Goal: Task Accomplishment & Management: Manage account settings

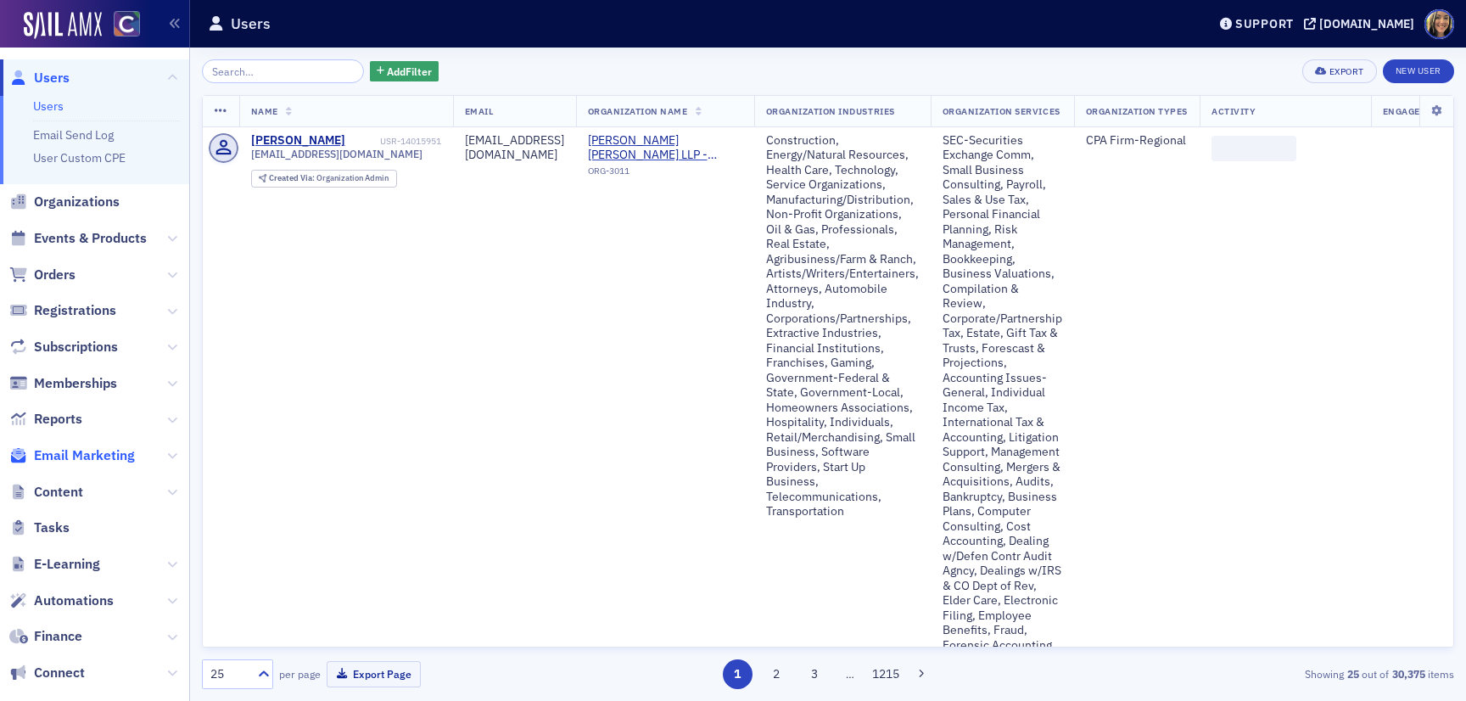
click at [80, 449] on span "Email Marketing" at bounding box center [84, 455] width 101 height 19
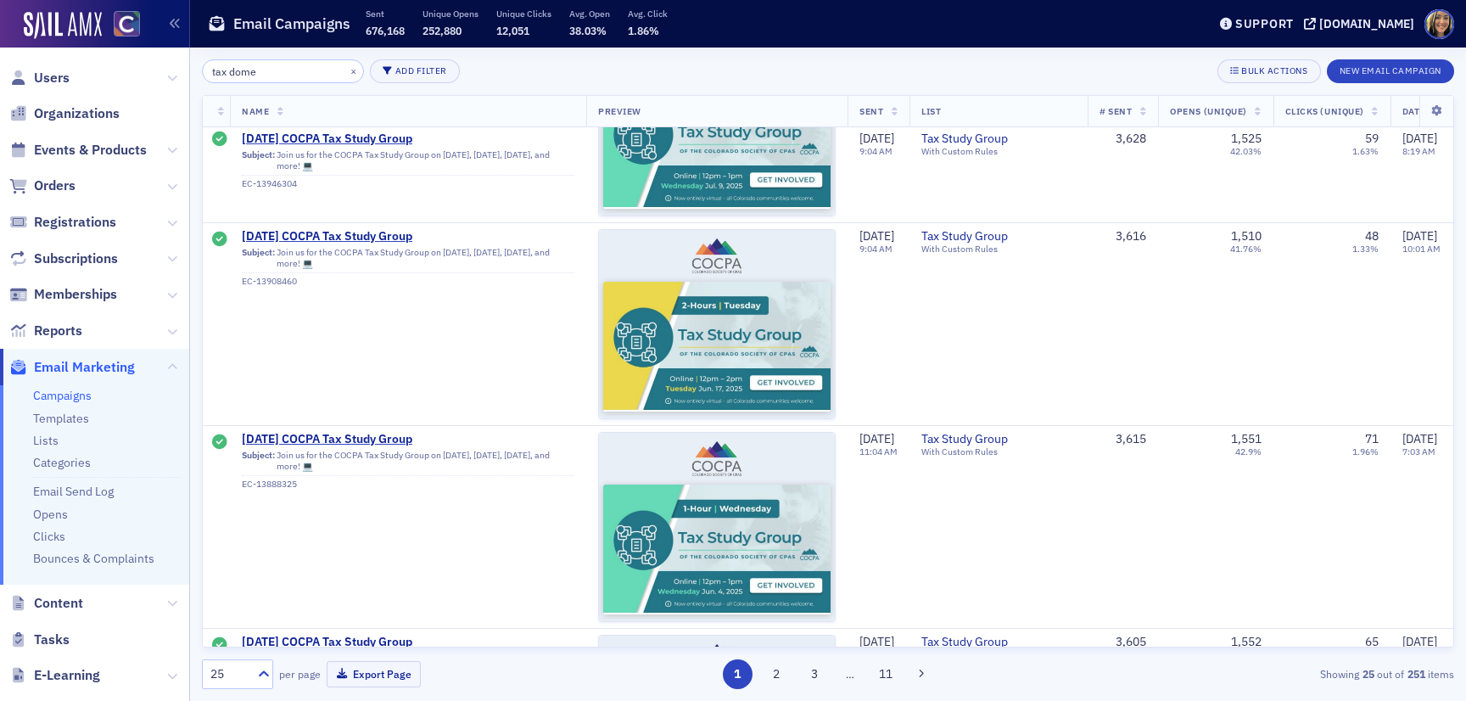
scroll to position [1595, 0]
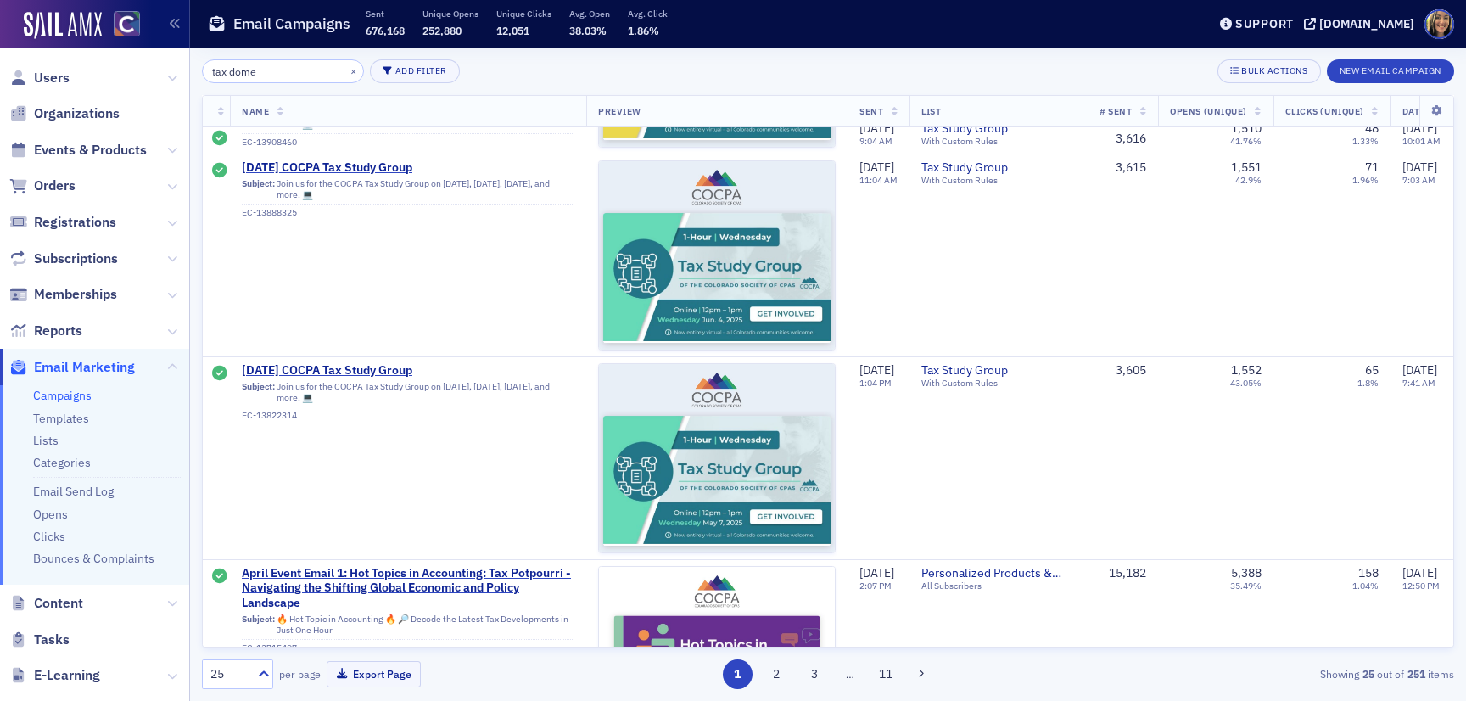
drag, startPoint x: 285, startPoint y: 79, endPoint x: 227, endPoint y: 74, distance: 58.8
click at [227, 74] on input "tax dome" at bounding box center [283, 71] width 162 height 24
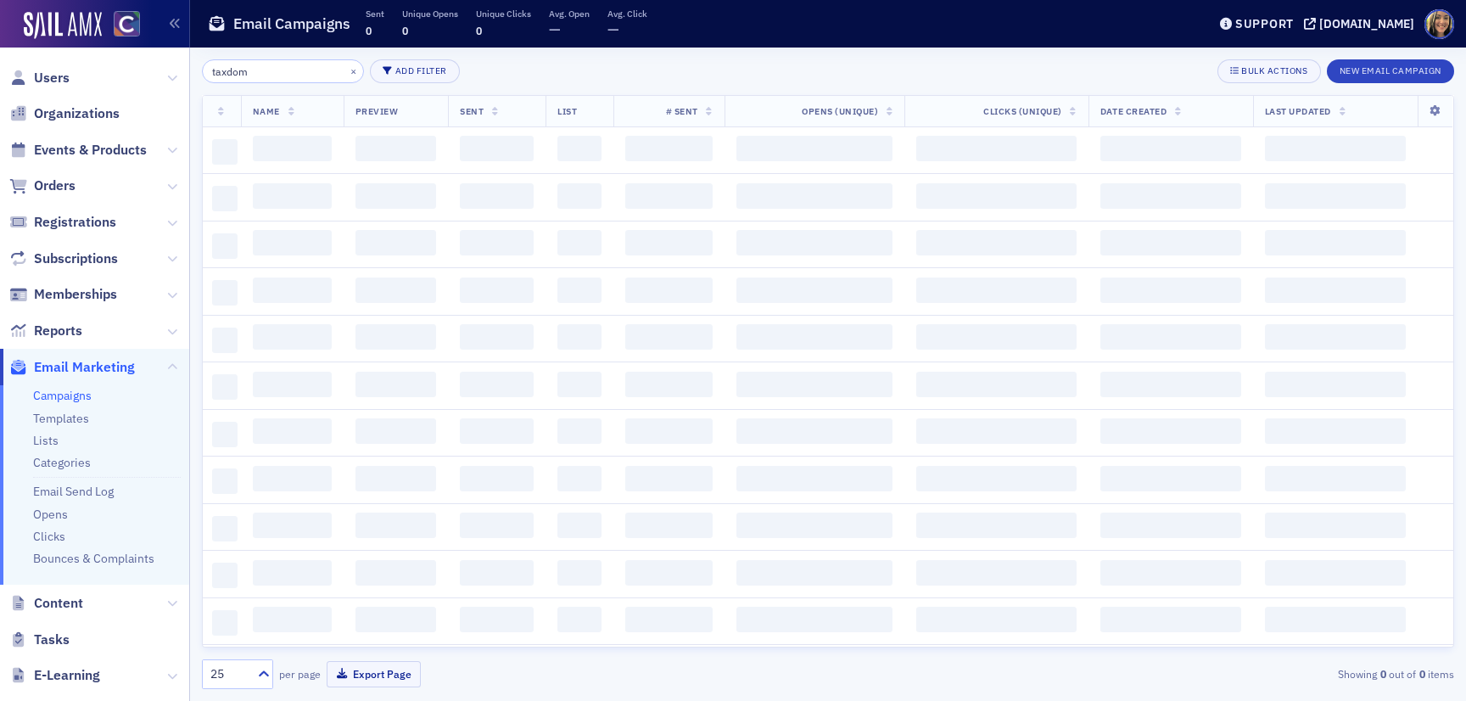
type input "taxdome"
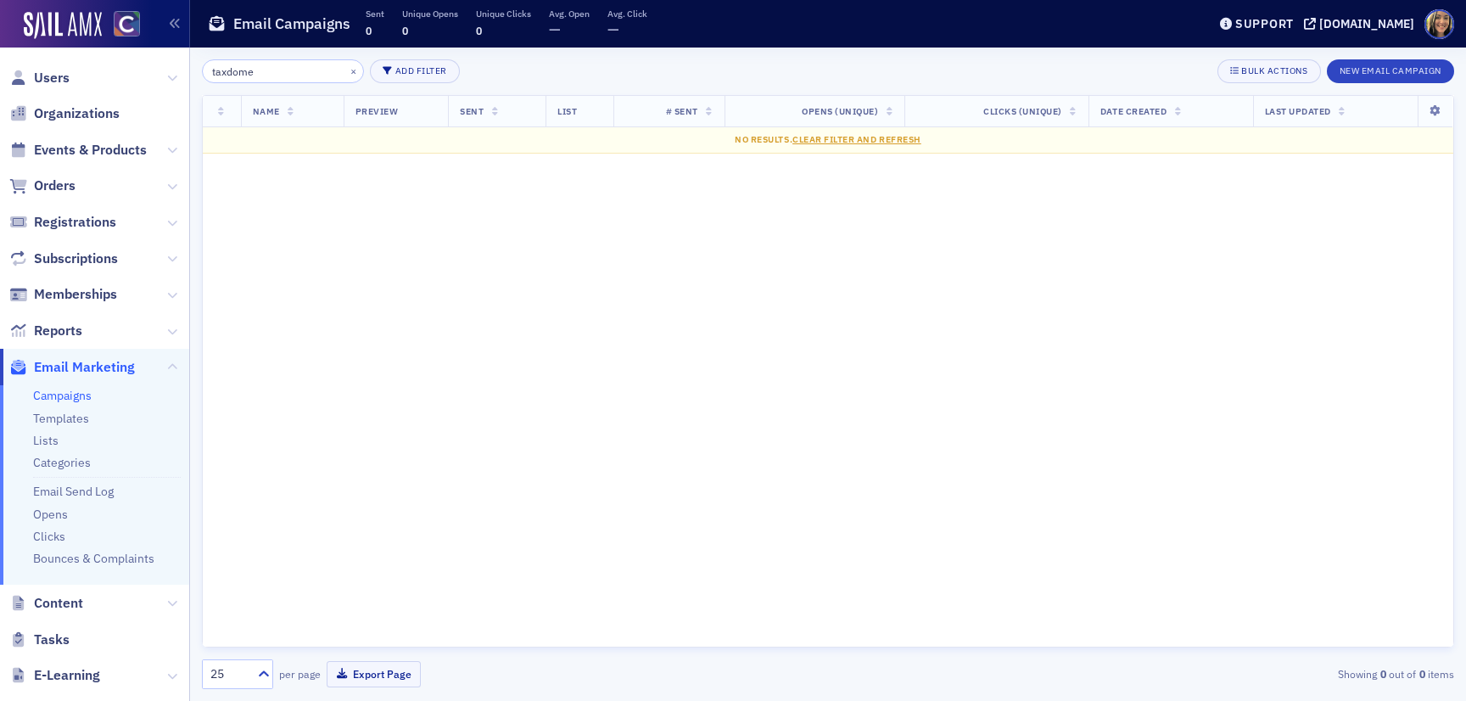
click at [266, 75] on input "taxdome" at bounding box center [283, 71] width 162 height 24
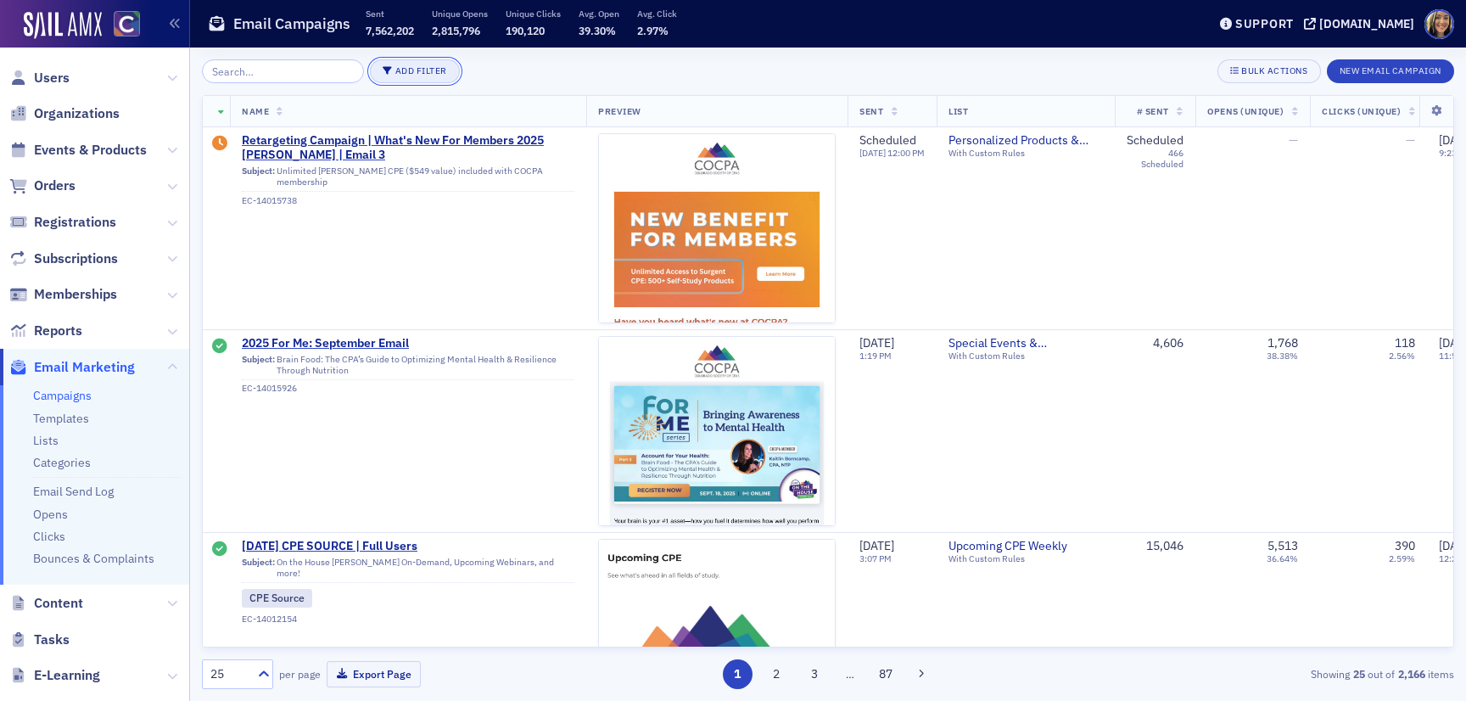
click at [412, 72] on button "Add Filter" at bounding box center [415, 71] width 90 height 24
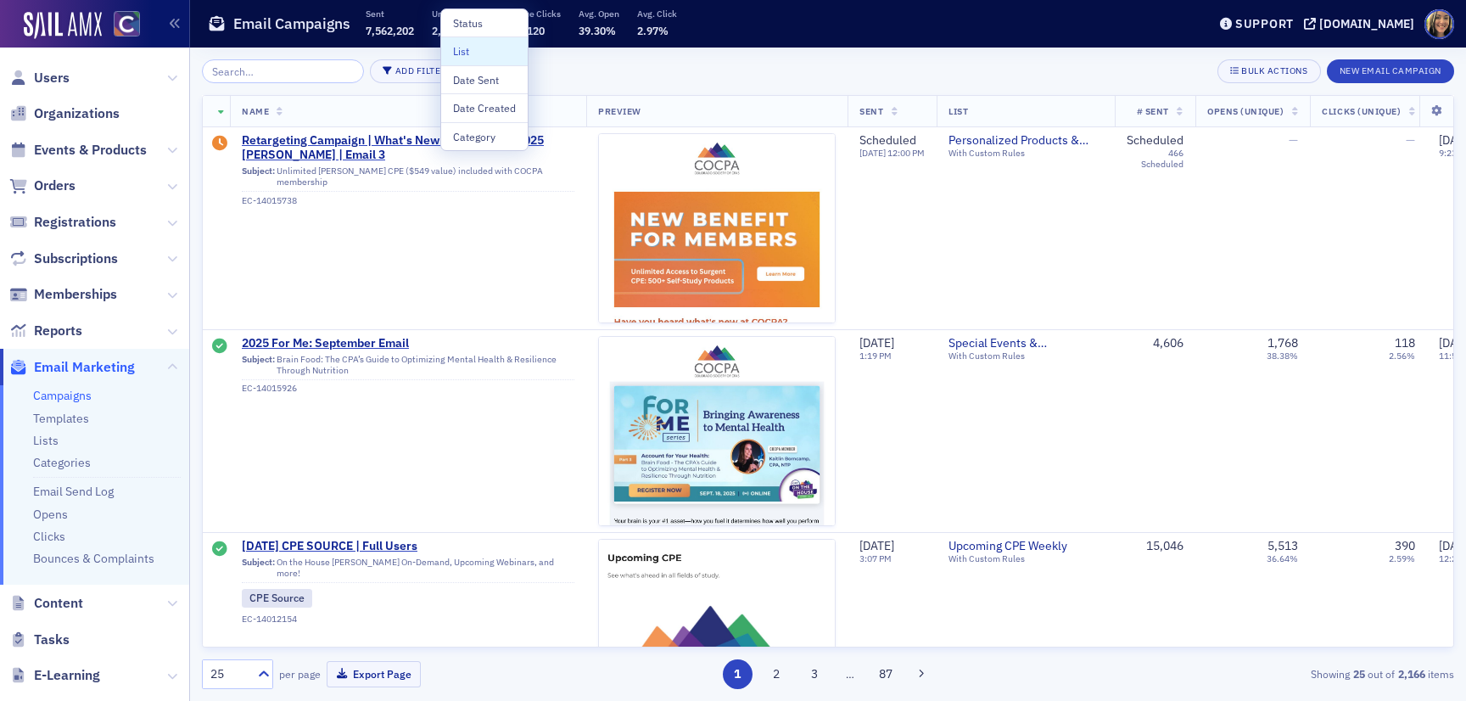
click at [472, 53] on div "List" at bounding box center [484, 50] width 63 height 15
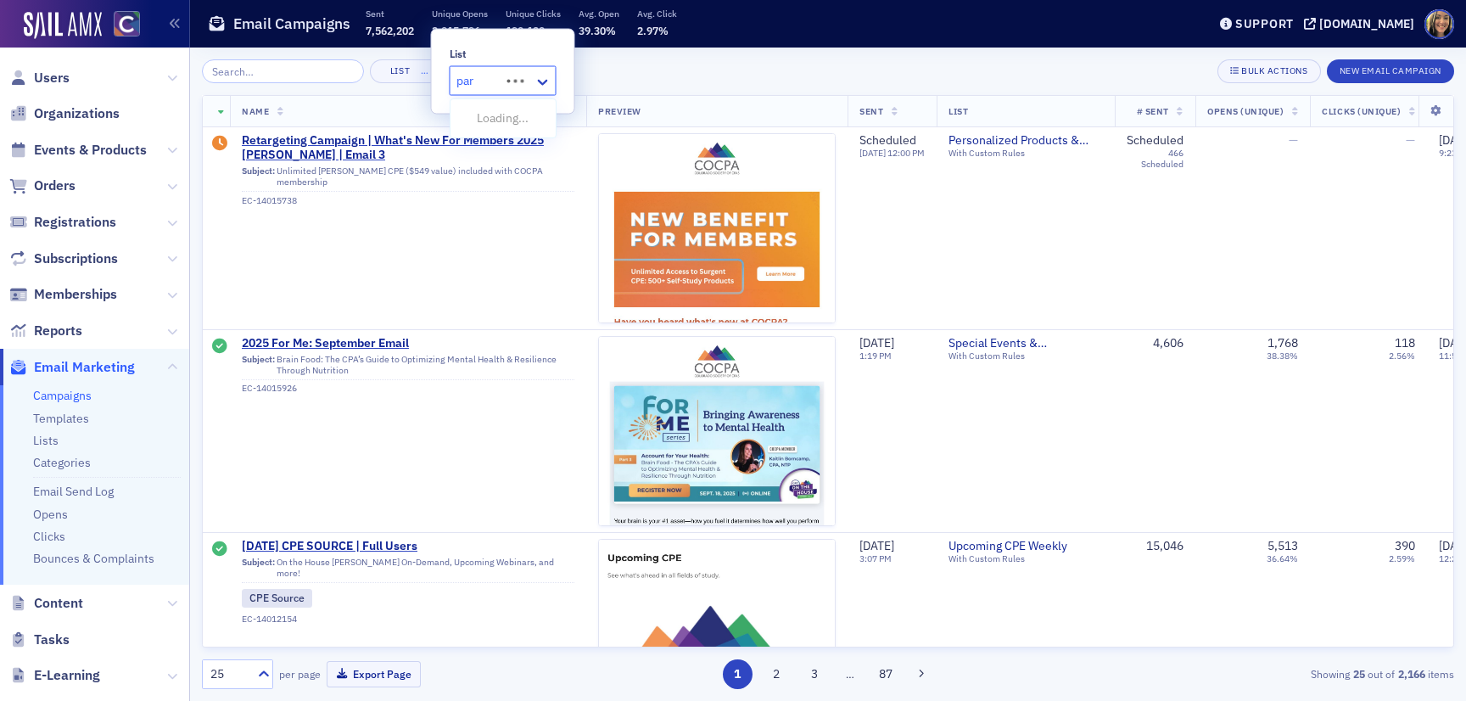
type input "part"
click at [489, 112] on span "[Primary] Partner & Sponsor Updates" at bounding box center [557, 118] width 193 height 18
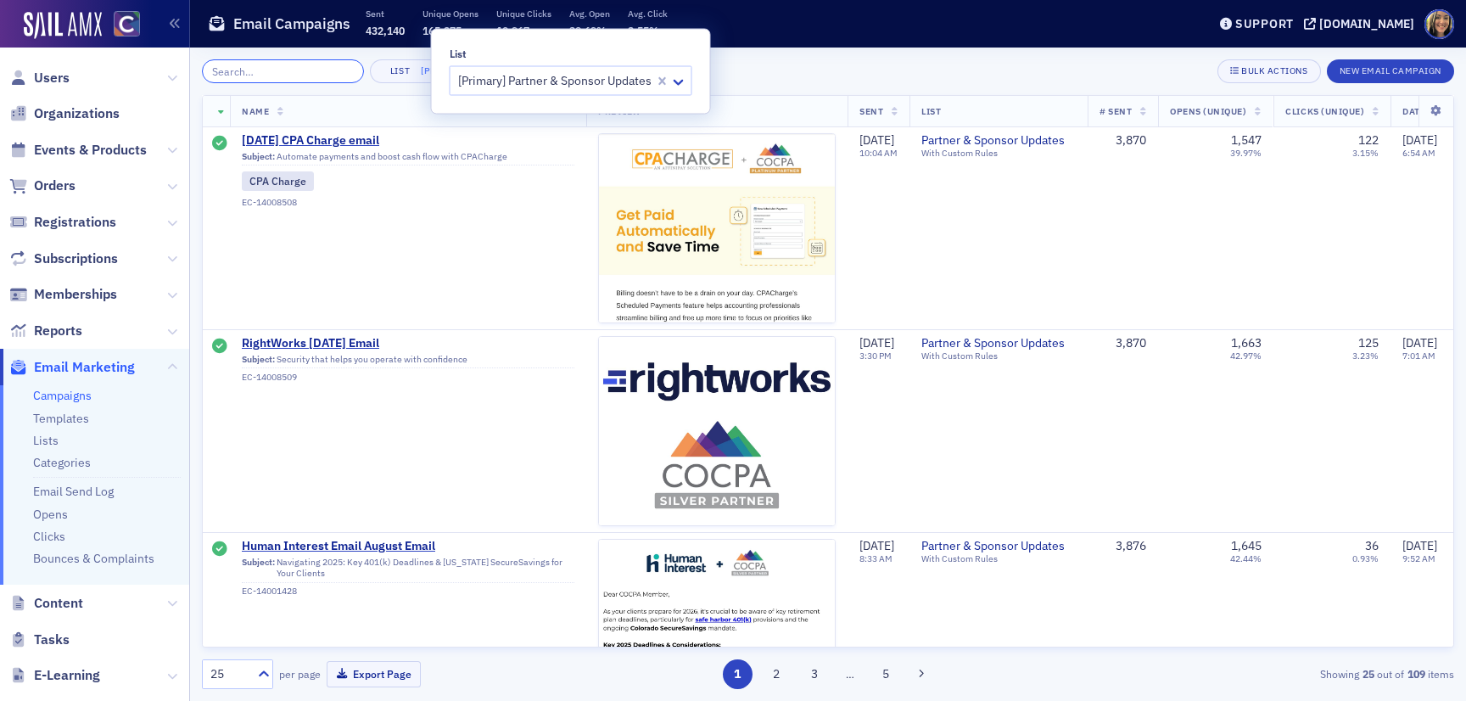
click at [294, 76] on input "search" at bounding box center [283, 71] width 162 height 24
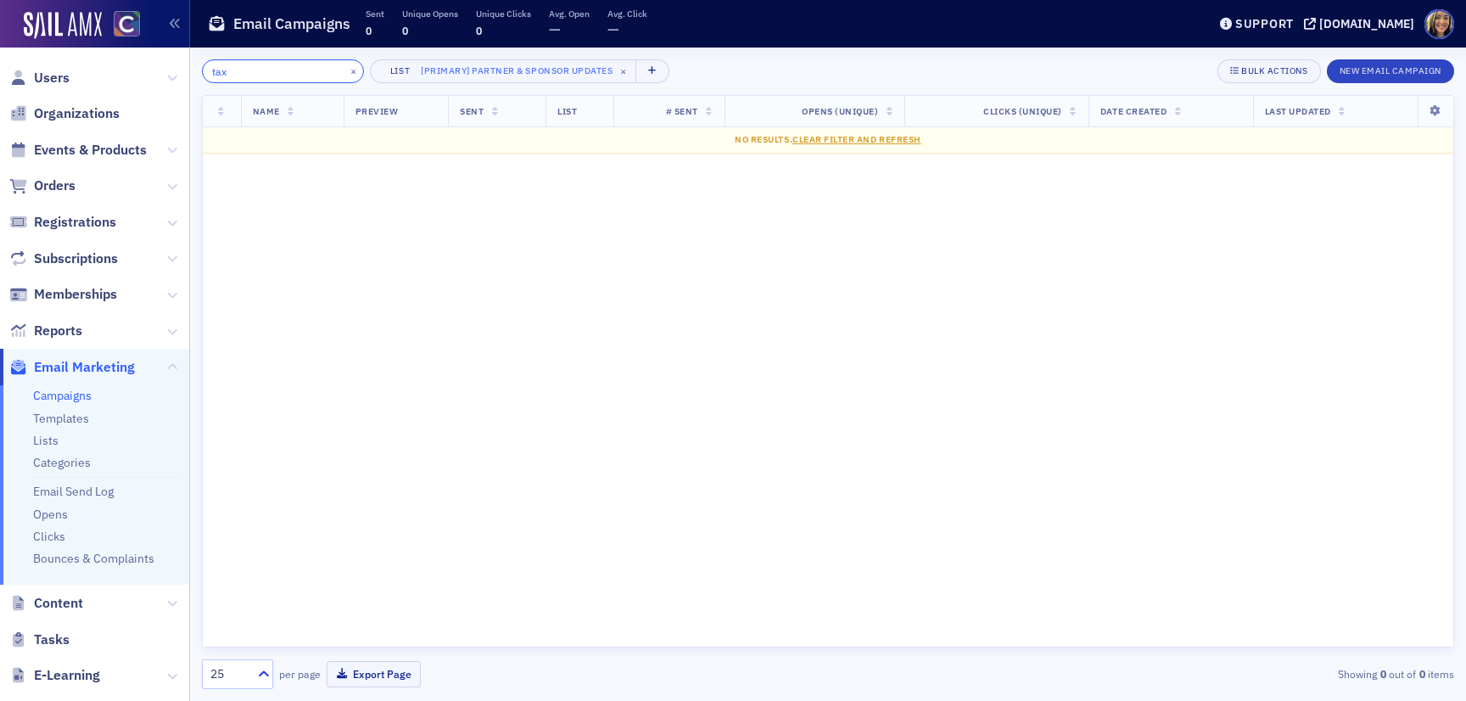
click at [283, 79] on input "tax" at bounding box center [283, 71] width 162 height 24
type input "tax"
click at [346, 75] on button "×" at bounding box center [353, 70] width 15 height 15
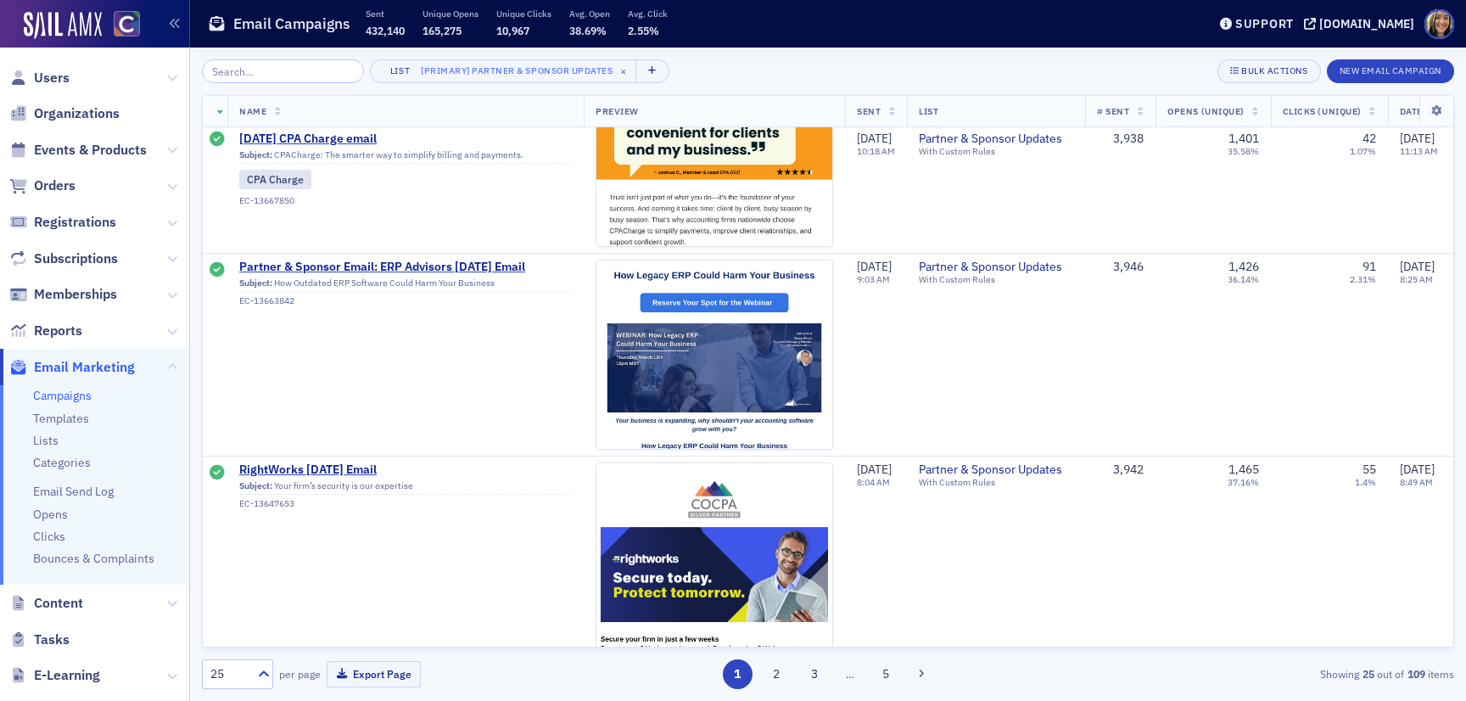
scroll to position [4550, 3]
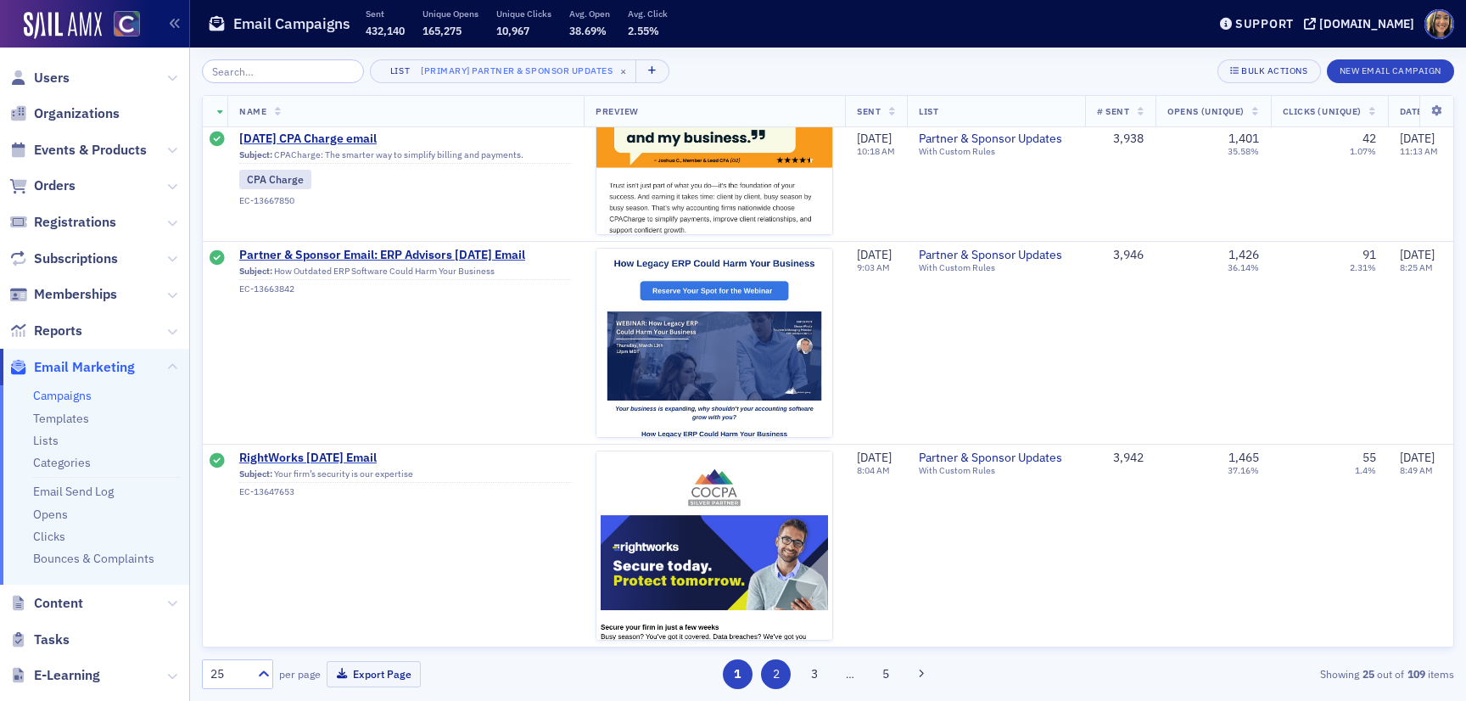
click at [781, 676] on button "2" at bounding box center [776, 674] width 30 height 30
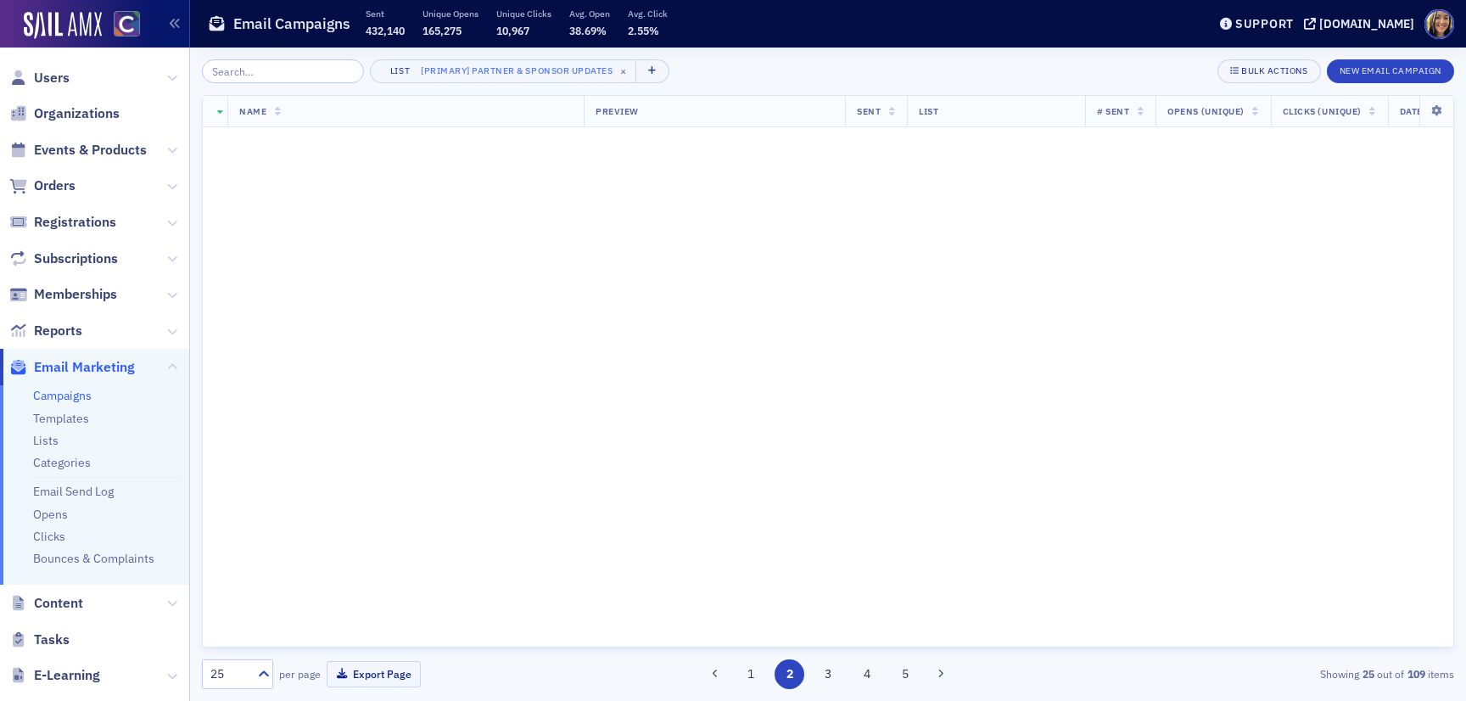
scroll to position [0, 3]
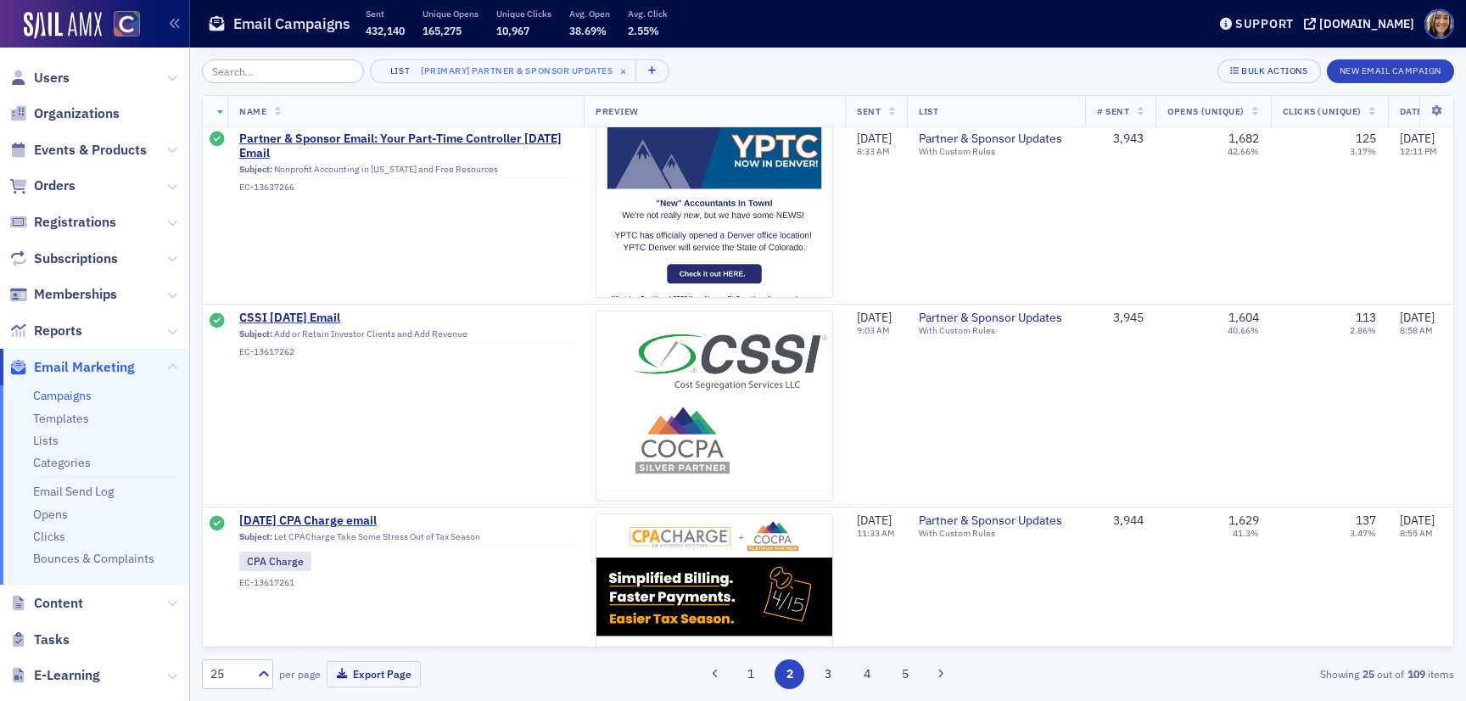
scroll to position [631, 3]
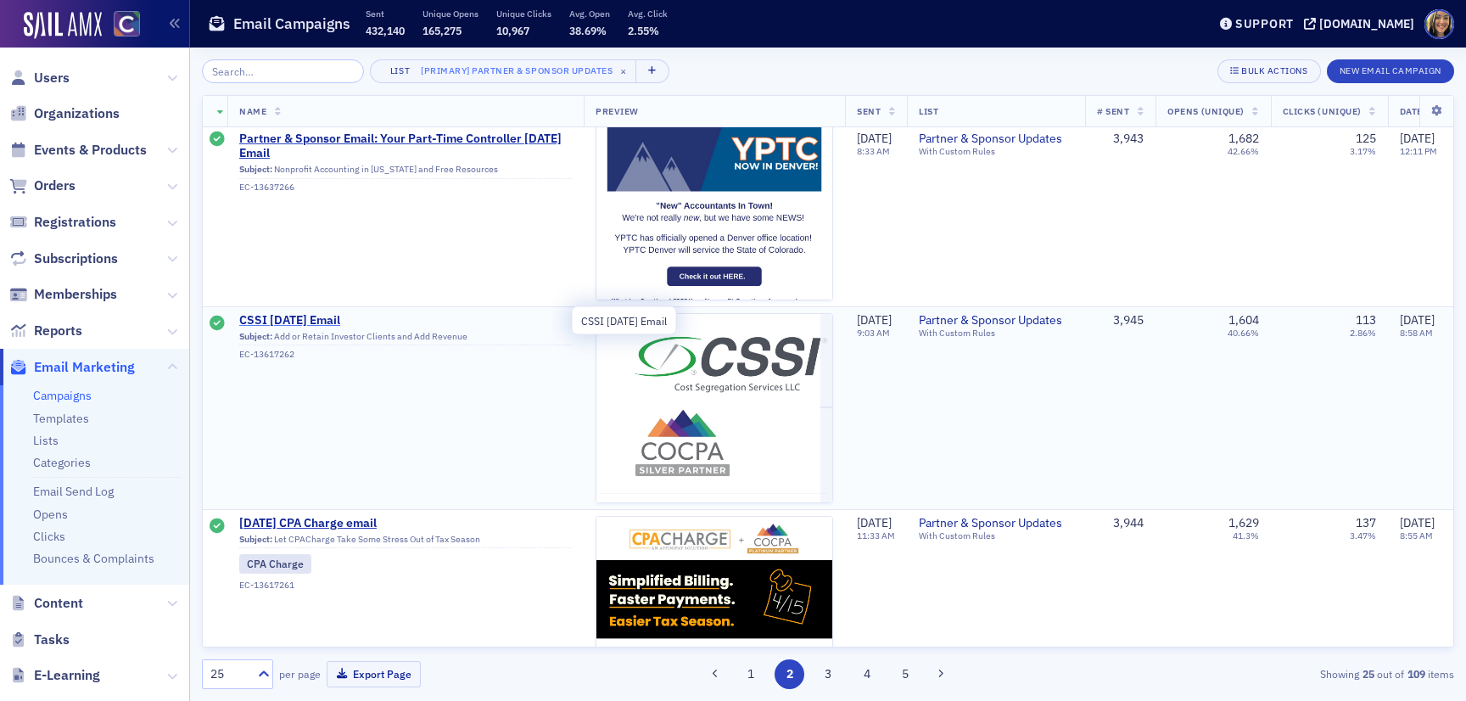
click at [311, 320] on span "CSSI January 2025 Email" at bounding box center [405, 320] width 333 height 15
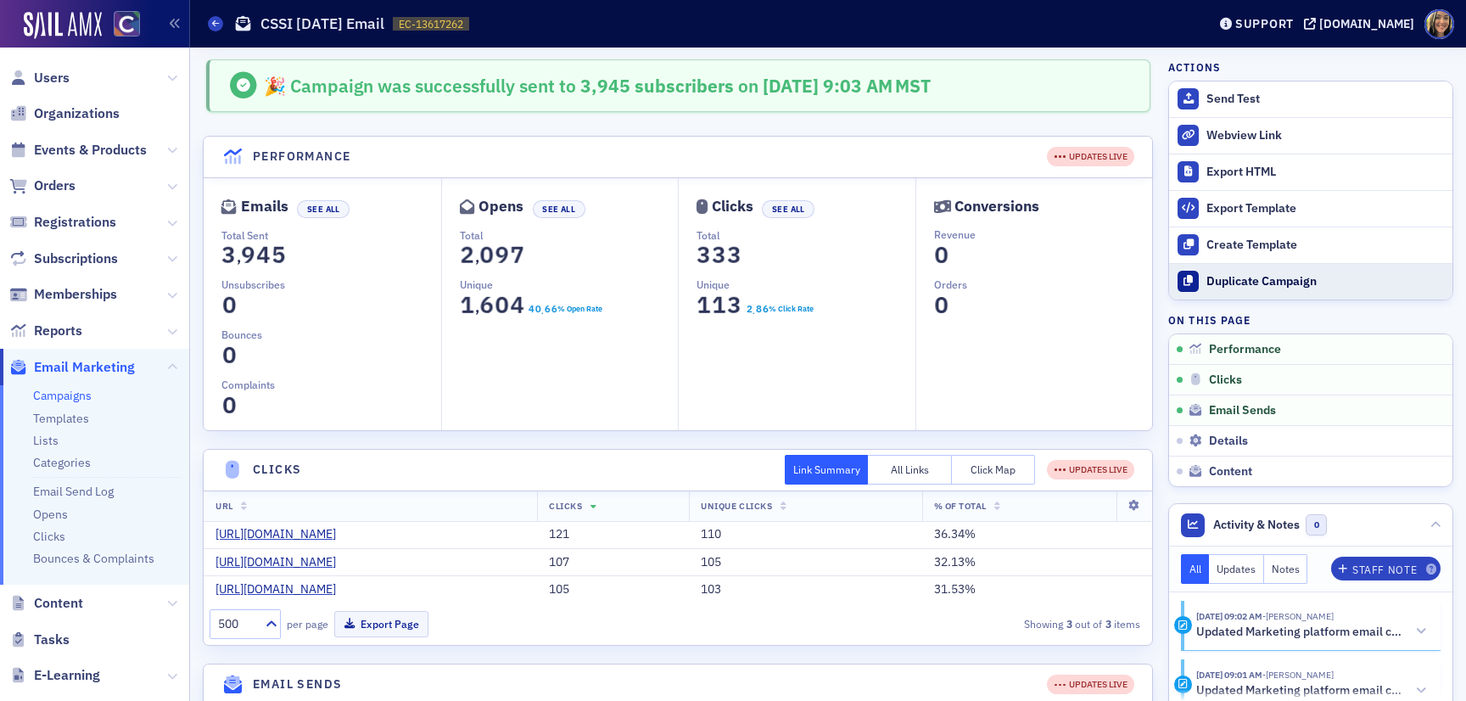
click at [1274, 289] on button "Duplicate Campaign" at bounding box center [1310, 281] width 283 height 36
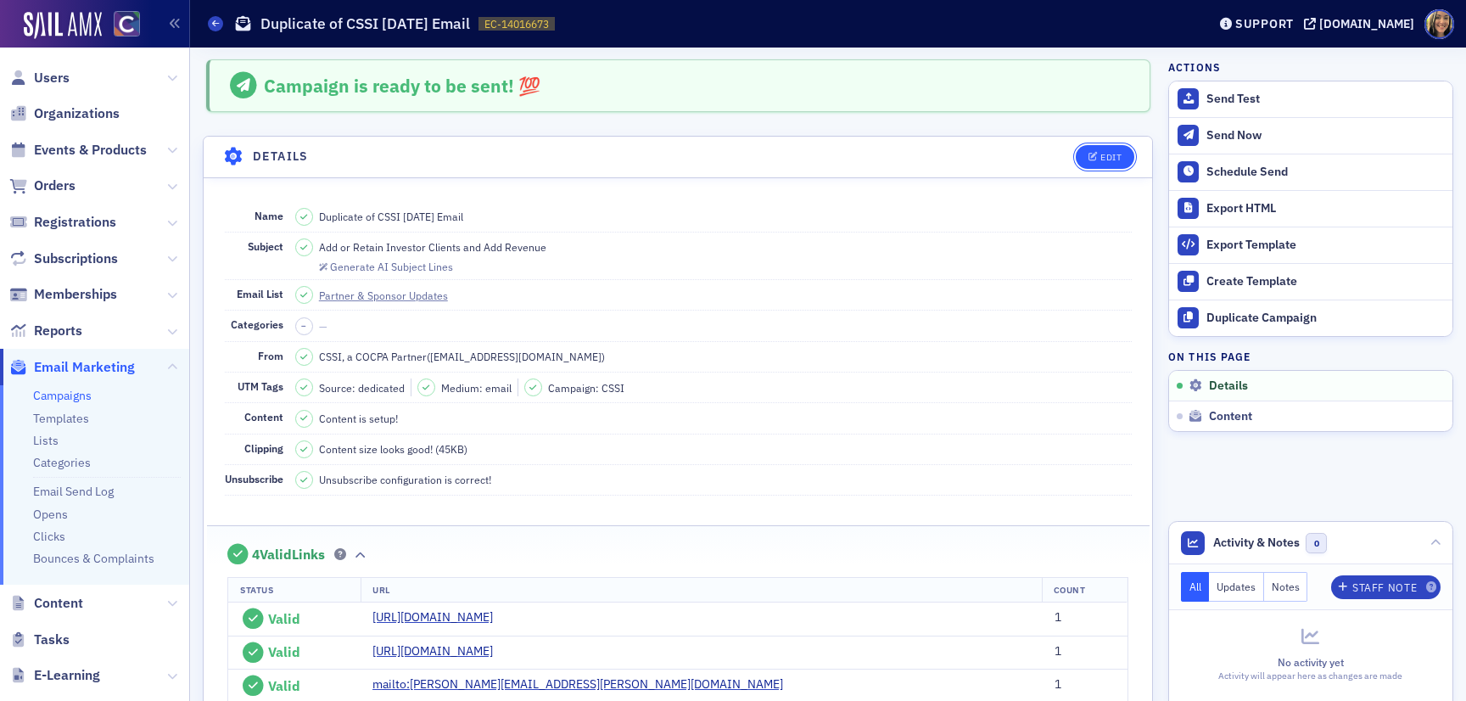
click at [1124, 153] on button "Edit" at bounding box center [1105, 157] width 59 height 24
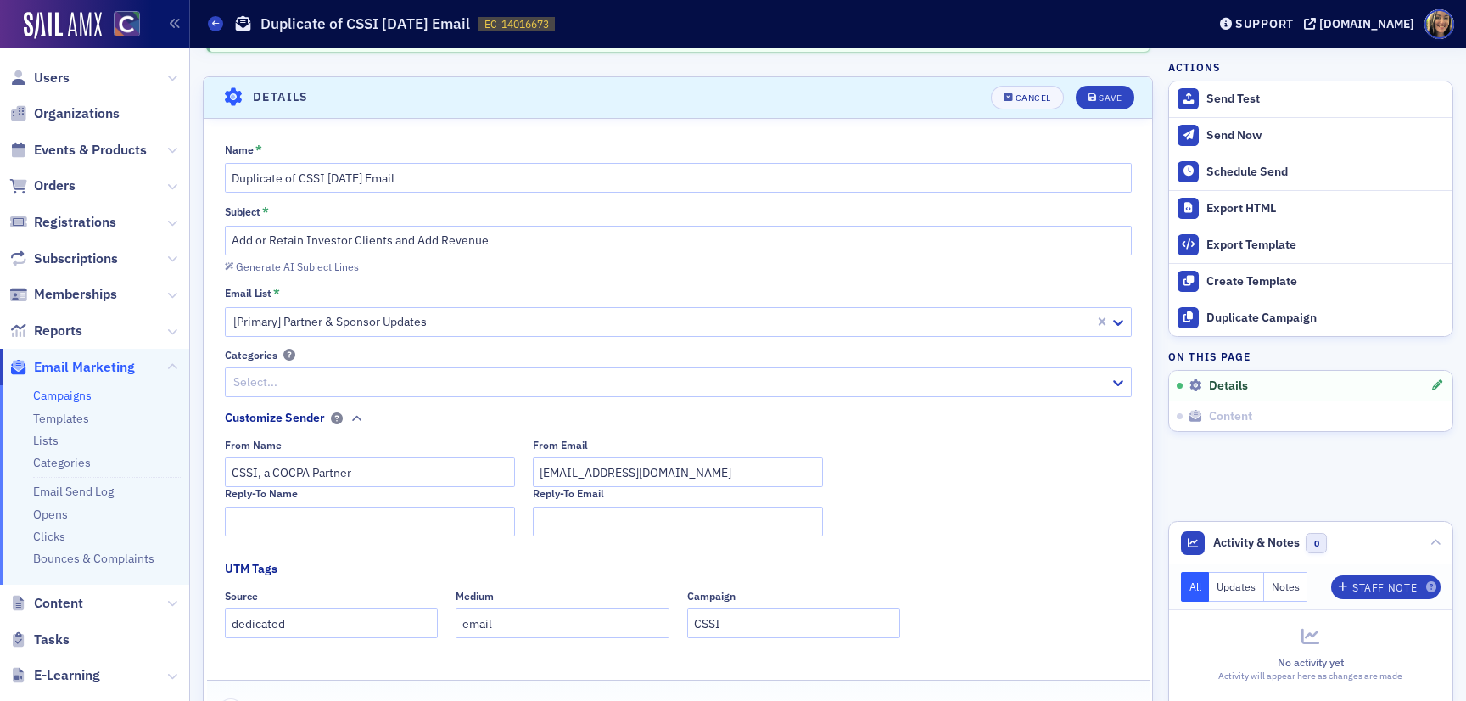
scroll to position [79, 0]
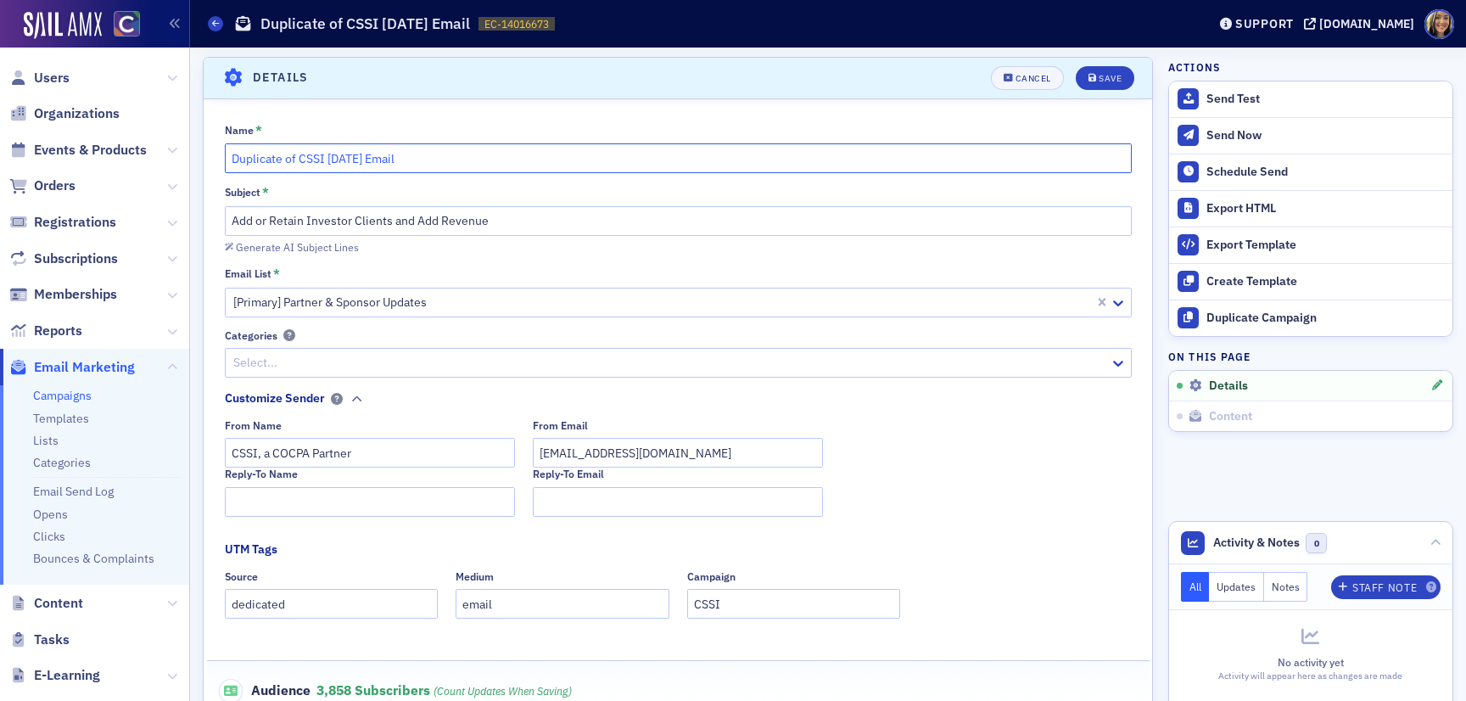
drag, startPoint x: 321, startPoint y: 159, endPoint x: 154, endPoint y: 159, distance: 167.2
click at [154, 159] on div "Users Organizations Events & Products Orders Registrations Subscriptions Member…" at bounding box center [733, 350] width 1466 height 701
drag, startPoint x: 330, startPoint y: 160, endPoint x: 279, endPoint y: 158, distance: 50.9
click at [279, 159] on input "TaxDomeI January 2025 Email" at bounding box center [678, 158] width 907 height 30
click at [310, 161] on input "TaxDome Septmber 2025 Email" at bounding box center [678, 158] width 907 height 30
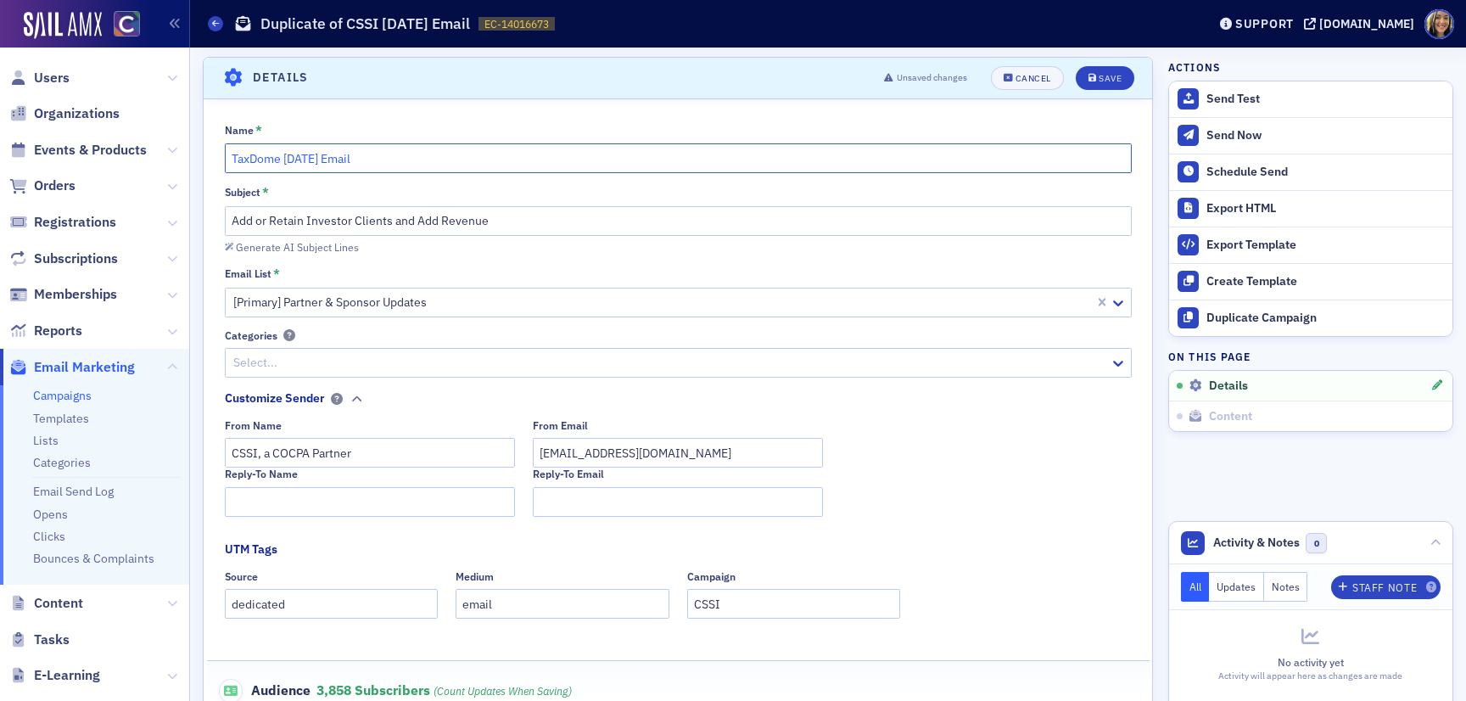
type input "TaxDome [DATE] Email"
click at [750, 608] on input "CSSI" at bounding box center [794, 604] width 214 height 30
type input "taxdome"
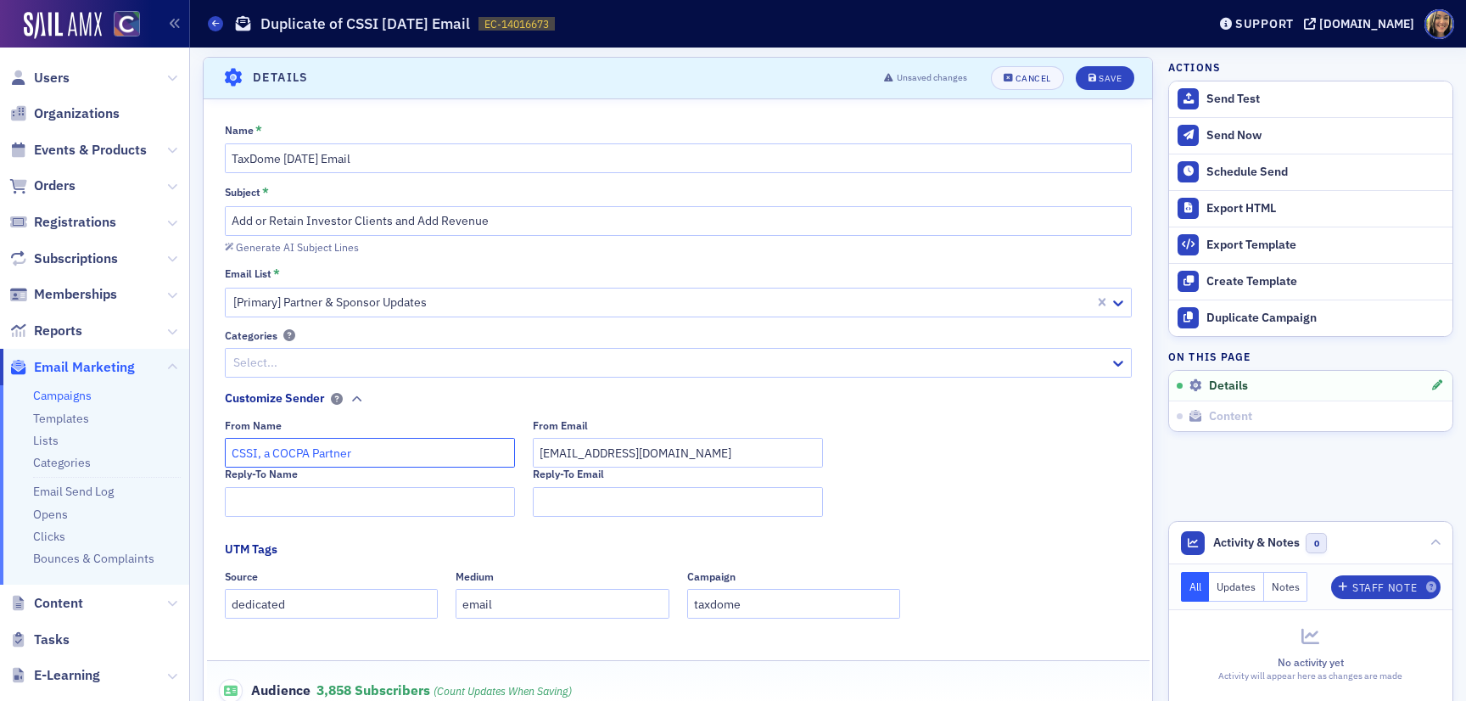
drag, startPoint x: 255, startPoint y: 452, endPoint x: 205, endPoint y: 452, distance: 50.9
click at [205, 452] on div "Name * TaxDome September 2025 Email Subject * Add or Retain Investor Clients an…" at bounding box center [678, 478] width 949 height 711
type input "TaxDome, a COCPA Partner"
click at [372, 219] on input "Add or Retain Investor Clients and Add Revenue" at bounding box center [678, 221] width 907 height 30
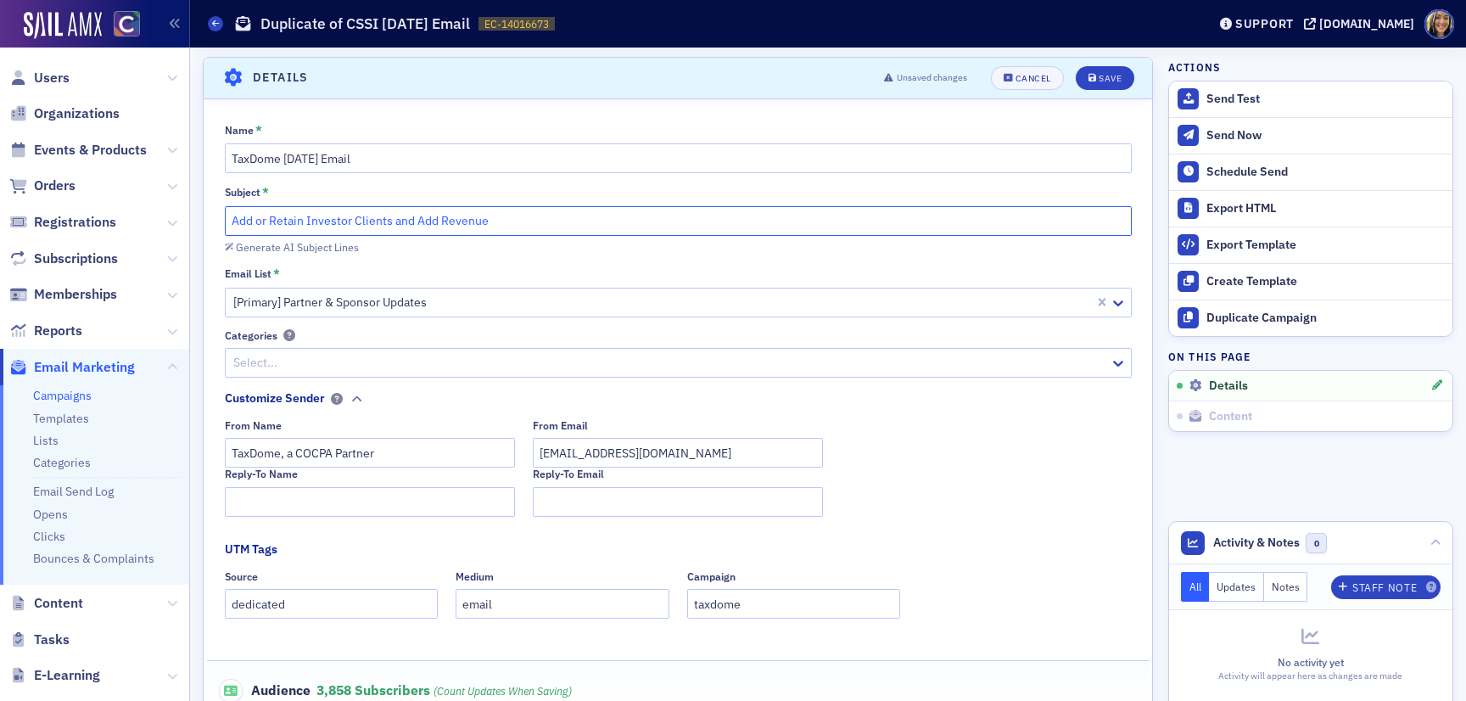
click at [372, 219] on input "Add or Retain Investor Clients and Add Revenue" at bounding box center [678, 221] width 907 height 30
paste input "You could be paying to frustrate your own clients"
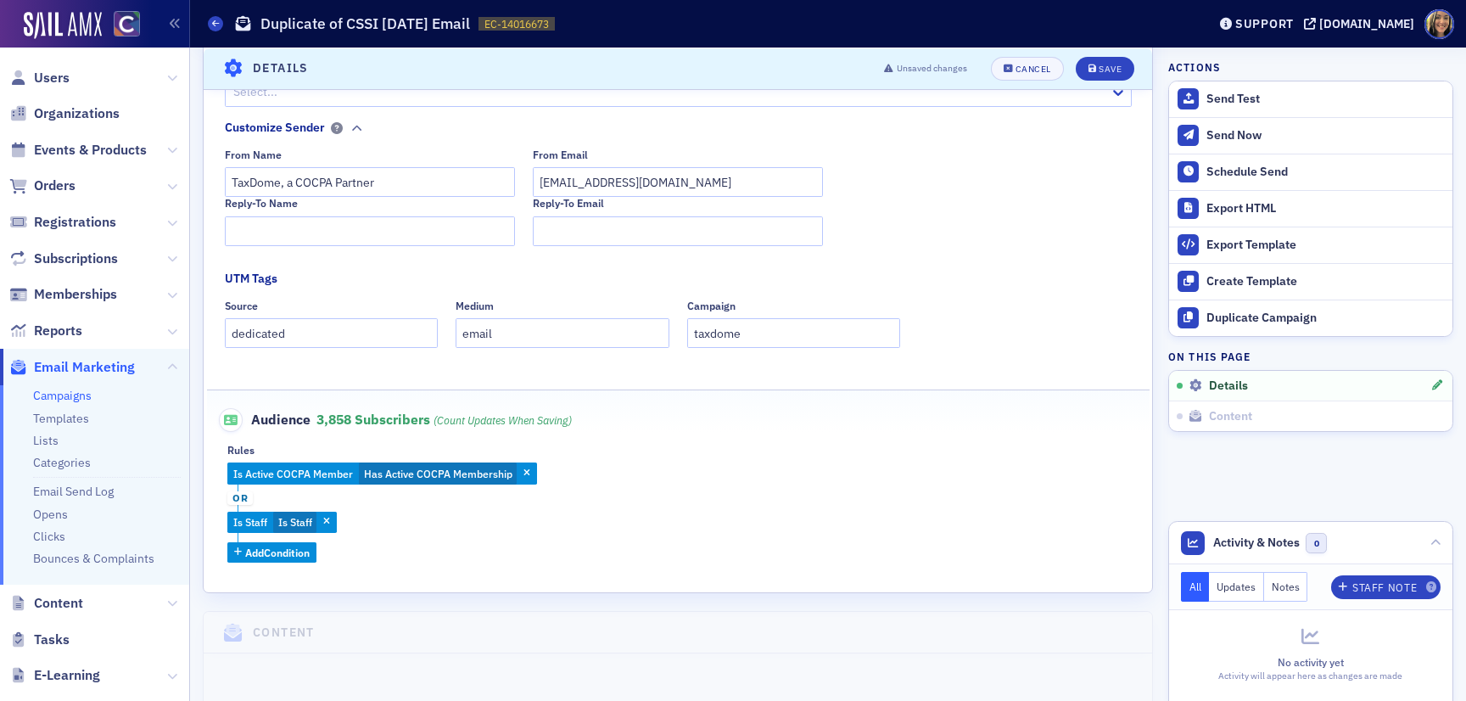
scroll to position [351, 0]
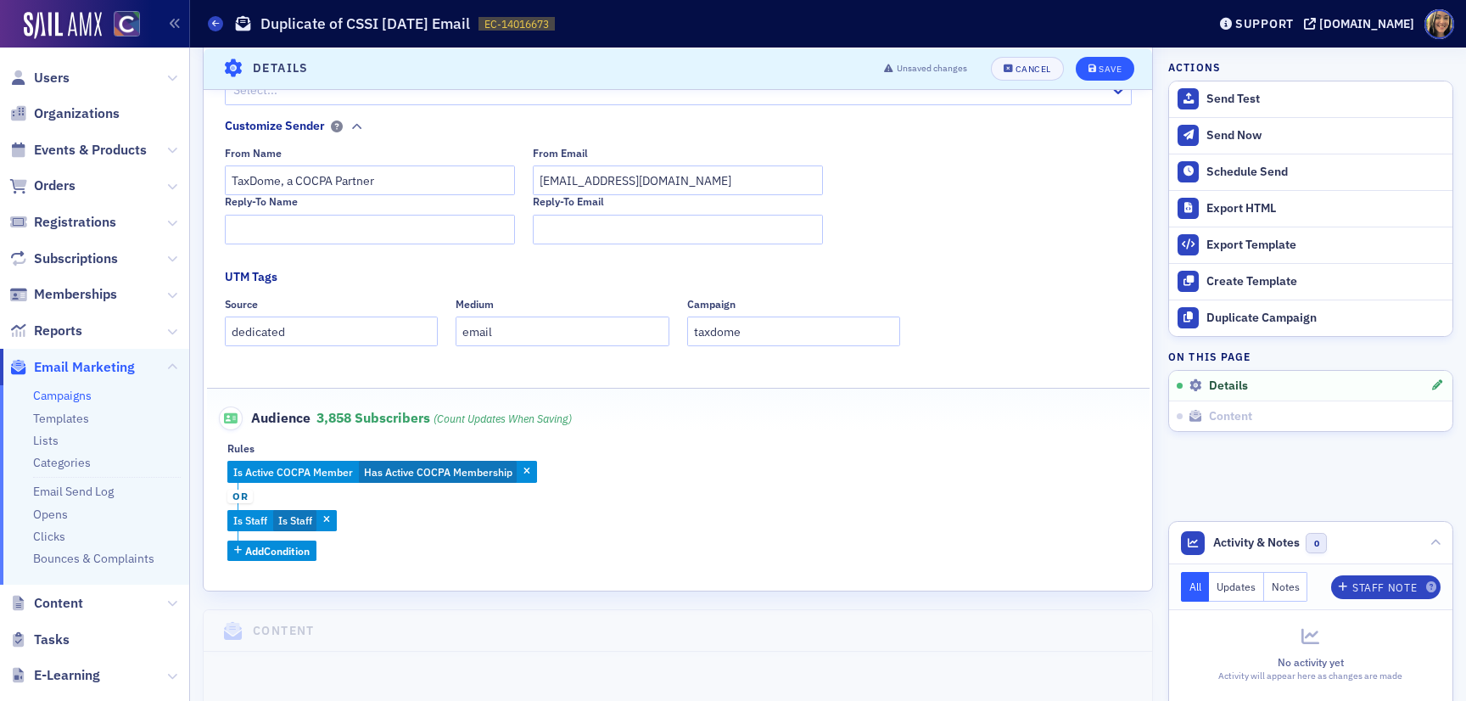
type input "You could be paying to frustrate your own clients"
click at [1107, 76] on button "Save" at bounding box center [1105, 68] width 59 height 24
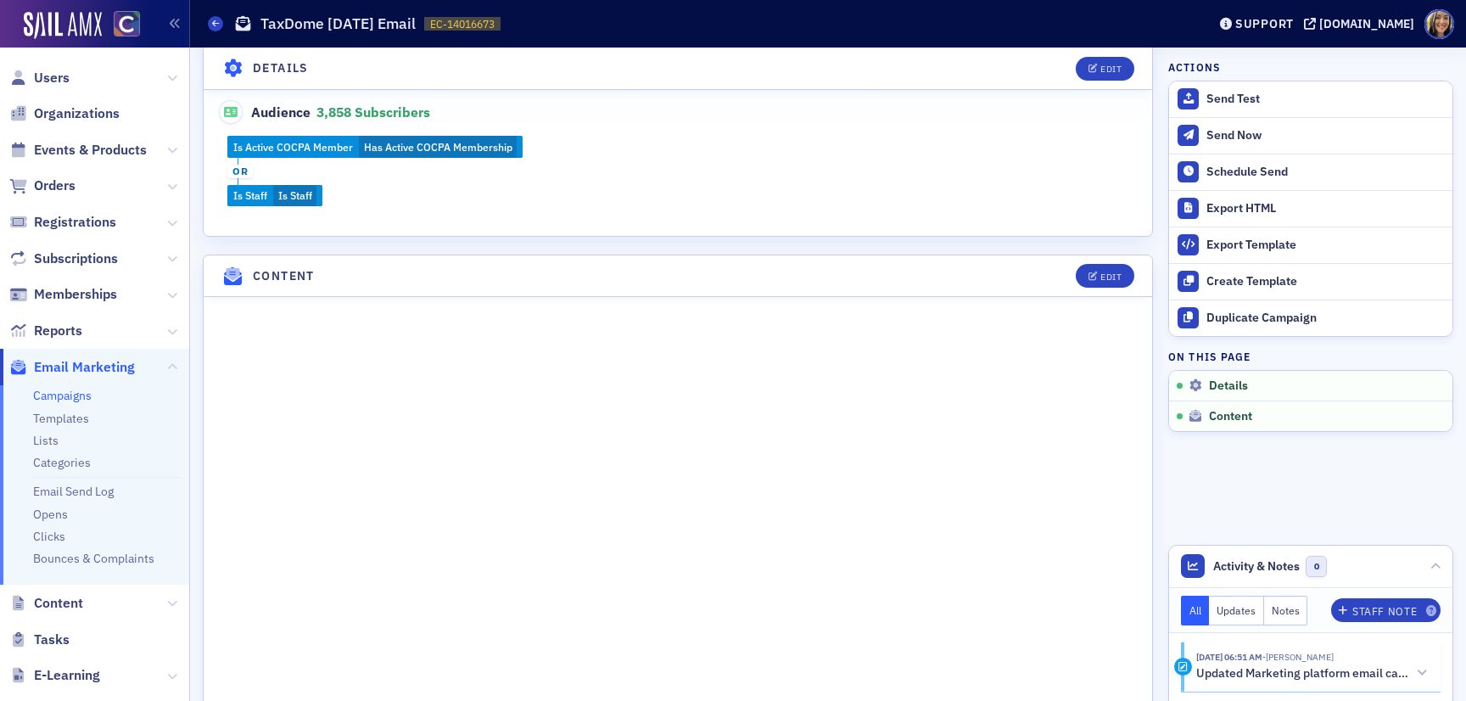
scroll to position [694, 0]
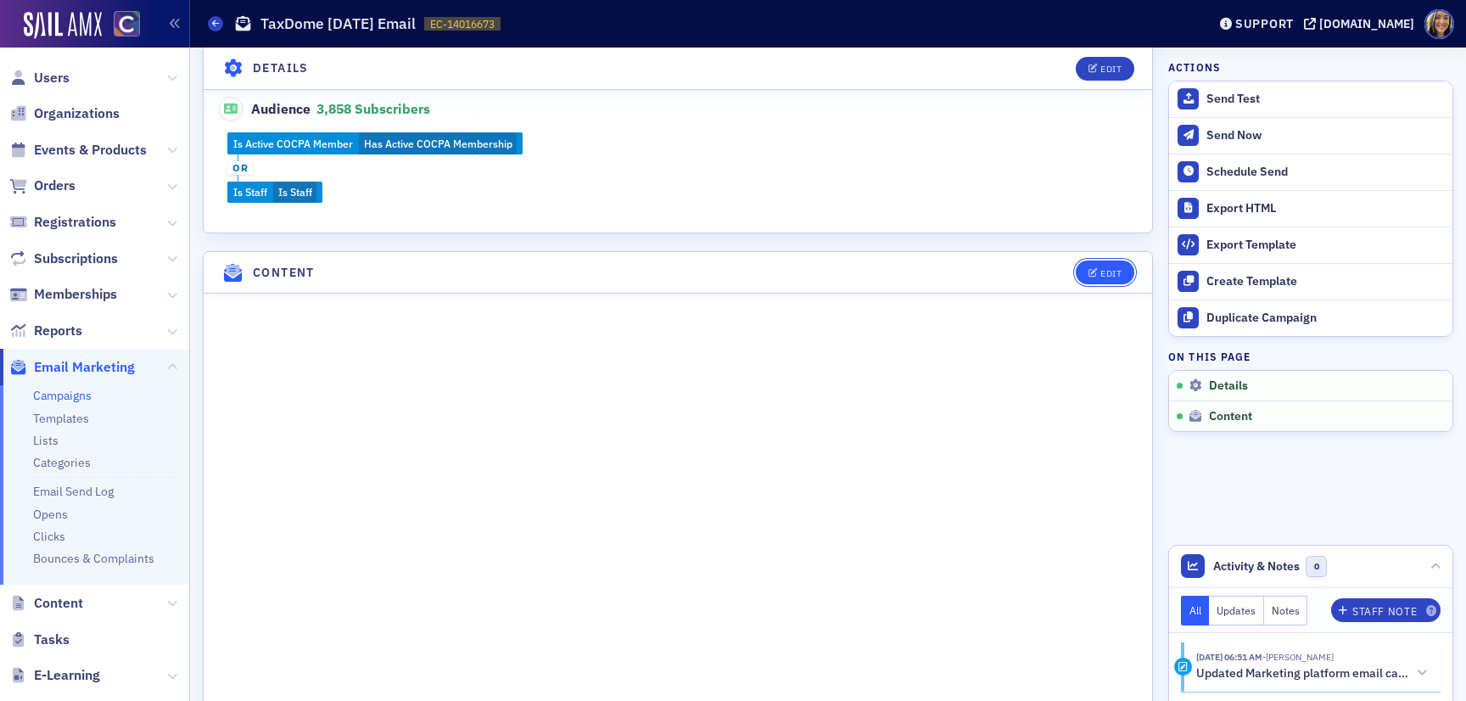
click at [1115, 278] on div "Edit" at bounding box center [1111, 273] width 21 height 9
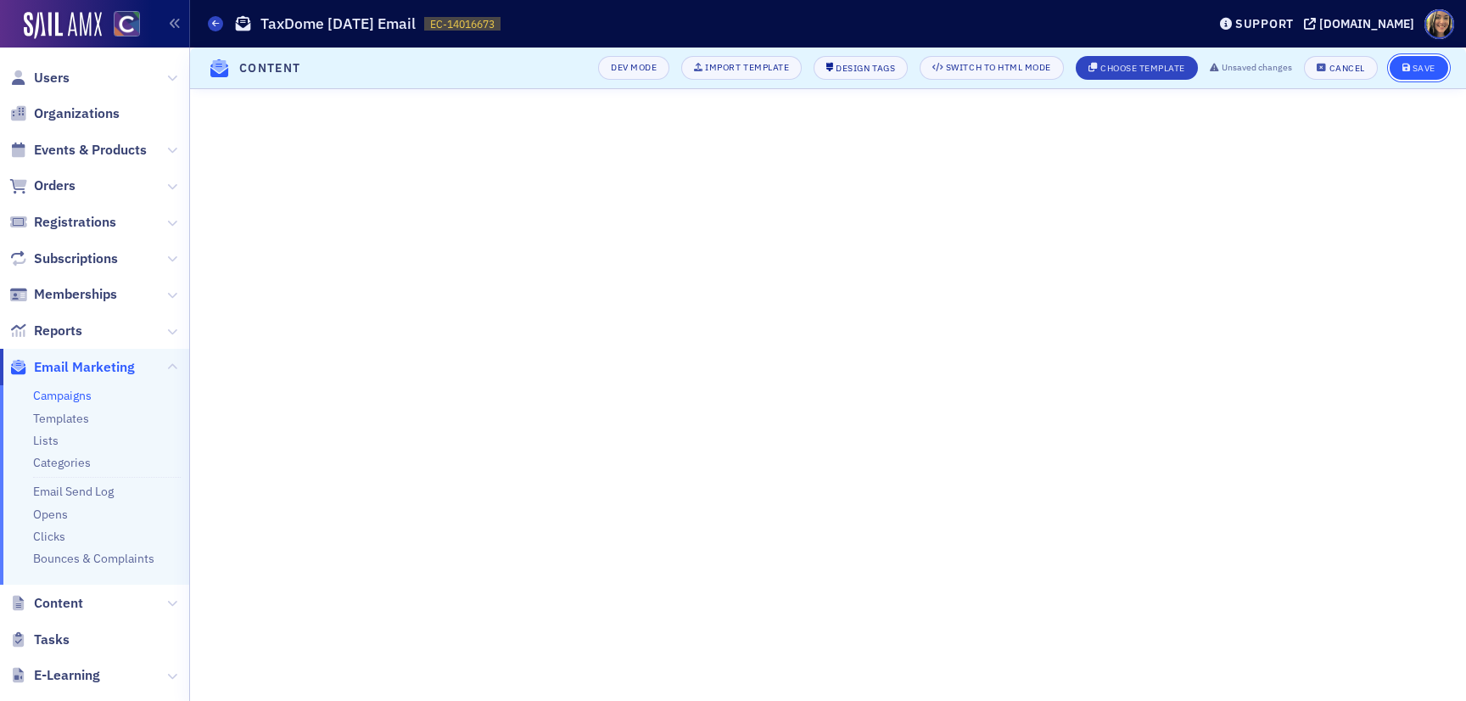
click at [1403, 70] on icon "submit" at bounding box center [1407, 68] width 8 height 9
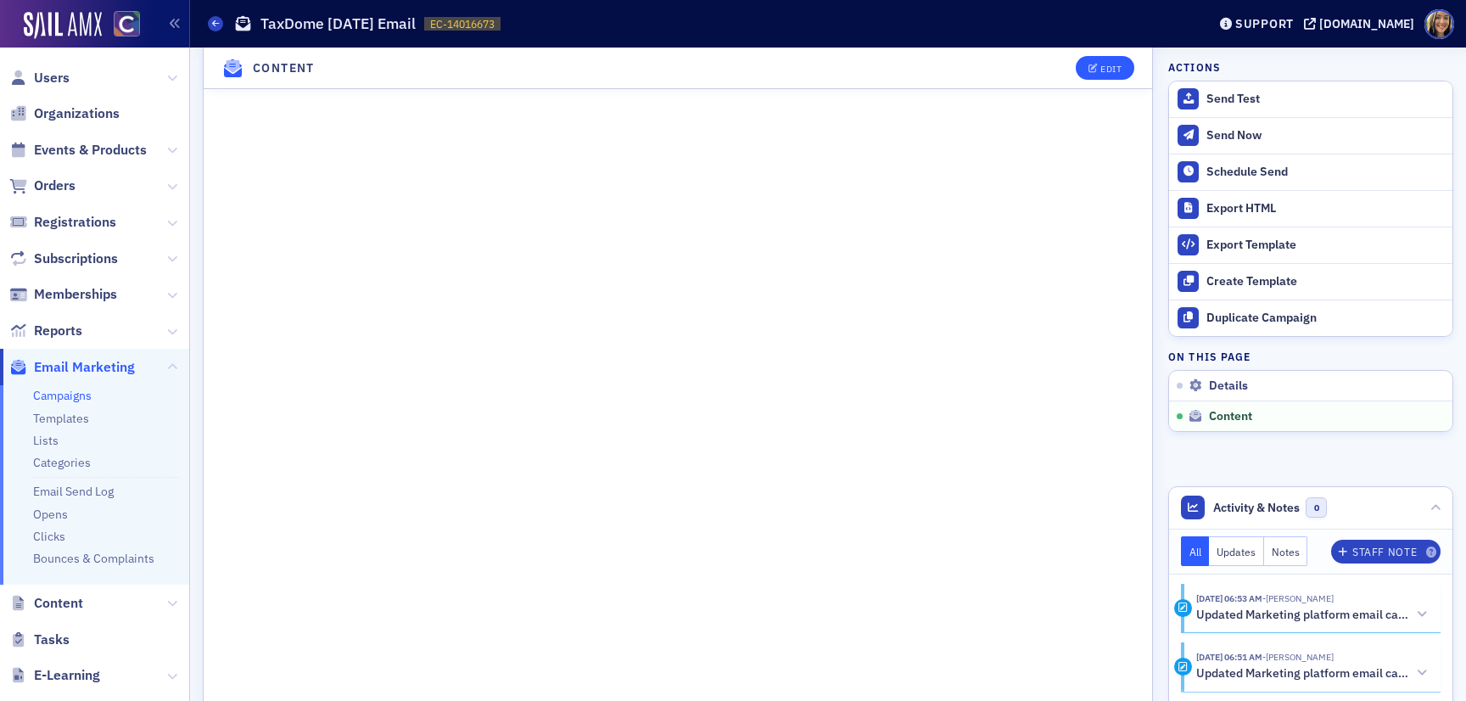
scroll to position [1186, 0]
click at [1110, 60] on button "Edit" at bounding box center [1105, 68] width 59 height 24
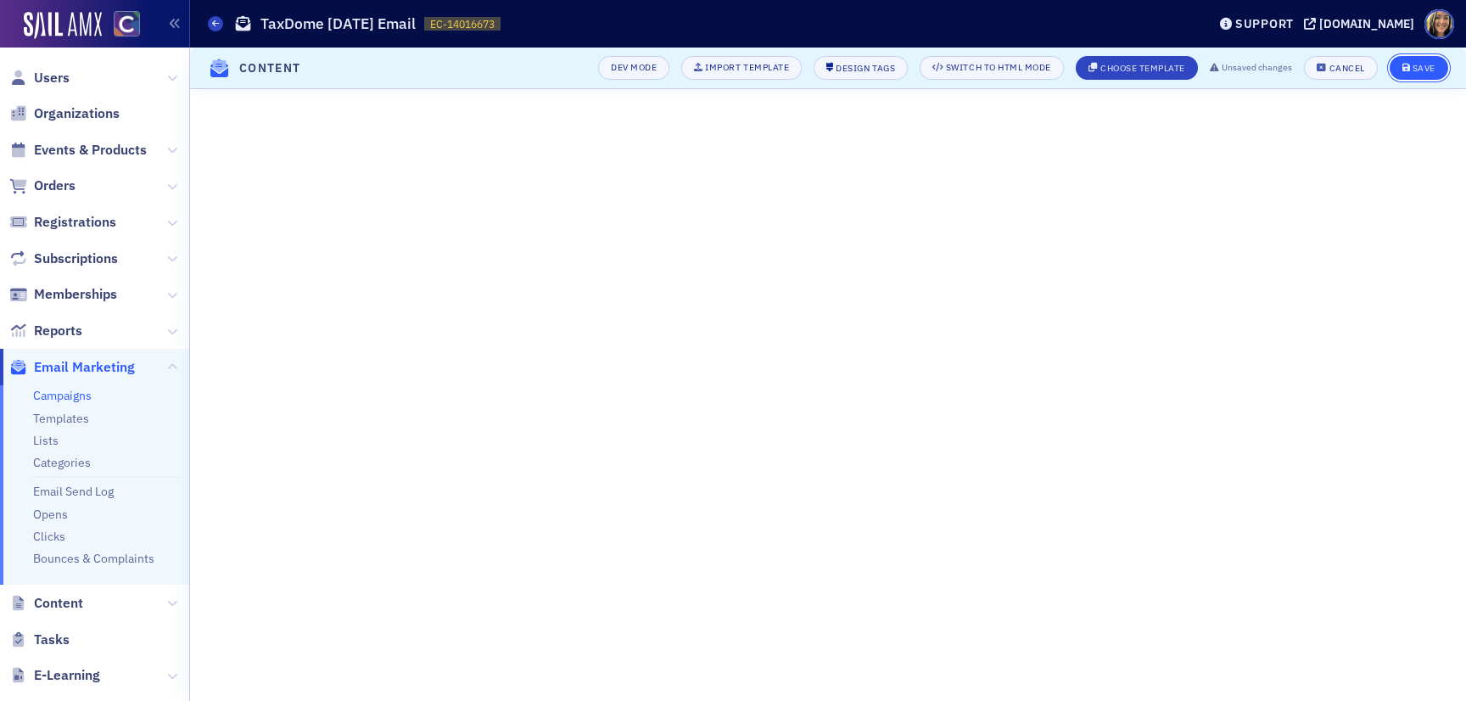
click at [1427, 69] on div "Save" at bounding box center [1424, 68] width 23 height 9
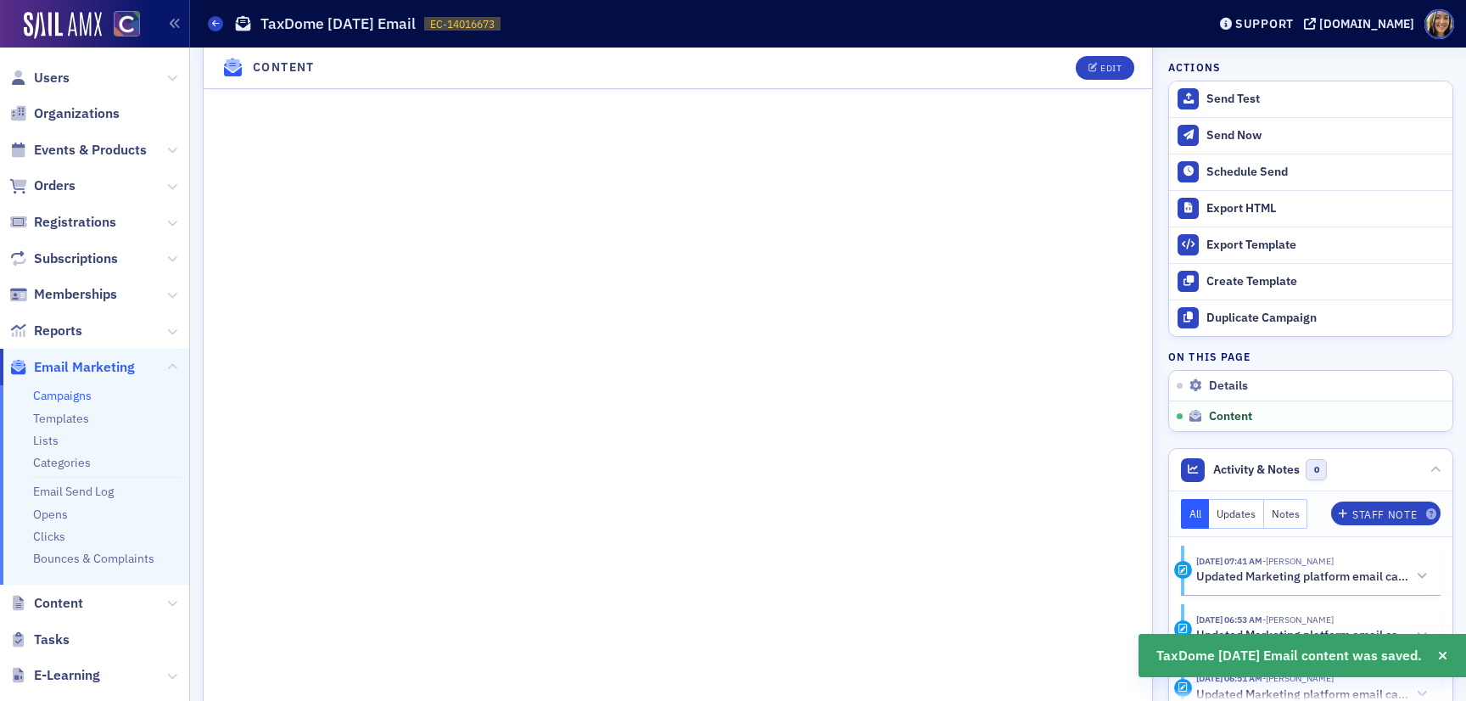
scroll to position [956, 0]
click at [1114, 66] on div "Edit" at bounding box center [1111, 68] width 21 height 9
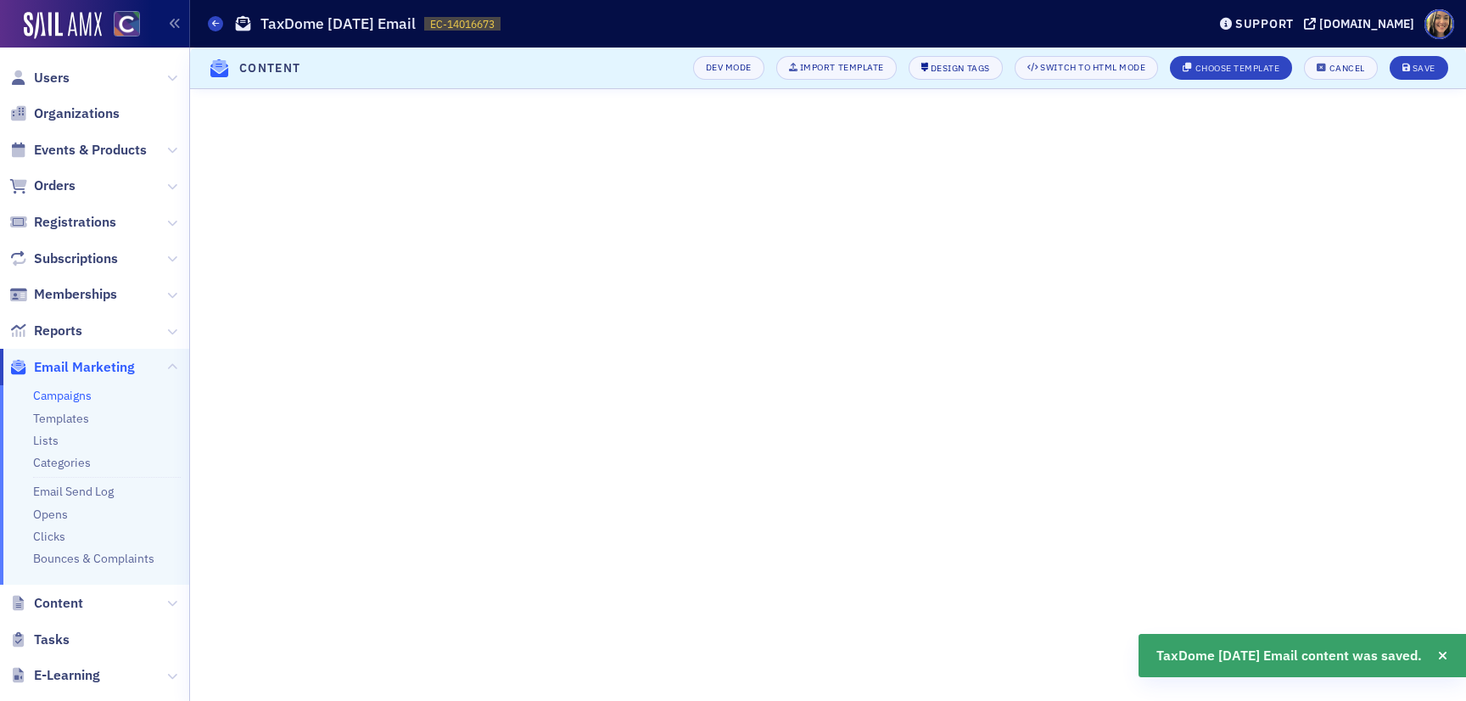
scroll to position [100, 0]
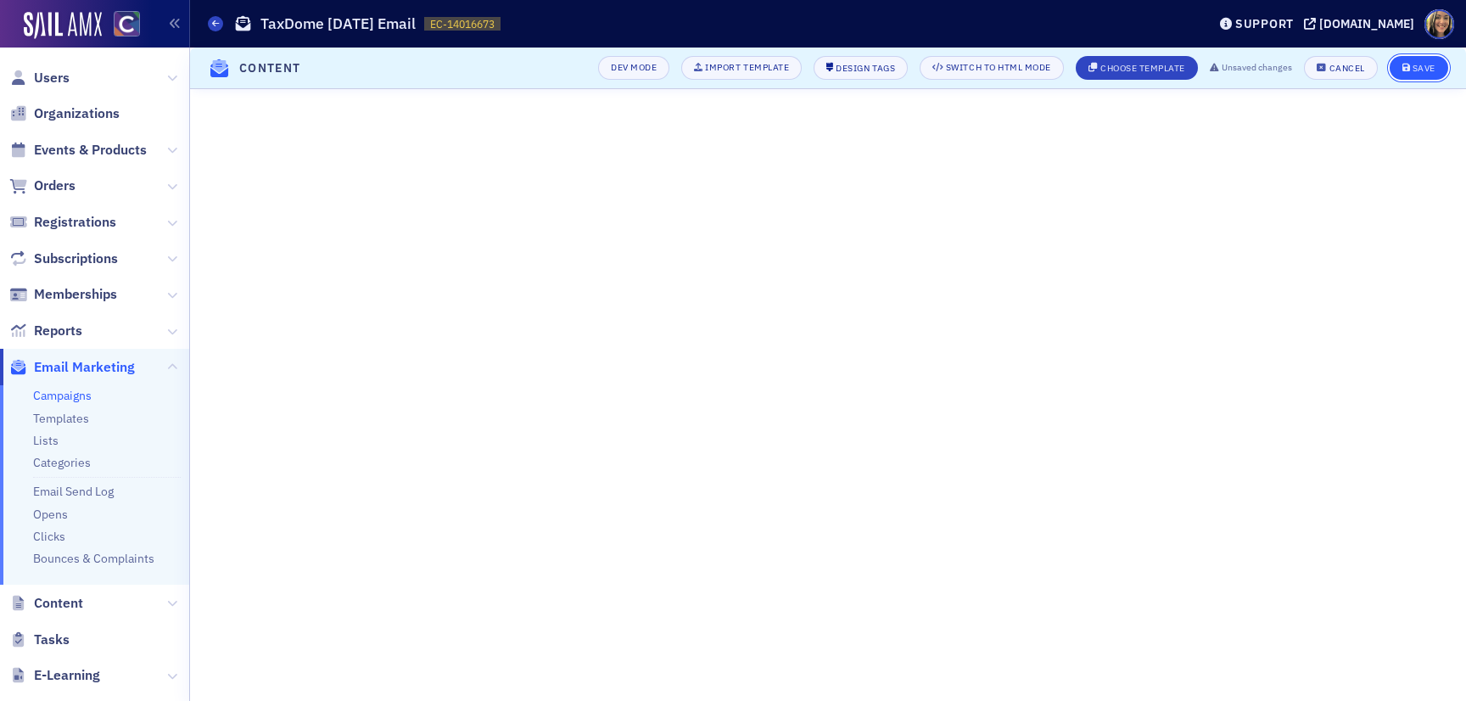
click at [1423, 64] on div "Save" at bounding box center [1424, 68] width 23 height 9
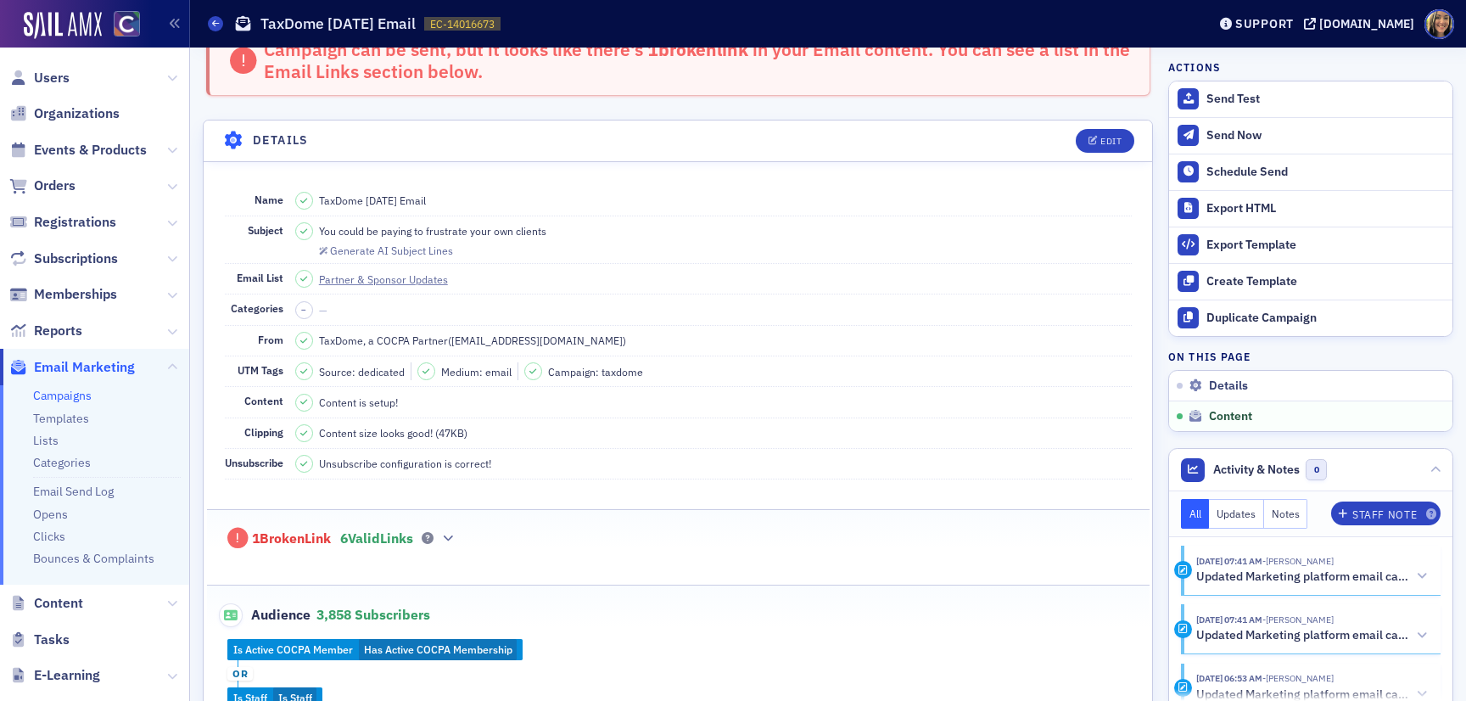
scroll to position [0, 0]
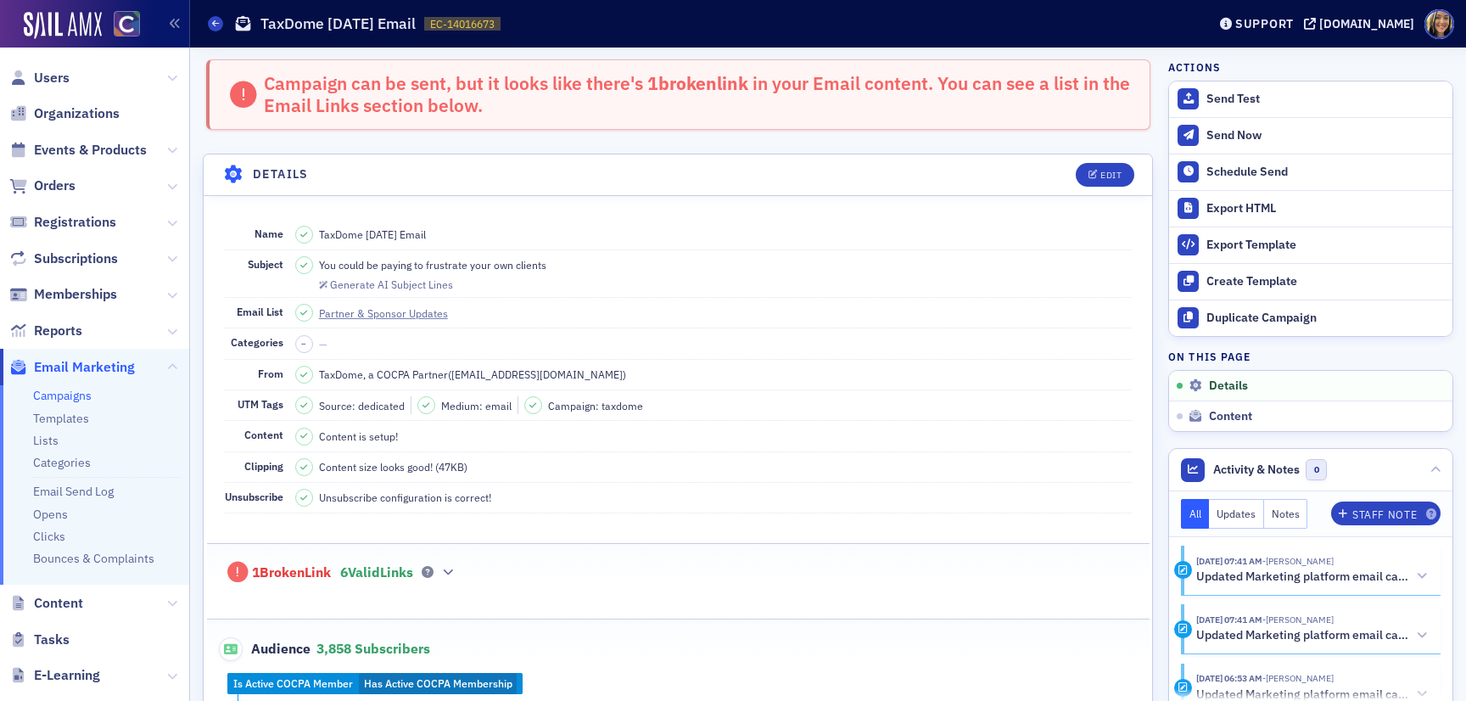
click at [413, 576] on span "6 Valid Links" at bounding box center [376, 572] width 73 height 17
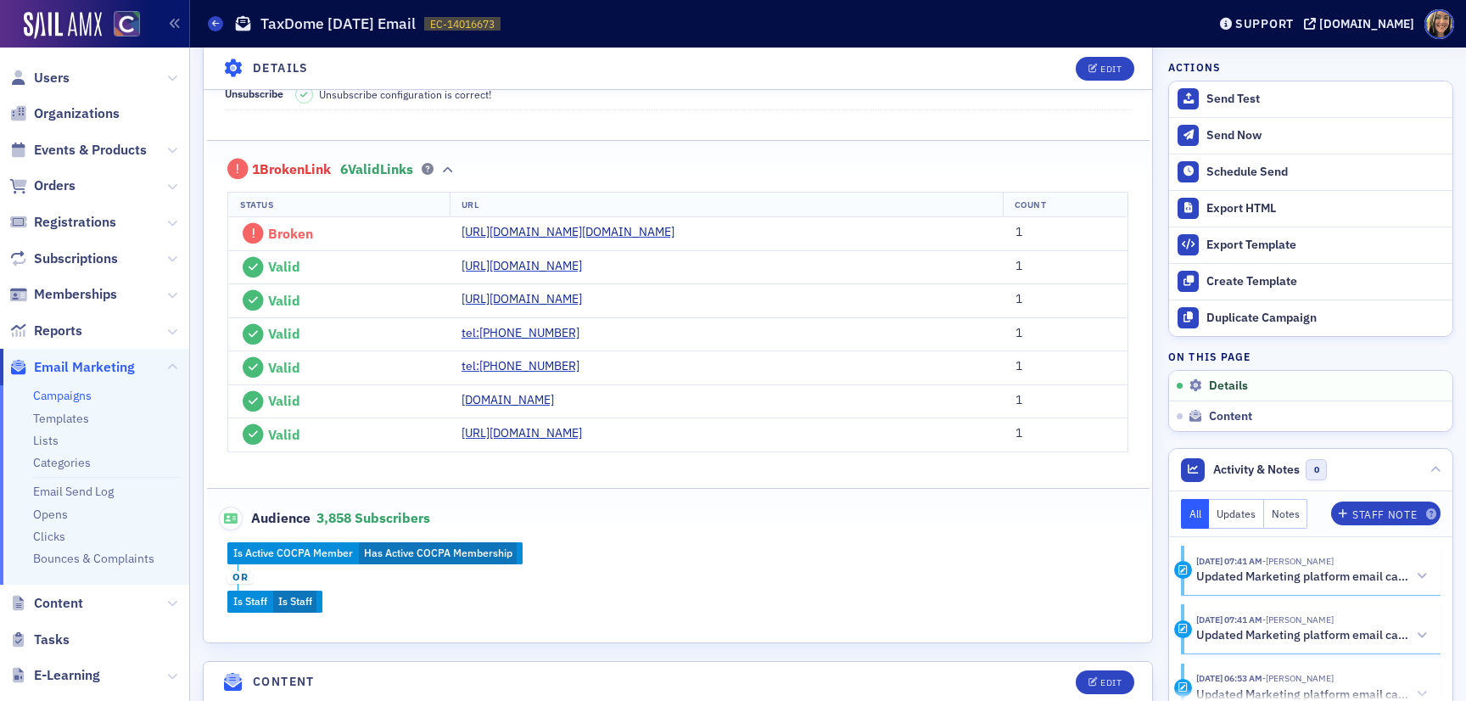
scroll to position [405, 0]
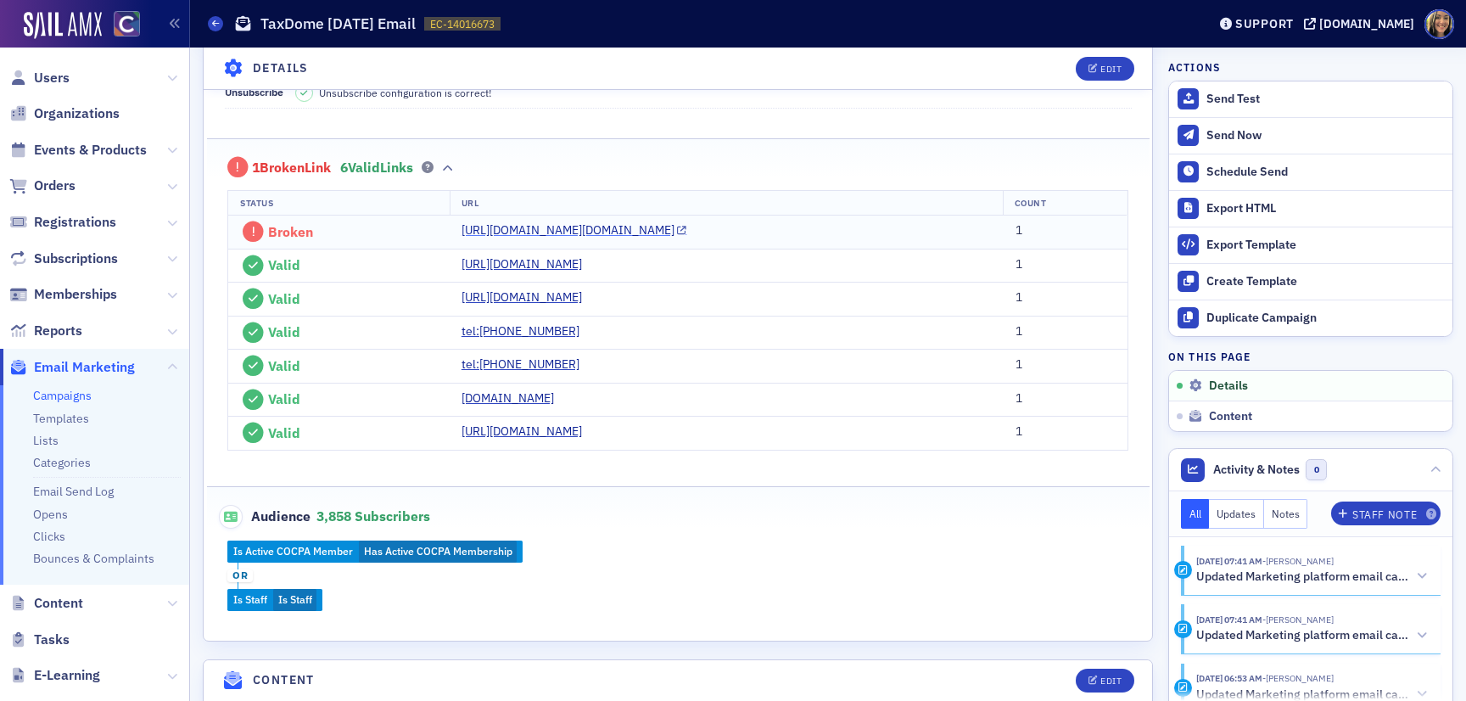
click at [559, 239] on link "https://taxdome.com/demo?pscd=partners.taxdome.com&ps_partner_key=ZGVycm9sbW9vc…" at bounding box center [575, 230] width 226 height 18
click at [1263, 92] on div "Send Test" at bounding box center [1326, 99] width 238 height 15
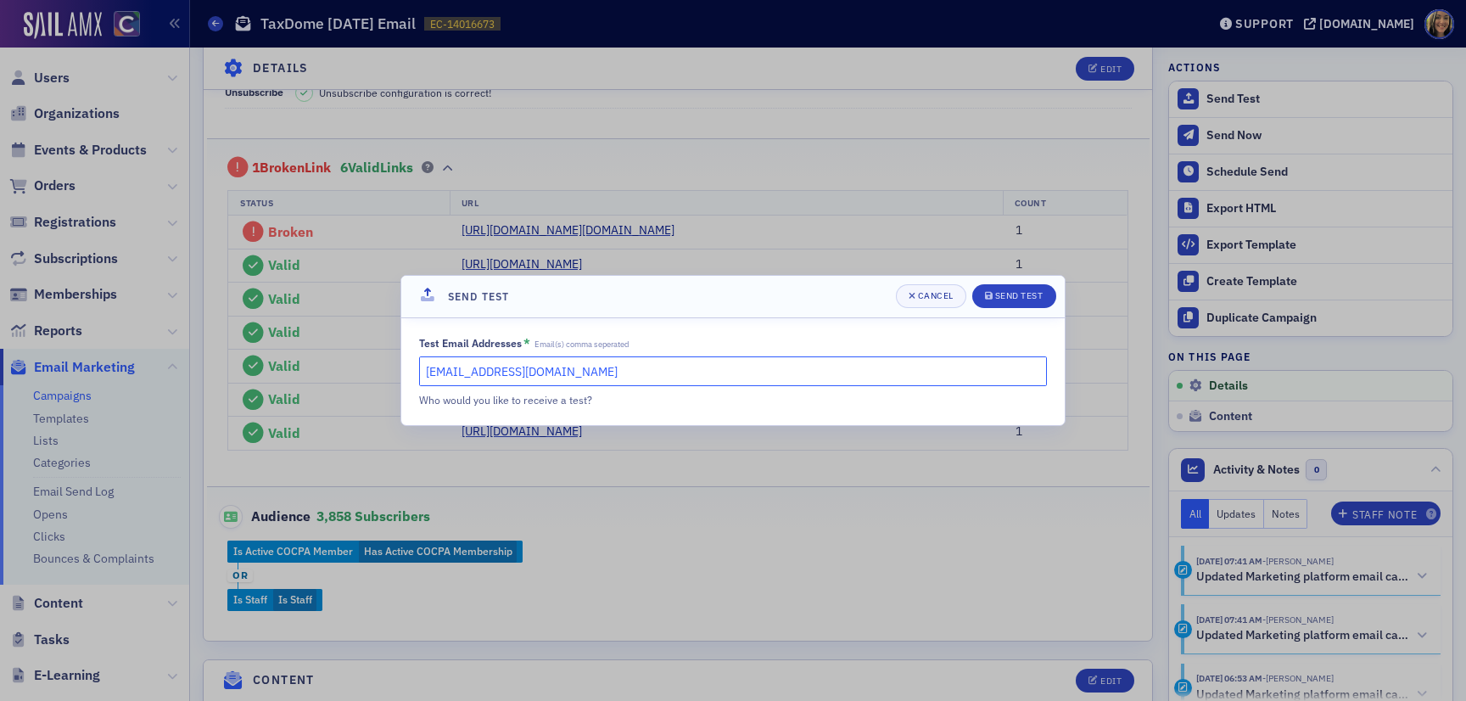
drag, startPoint x: 585, startPoint y: 374, endPoint x: 348, endPoint y: 369, distance: 236.8
click at [348, 369] on div "Send Test Cancel Send Test Test Email Addresses * Email(s) comma seperated laur…" at bounding box center [733, 350] width 1466 height 701
type input "cheryl@cocpa.org"
click at [1023, 300] on div "Send Test" at bounding box center [1019, 295] width 48 height 9
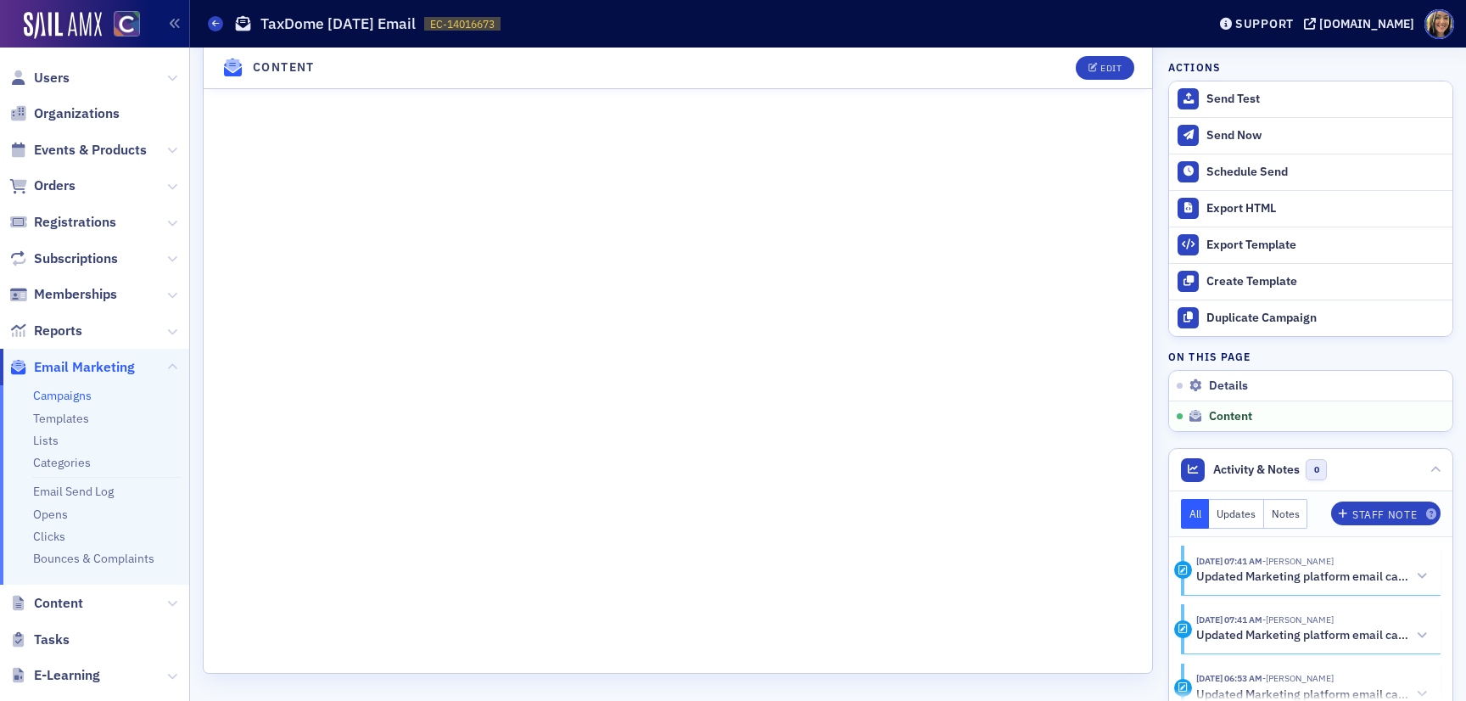
scroll to position [0, 0]
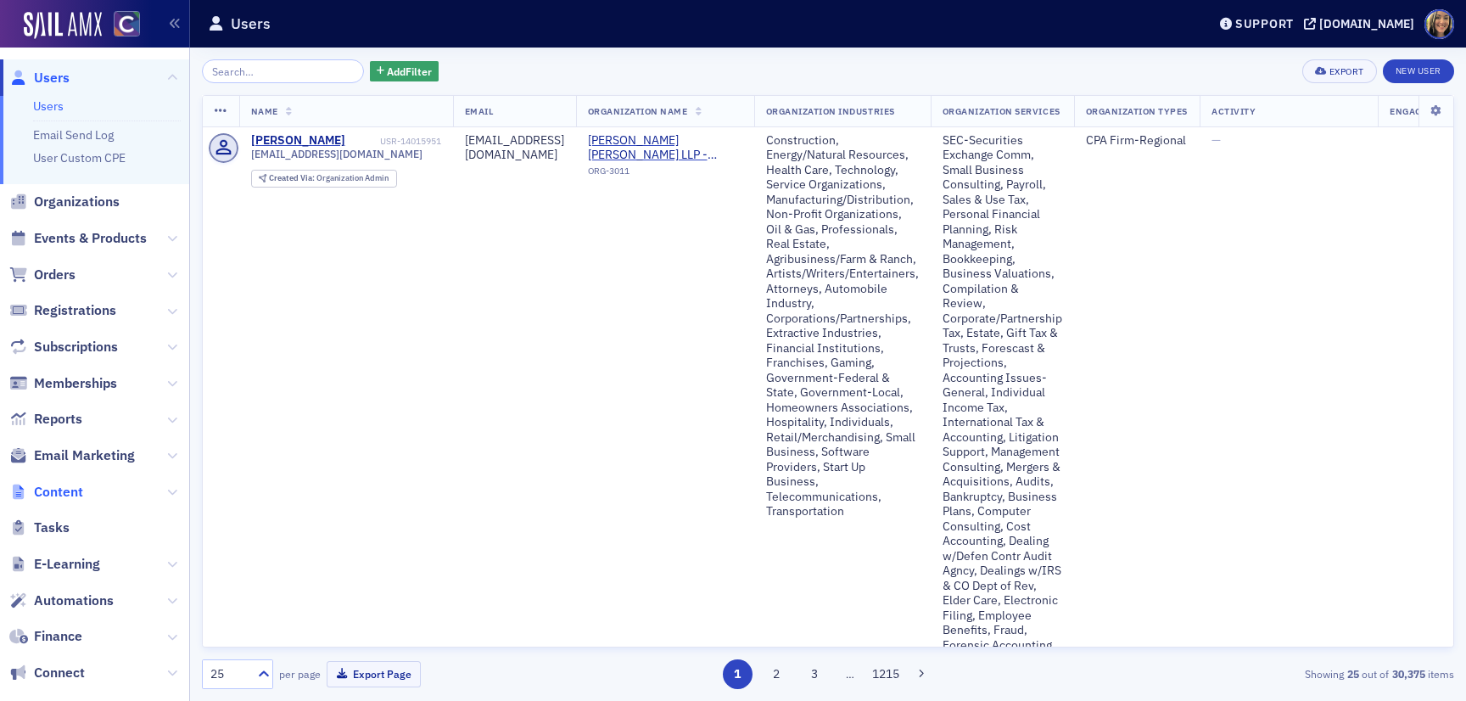
click at [54, 487] on span "Content" at bounding box center [58, 492] width 49 height 19
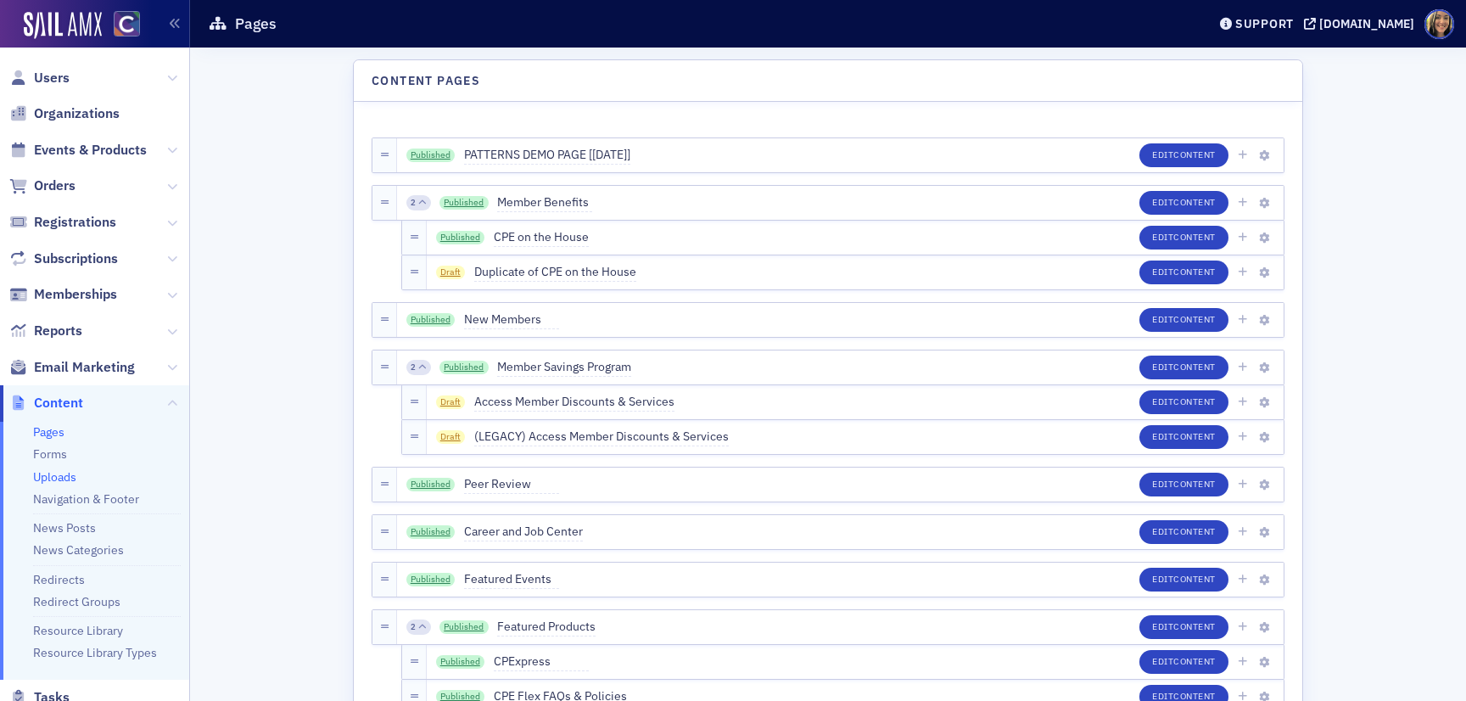
click at [54, 476] on link "Uploads" at bounding box center [54, 476] width 43 height 15
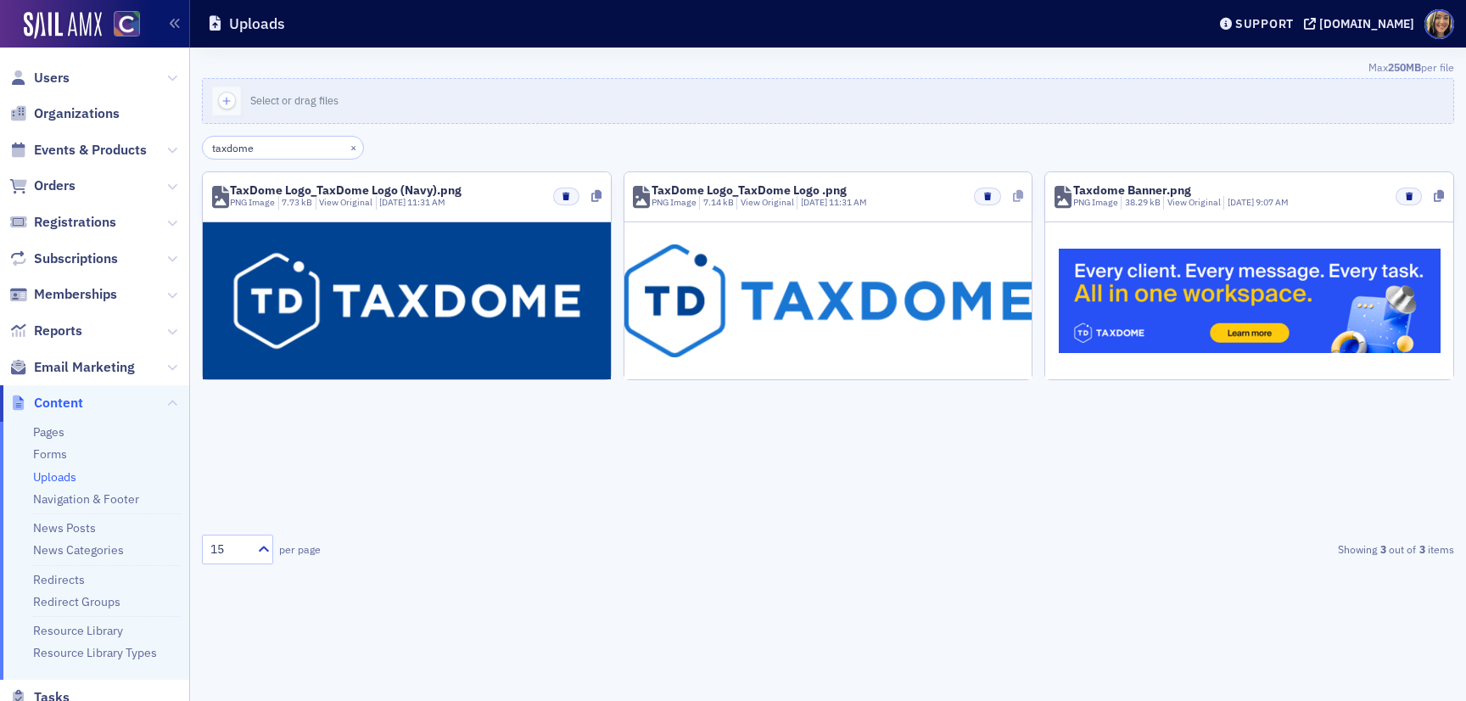
type input "taxdome"
click at [1018, 196] on icon at bounding box center [1018, 196] width 10 height 12
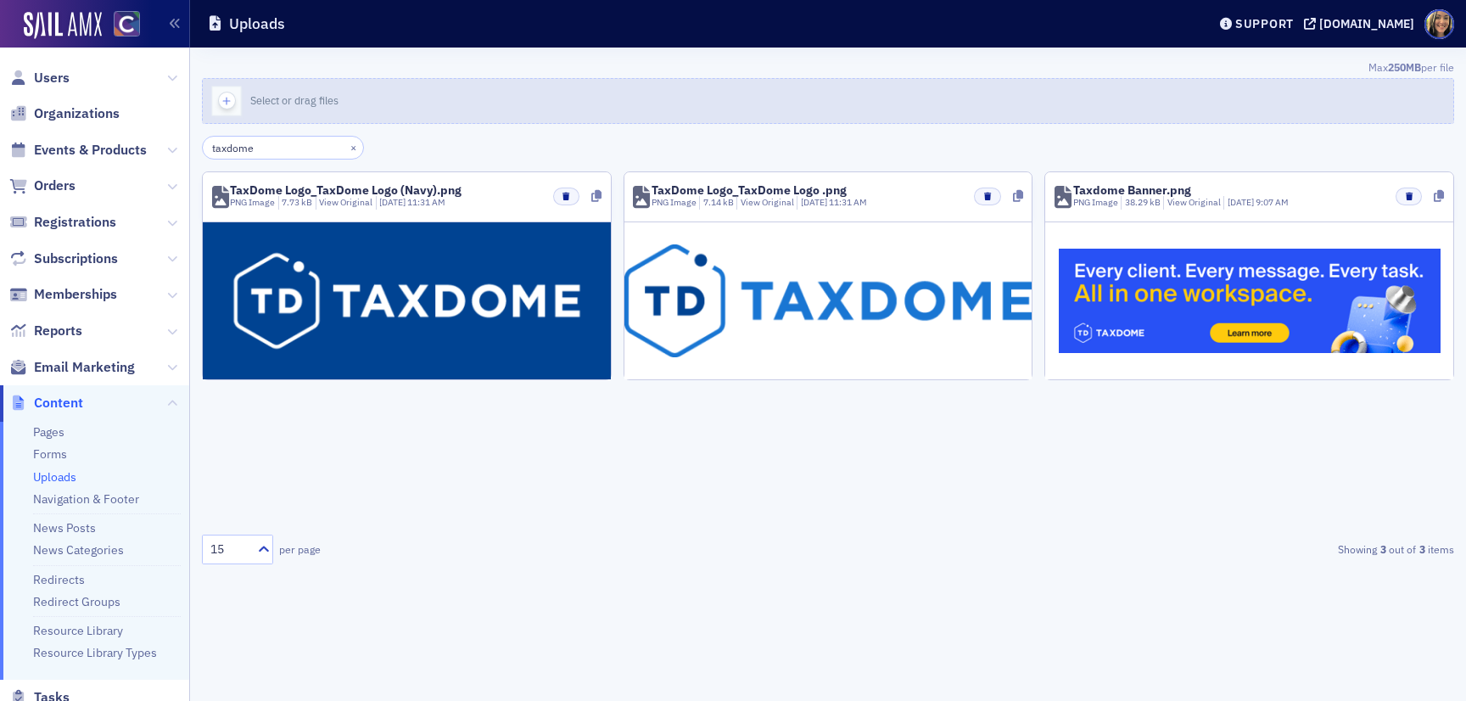
click at [247, 98] on div "button" at bounding box center [227, 101] width 48 height 44
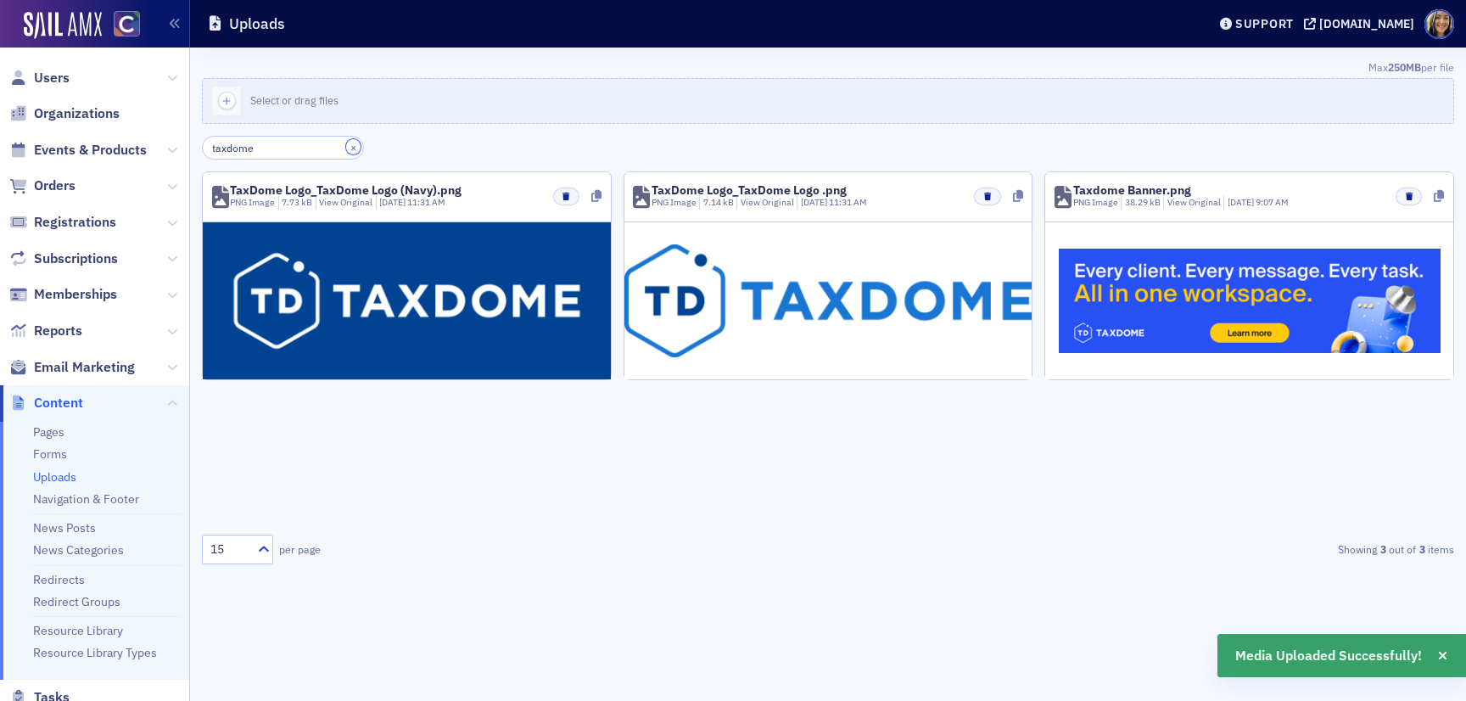
click at [346, 147] on button "×" at bounding box center [353, 146] width 15 height 15
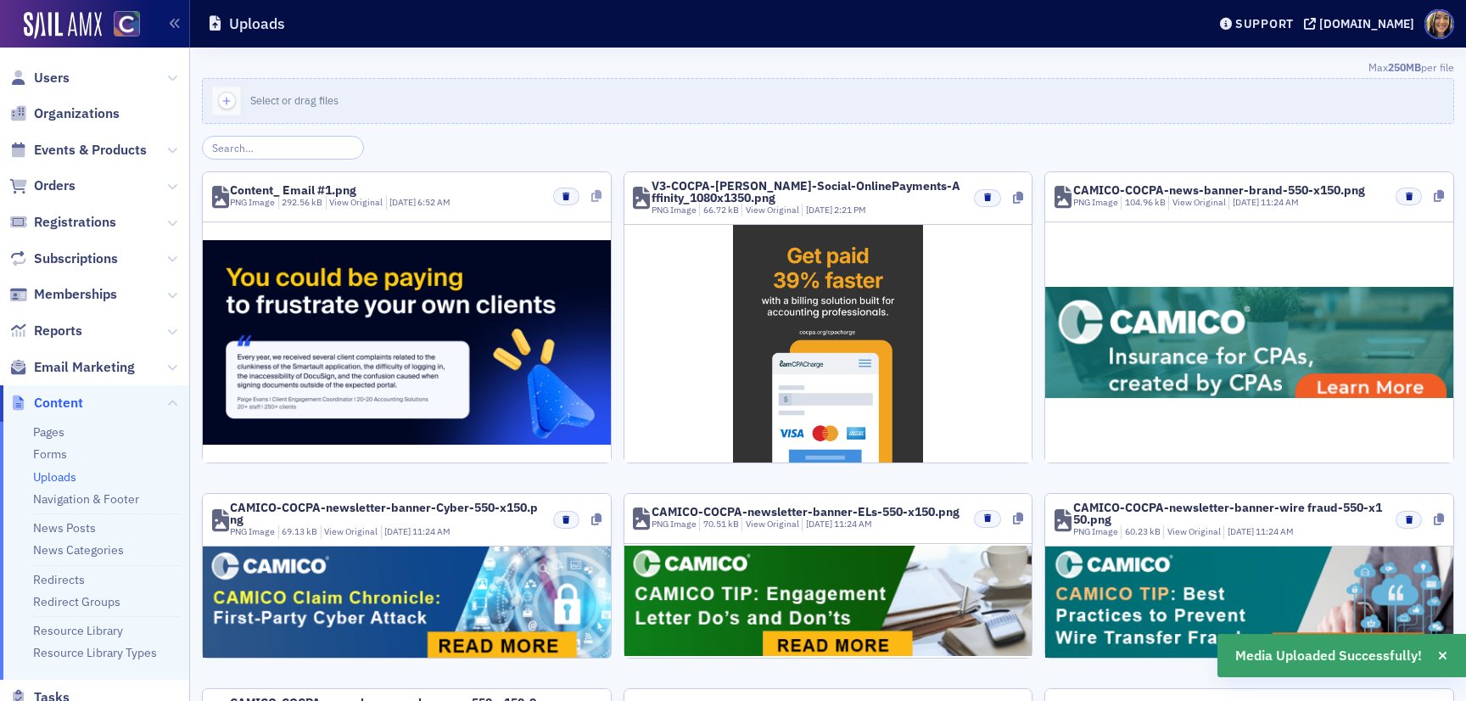
click at [592, 200] on icon at bounding box center [597, 196] width 10 height 12
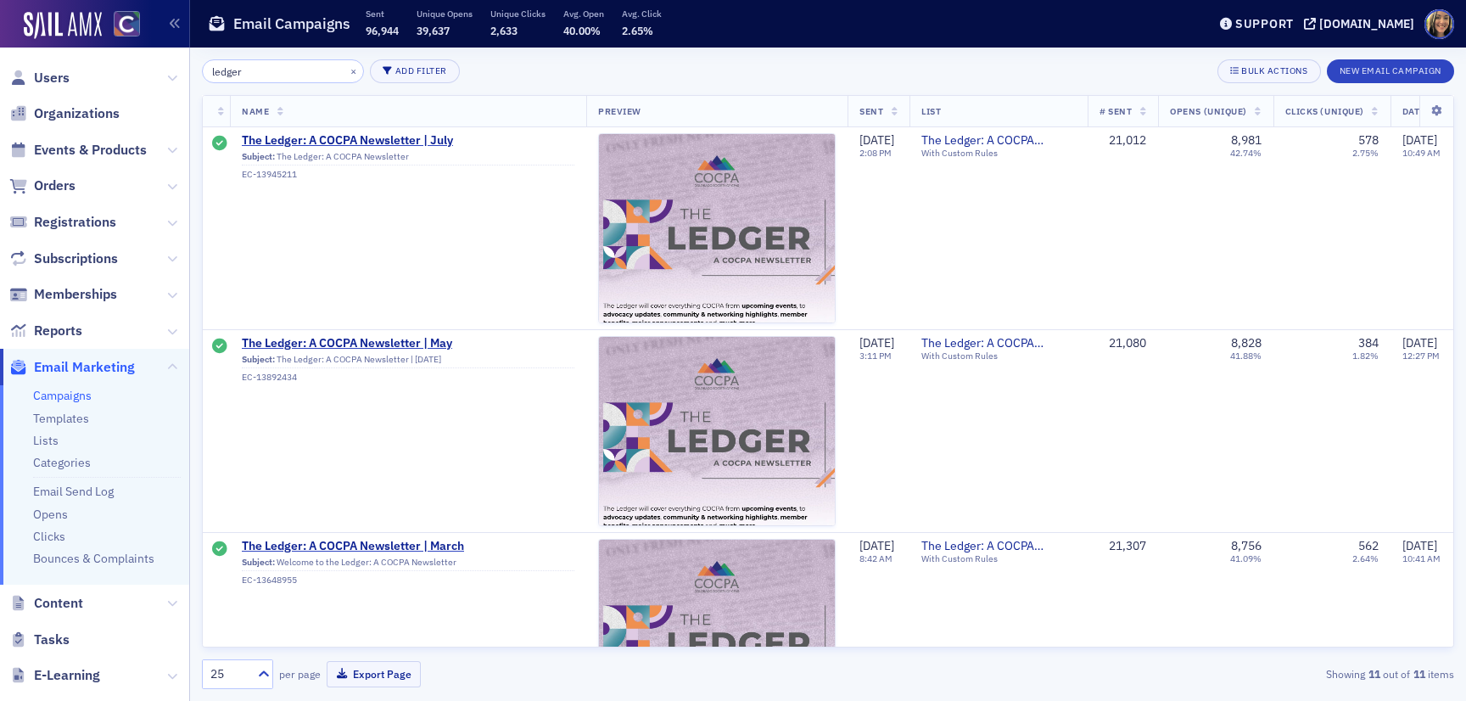
scroll to position [0, 210]
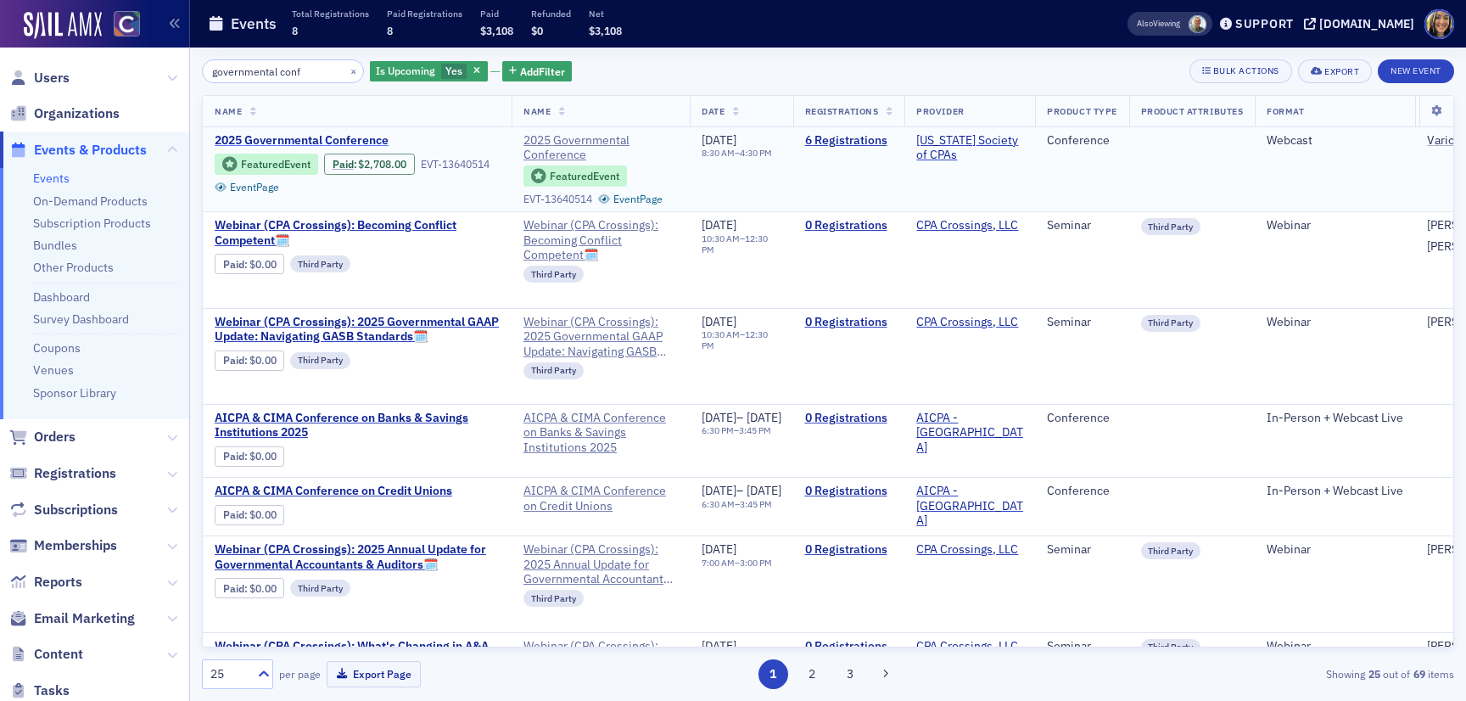
type input "governmental conf"
click at [368, 142] on span "2025 Governmental Conference" at bounding box center [357, 140] width 285 height 15
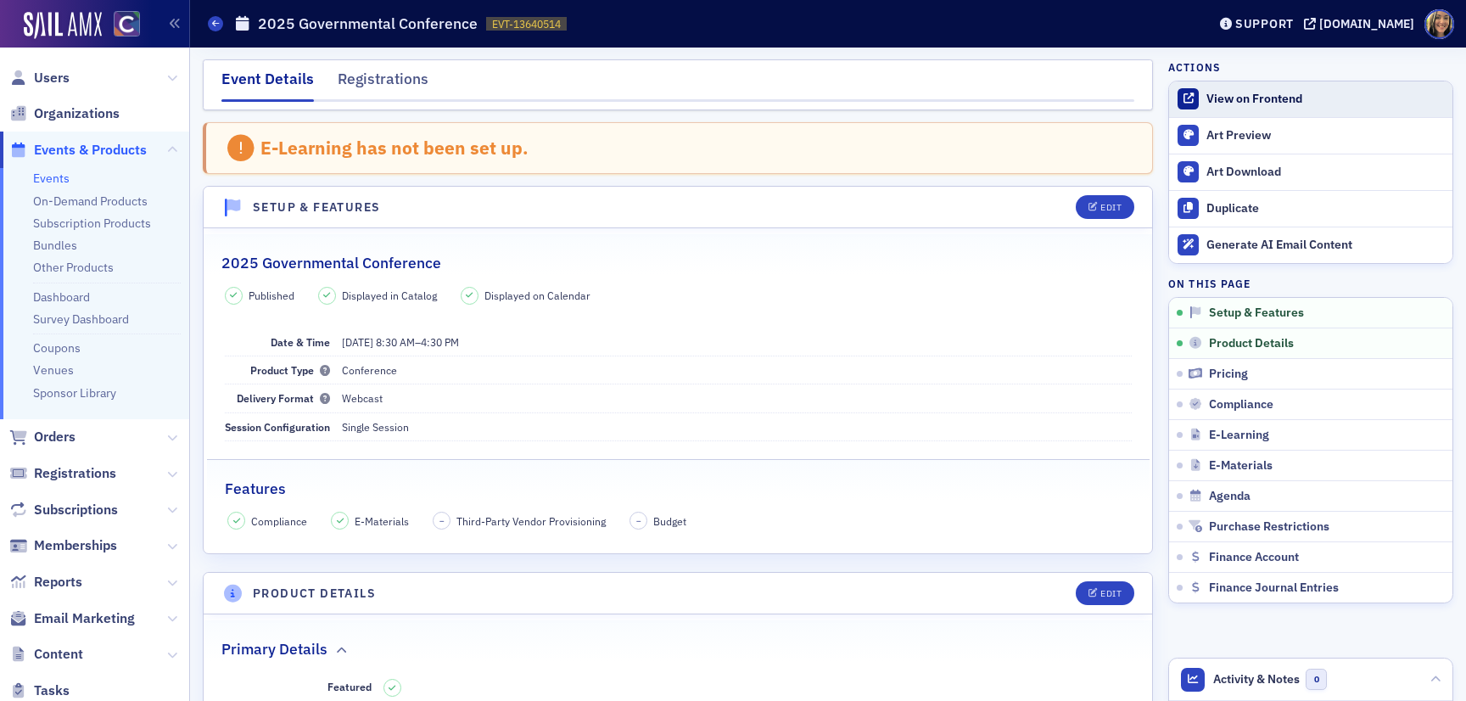
click at [1276, 104] on div "View on Frontend" at bounding box center [1326, 99] width 238 height 15
click at [73, 614] on span "Email Marketing" at bounding box center [84, 618] width 101 height 19
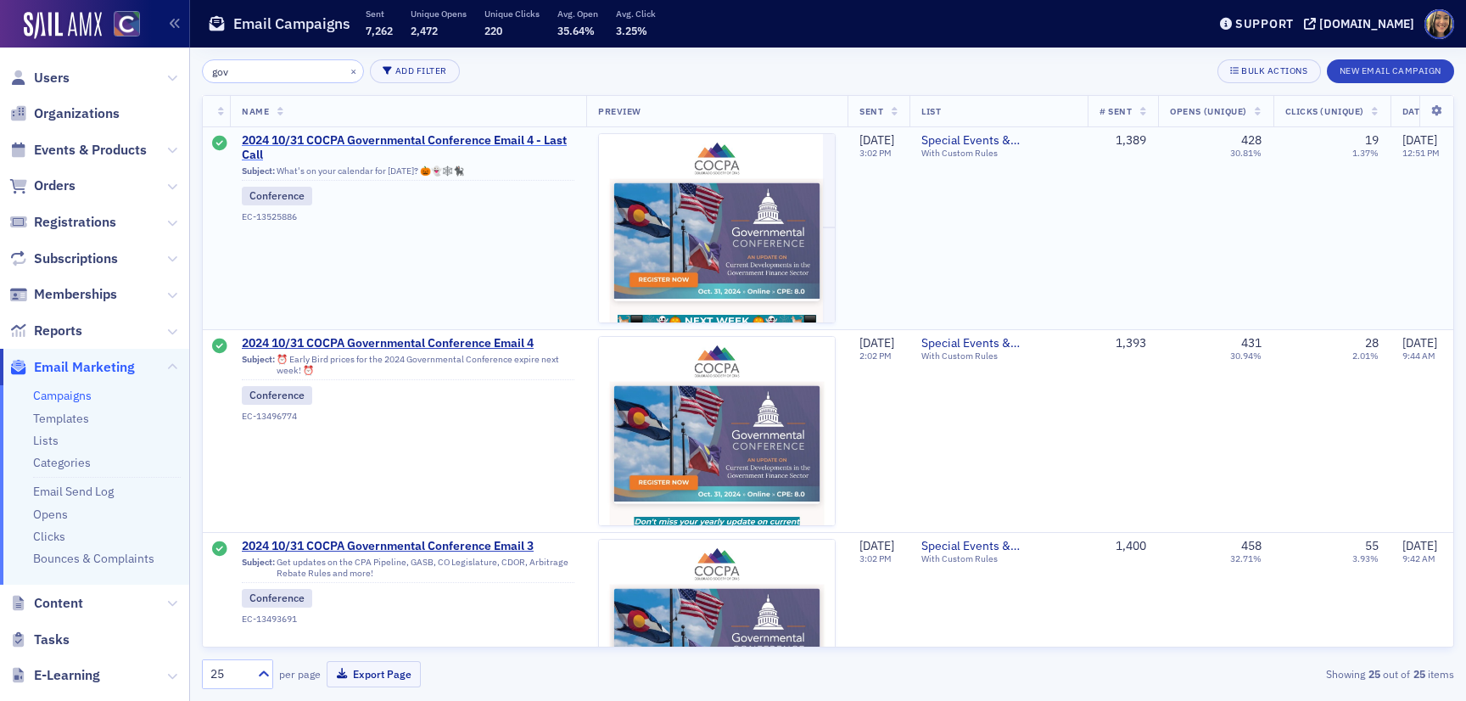
type input "gov"
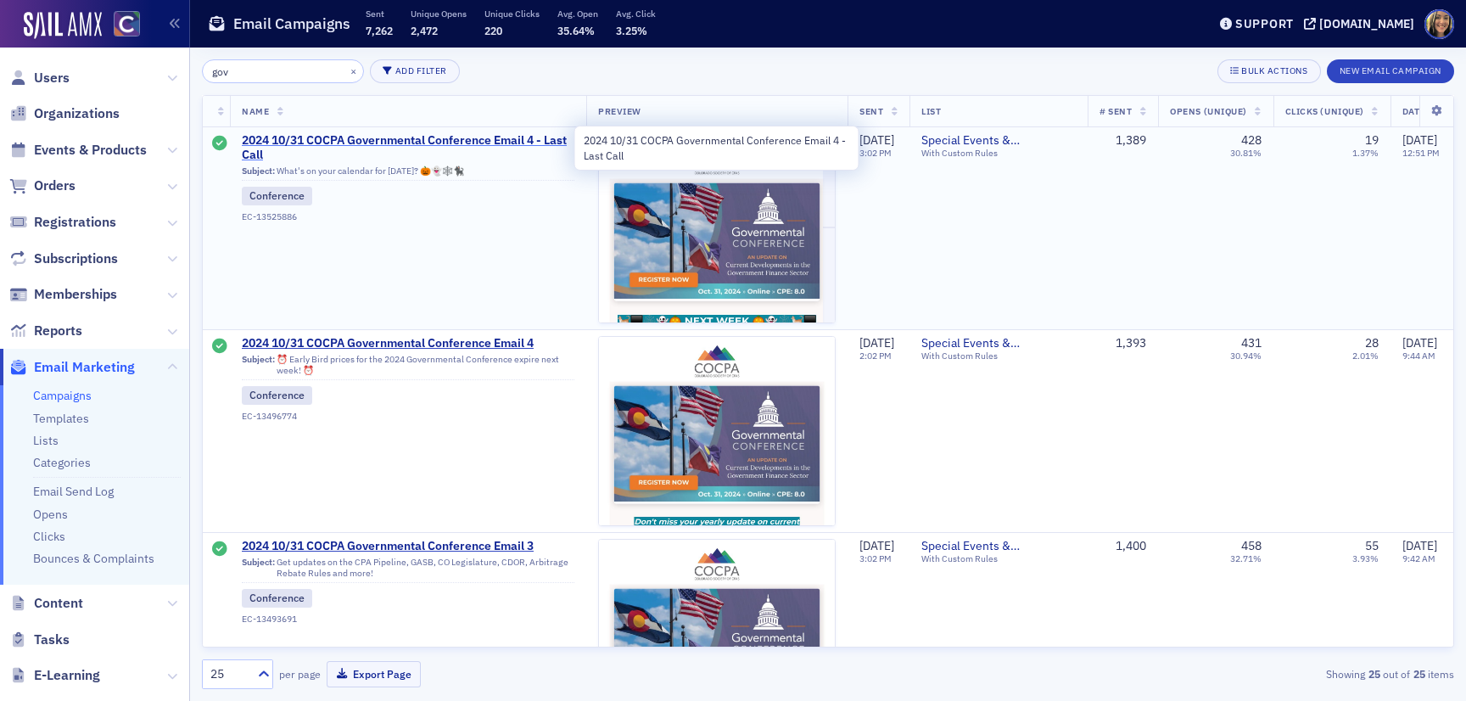
click at [359, 143] on span "2024 10/31 COCPA Governmental Conference Email 4 - Last Call" at bounding box center [408, 148] width 333 height 30
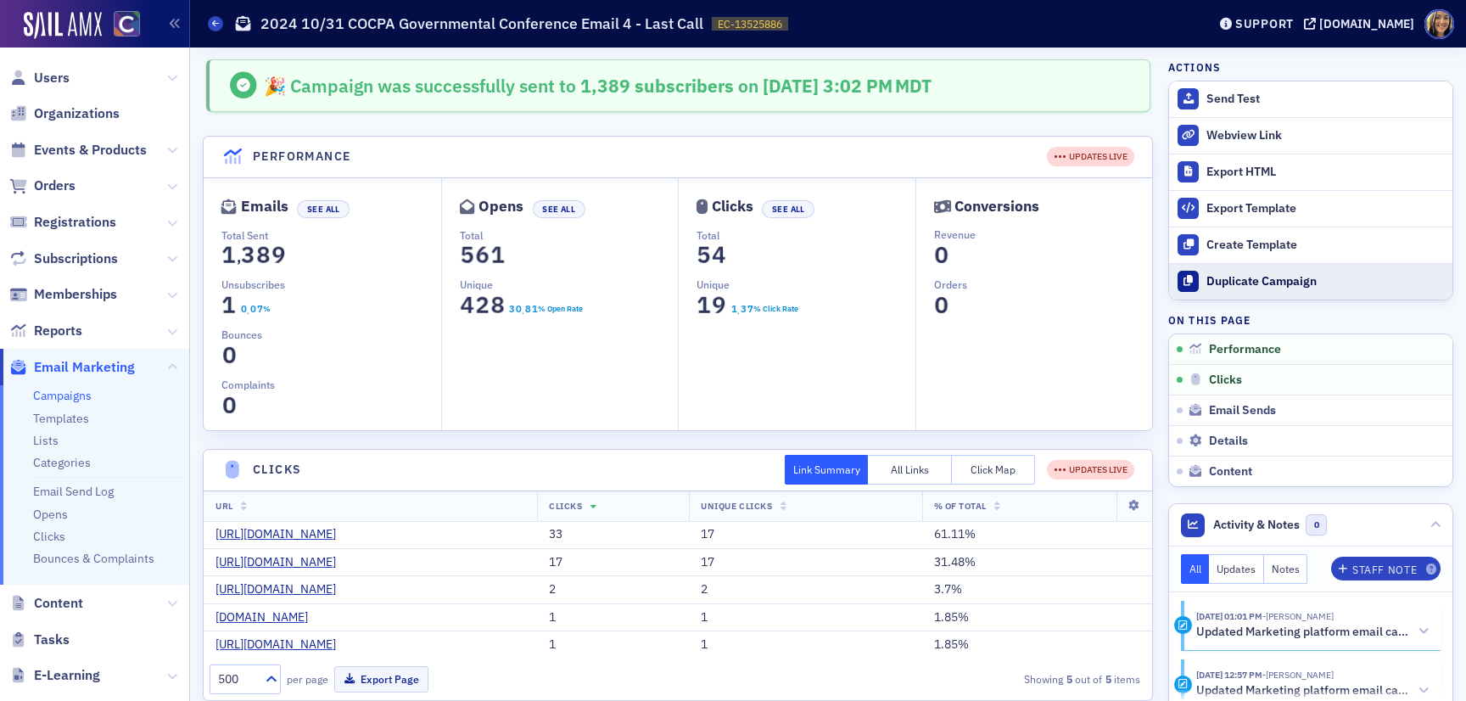
click at [1284, 276] on div "Duplicate Campaign" at bounding box center [1326, 281] width 238 height 15
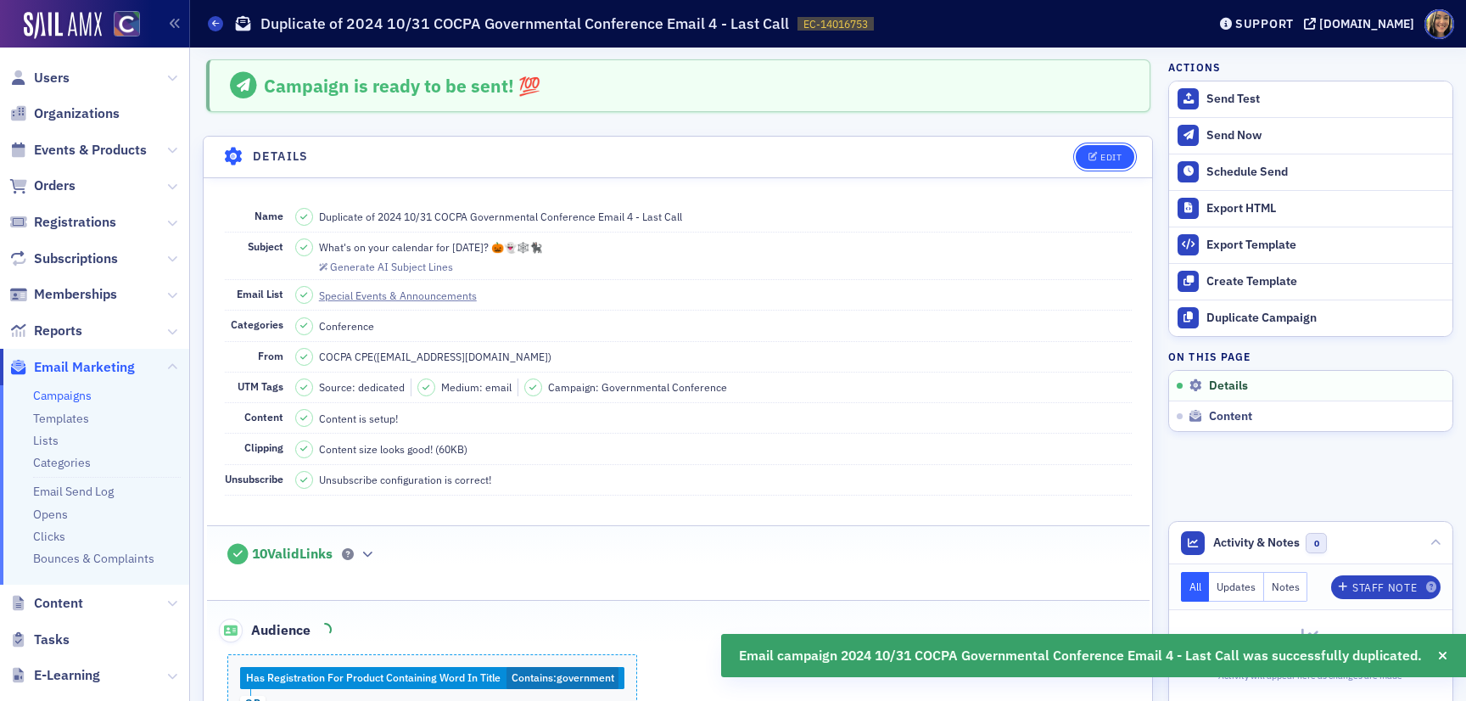
click at [1133, 151] on div "Edit" at bounding box center [1099, 157] width 70 height 24
drag, startPoint x: 405, startPoint y: 215, endPoint x: 198, endPoint y: 209, distance: 207.2
click at [1102, 154] on div "Edit" at bounding box center [1111, 157] width 21 height 9
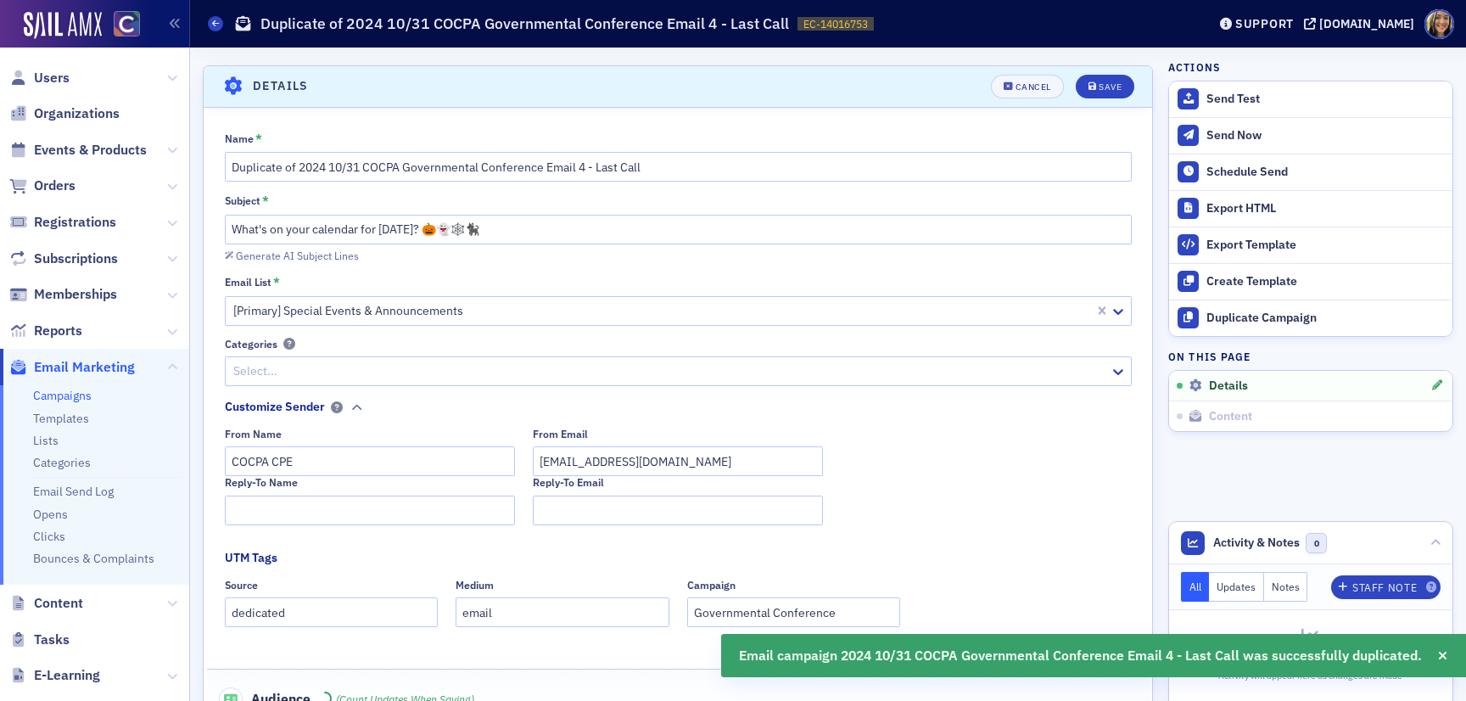
scroll to position [79, 0]
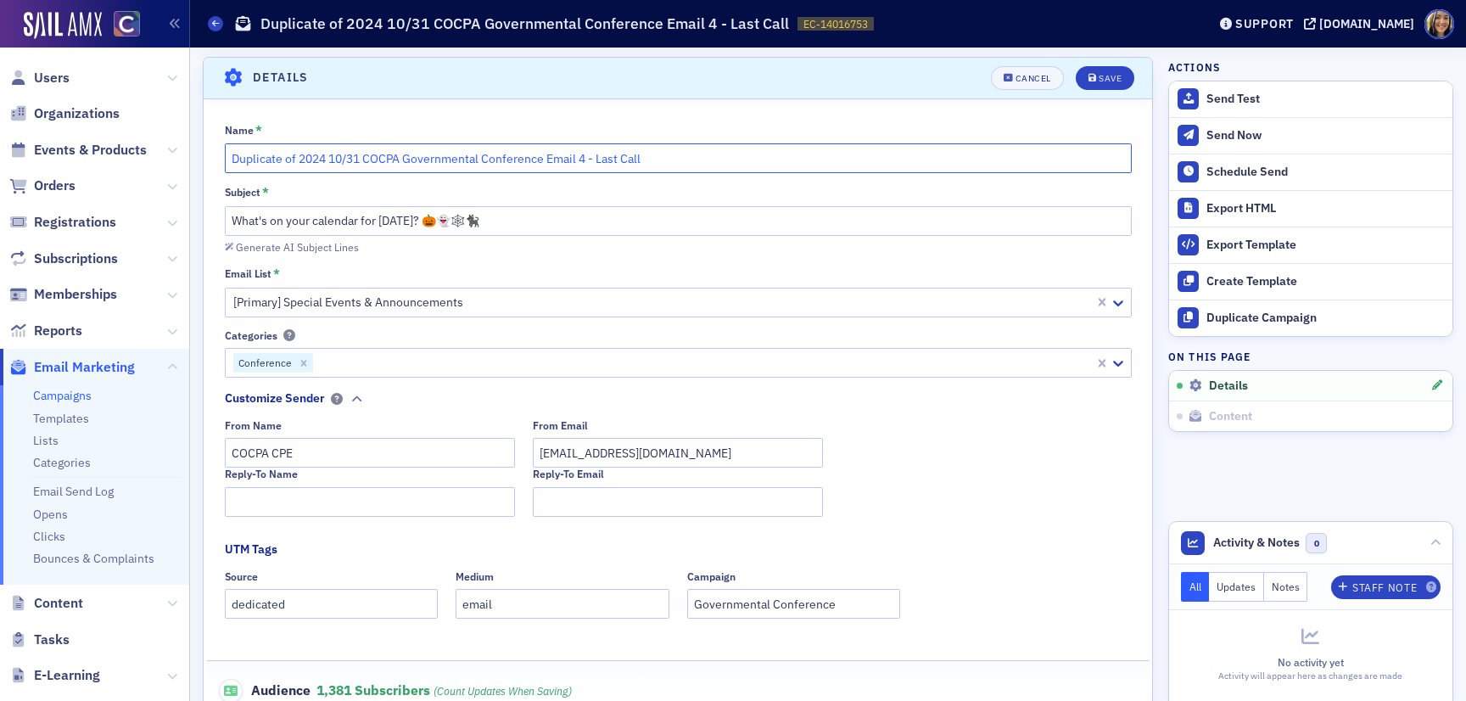
click at [319, 160] on input "Duplicate of 2024 10/31 COCPA Governmental Conference Email 4 - Last Call" at bounding box center [678, 158] width 907 height 30
click at [357, 156] on input "Duplicate of 2025 10/31 COCPA Governmental Conference Email 4 - Last Call" at bounding box center [678, 158] width 907 height 30
drag, startPoint x: 655, startPoint y: 156, endPoint x: 580, endPoint y: 157, distance: 75.5
click at [580, 157] on input "Duplicate of 2025 10/30 COCPA Governmental Conference Email 4 - Last Call" at bounding box center [678, 158] width 907 height 30
drag, startPoint x: 298, startPoint y: 158, endPoint x: 184, endPoint y: 158, distance: 113.7
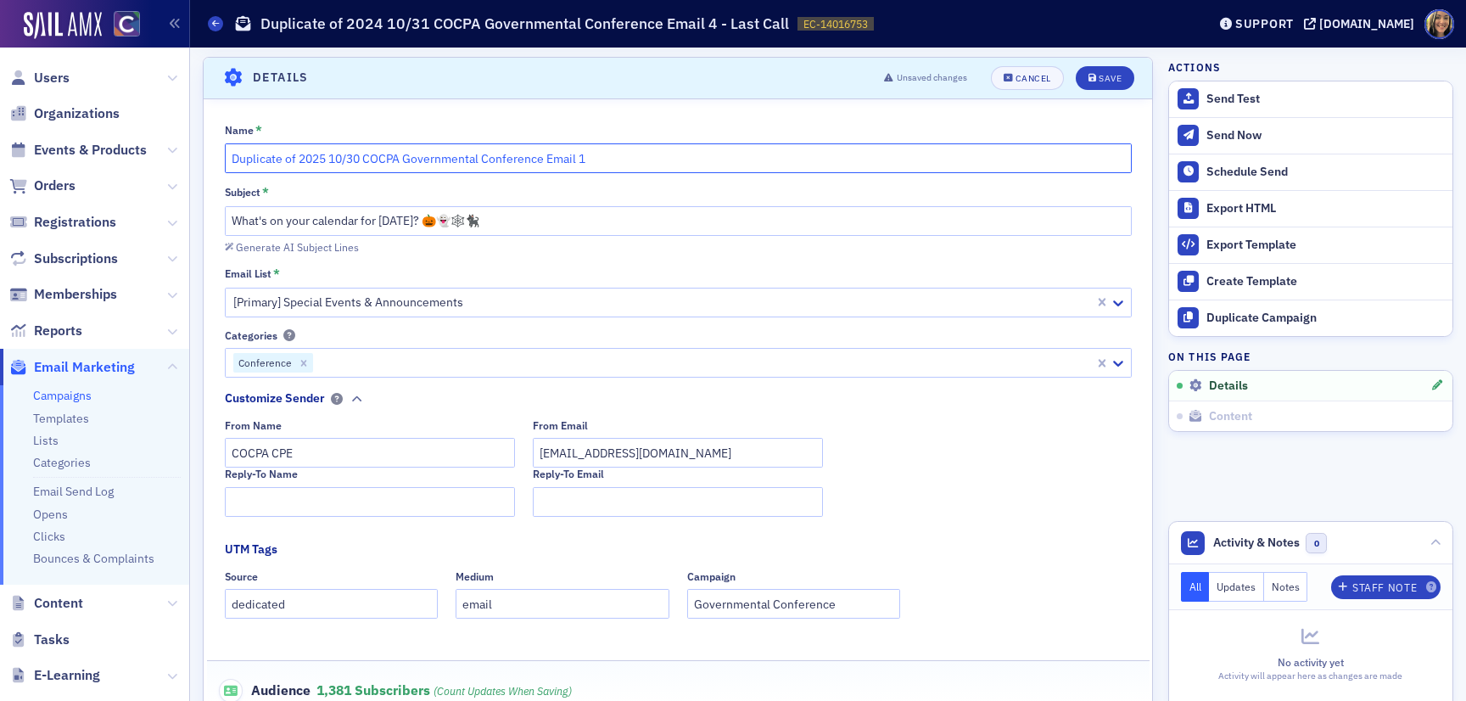
click at [184, 158] on div "Users Organizations Events & Products Orders Registrations Subscriptions Member…" at bounding box center [733, 350] width 1466 height 701
type input "2025 10/30 COCPA Governmental Conference Email 1"
click at [278, 220] on input "What's on your calendar for October 31st? 🎃👻🕸️🐈‍⬛" at bounding box center [678, 221] width 907 height 30
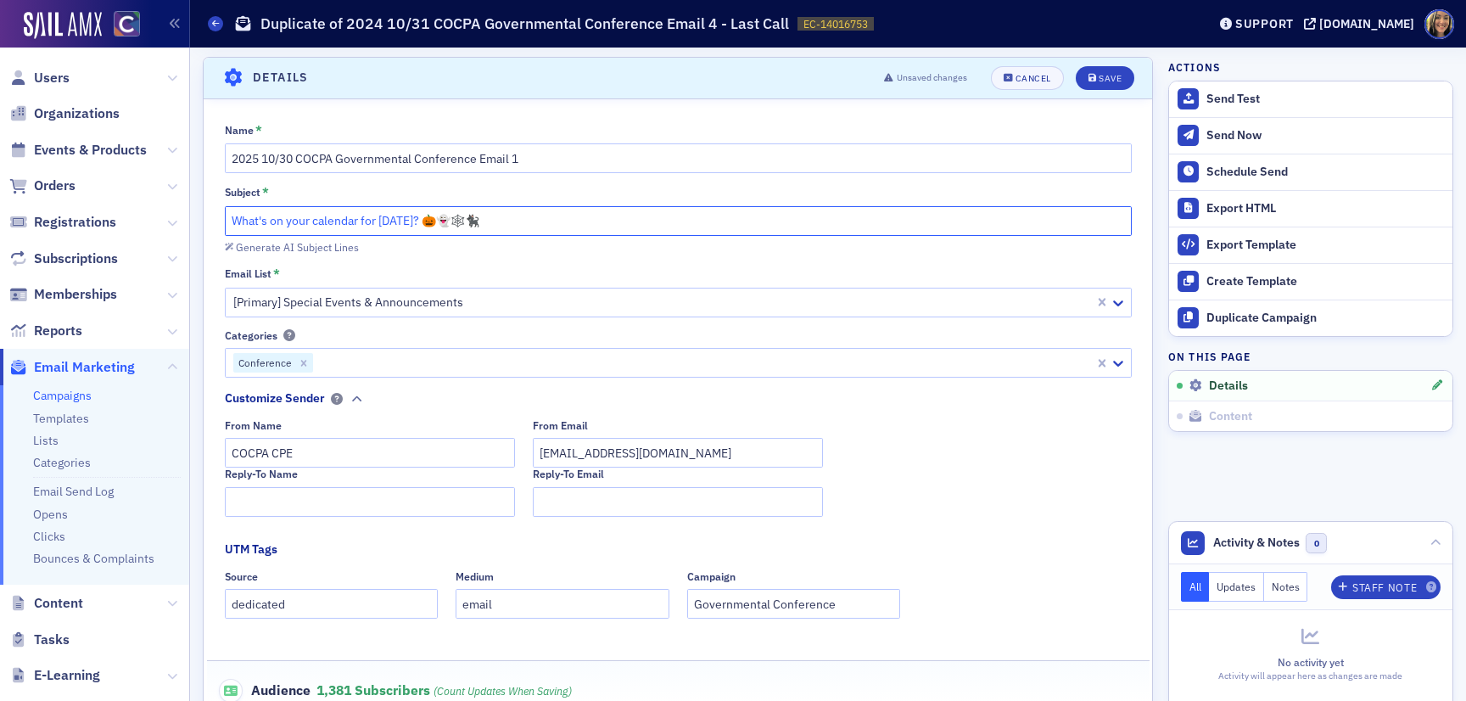
paste input "Ethics, Fraud, Cyber & More: 2025 Governmental Conference"
click at [337, 221] on input "Ethics, Fraud, Cyber & More: 2025 Governmental Conference" at bounding box center [678, 221] width 907 height 30
click at [228, 222] on input "Ethics, Fraud, Cybersecurity & More: 2025 Governmental Conference" at bounding box center [678, 221] width 907 height 30
paste input "🏛️"
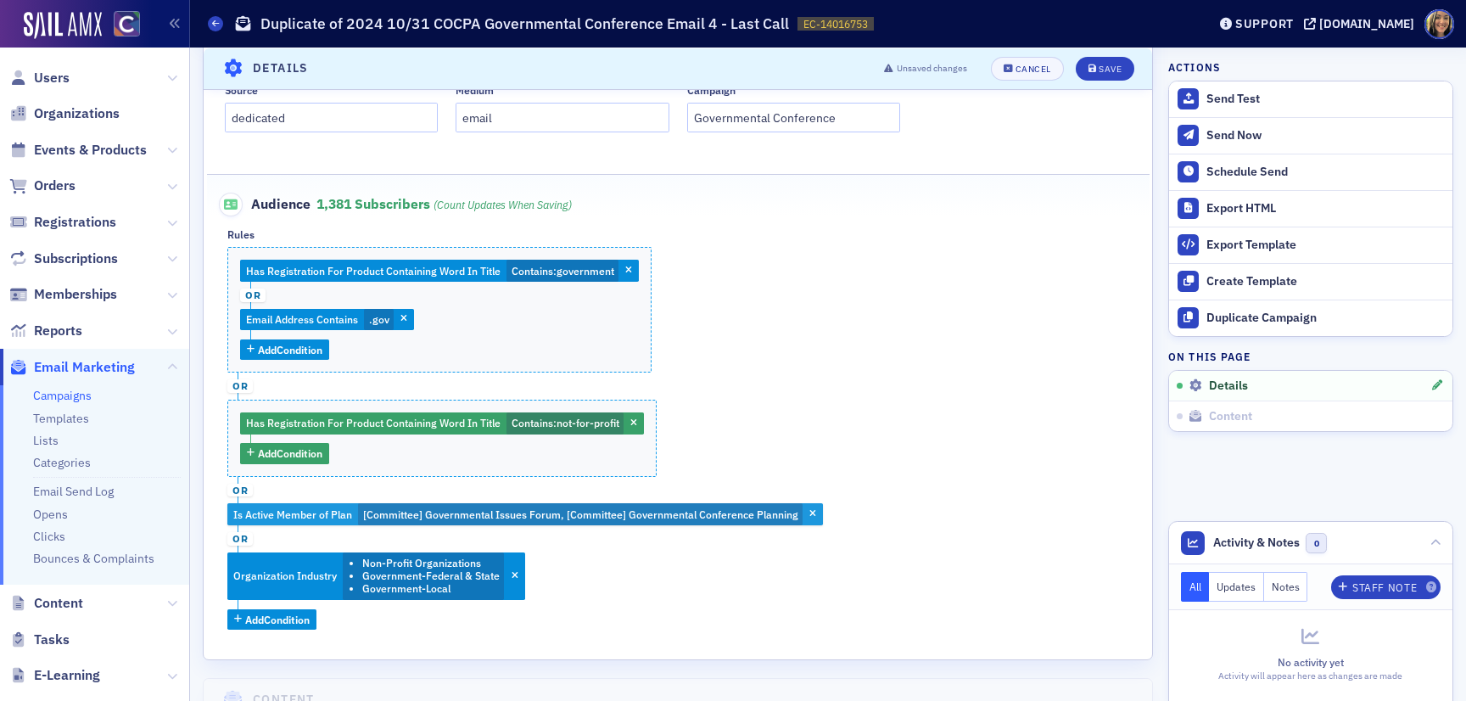
scroll to position [566, 0]
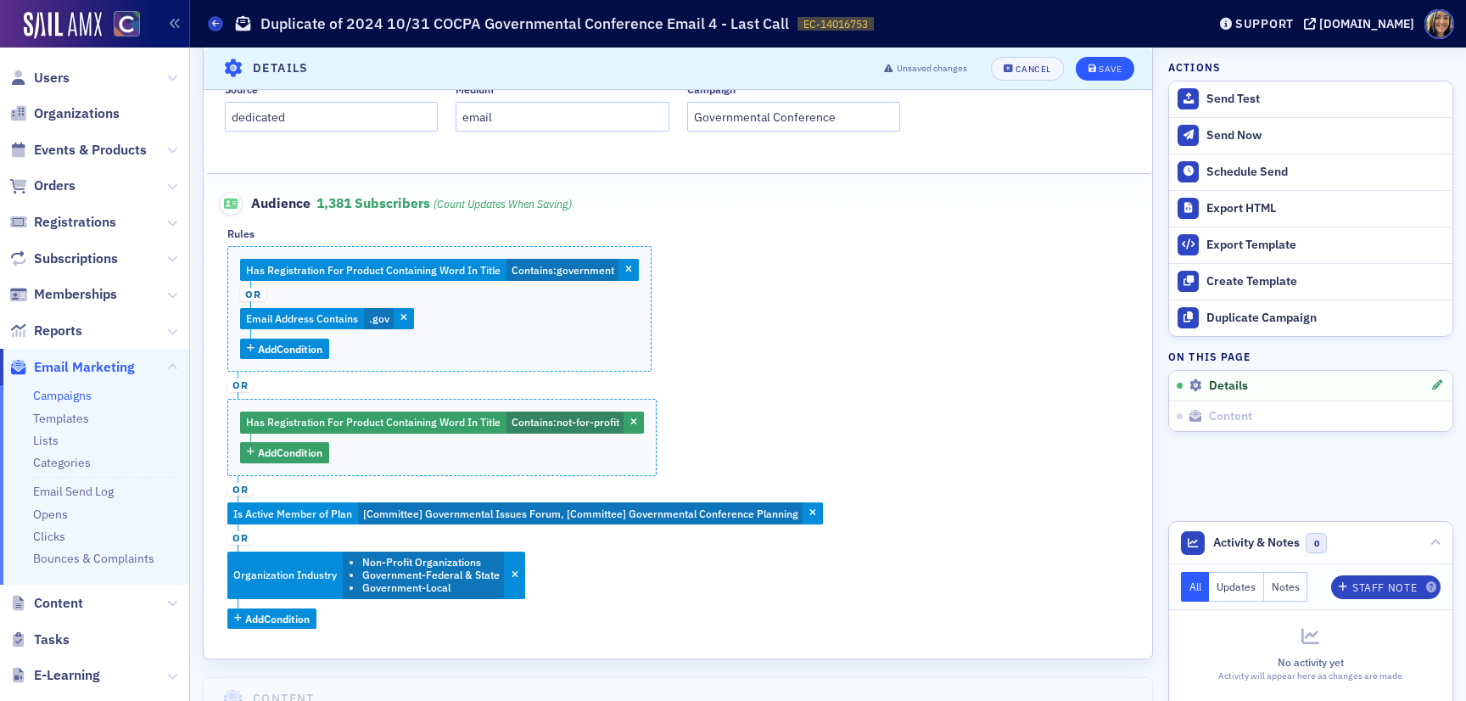
type input "🏛️ Ethics, Fraud, Cybersecurity & More: 2025 Governmental Conference"
click at [1088, 75] on button "Save" at bounding box center [1105, 68] width 59 height 24
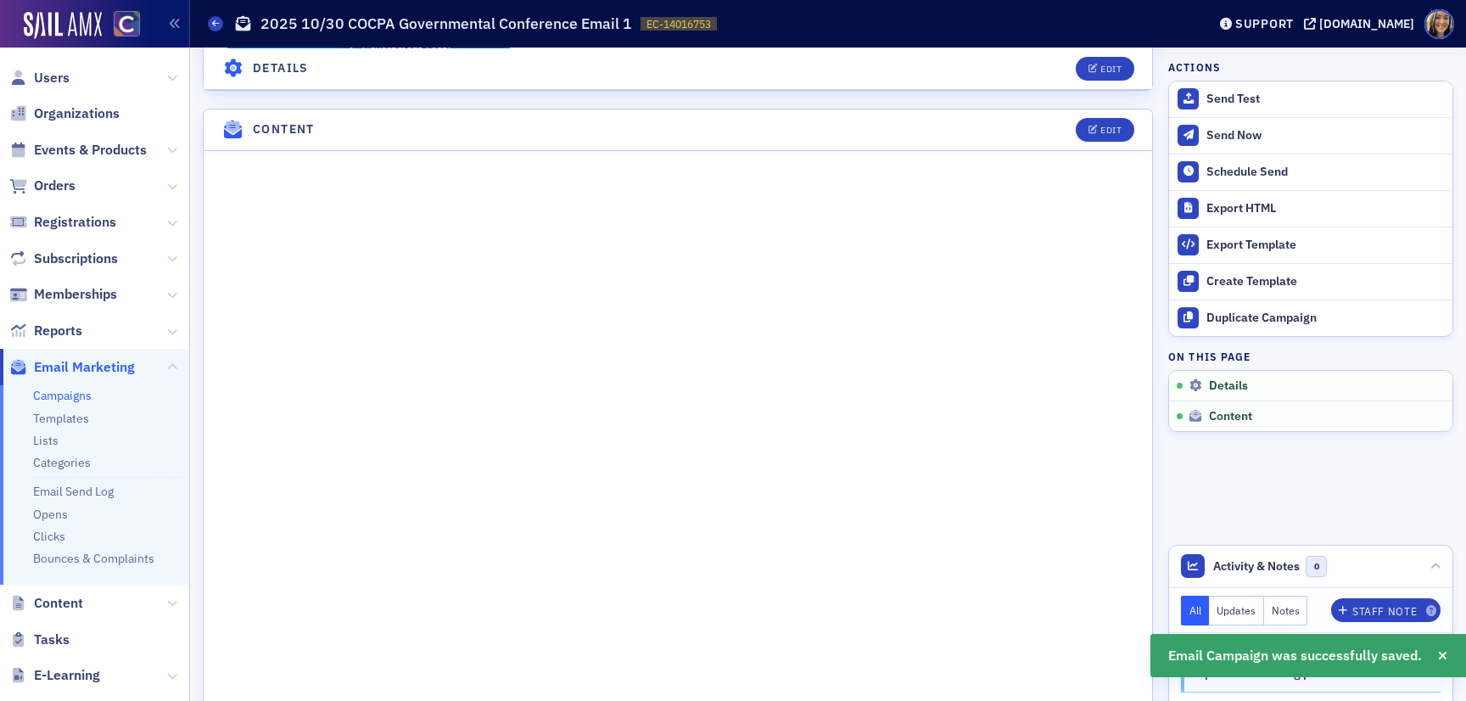
scroll to position [911, 0]
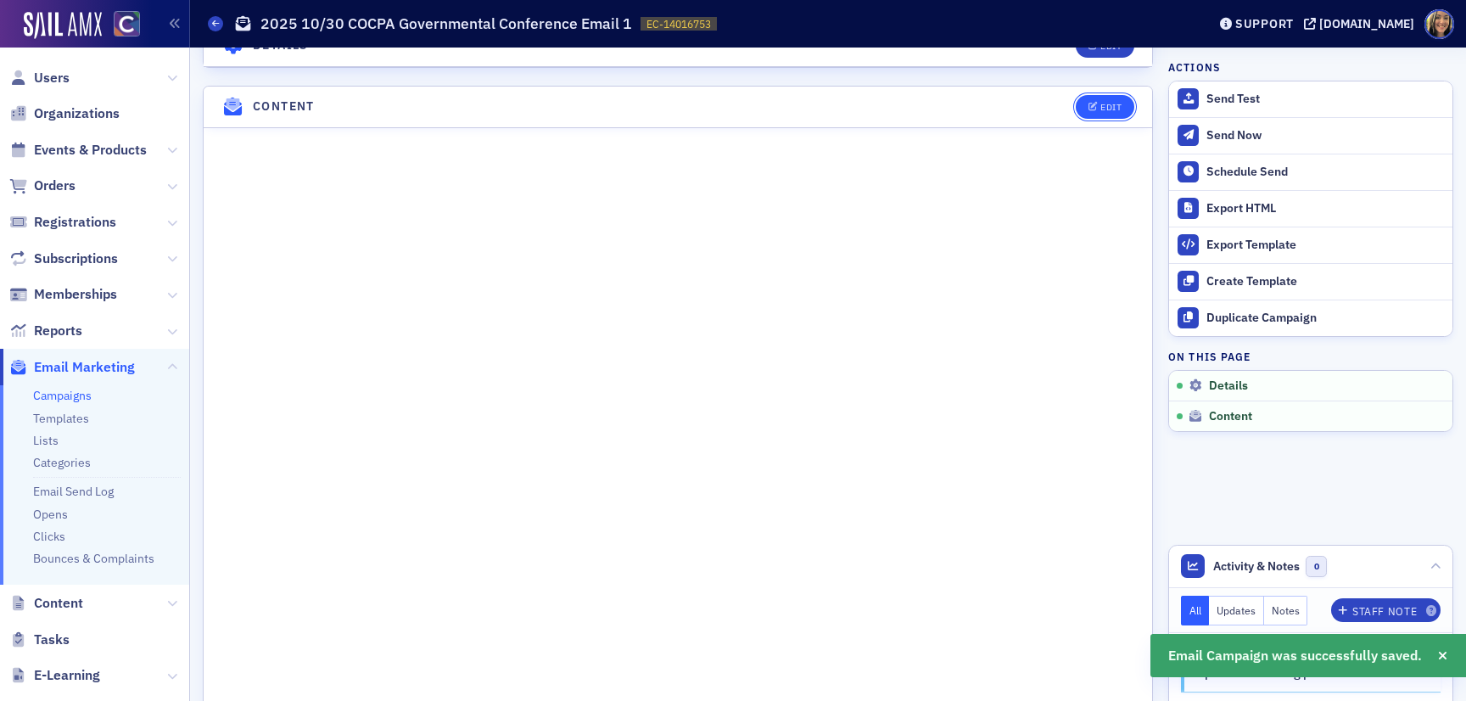
click at [1102, 104] on div "Edit" at bounding box center [1111, 107] width 21 height 9
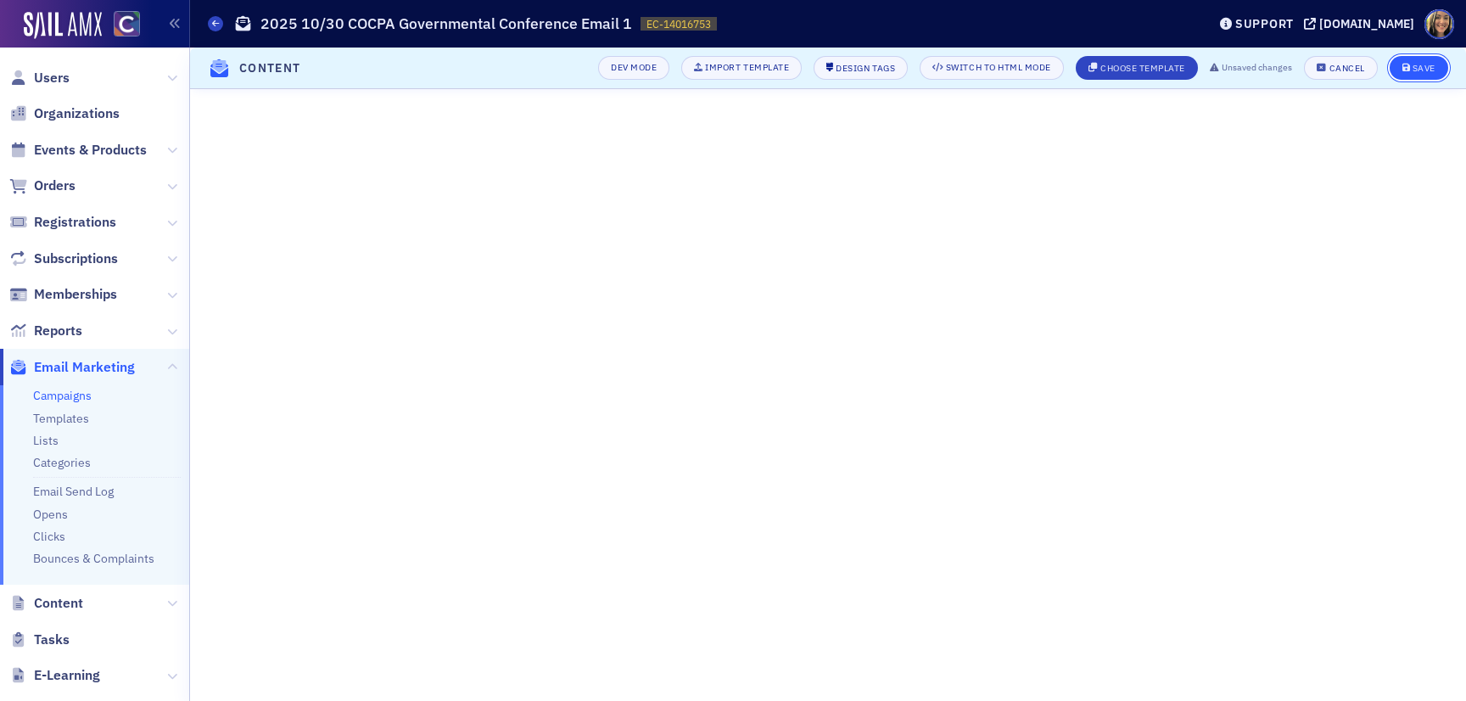
click at [1432, 73] on div "Save" at bounding box center [1424, 68] width 23 height 9
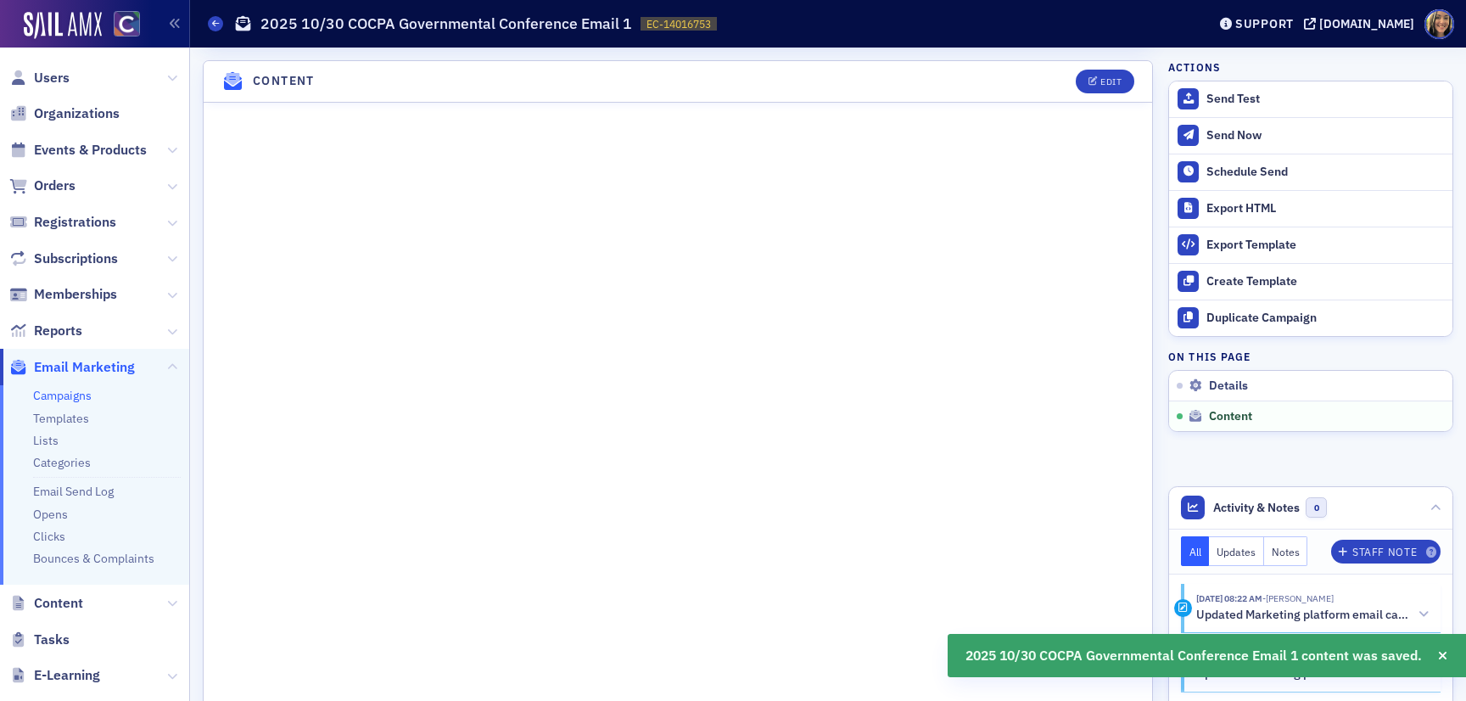
scroll to position [939, 0]
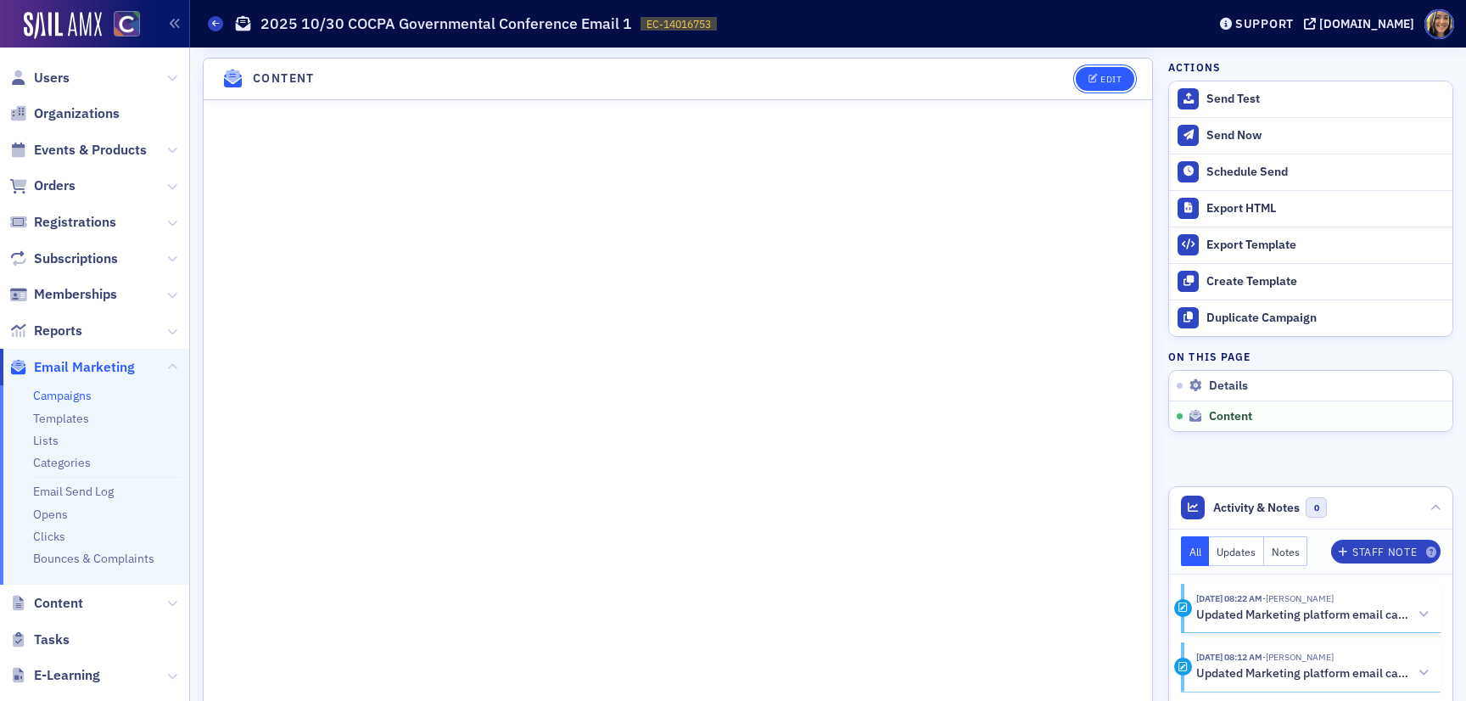
click at [1116, 83] on button "Edit" at bounding box center [1105, 79] width 59 height 24
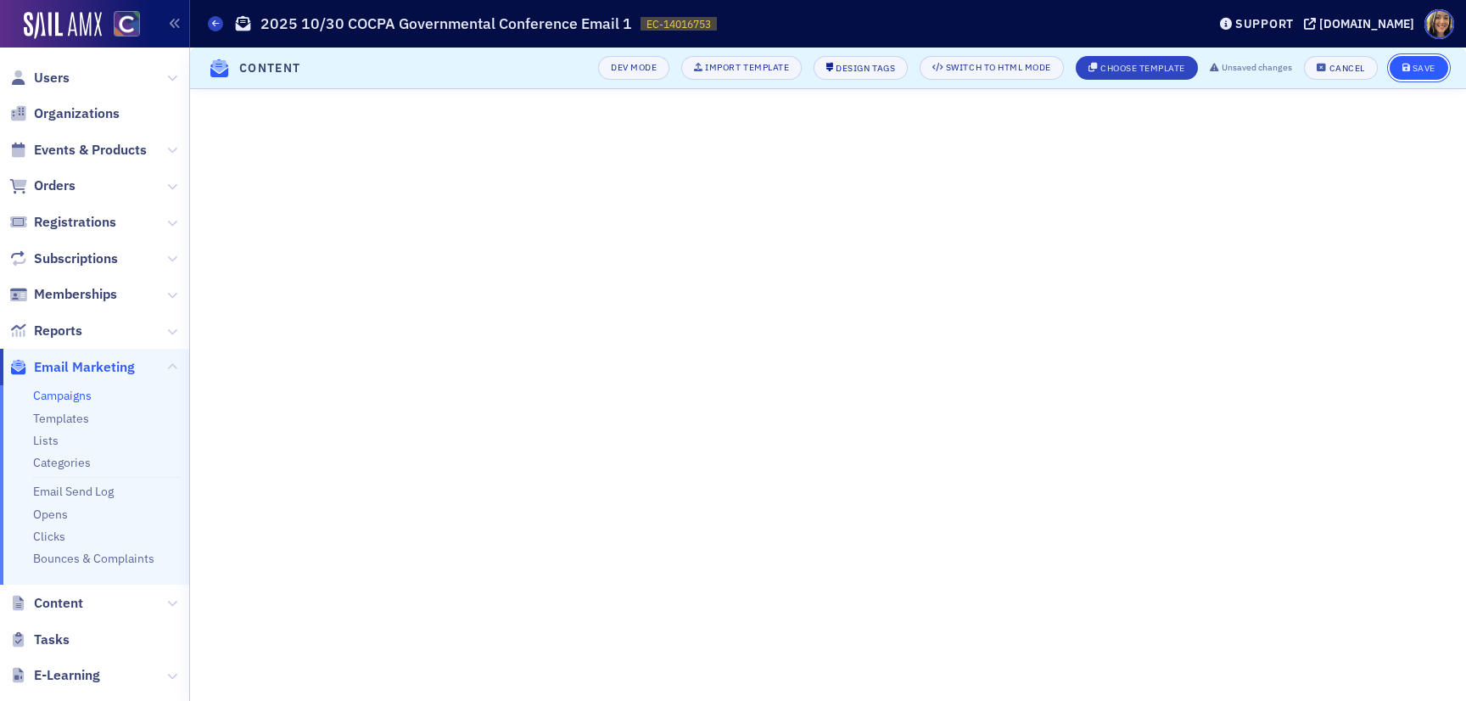
click at [1433, 64] on div "Save" at bounding box center [1424, 68] width 23 height 9
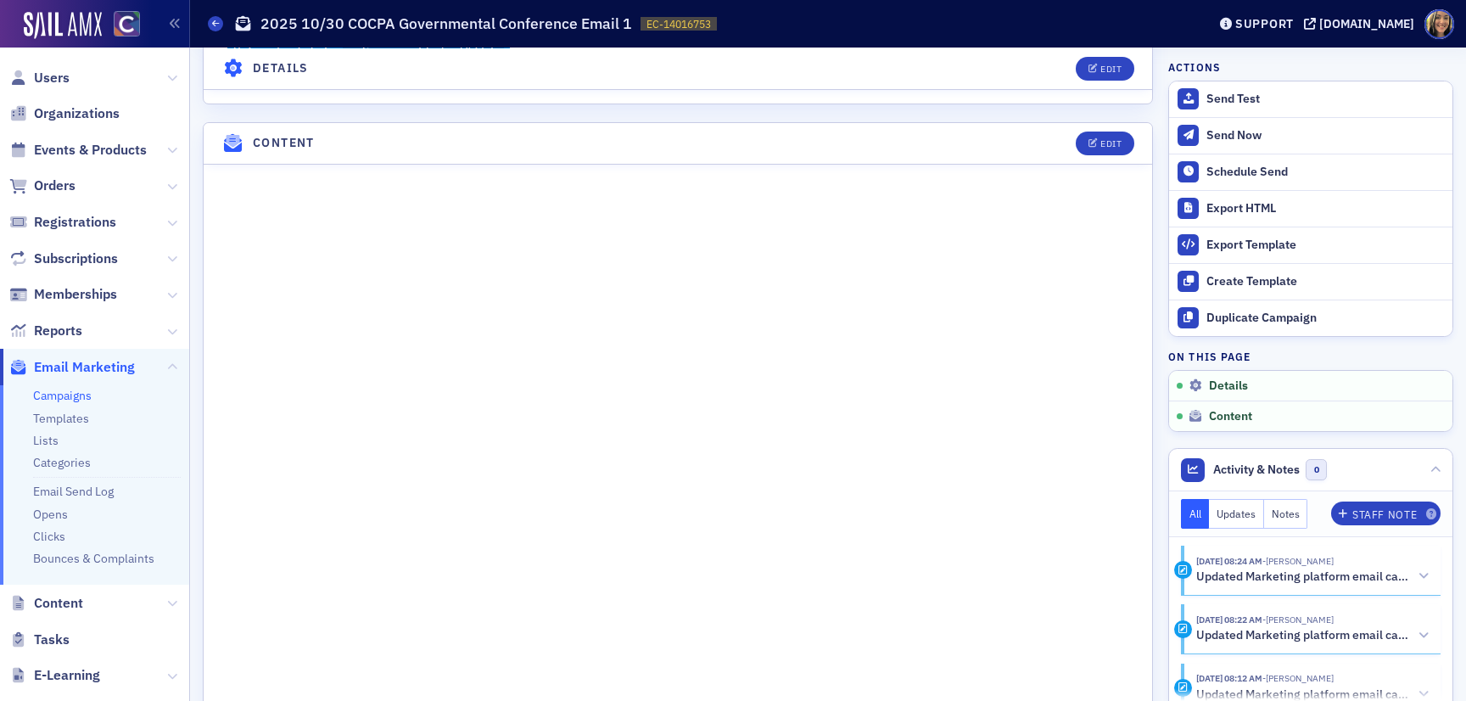
scroll to position [887, 0]
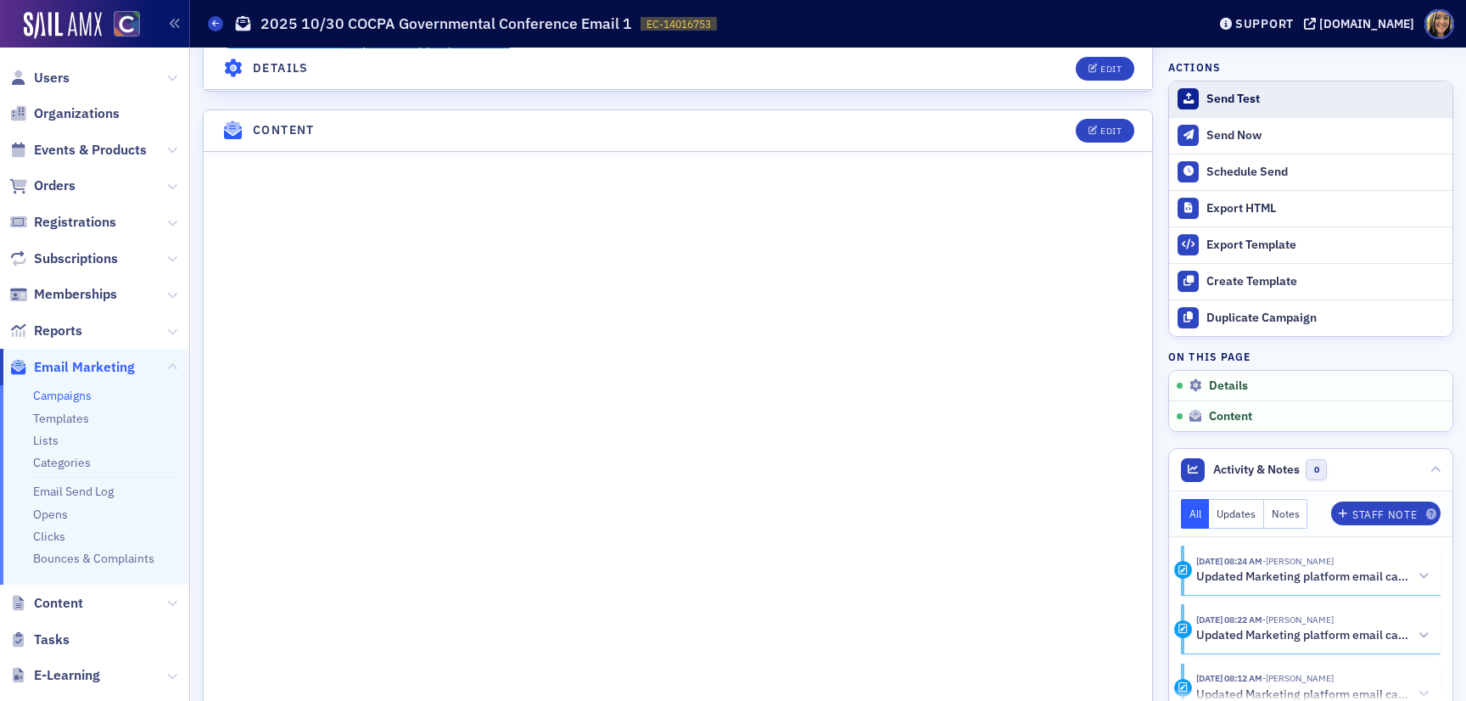
click at [1231, 95] on div "Send Test" at bounding box center [1326, 99] width 238 height 15
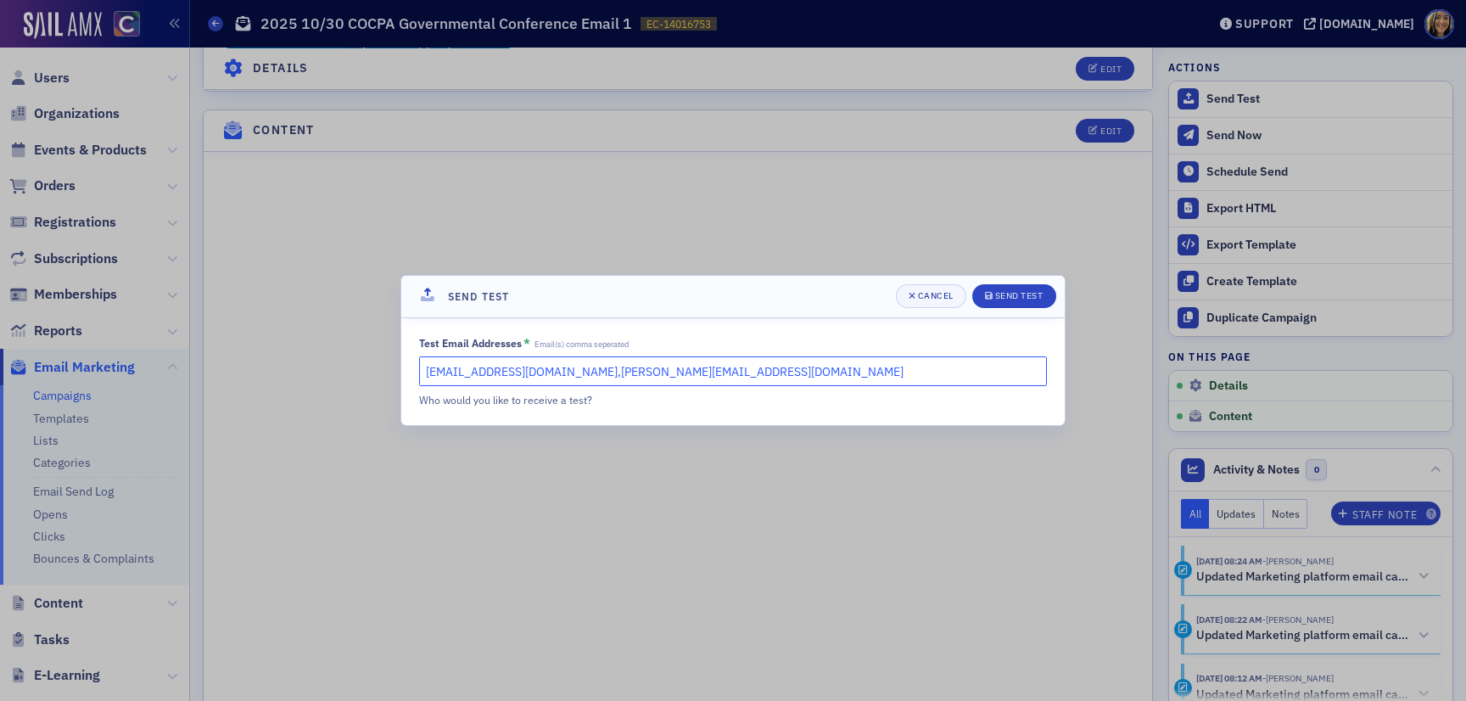
drag, startPoint x: 693, startPoint y: 375, endPoint x: 578, endPoint y: 376, distance: 114.6
click at [578, 376] on input "lauren@blueoceanideas.com,cheryl@cocpa.org" at bounding box center [733, 371] width 628 height 30
type input "lauren@blueoceanideas.com"
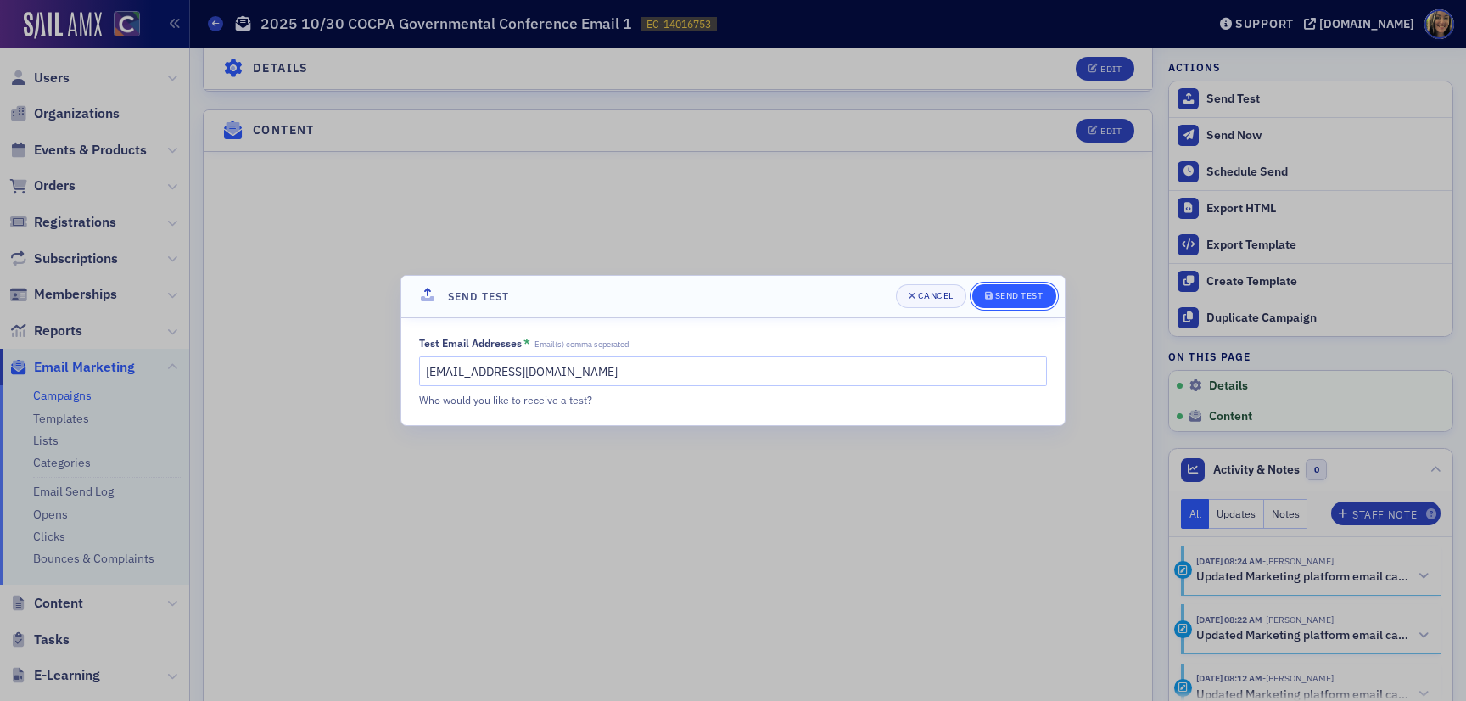
click at [1017, 300] on div "Send Test" at bounding box center [1019, 295] width 48 height 9
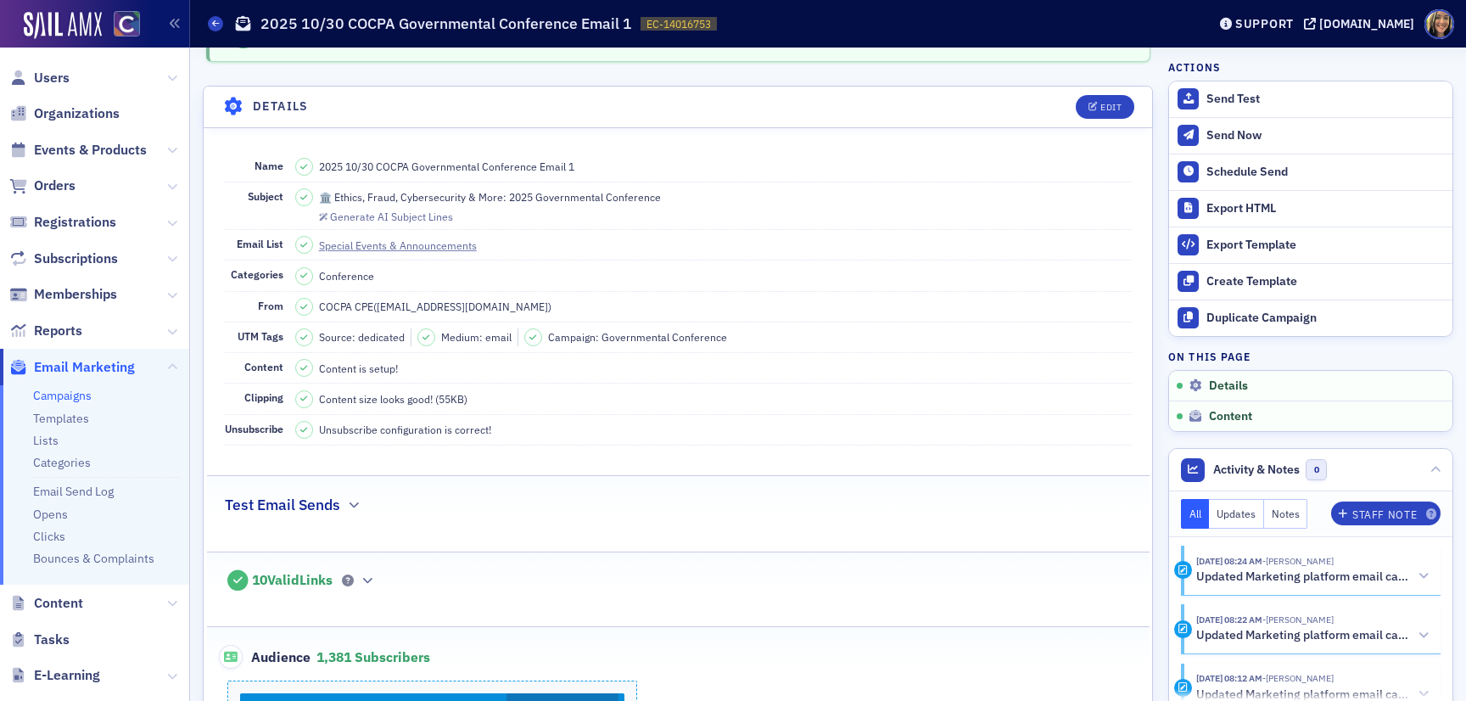
scroll to position [0, 0]
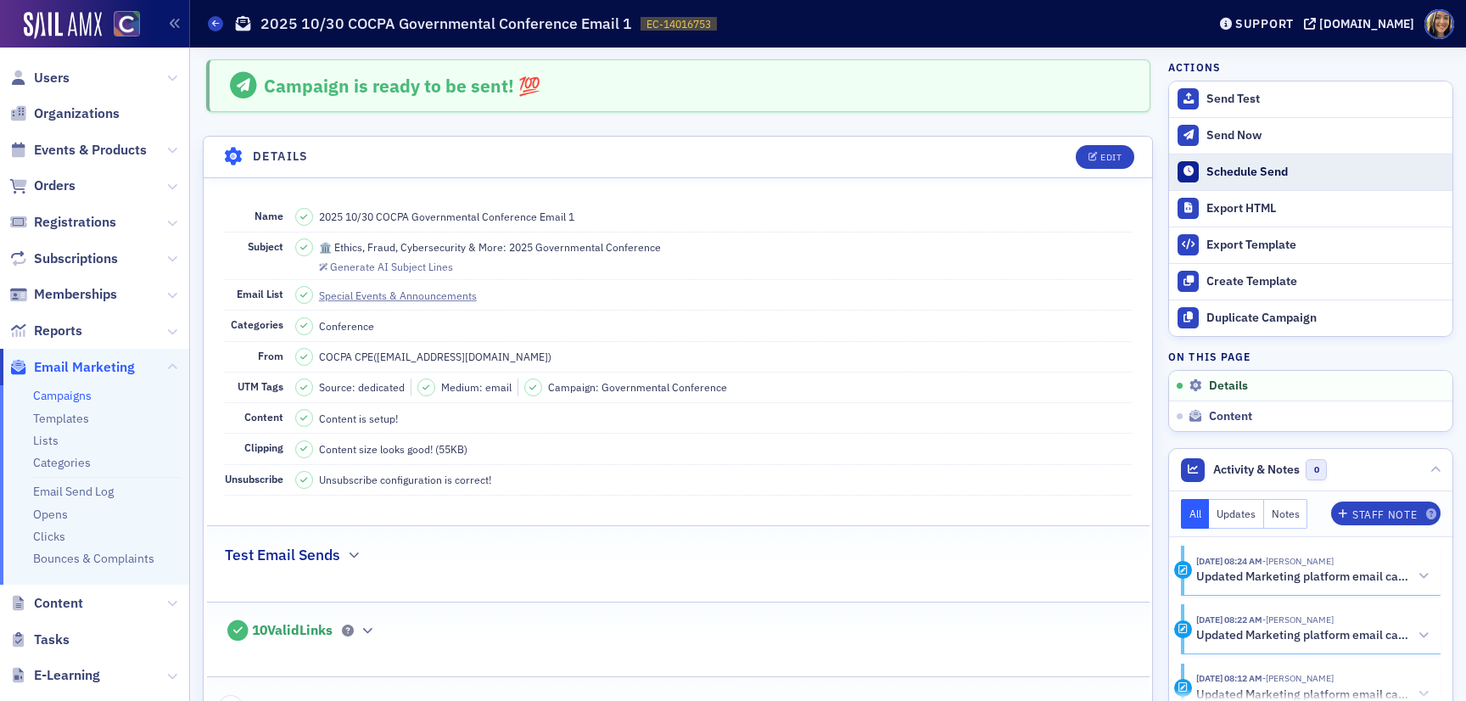
click at [1295, 171] on div "Schedule Send" at bounding box center [1326, 172] width 238 height 15
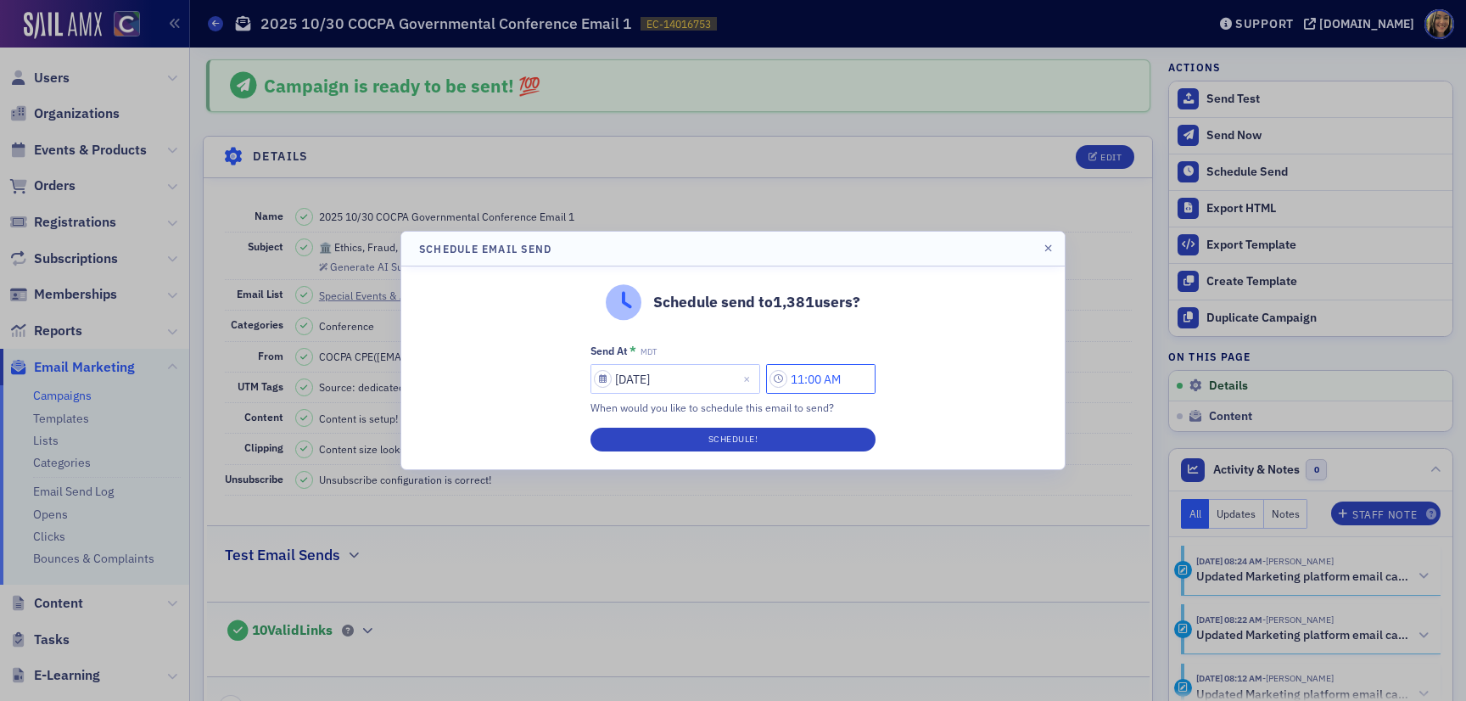
drag, startPoint x: 813, startPoint y: 379, endPoint x: 773, endPoint y: 379, distance: 39.9
click at [773, 379] on div "09/03/2025 11:00 AM" at bounding box center [733, 379] width 285 height 30
type input "9:00 AM"
click at [801, 437] on button "Schedule!" at bounding box center [733, 440] width 285 height 24
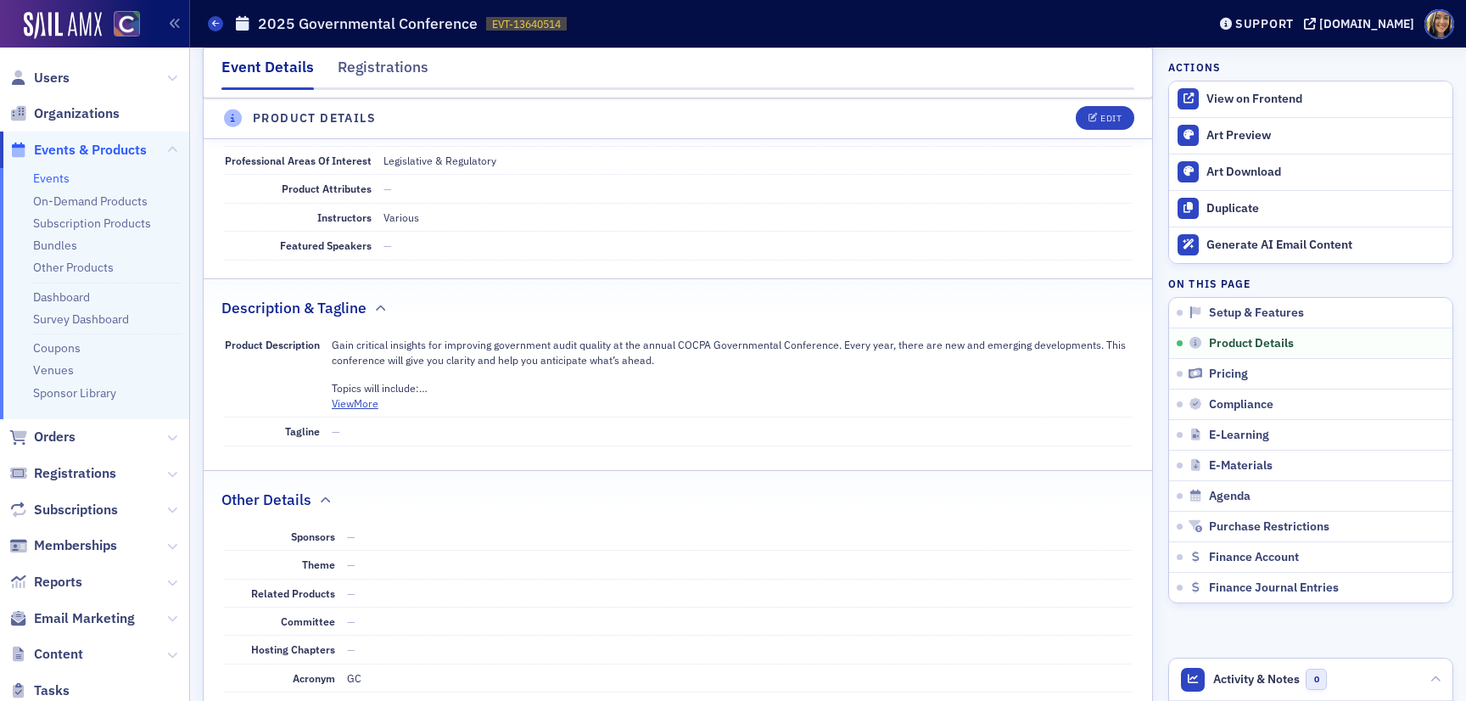
scroll to position [572, 0]
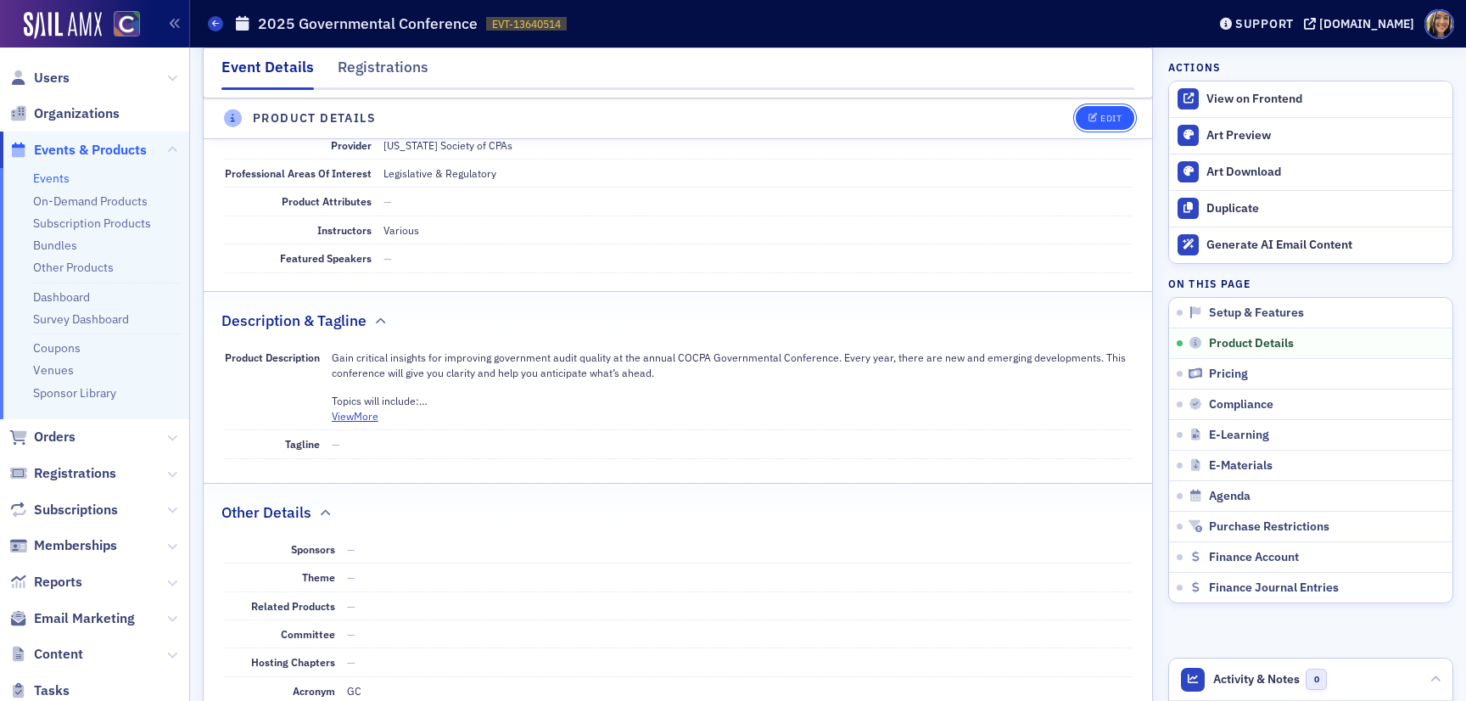
click at [1103, 116] on div "Edit" at bounding box center [1111, 119] width 21 height 9
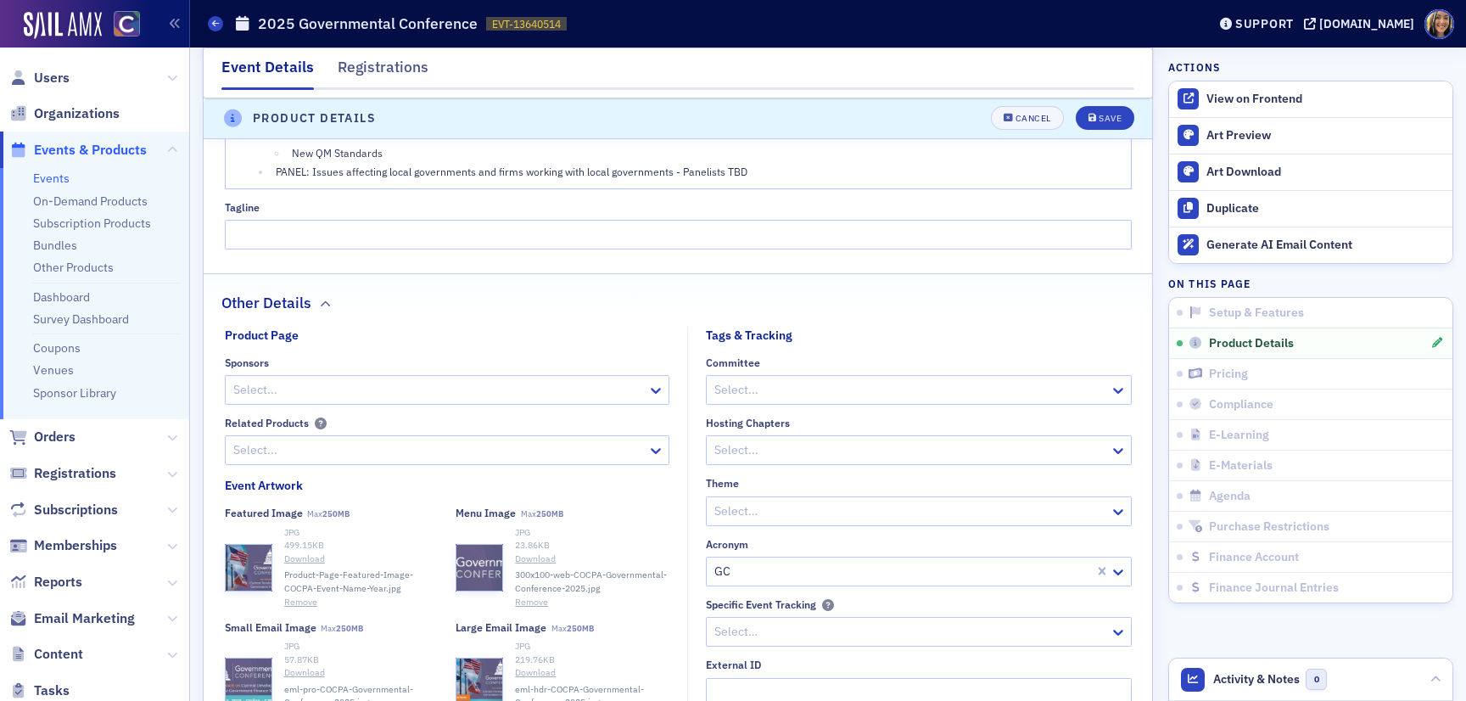
scroll to position [1365, 0]
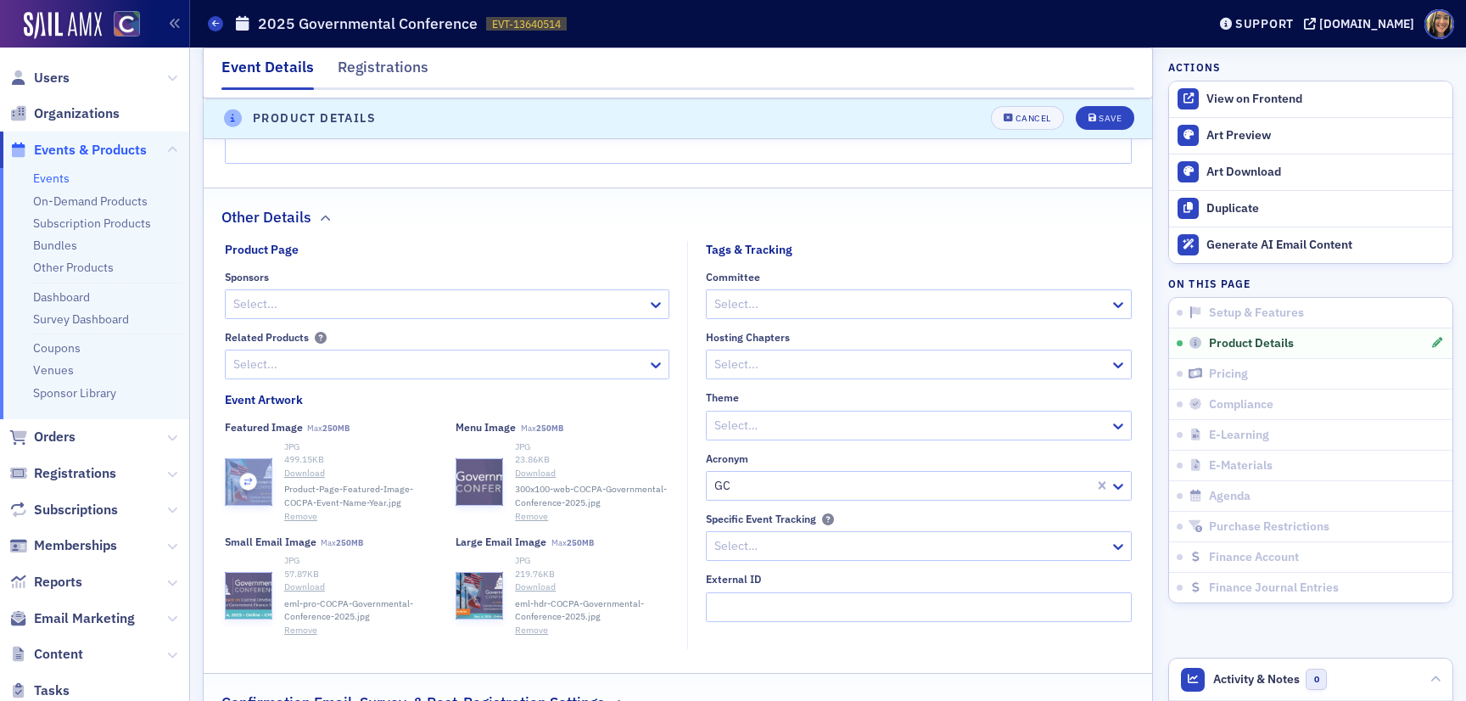
click at [241, 469] on div "button" at bounding box center [249, 482] width 46 height 46
click at [377, 542] on div "Small Email Image Max 250MB" at bounding box center [332, 542] width 214 height 13
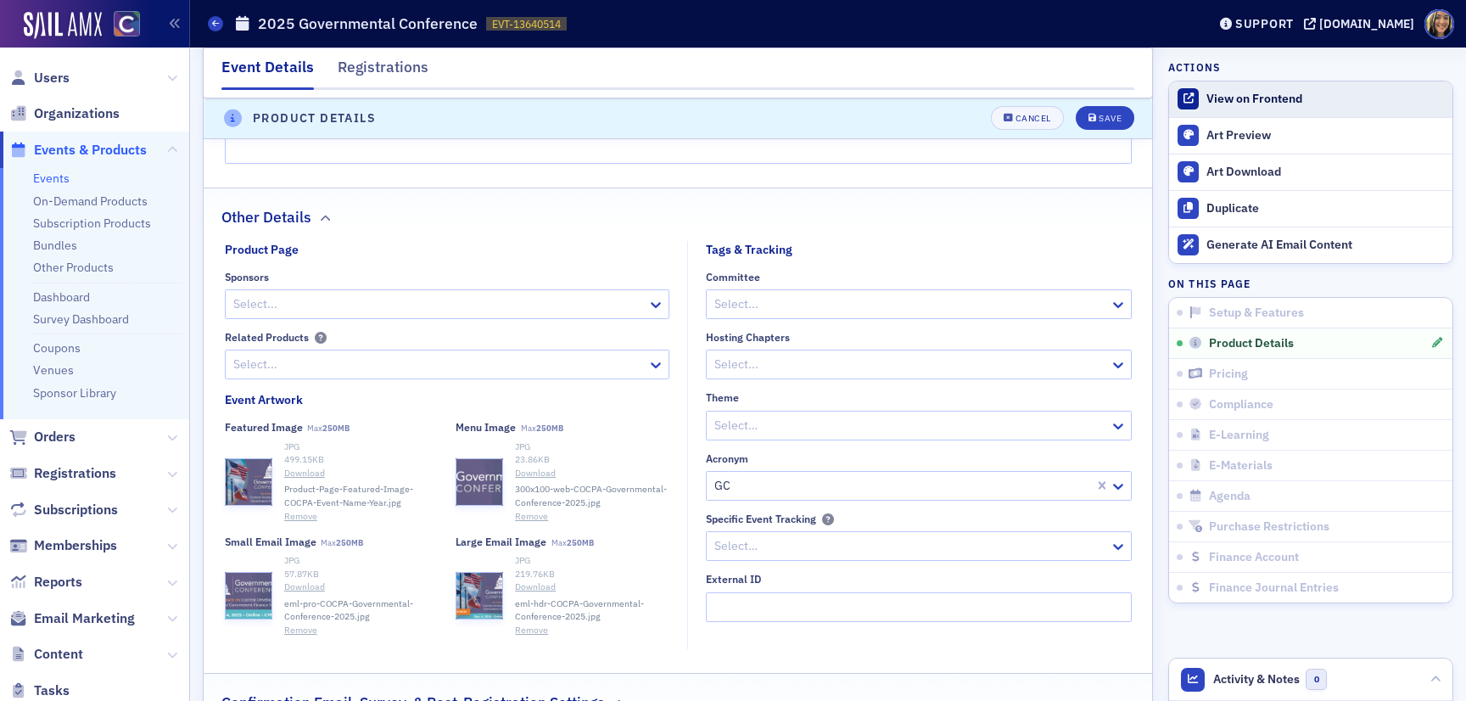
click at [1220, 104] on div "View on Frontend" at bounding box center [1326, 99] width 238 height 15
click at [300, 627] on button "Remove" at bounding box center [300, 631] width 33 height 14
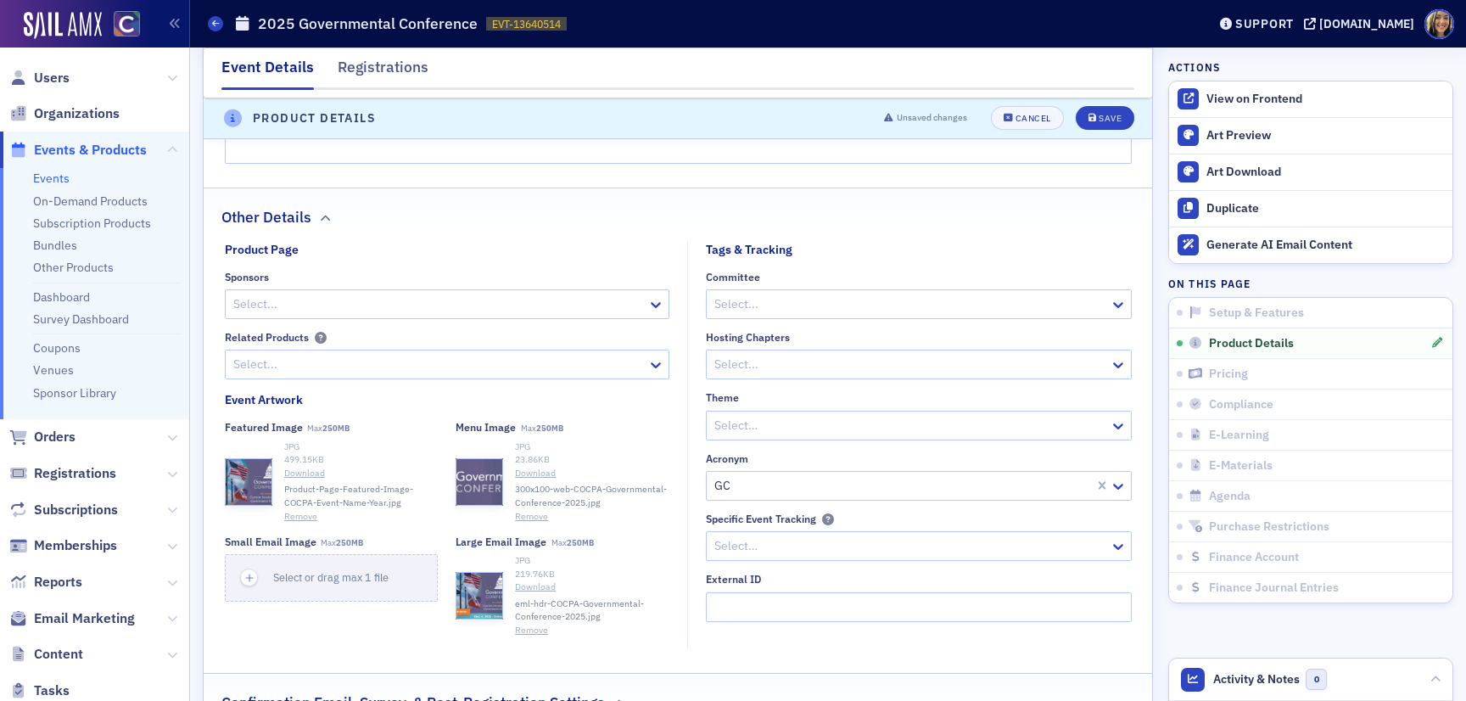
click at [533, 625] on button "Remove" at bounding box center [531, 631] width 33 height 14
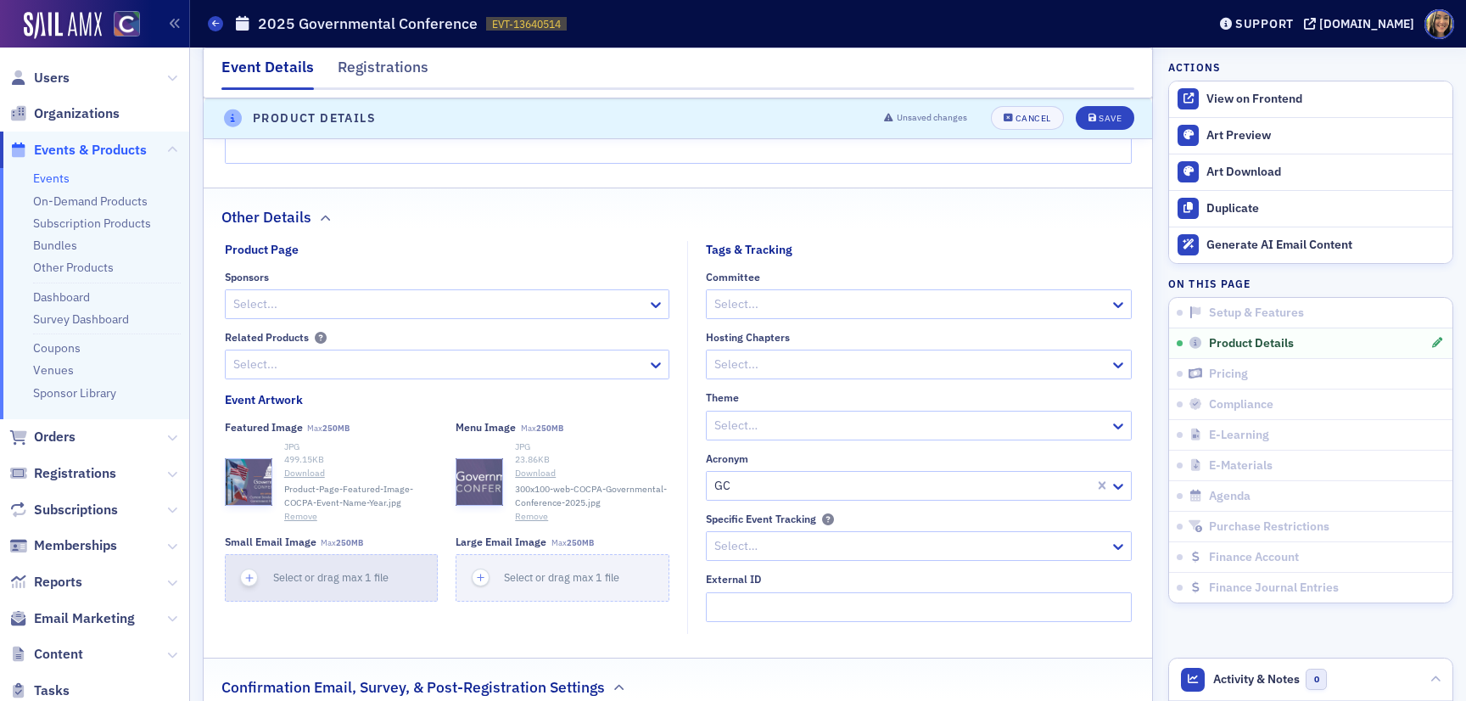
click at [239, 566] on div "button" at bounding box center [250, 578] width 48 height 46
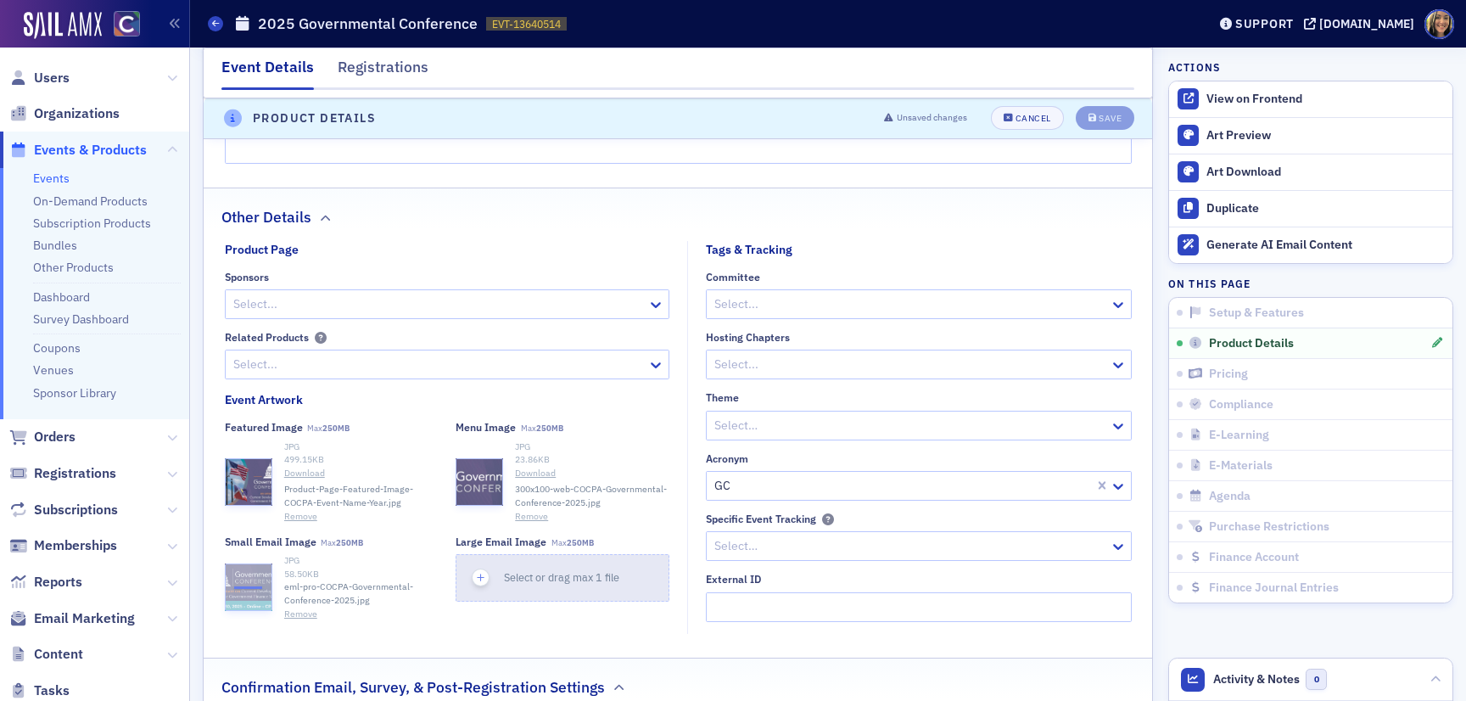
click at [479, 569] on span "button" at bounding box center [481, 578] width 18 height 18
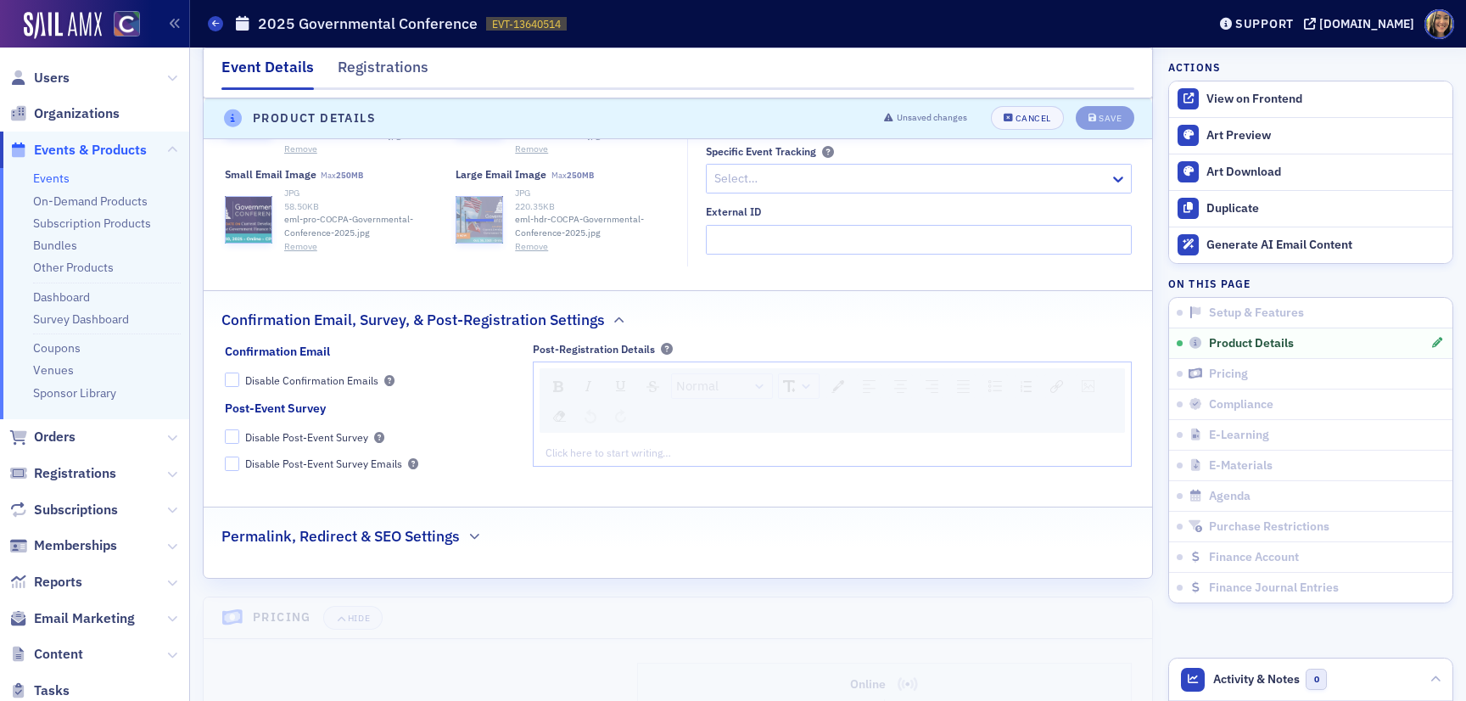
scroll to position [1746, 0]
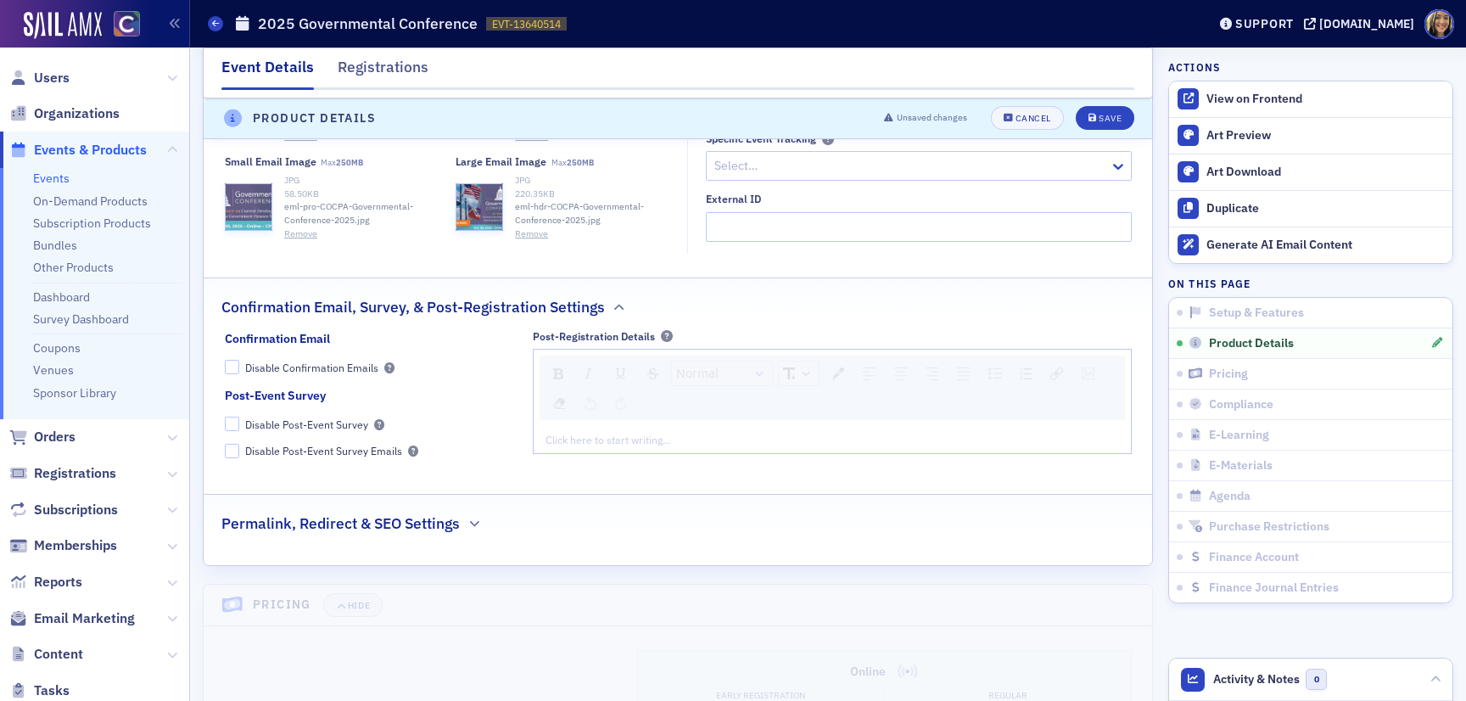
click at [513, 519] on div "Permalink, Redirect & SEO Settings" at bounding box center [677, 515] width 913 height 40
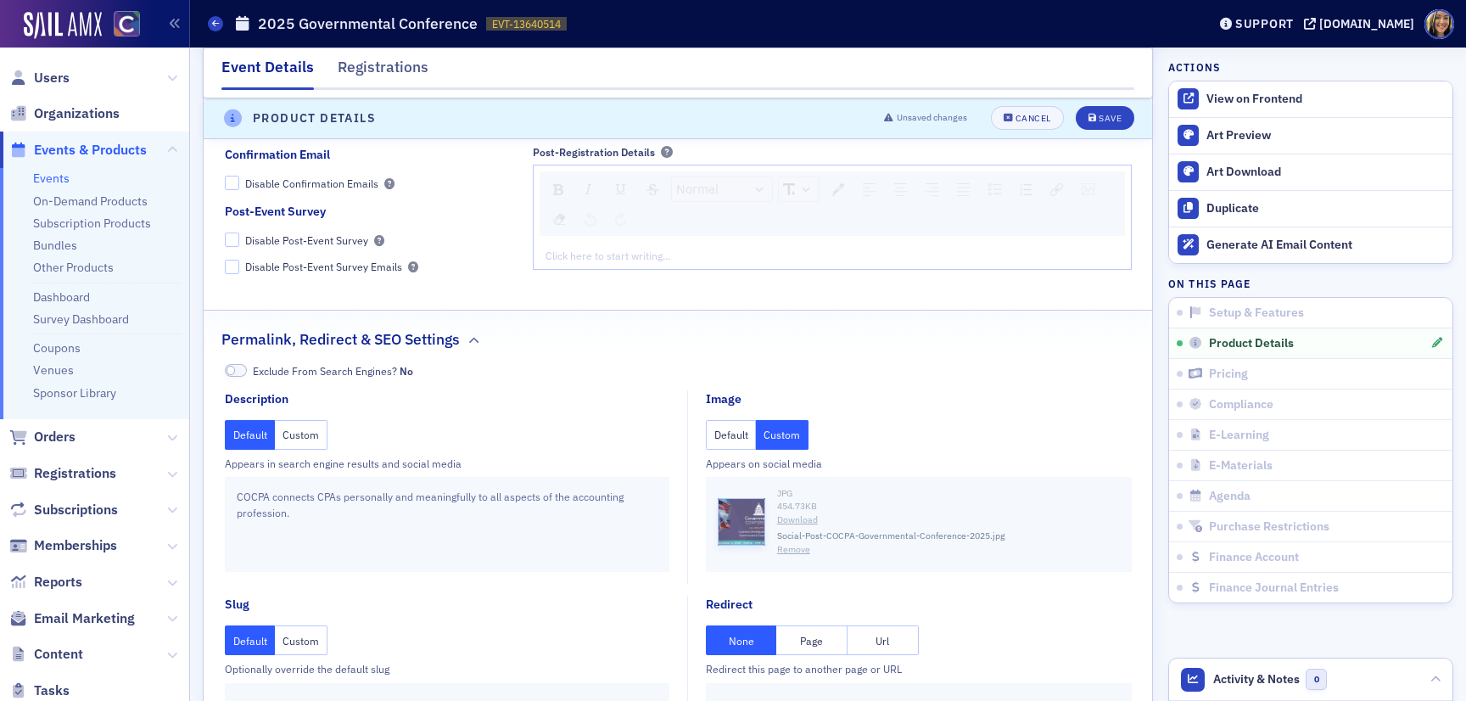
scroll to position [1932, 0]
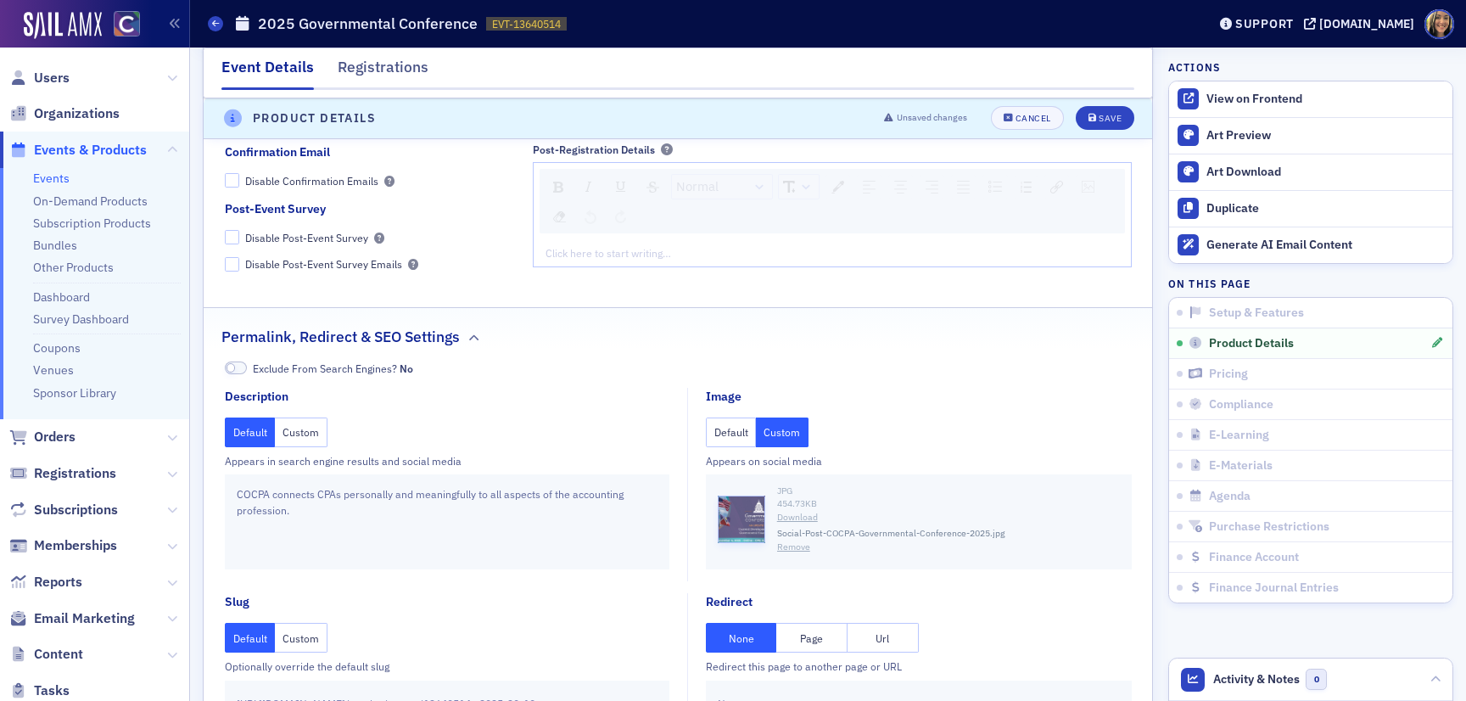
click at [799, 549] on button "Remove" at bounding box center [793, 548] width 33 height 14
click at [742, 444] on button "Default" at bounding box center [731, 433] width 51 height 30
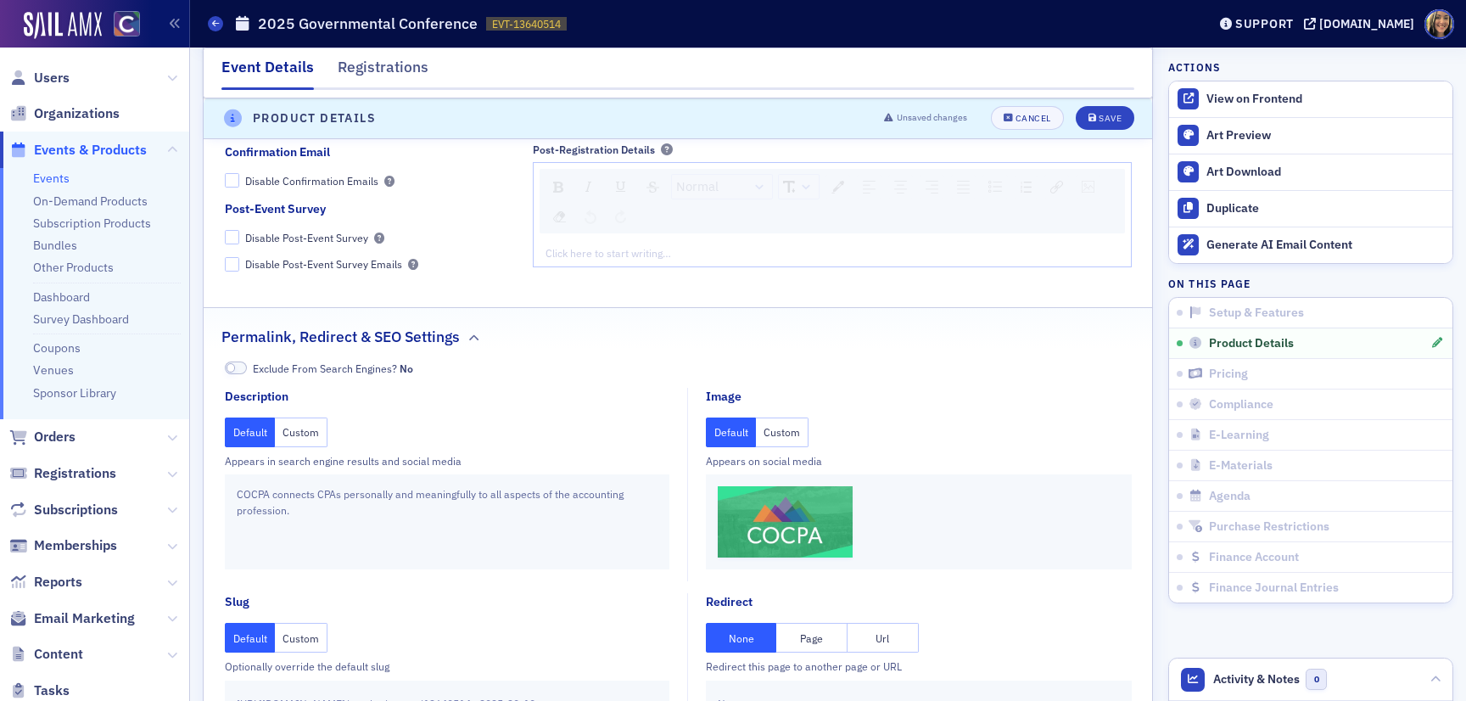
click at [772, 442] on button "Custom" at bounding box center [782, 433] width 53 height 30
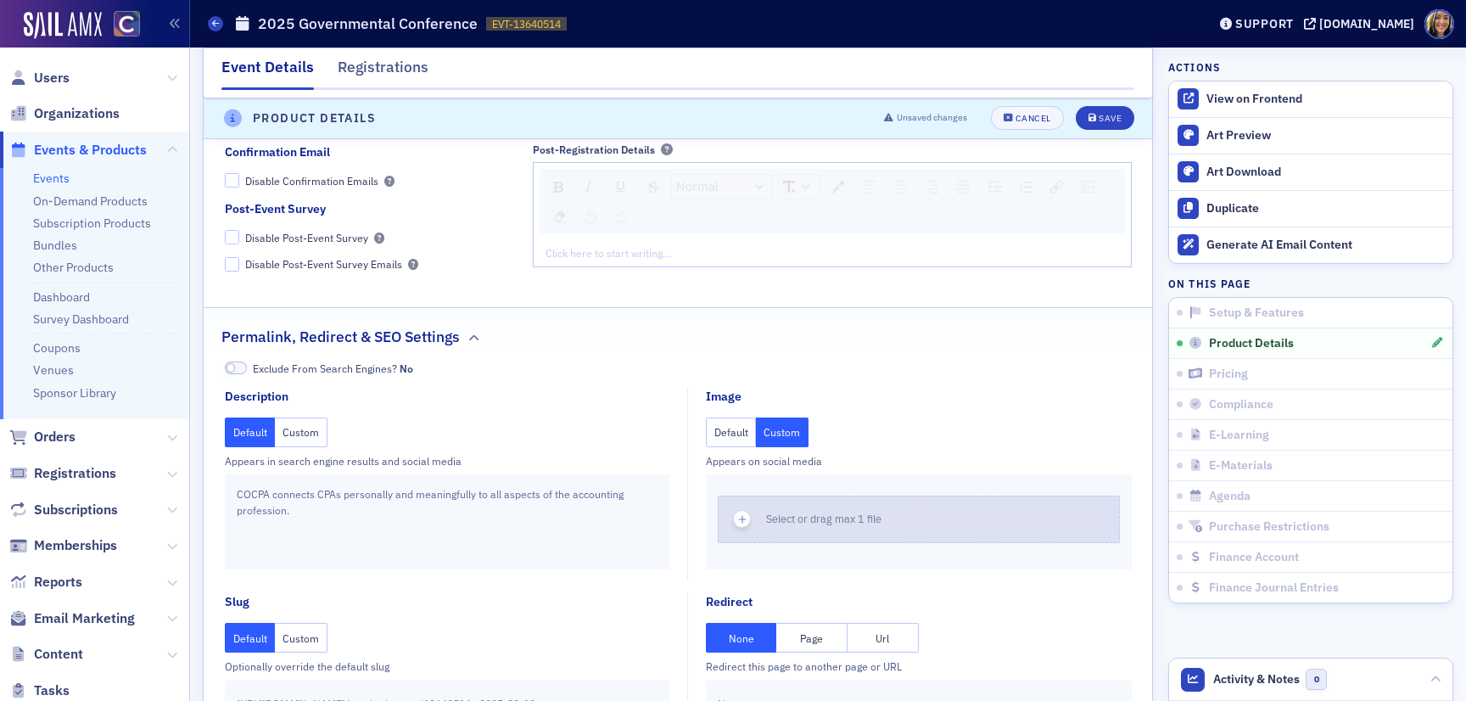
click at [734, 522] on span "button" at bounding box center [742, 519] width 18 height 18
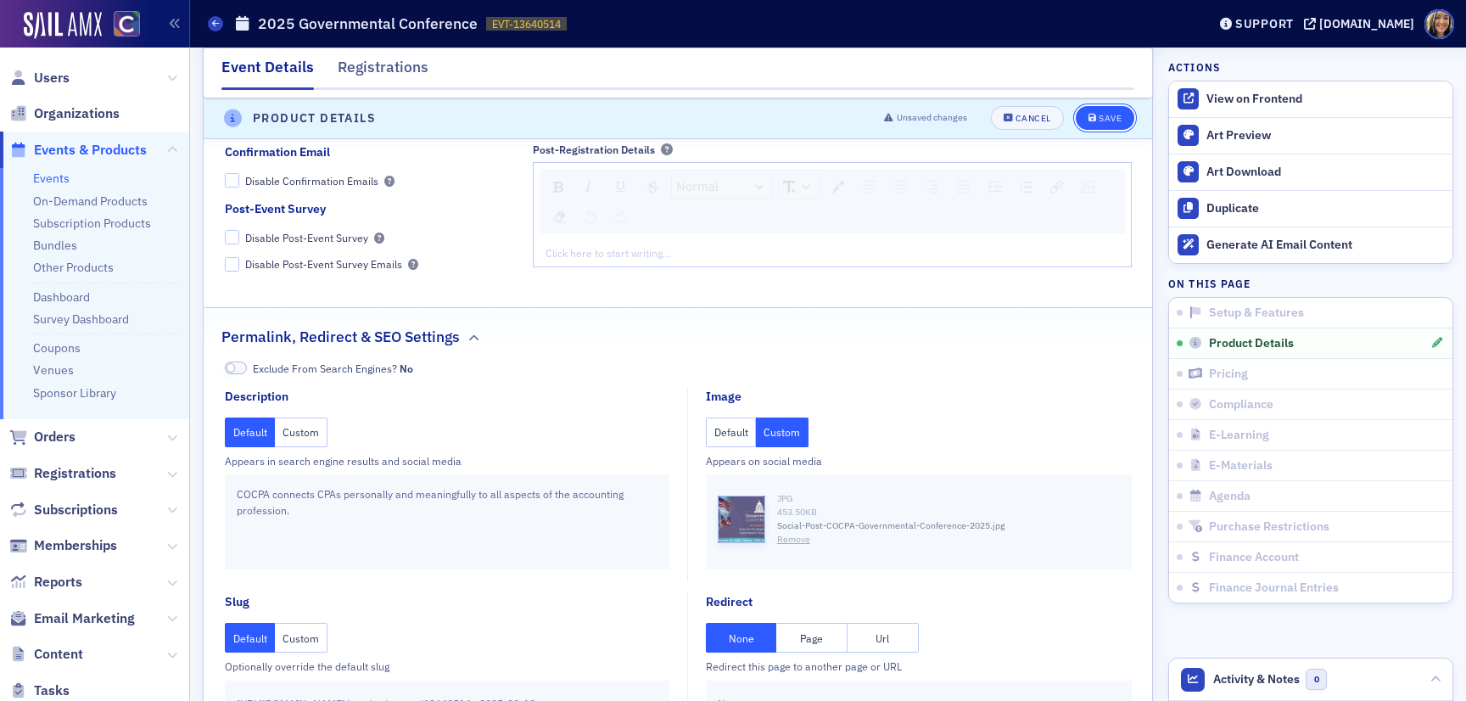
click at [1118, 128] on button "Save" at bounding box center [1105, 119] width 59 height 24
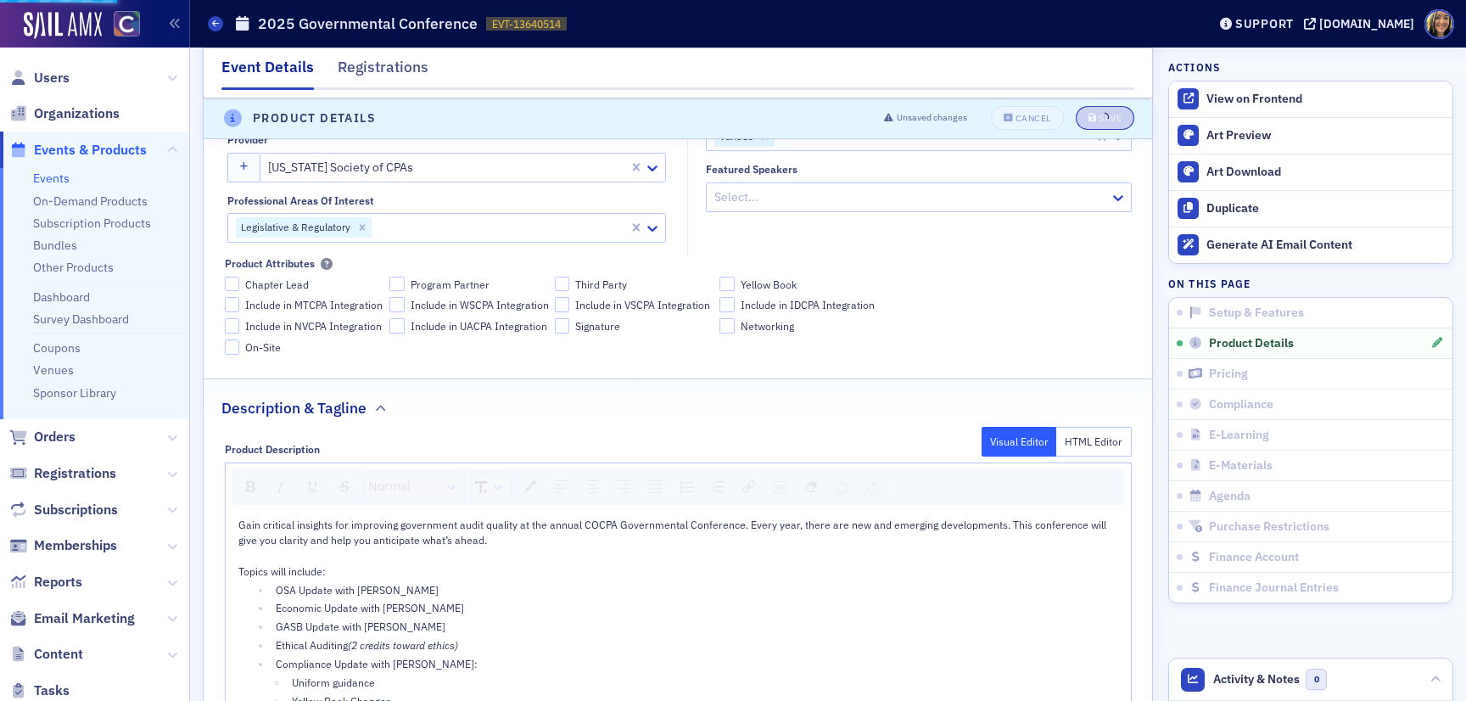
scroll to position [0, 0]
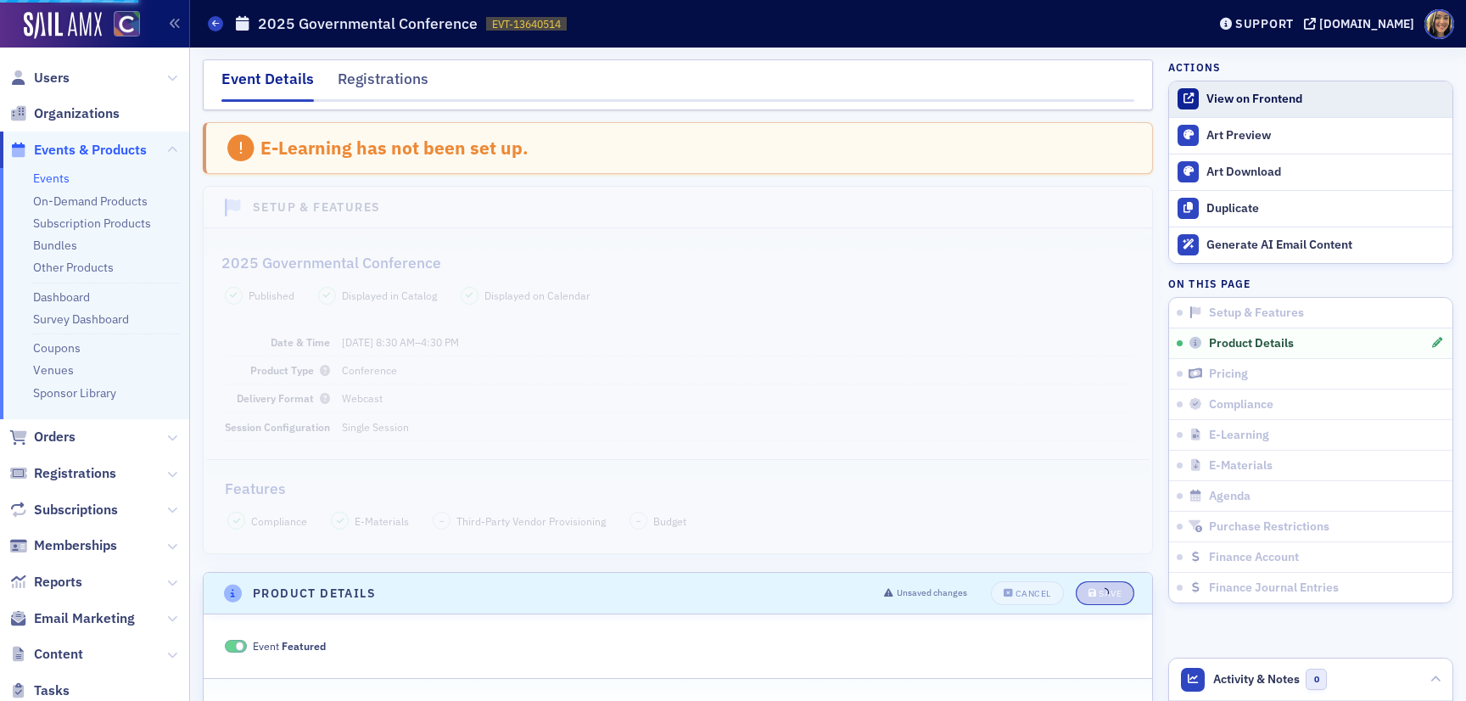
click at [1244, 94] on div "View on Frontend" at bounding box center [1326, 99] width 238 height 15
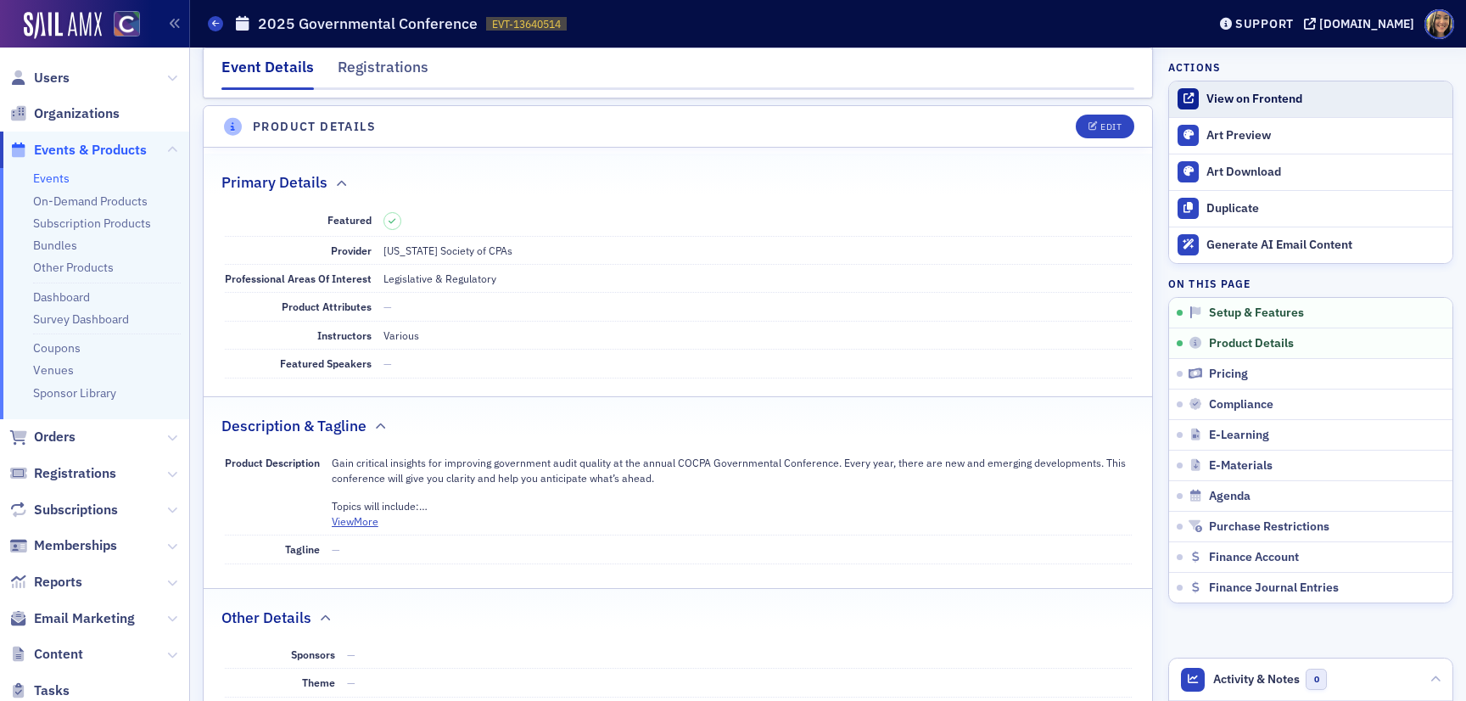
scroll to position [474, 0]
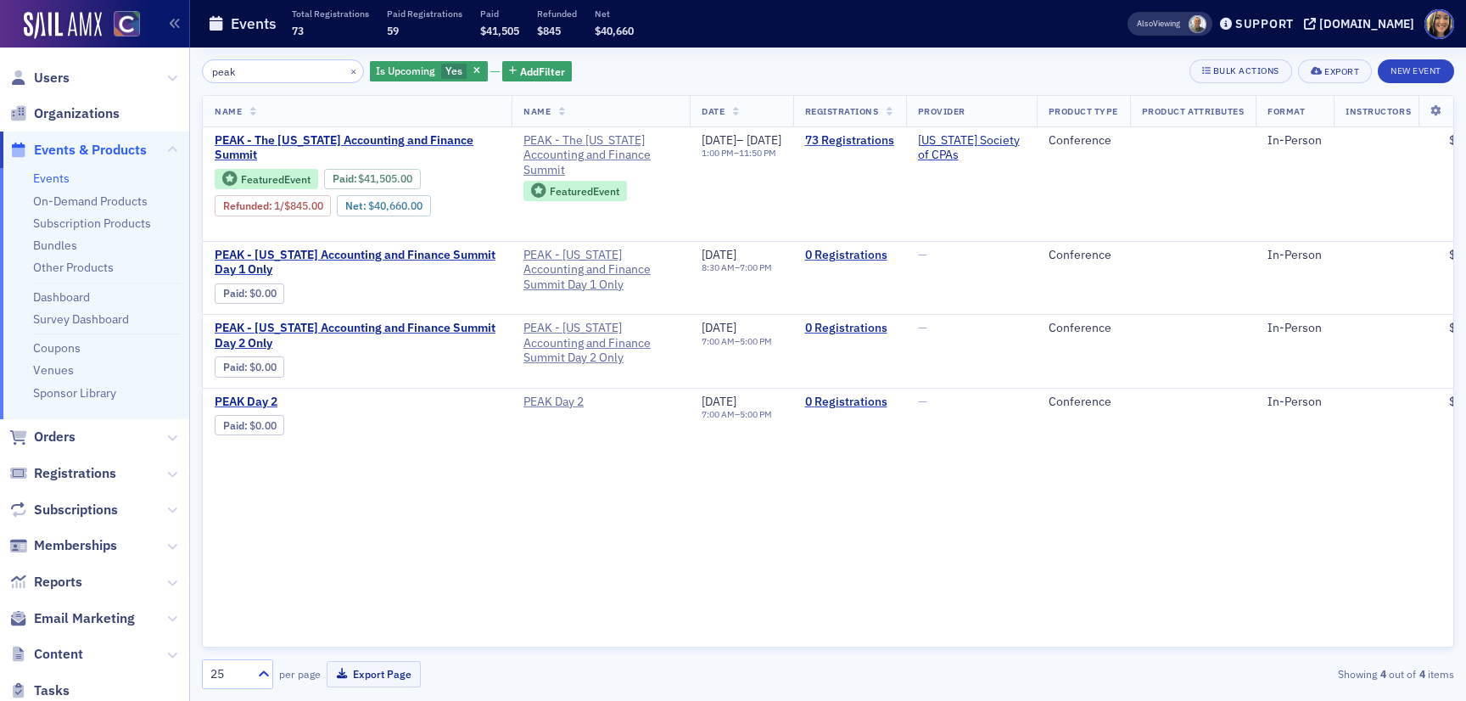
type input "peak"
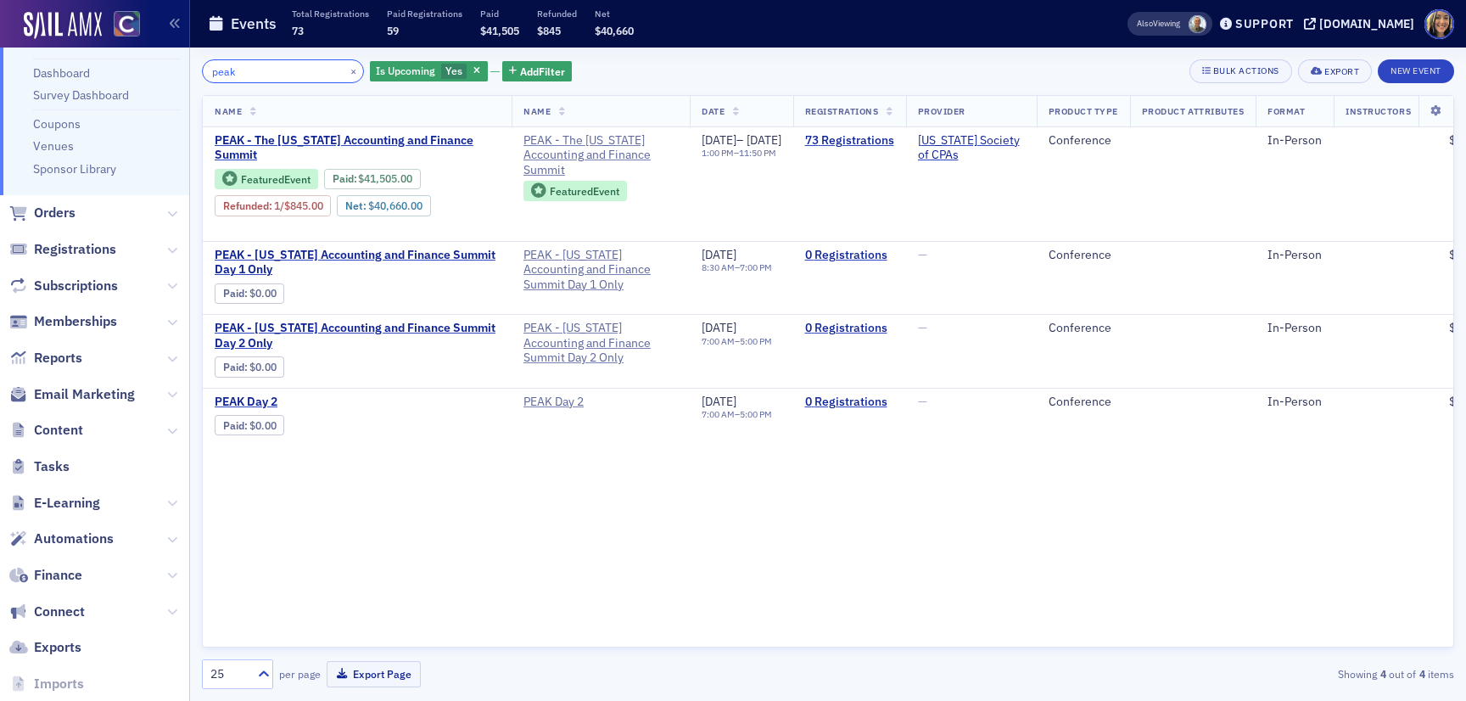
scroll to position [241, 0]
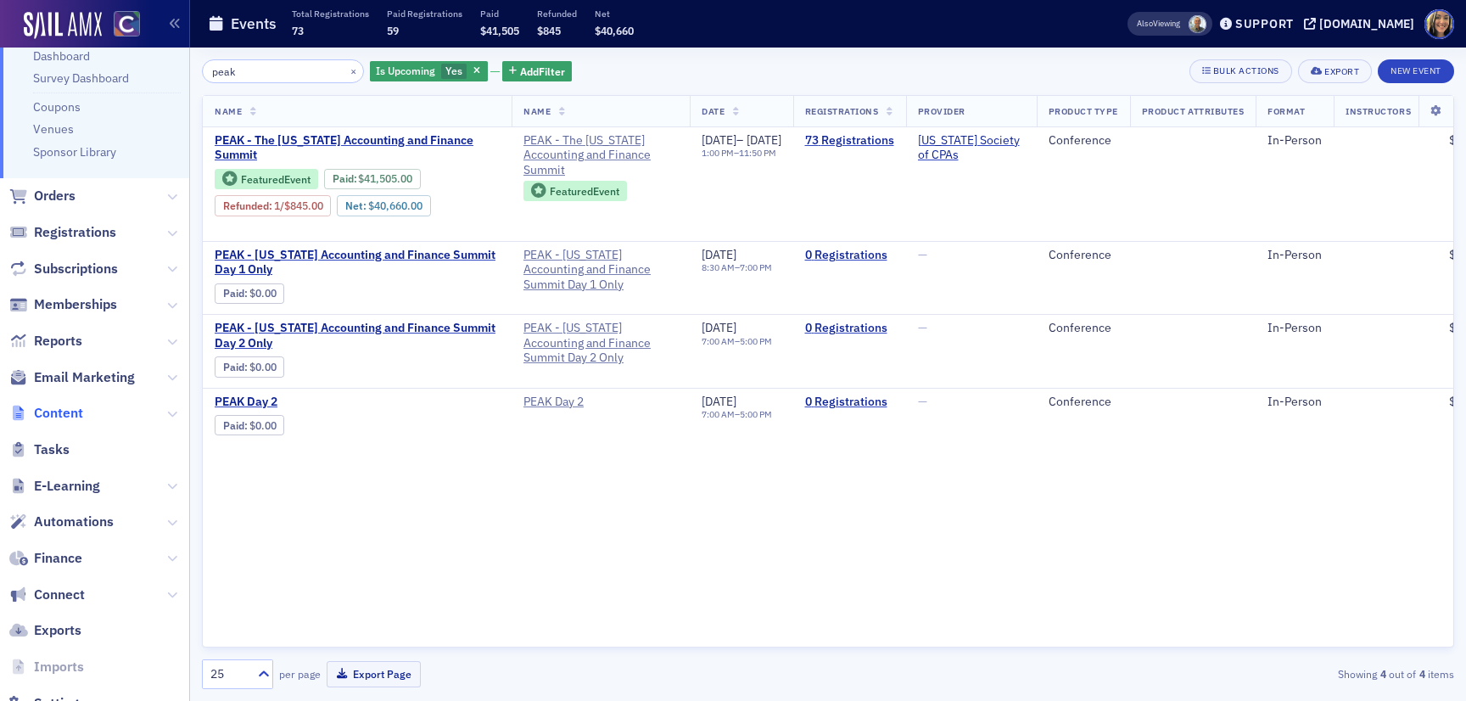
click at [81, 409] on span "Content" at bounding box center [58, 413] width 49 height 19
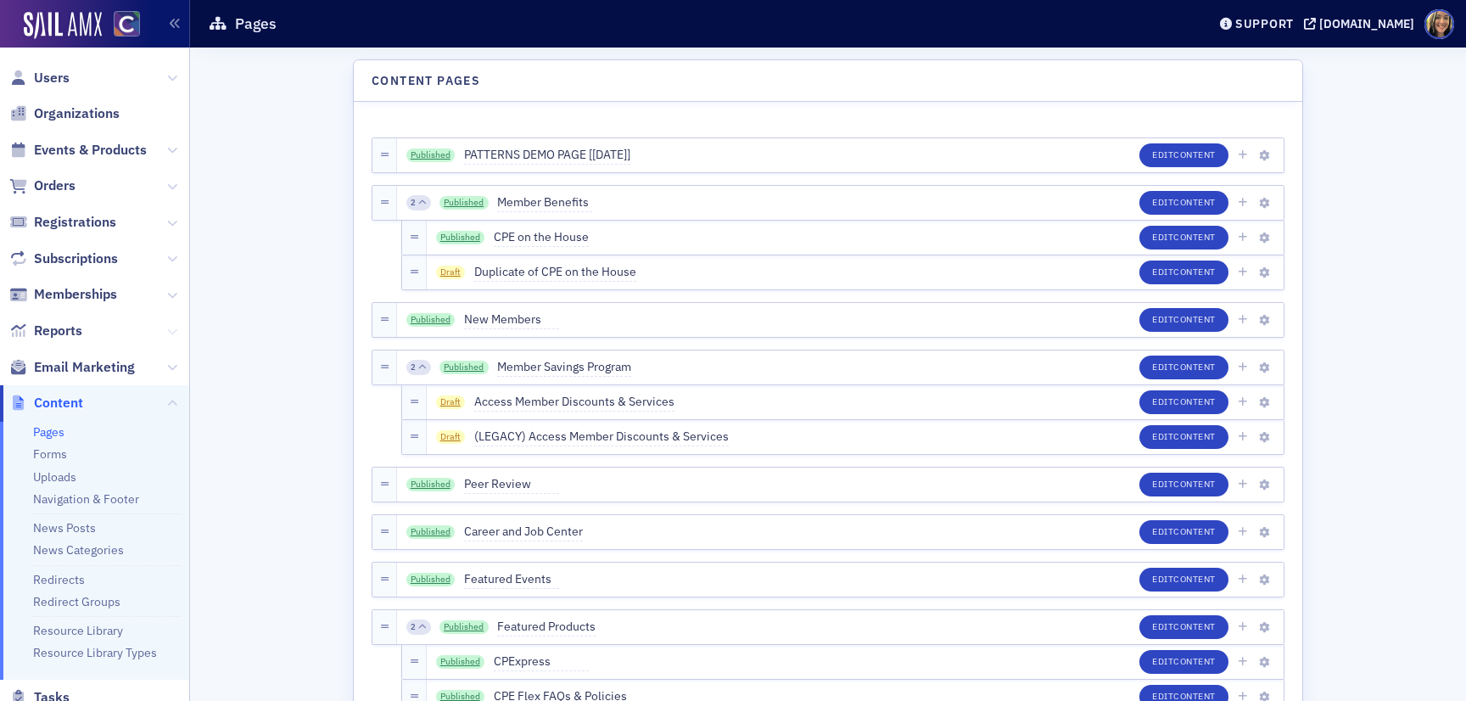
click at [167, 329] on icon at bounding box center [172, 332] width 10 height 10
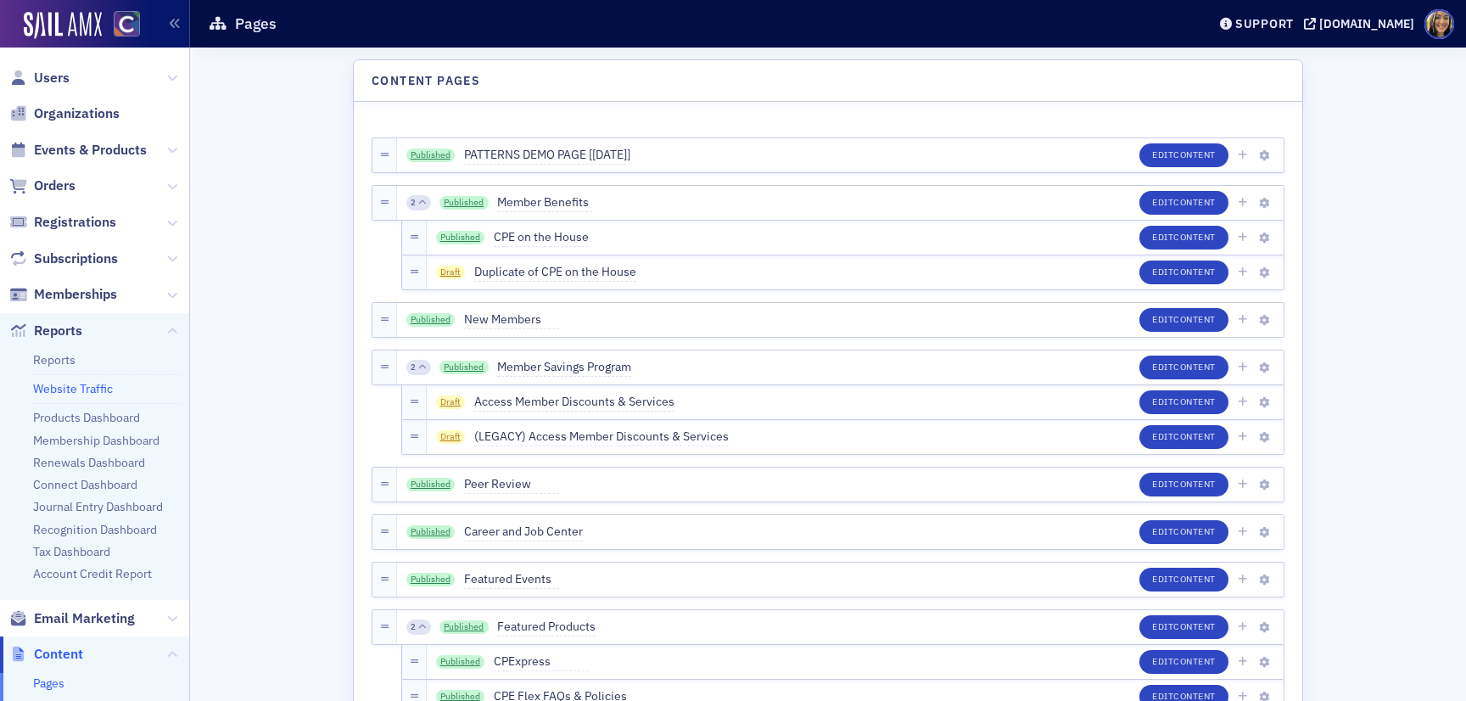
click at [71, 387] on link "Website Traffic" at bounding box center [73, 388] width 80 height 15
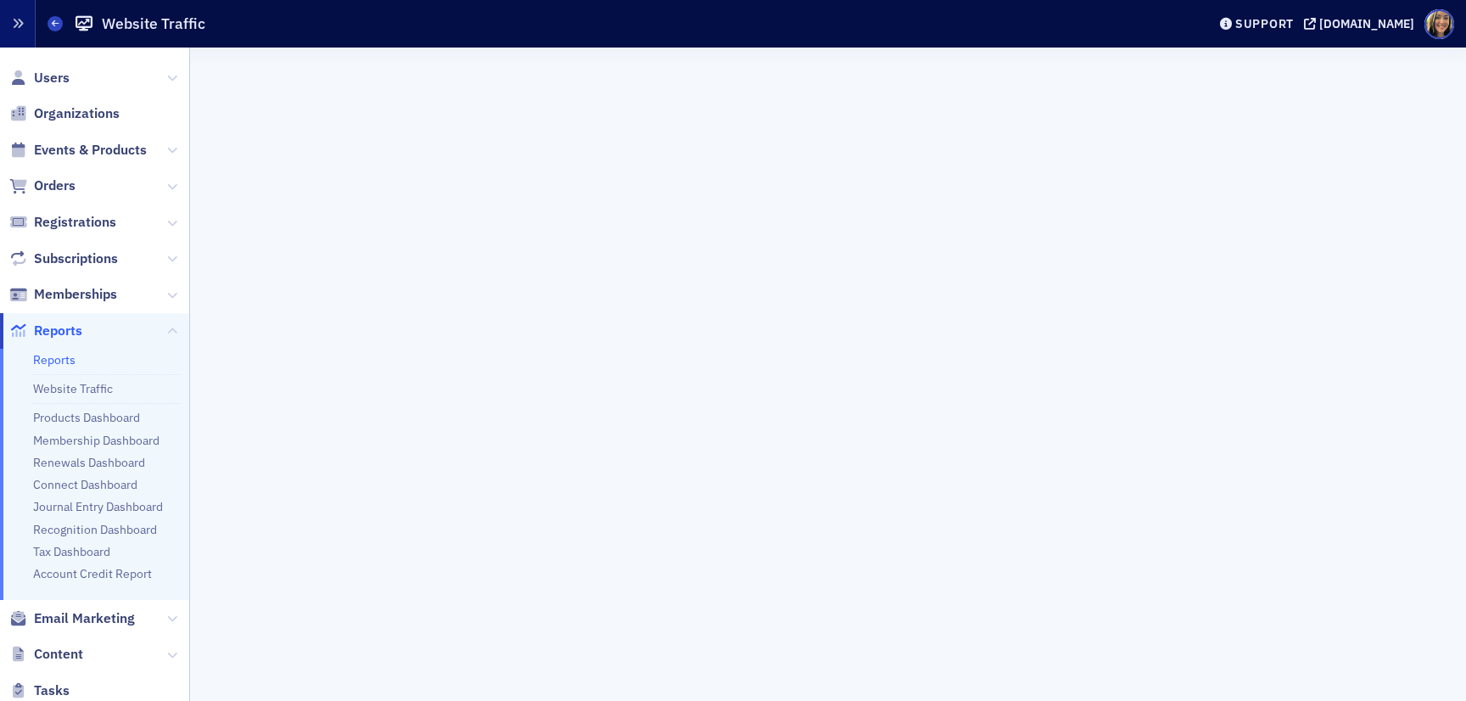
click at [22, 14] on button "button" at bounding box center [18, 24] width 36 height 48
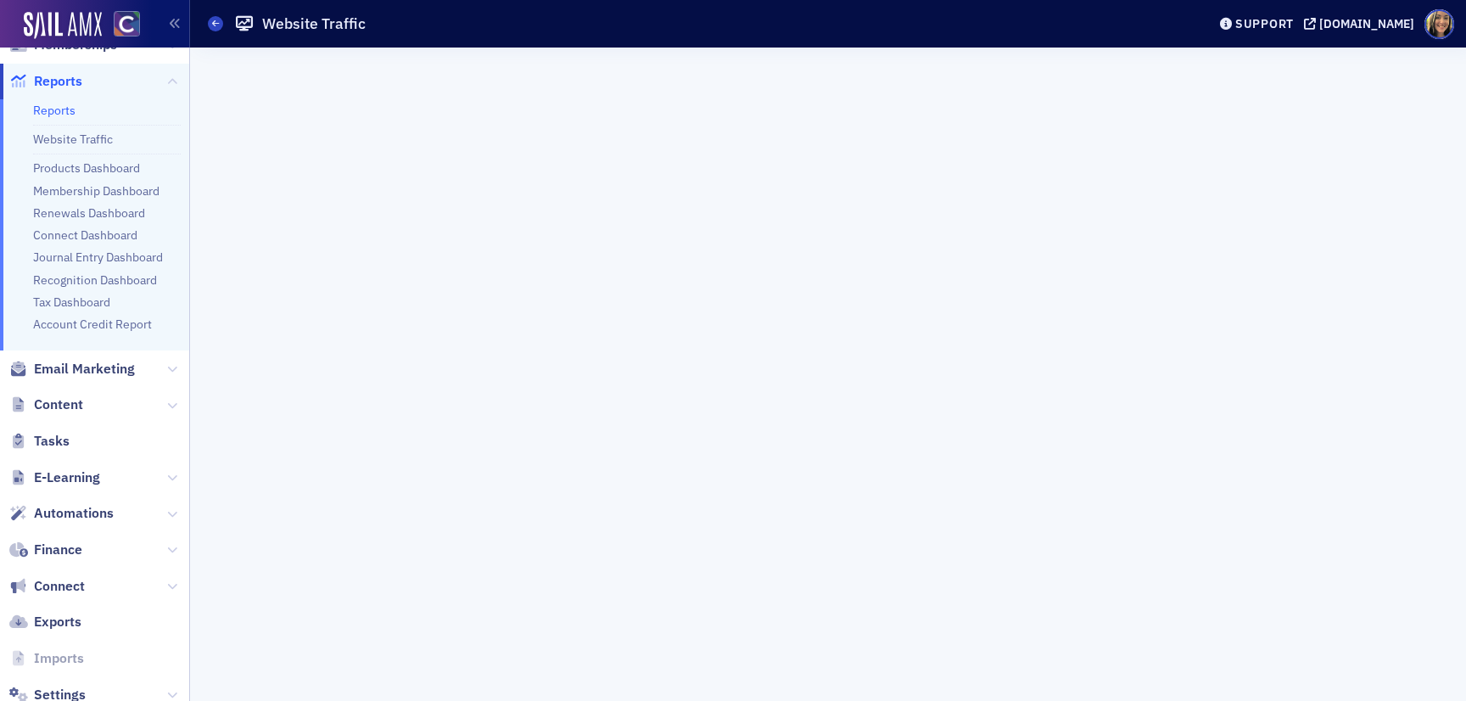
scroll to position [285, 0]
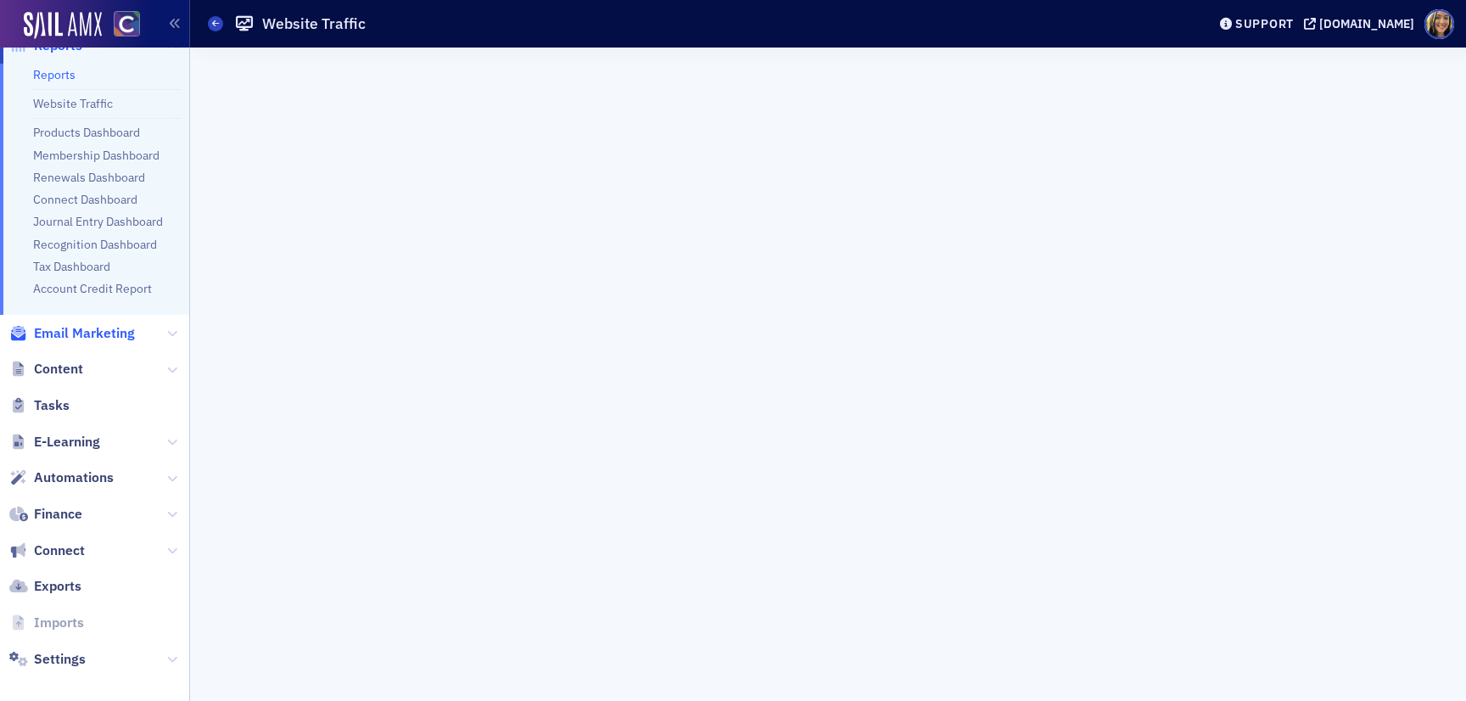
click at [91, 332] on span "Email Marketing" at bounding box center [84, 333] width 101 height 19
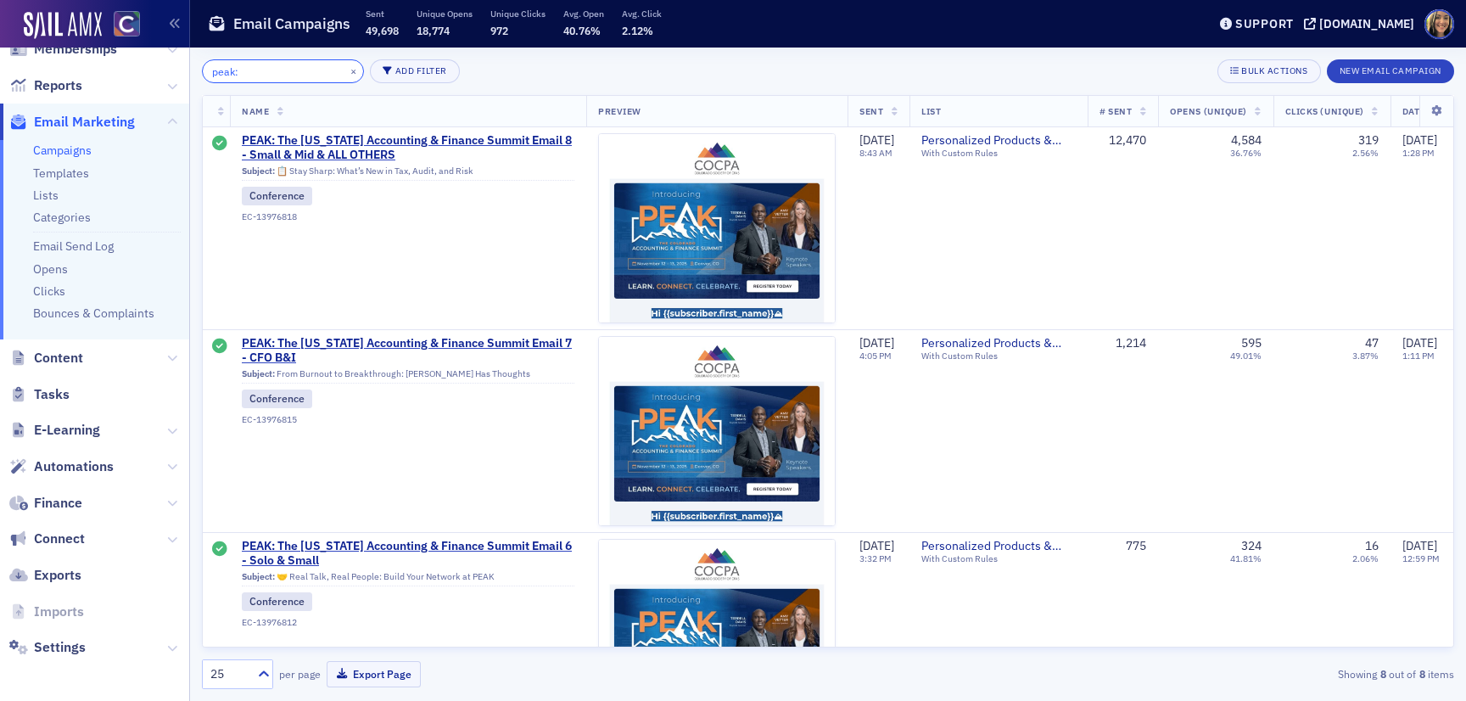
type input "peak:"
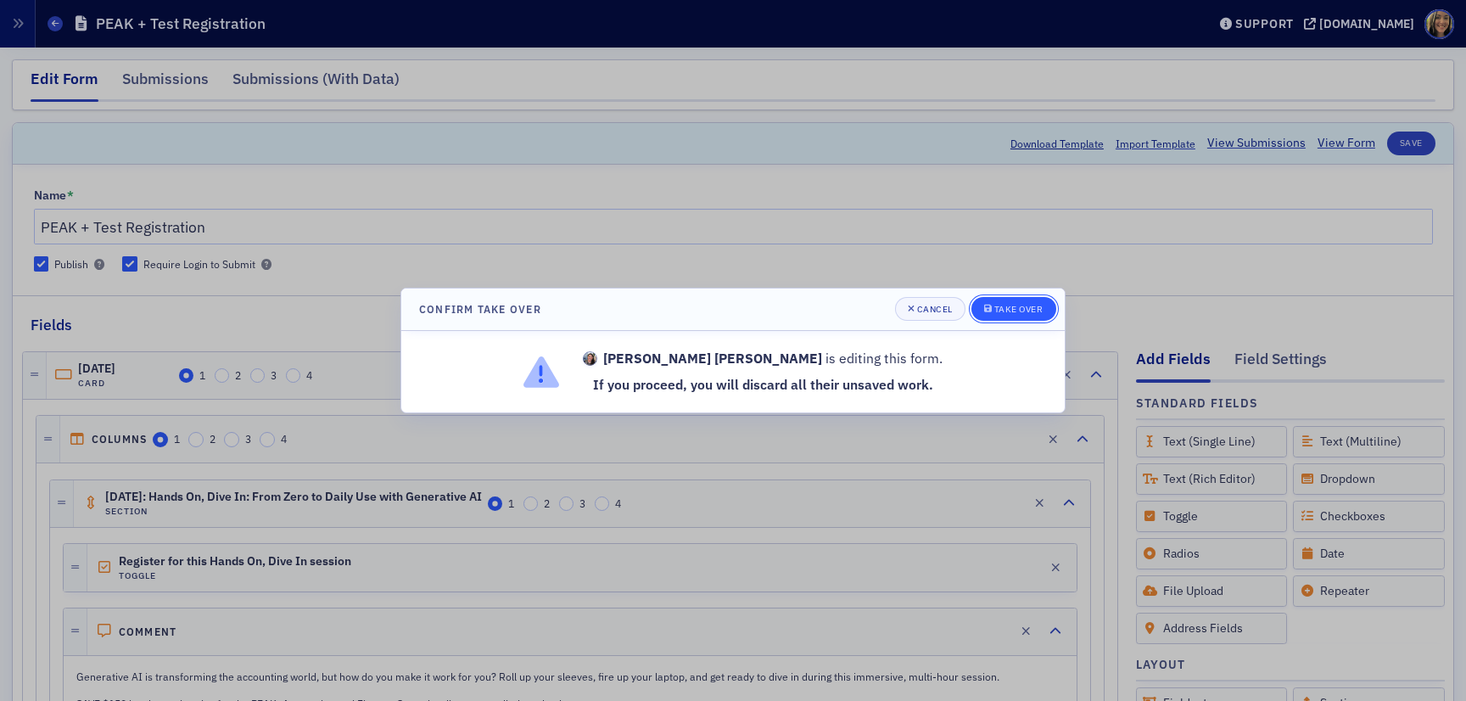
click at [1012, 307] on div "Take Over" at bounding box center [1019, 309] width 49 height 9
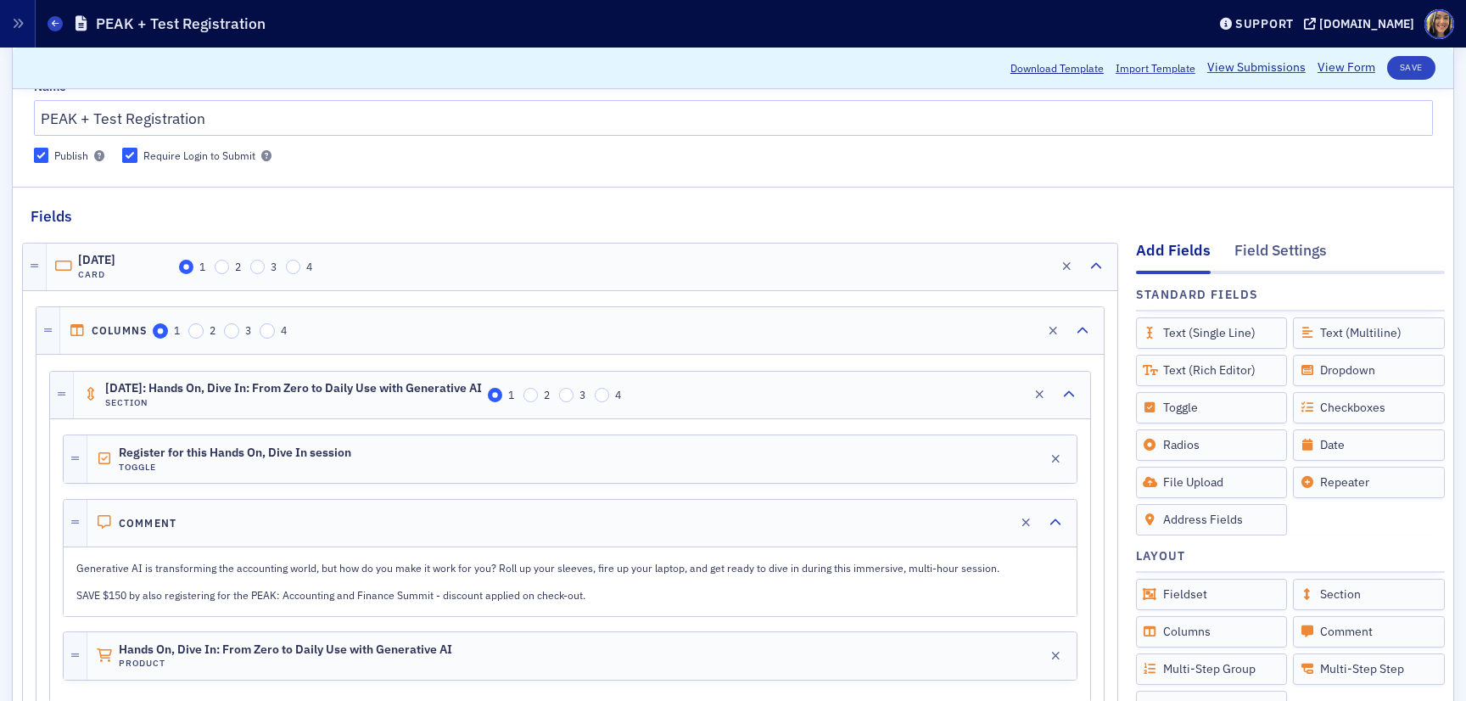
scroll to position [50, 0]
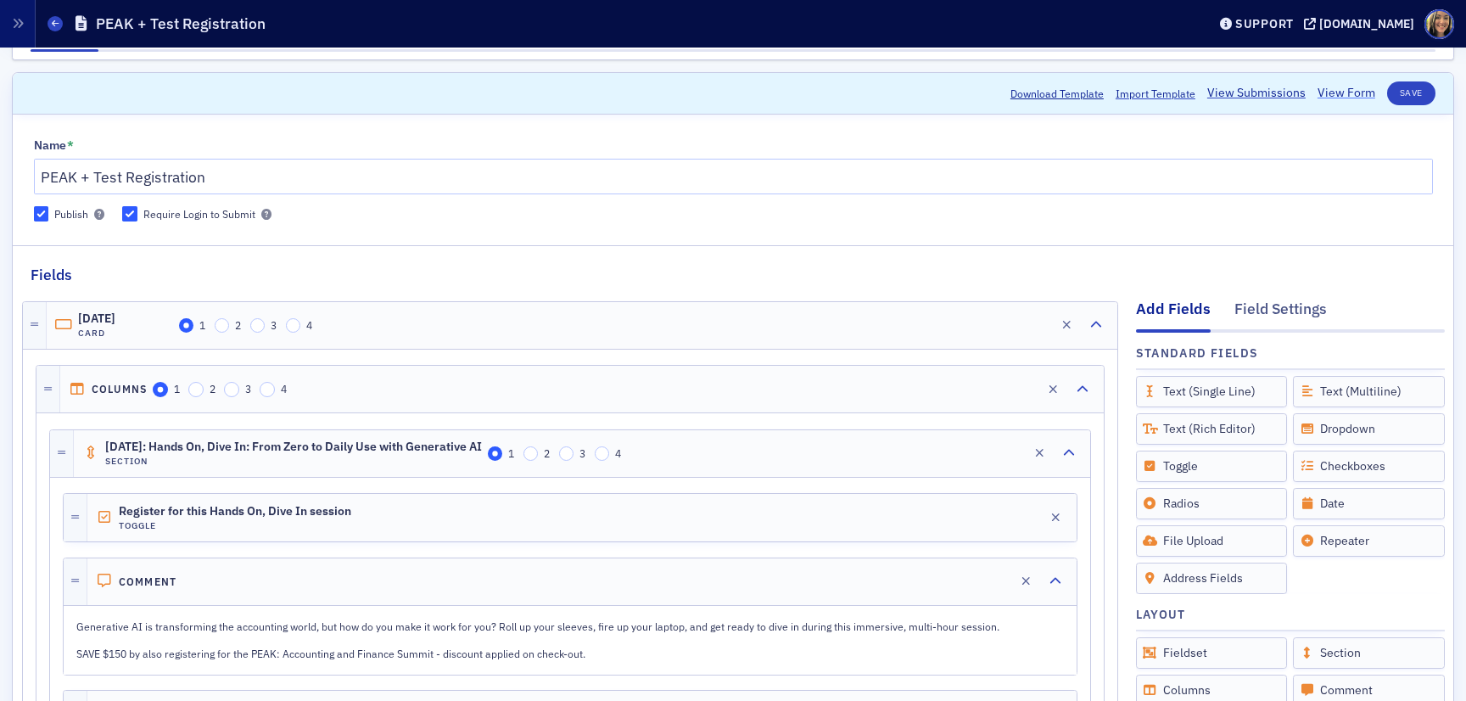
click at [1343, 96] on link "View Form" at bounding box center [1347, 93] width 58 height 18
click at [0, 0] on div "Users Organizations Events & Products Orders Registrations Subscriptions Member…" at bounding box center [733, 350] width 1466 height 701
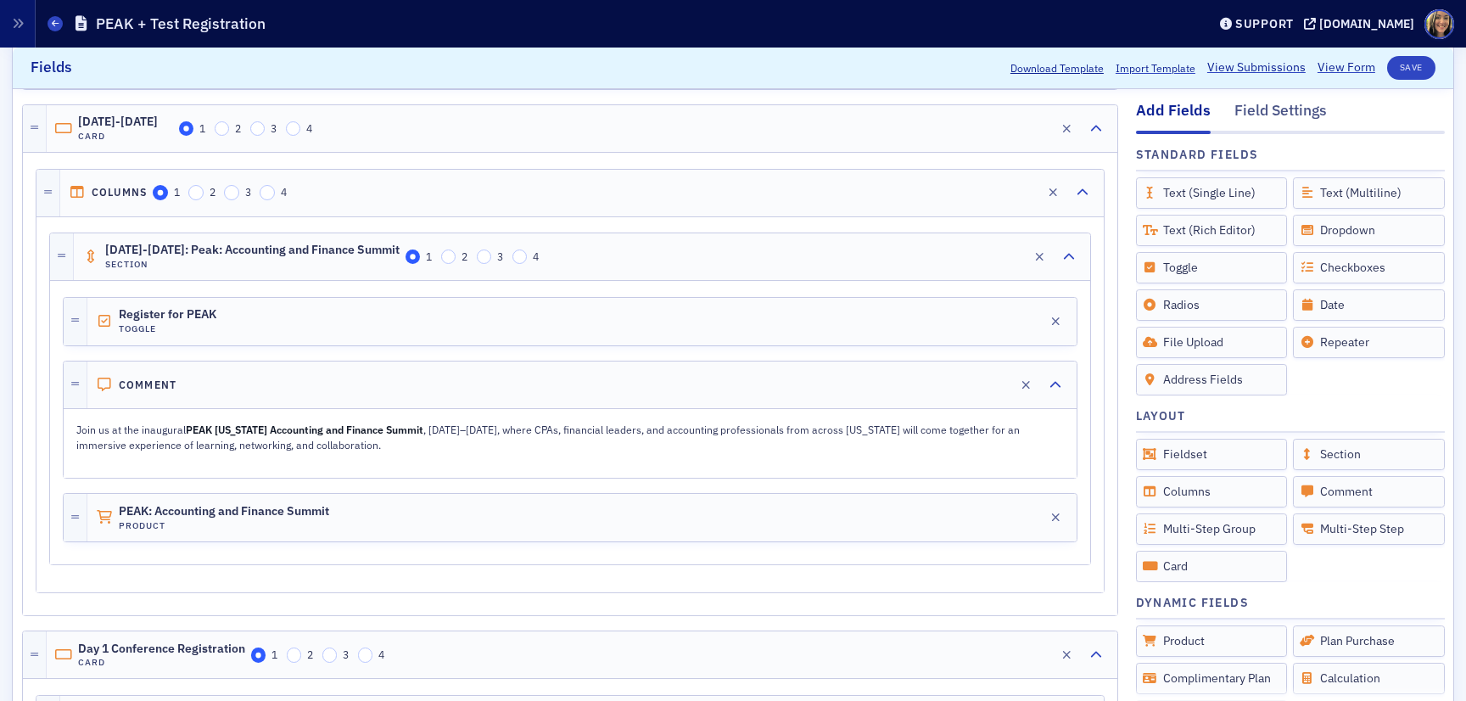
scroll to position [811, 0]
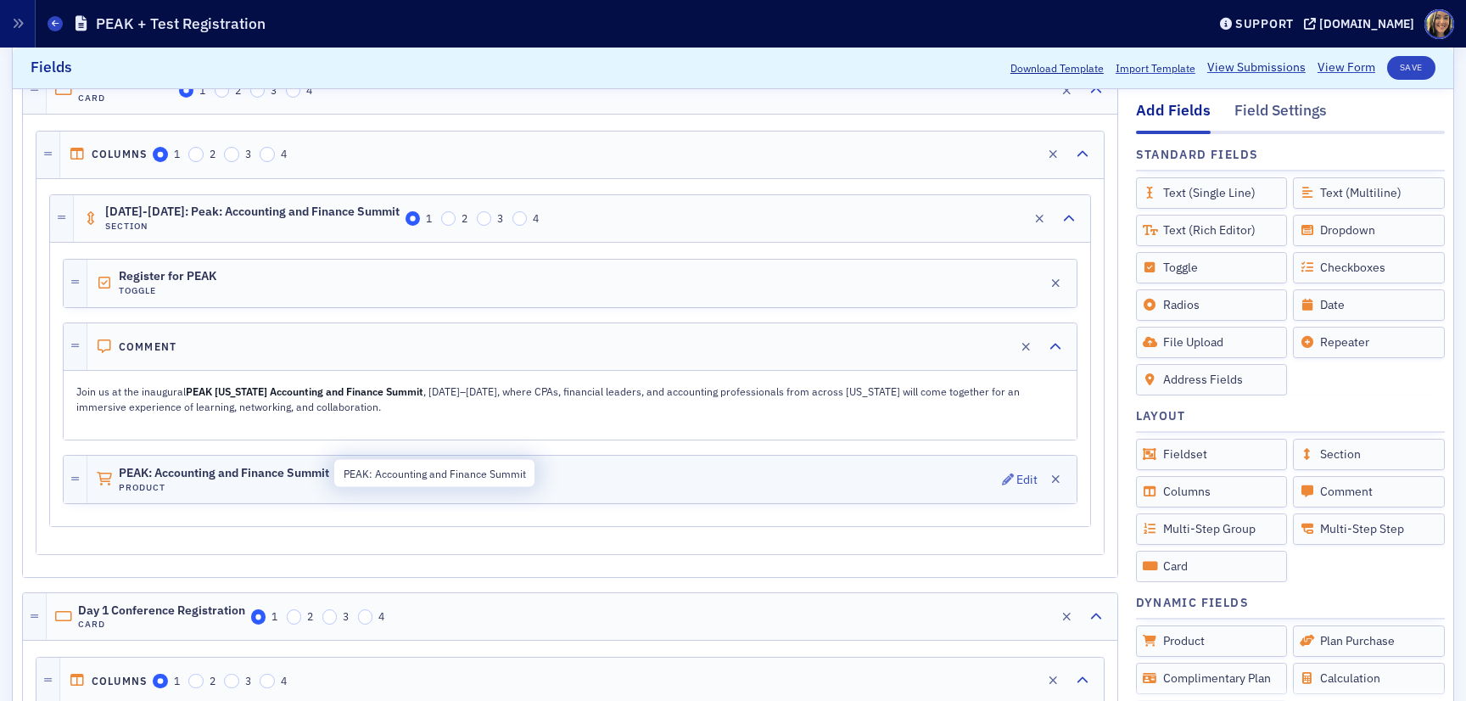
click at [269, 473] on span "PEAK: Accounting and Finance Summit" at bounding box center [224, 474] width 210 height 14
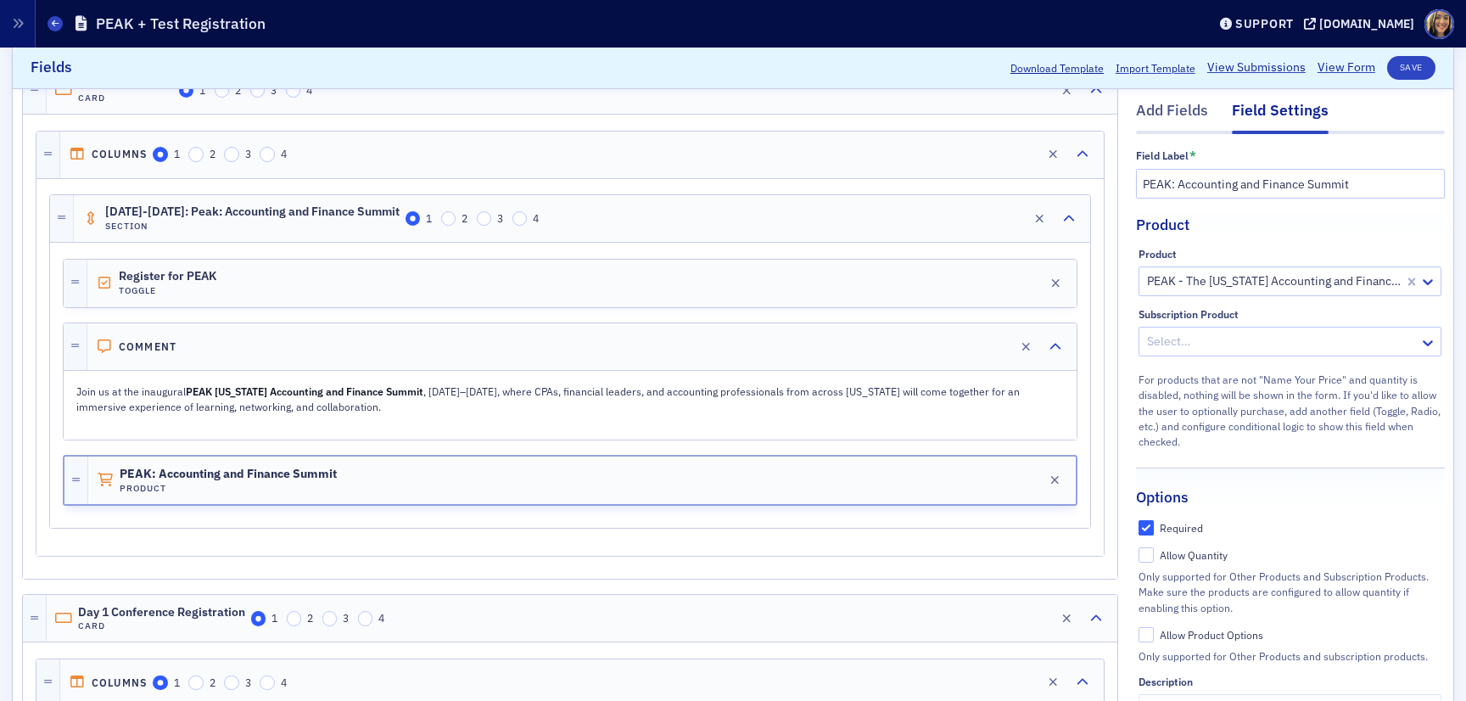
scroll to position [0, 0]
click at [1229, 341] on div at bounding box center [1282, 345] width 272 height 21
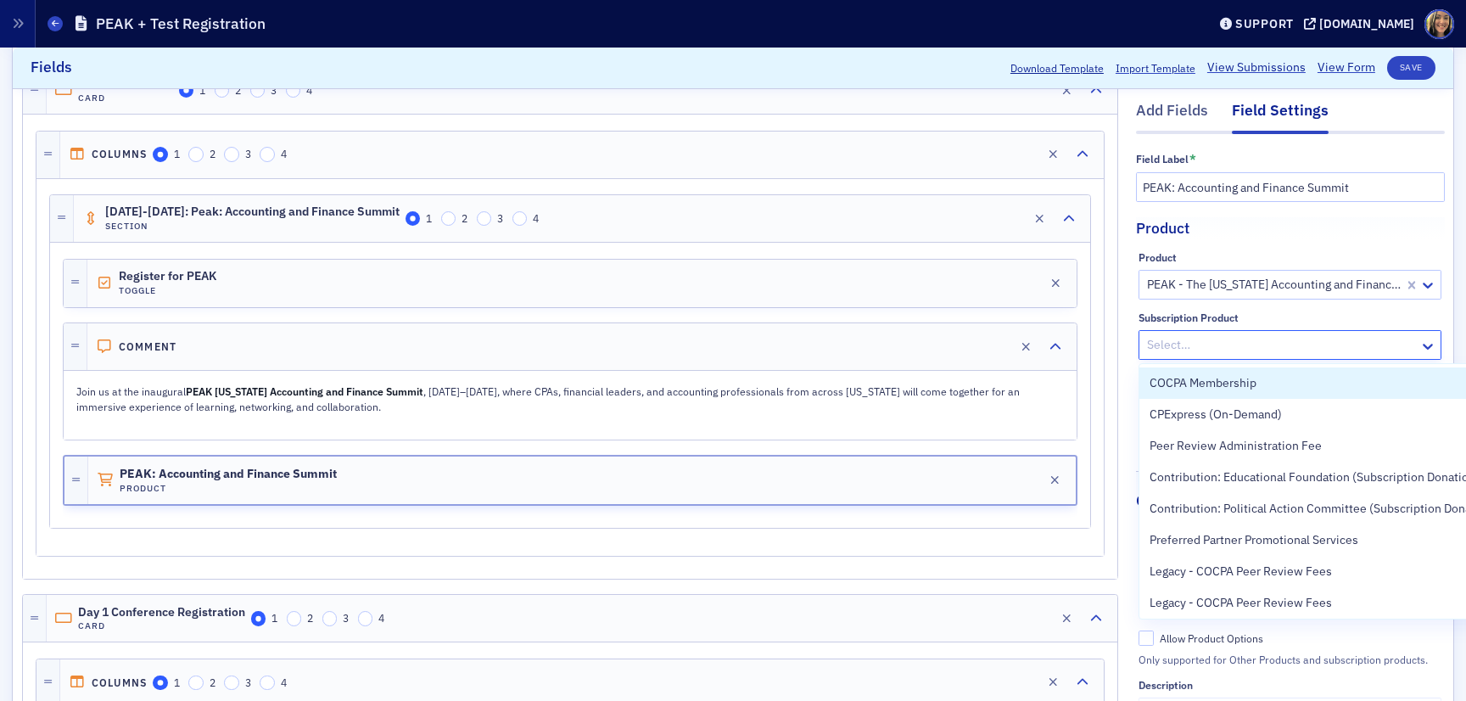
click at [1229, 341] on div at bounding box center [1282, 345] width 272 height 21
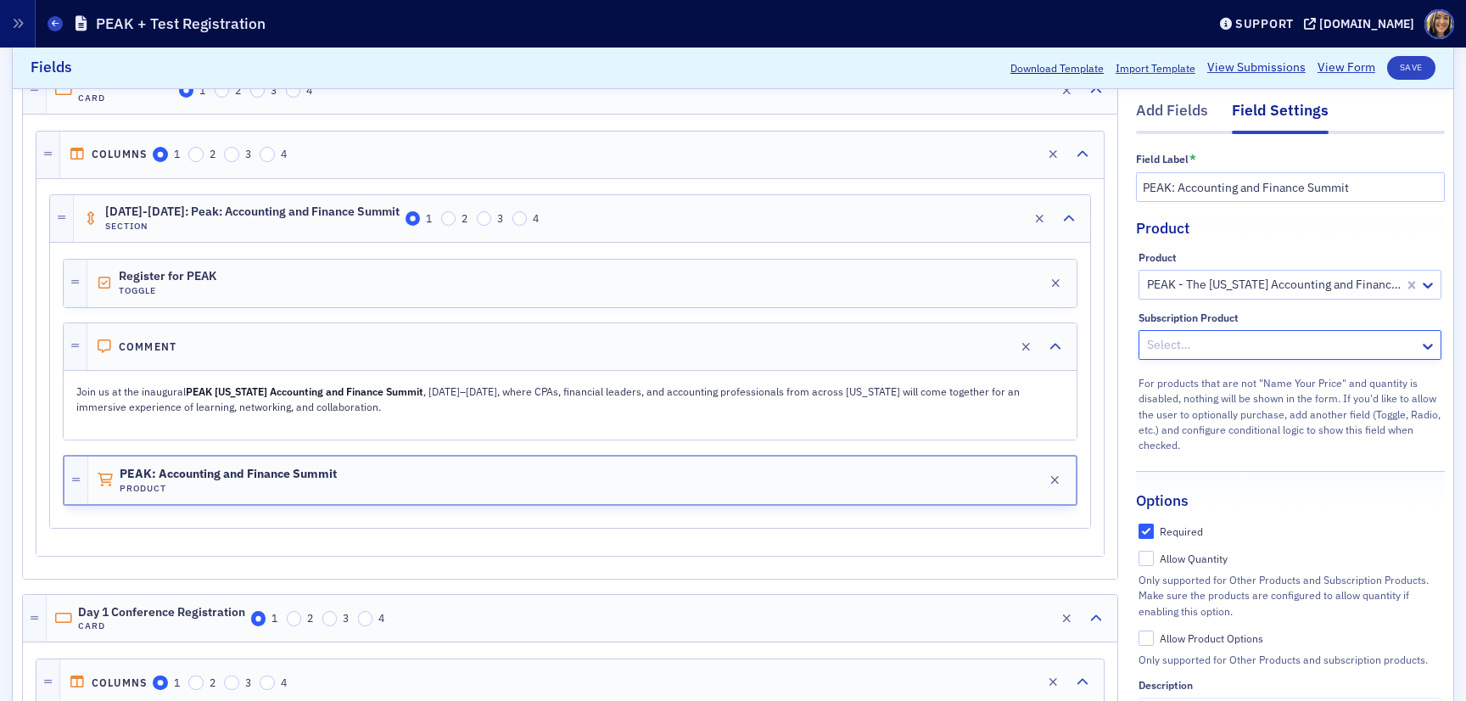
click at [1259, 278] on div at bounding box center [1274, 284] width 257 height 21
click at [1261, 287] on div at bounding box center [1274, 284] width 257 height 21
click at [1264, 244] on fieldset "Product Product PEAK - The Colorado Accounting and Finance Summit [11/11/2025 1…" at bounding box center [1291, 332] width 345 height 266
click at [1262, 284] on div at bounding box center [1274, 284] width 257 height 21
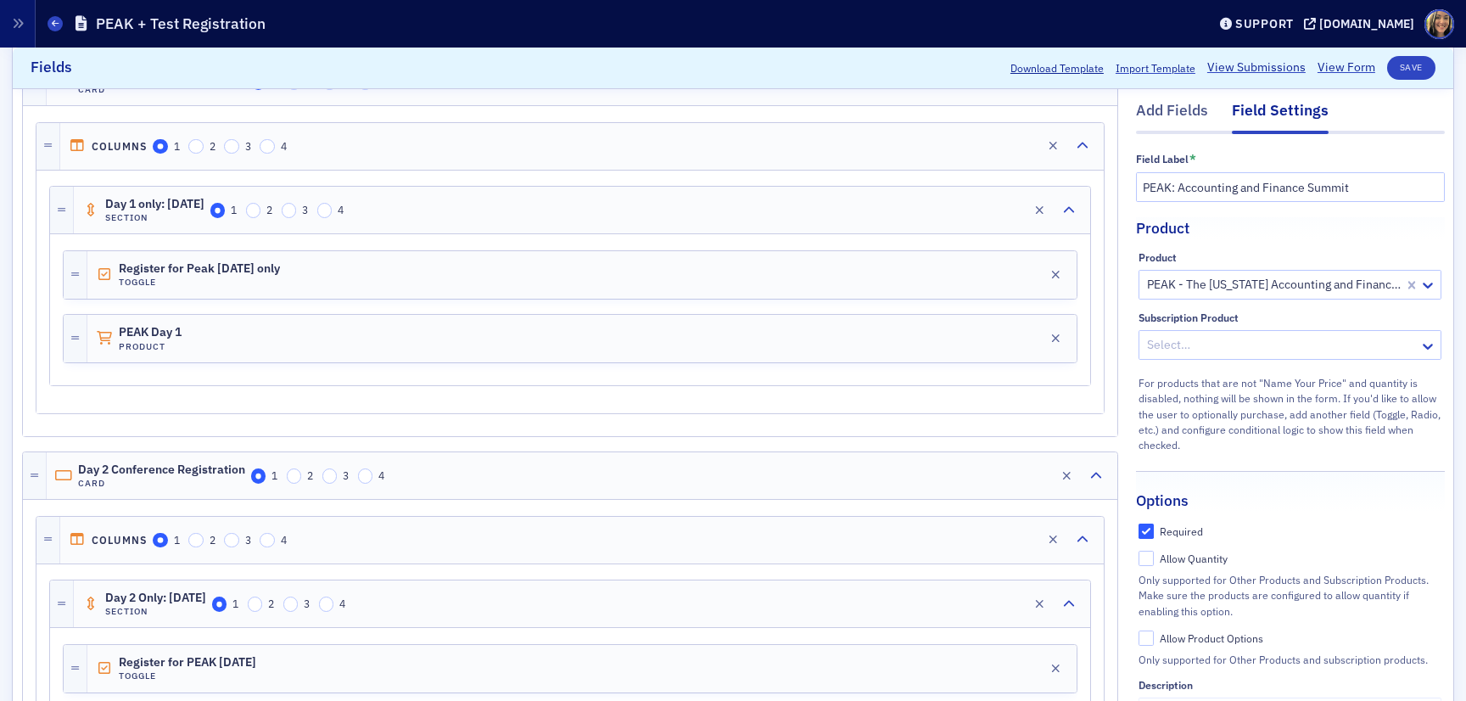
scroll to position [1397, 0]
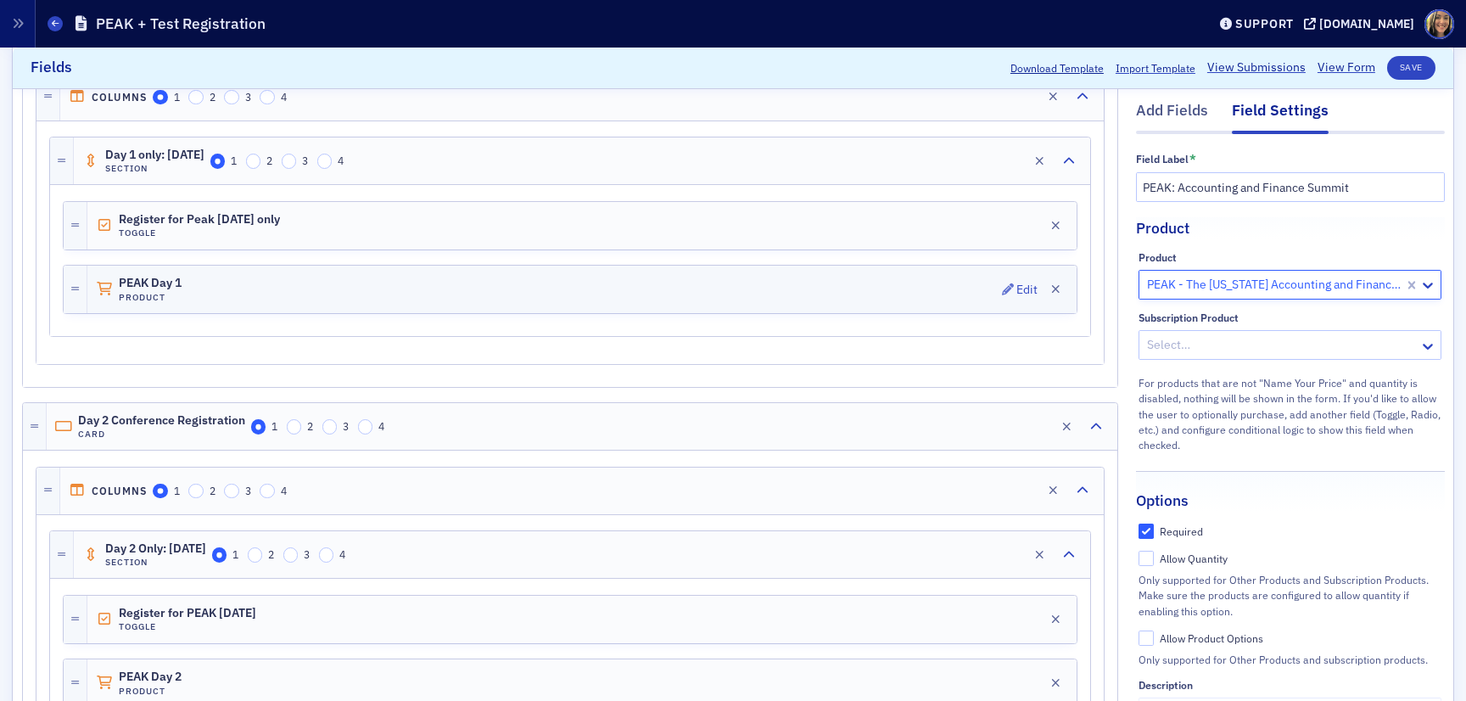
click at [157, 288] on span "PEAK Day 1" at bounding box center [166, 284] width 95 height 14
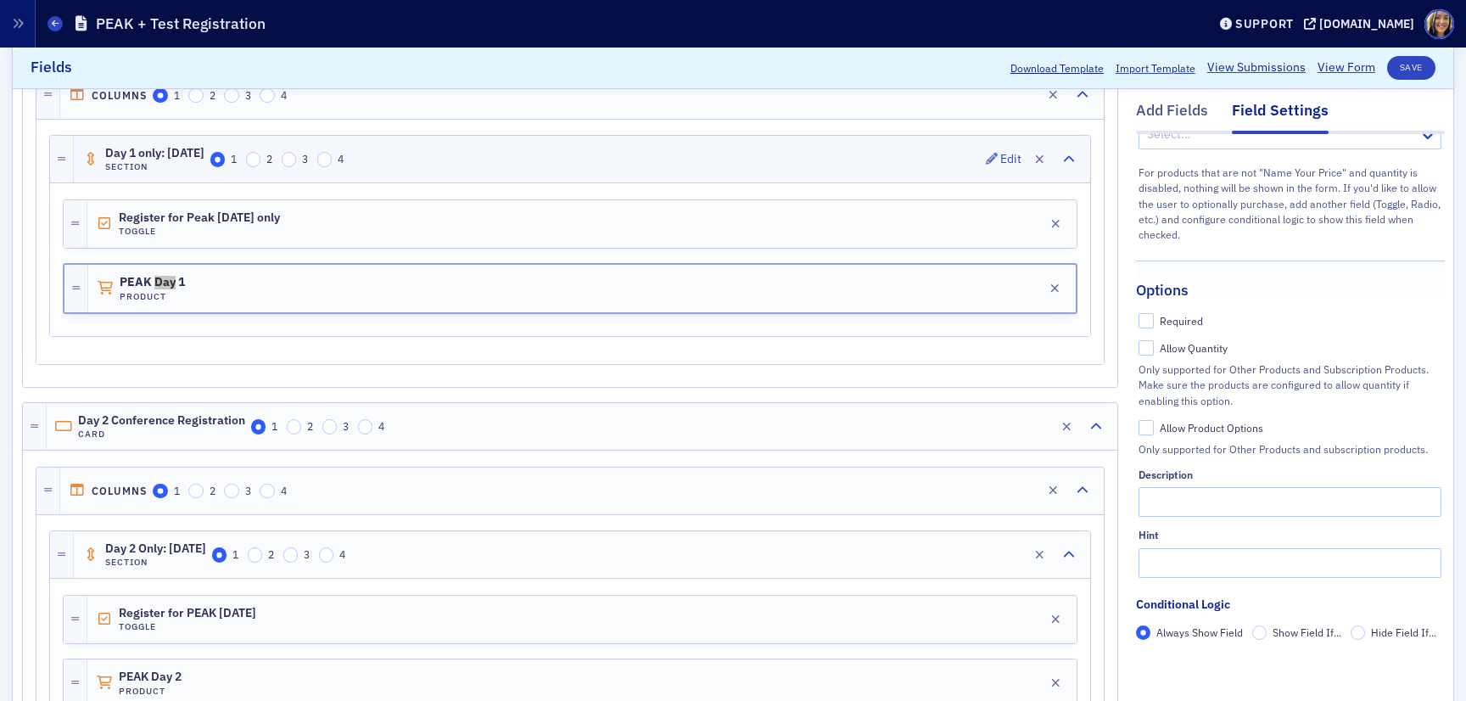
scroll to position [0, 0]
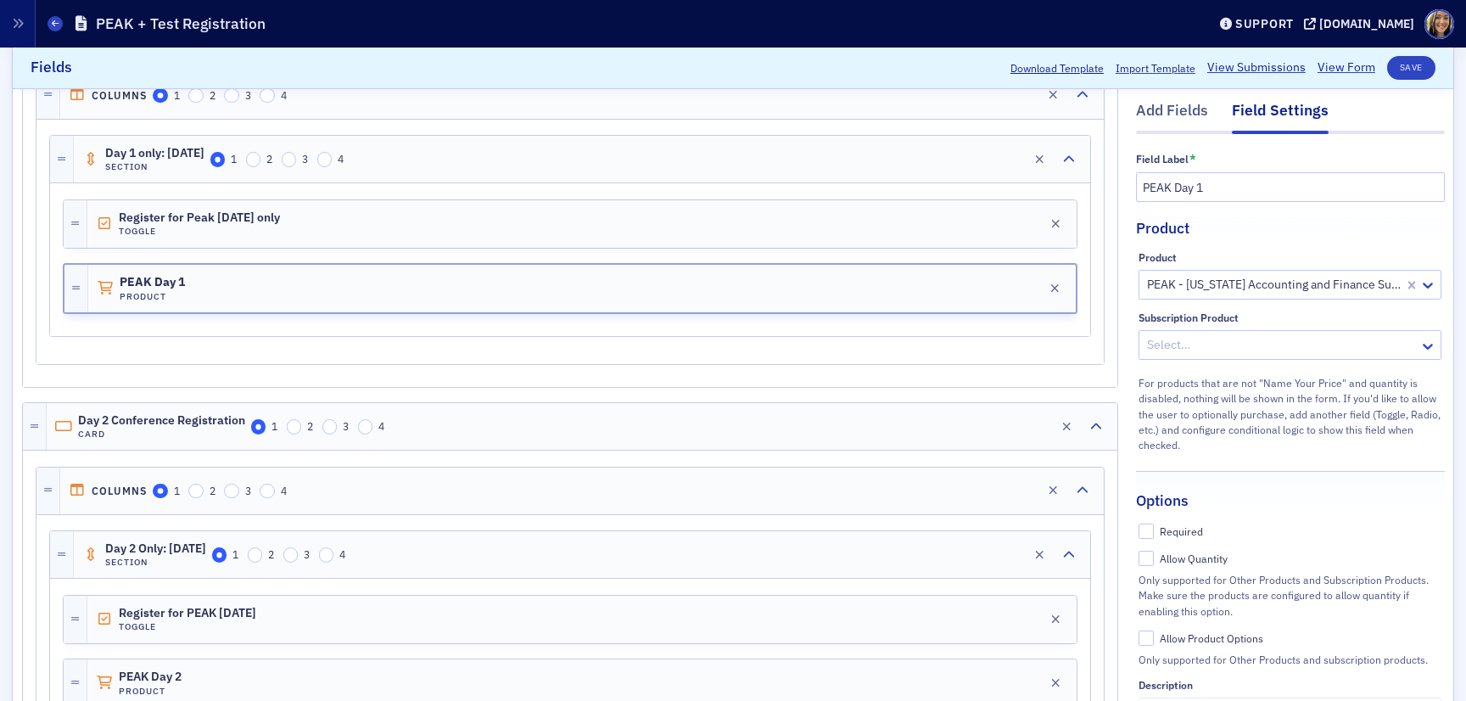
click at [1269, 283] on div at bounding box center [1274, 284] width 257 height 21
click at [1293, 456] on fieldset "Product Product PEAK - Colorado Accounting and Finance Summit Day 1 Only [11/12…" at bounding box center [1291, 332] width 345 height 266
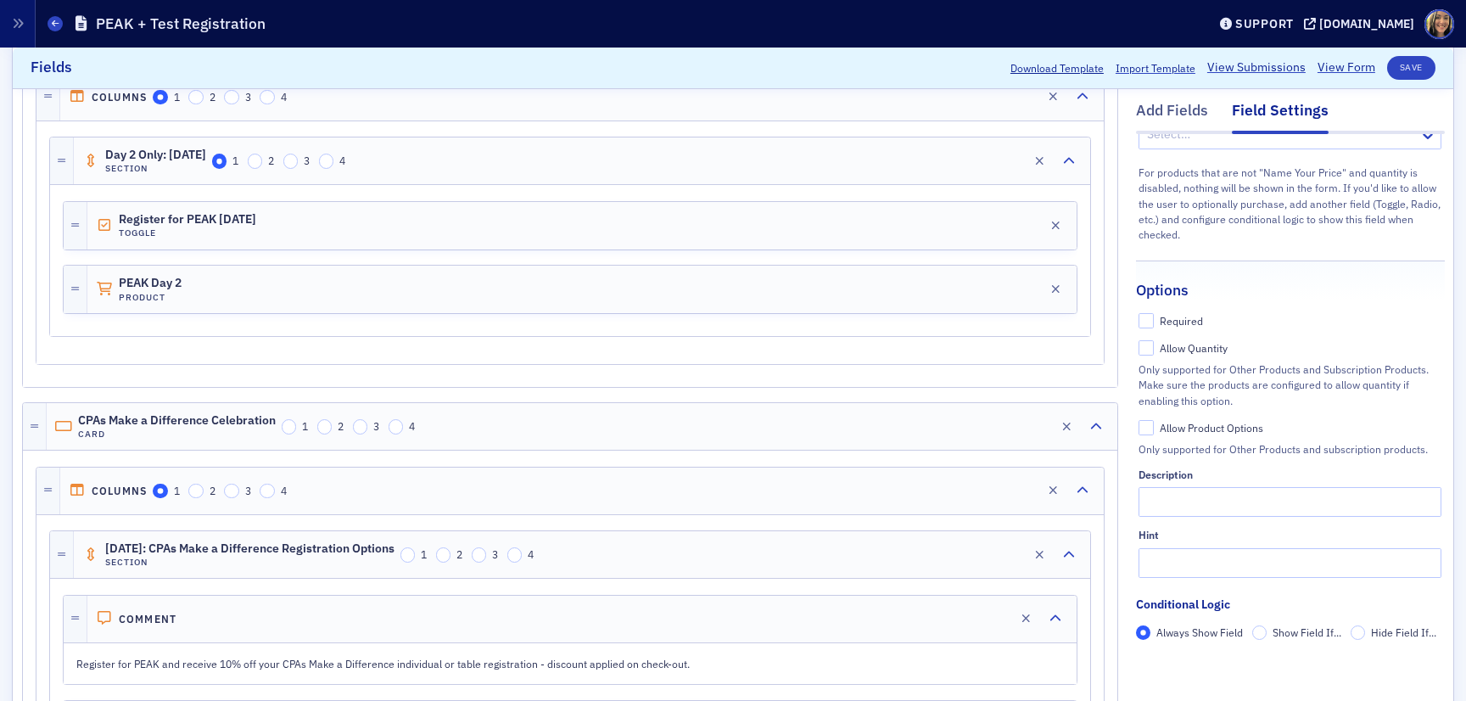
scroll to position [1788, 0]
click at [253, 278] on div "PEAK Day 2 Product Edit" at bounding box center [582, 292] width 990 height 48
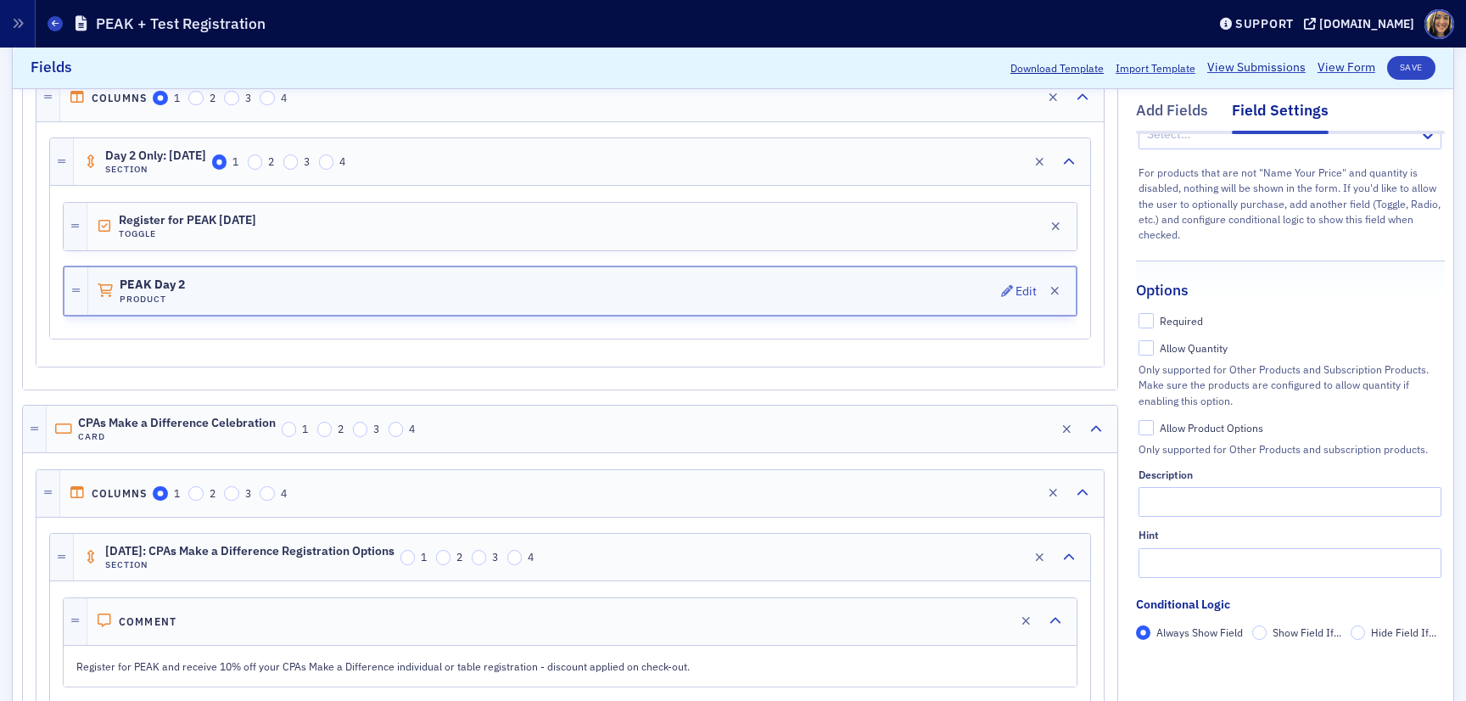
click at [96, 300] on div "PEAK Day 2 Product Edit" at bounding box center [582, 291] width 988 height 48
click at [127, 282] on span "PEAK Day 2" at bounding box center [167, 285] width 95 height 14
click at [230, 282] on div "PEAK Day 2 Product Edit" at bounding box center [582, 291] width 988 height 48
click at [157, 282] on span "PEAK Day 2" at bounding box center [167, 285] width 95 height 14
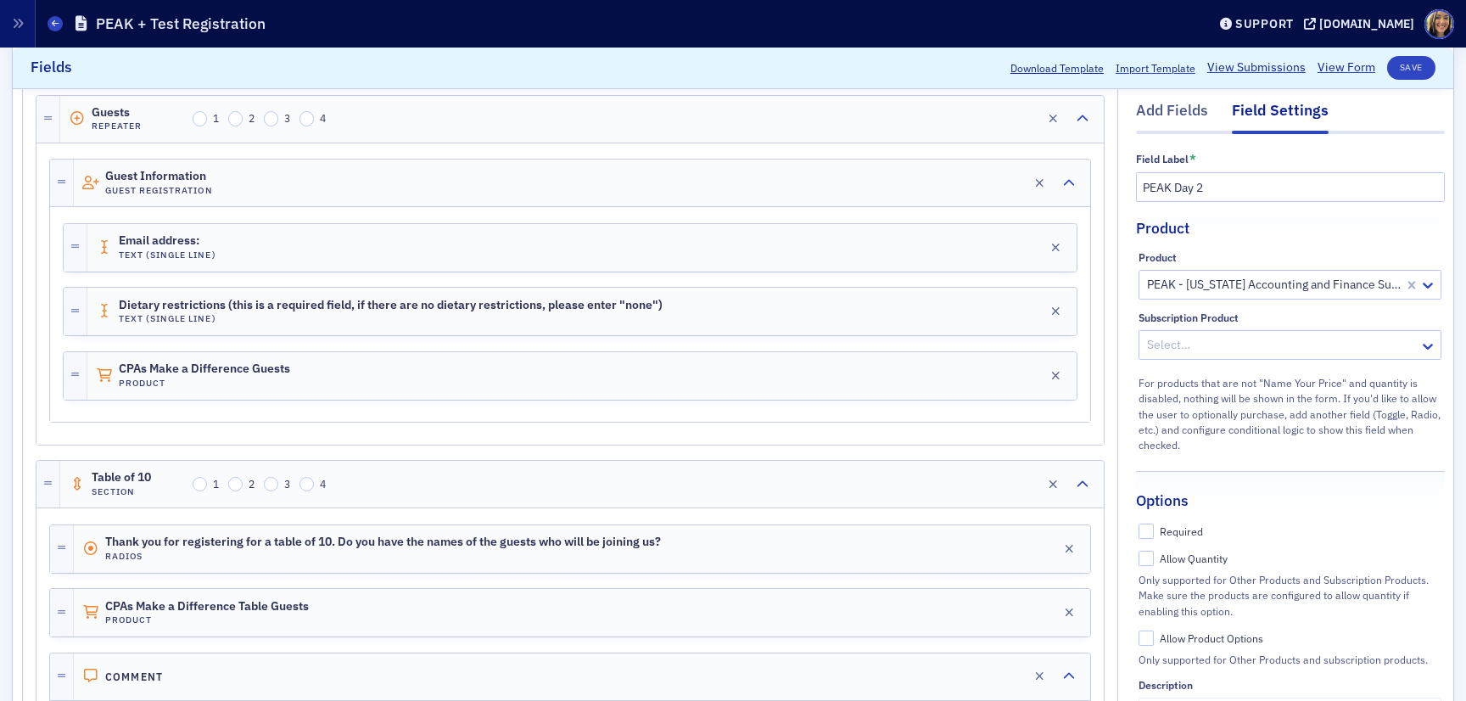
scroll to position [2747, 0]
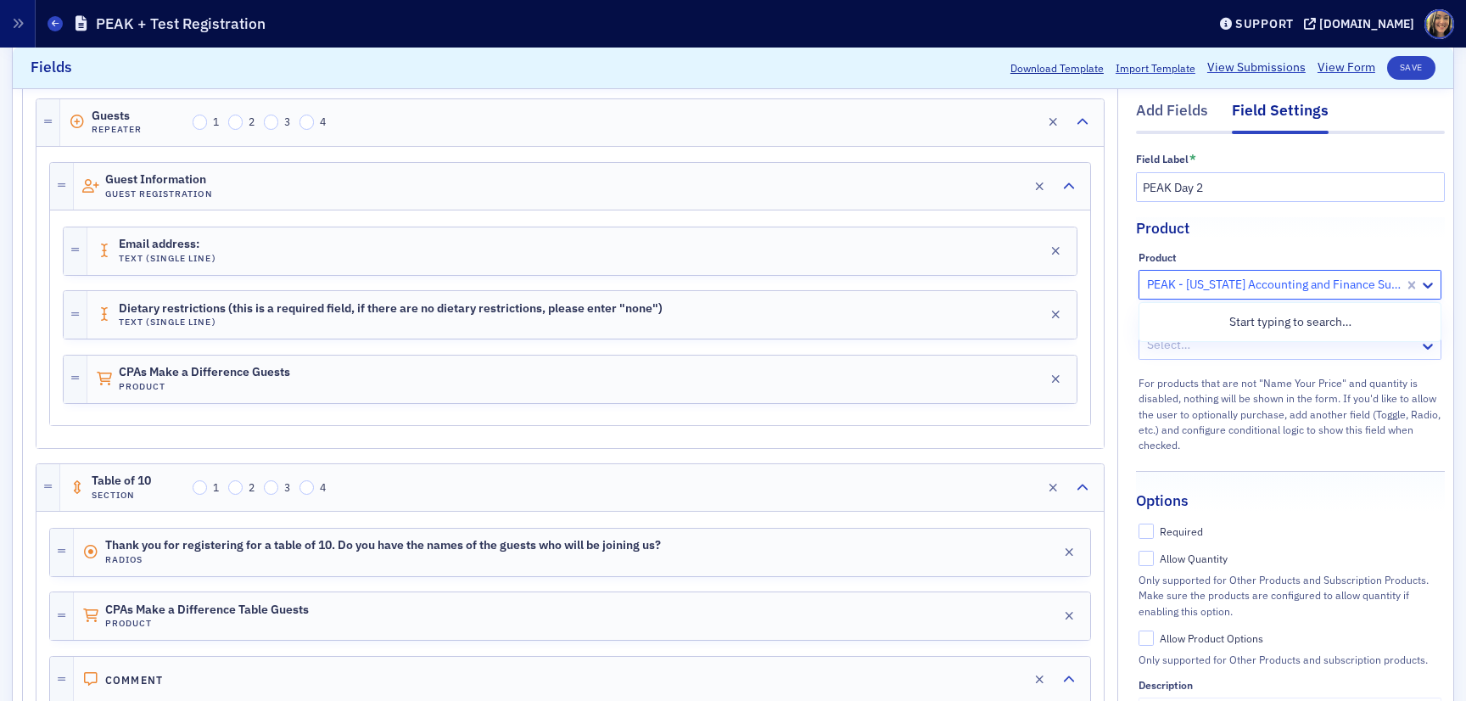
click at [1254, 278] on div at bounding box center [1274, 284] width 257 height 21
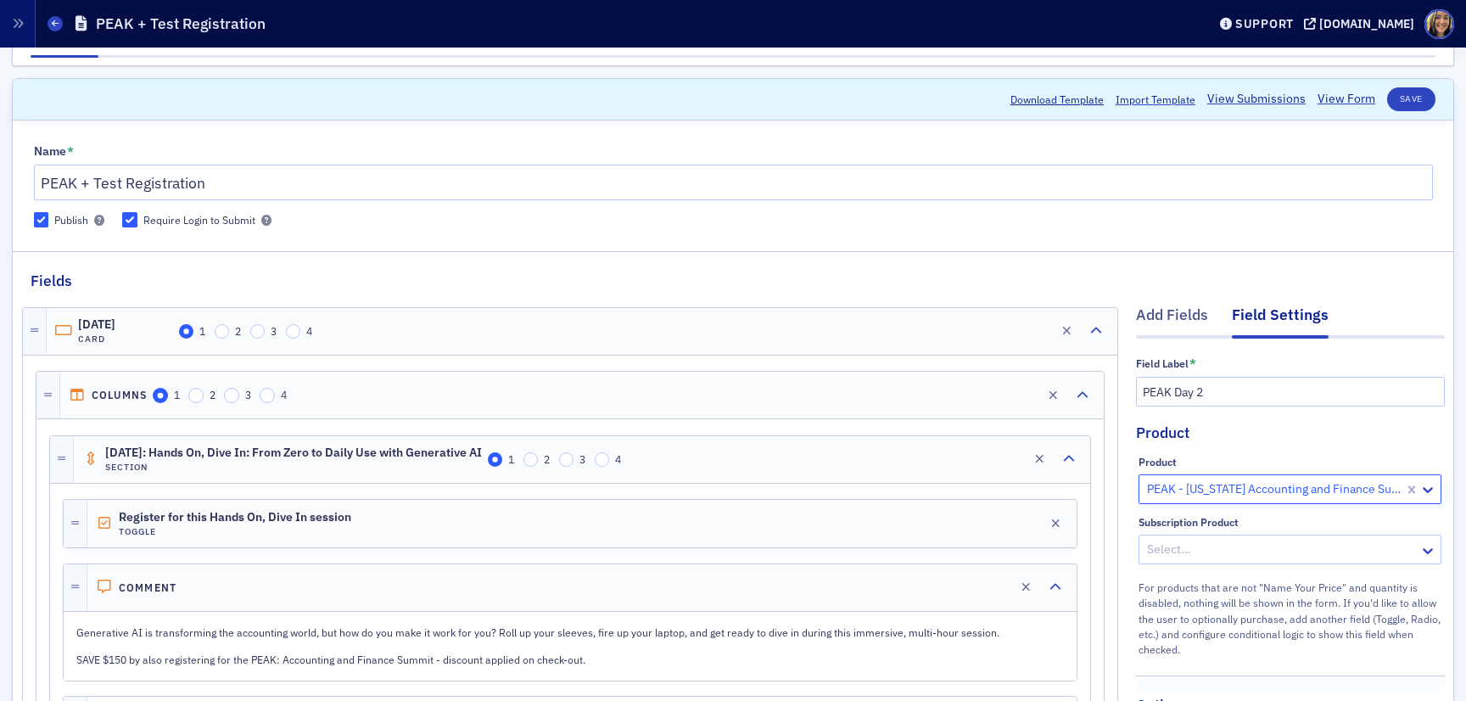
scroll to position [45, 0]
click at [1354, 97] on link "View Form" at bounding box center [1347, 98] width 58 height 18
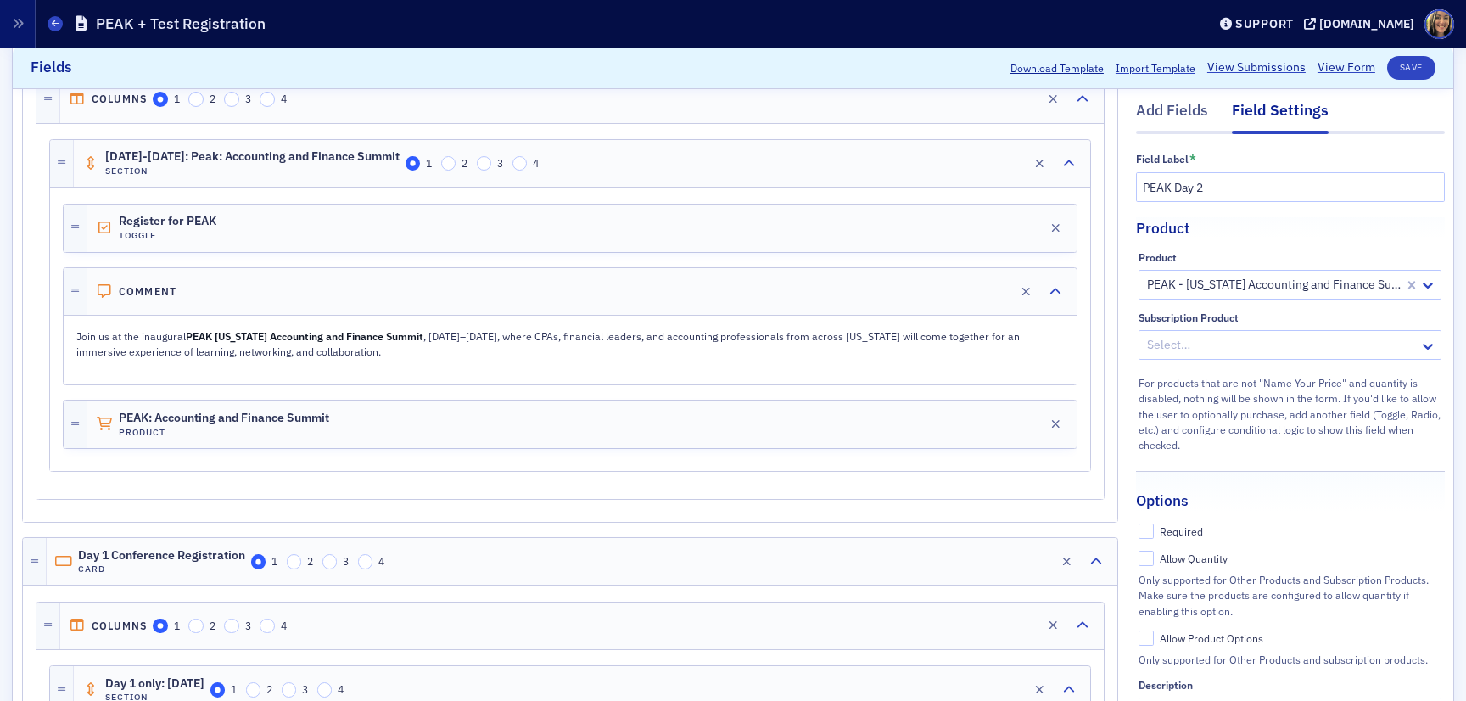
scroll to position [870, 0]
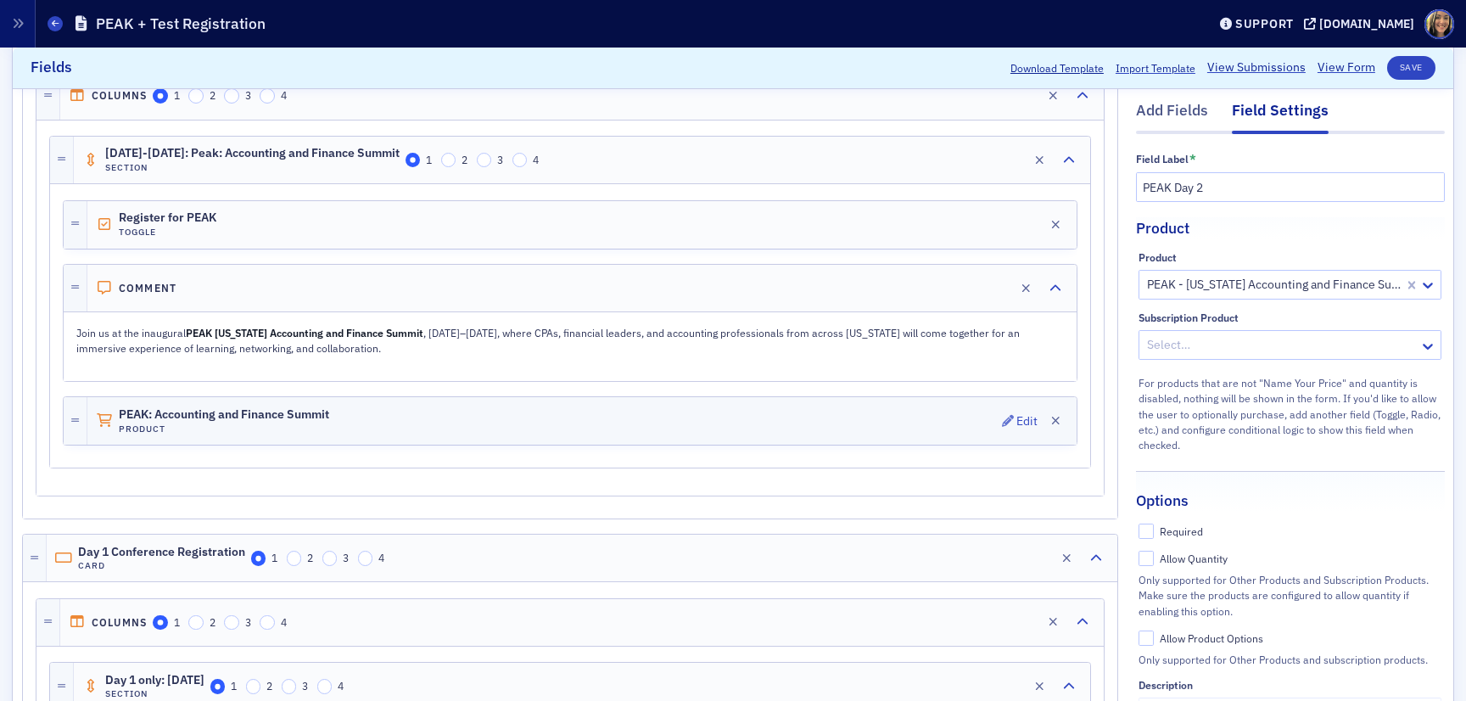
click at [363, 420] on div "PEAK: Accounting and Finance Summit Product Edit" at bounding box center [582, 421] width 990 height 48
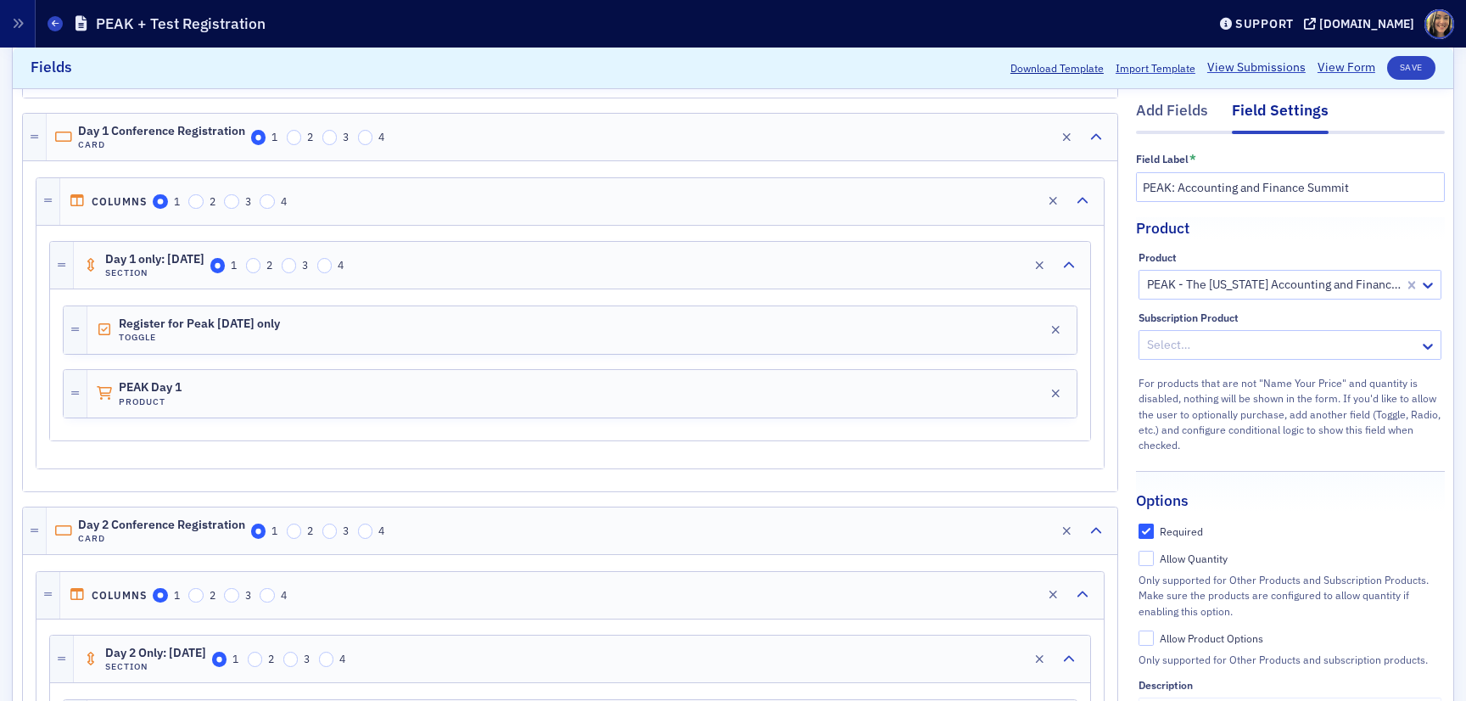
scroll to position [1348, 0]
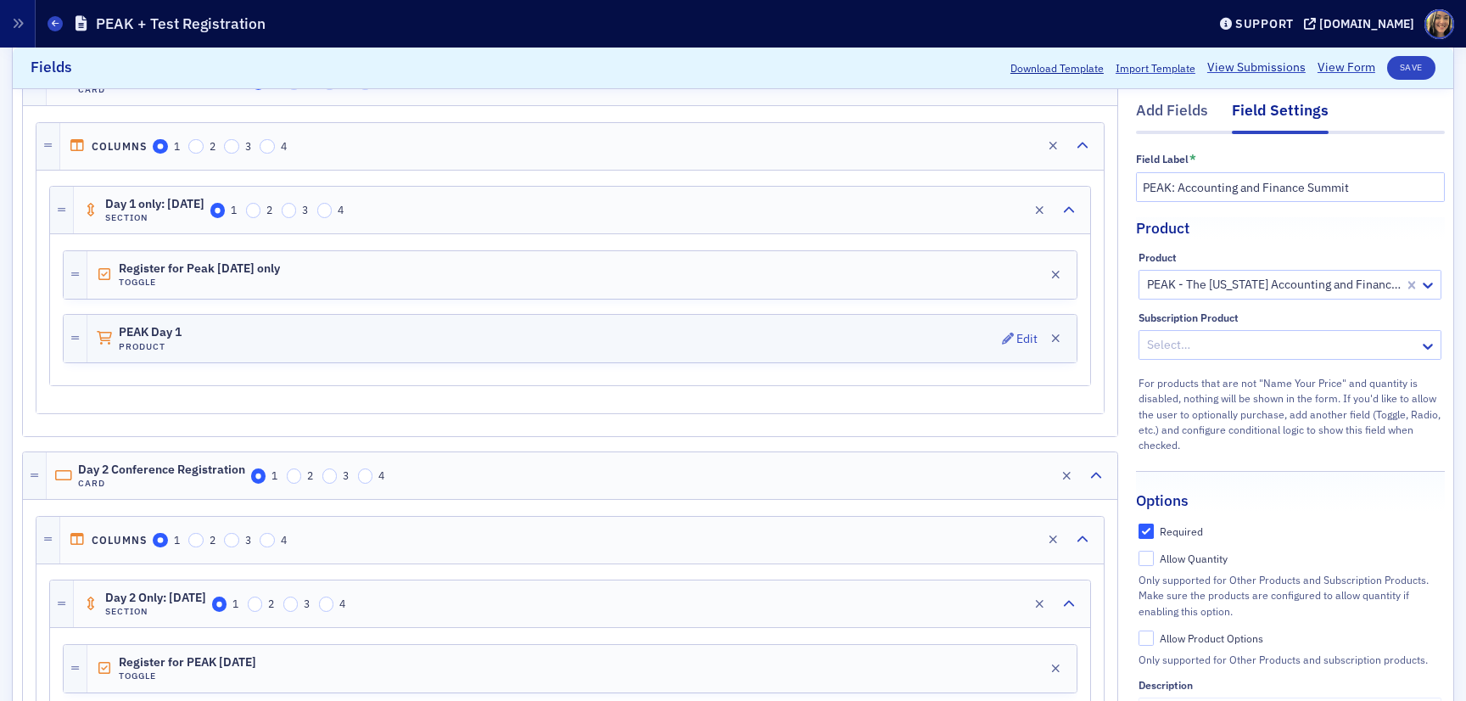
click at [326, 340] on div "PEAK Day 1 Product Edit" at bounding box center [582, 339] width 990 height 48
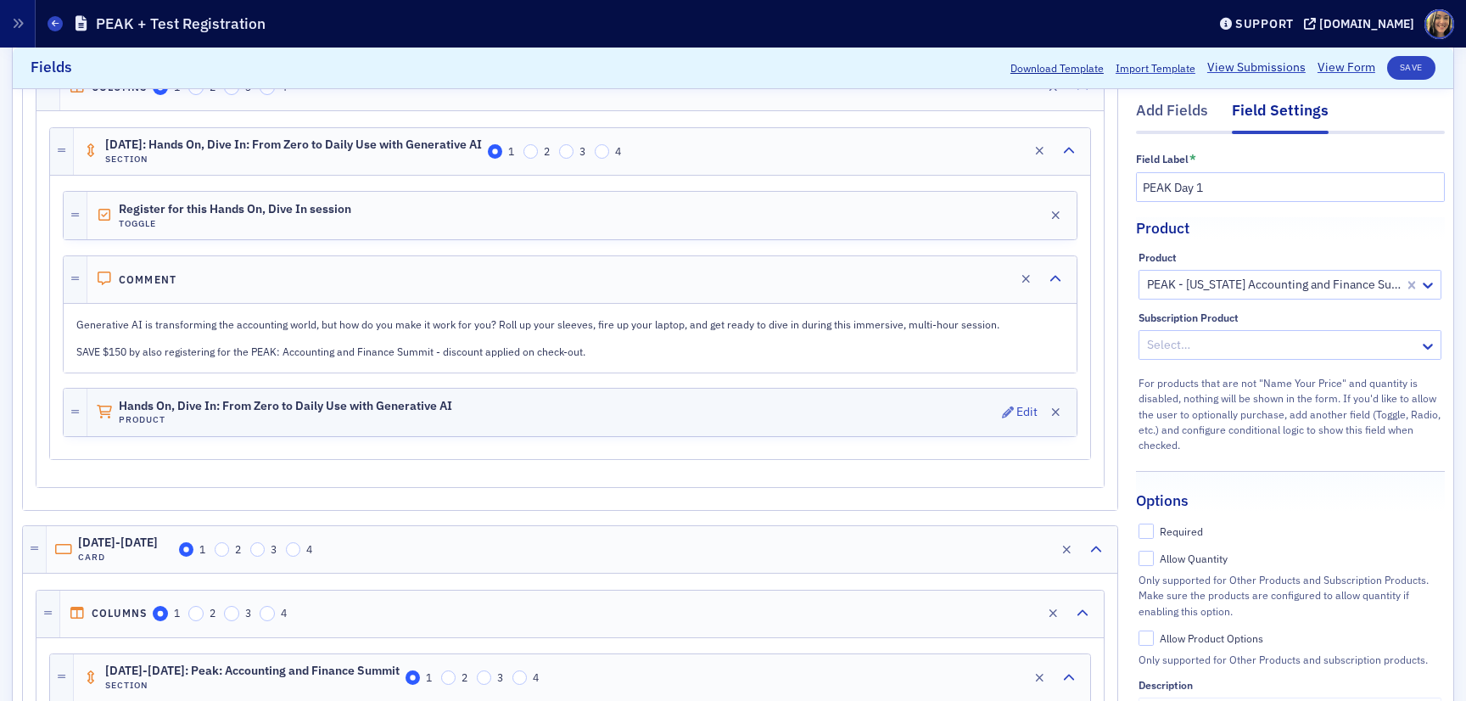
scroll to position [362, 0]
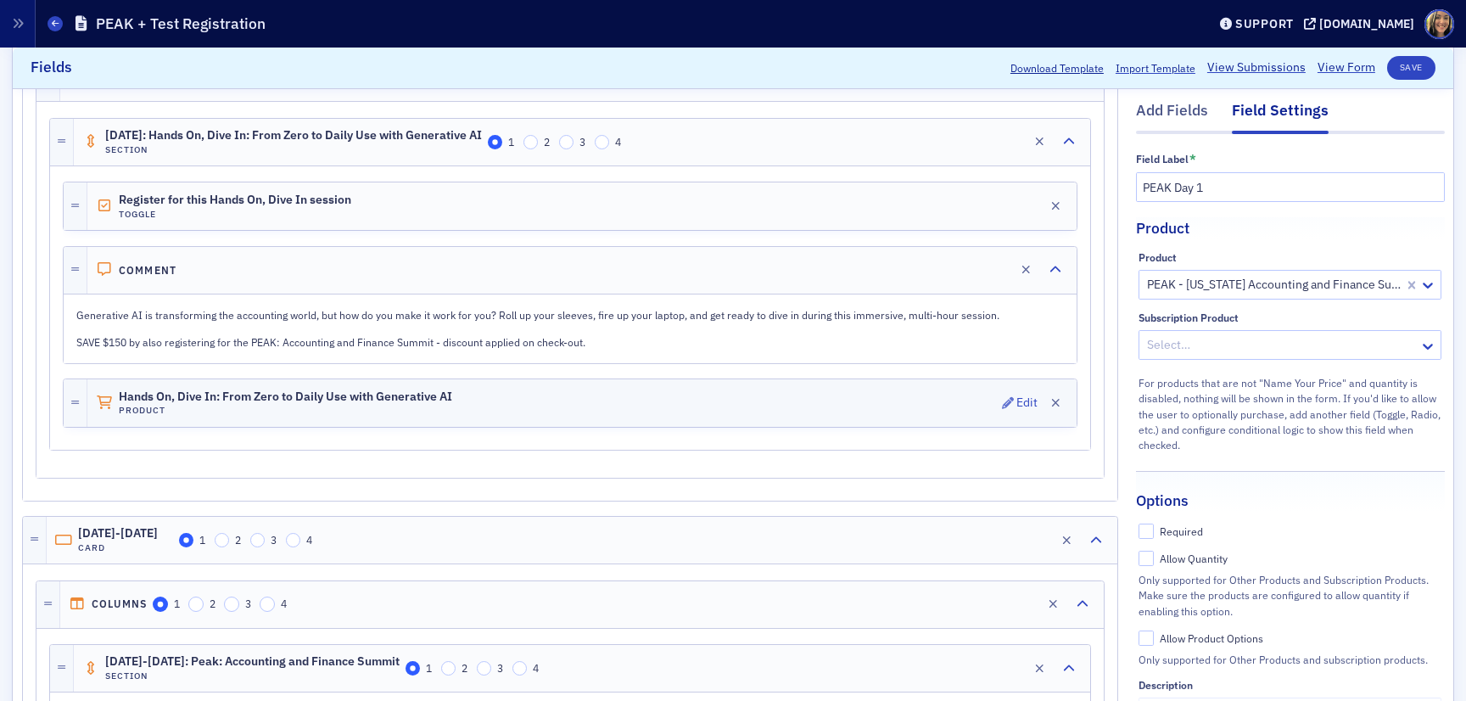
click at [441, 405] on h4 "Product" at bounding box center [286, 410] width 334 height 11
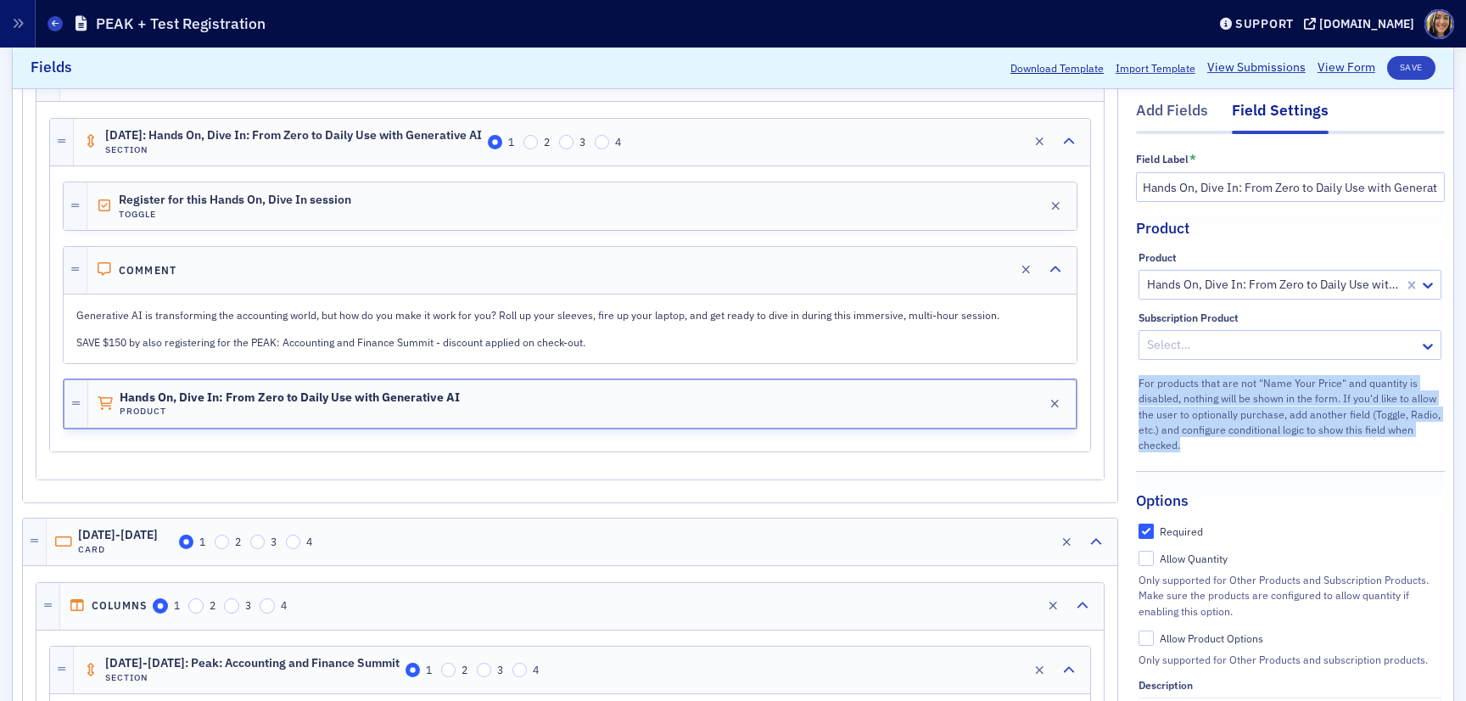
drag, startPoint x: 1201, startPoint y: 449, endPoint x: 1142, endPoint y: 367, distance: 101.0
click at [1142, 367] on div "Product Hands On, Dive In: From Zero to Daily Use with Generative AI [11/11/202…" at bounding box center [1291, 352] width 345 height 202
click at [1179, 421] on div "For products that are not "Name Your Price" and quantity is disabled, nothing w…" at bounding box center [1290, 413] width 303 height 81
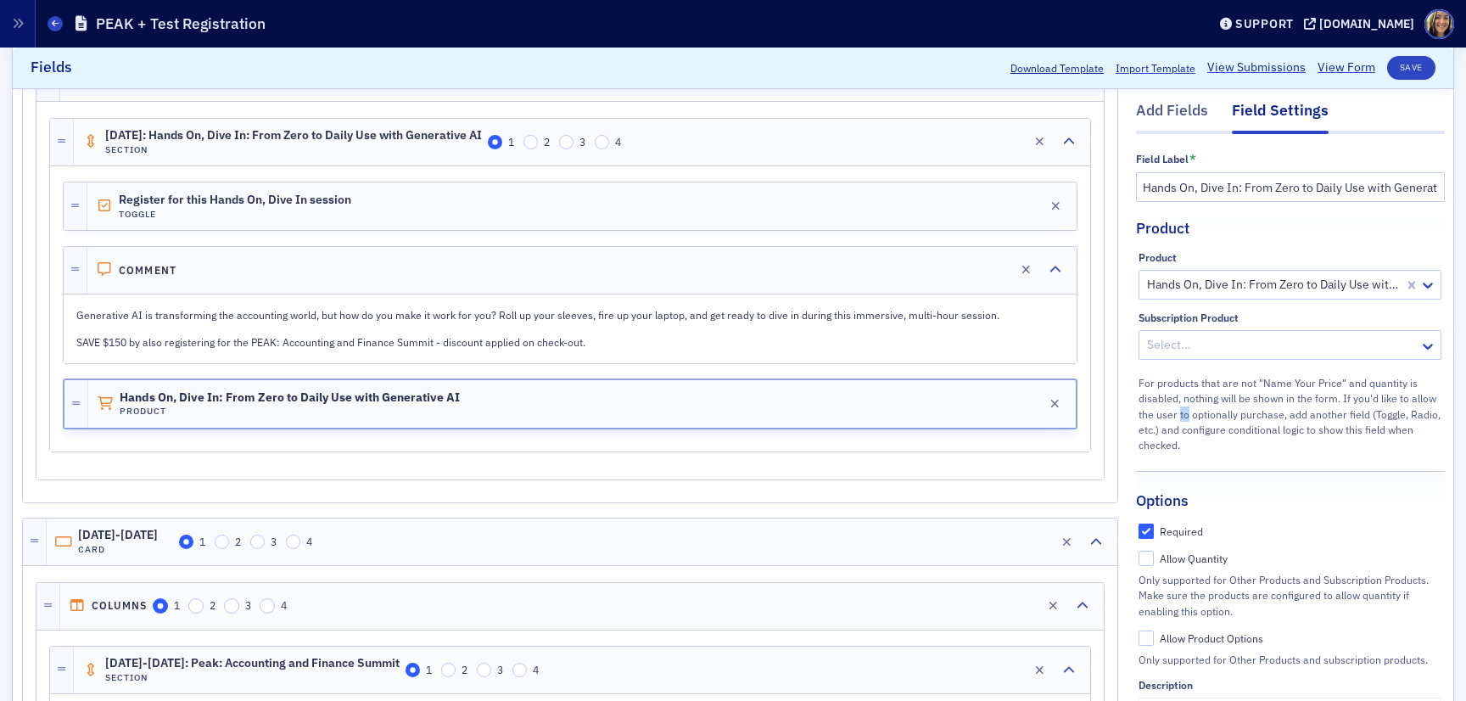
click at [1179, 421] on div "For products that are not "Name Your Price" and quantity is disabled, nothing w…" at bounding box center [1290, 413] width 303 height 81
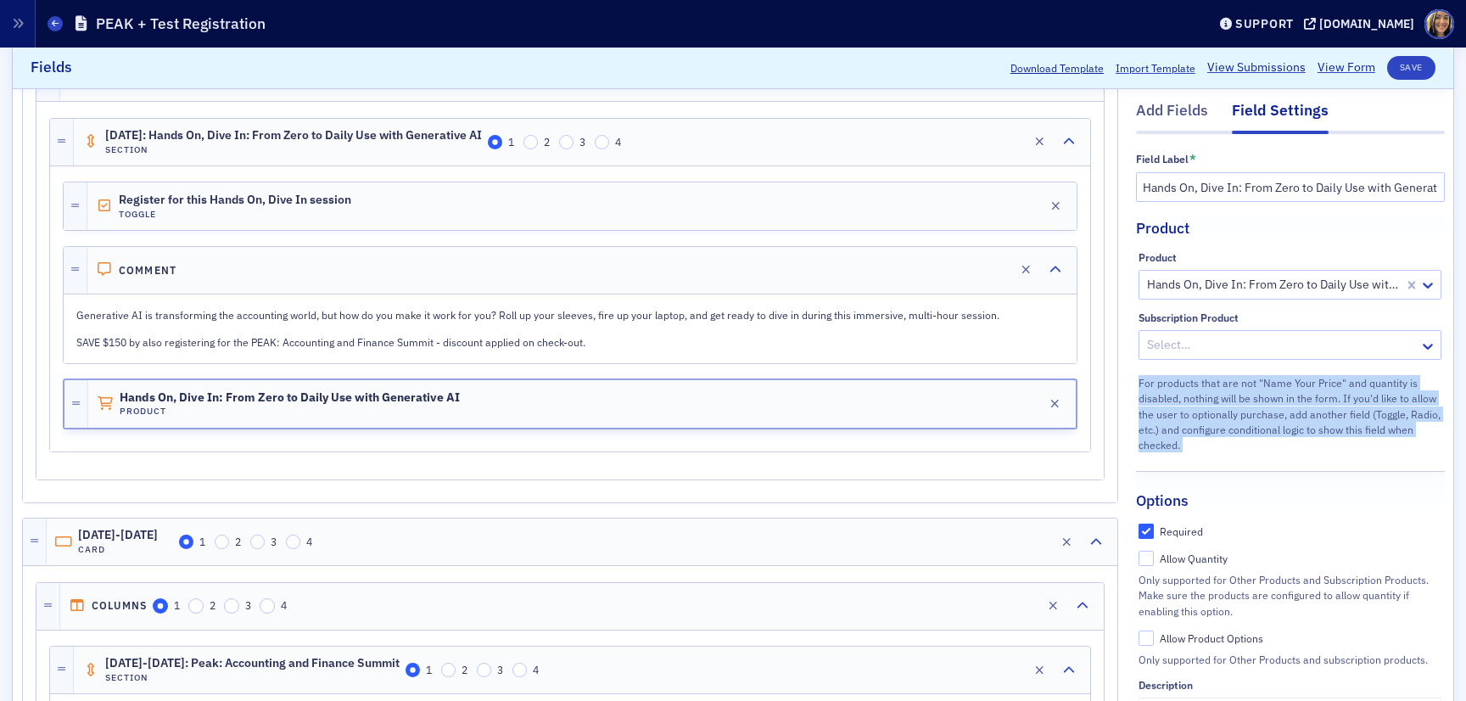
click at [1179, 421] on div "For products that are not "Name Your Price" and quantity is disabled, nothing w…" at bounding box center [1290, 413] width 303 height 81
click at [1203, 444] on div "For products that are not "Name Your Price" and quantity is disabled, nothing w…" at bounding box center [1290, 413] width 303 height 81
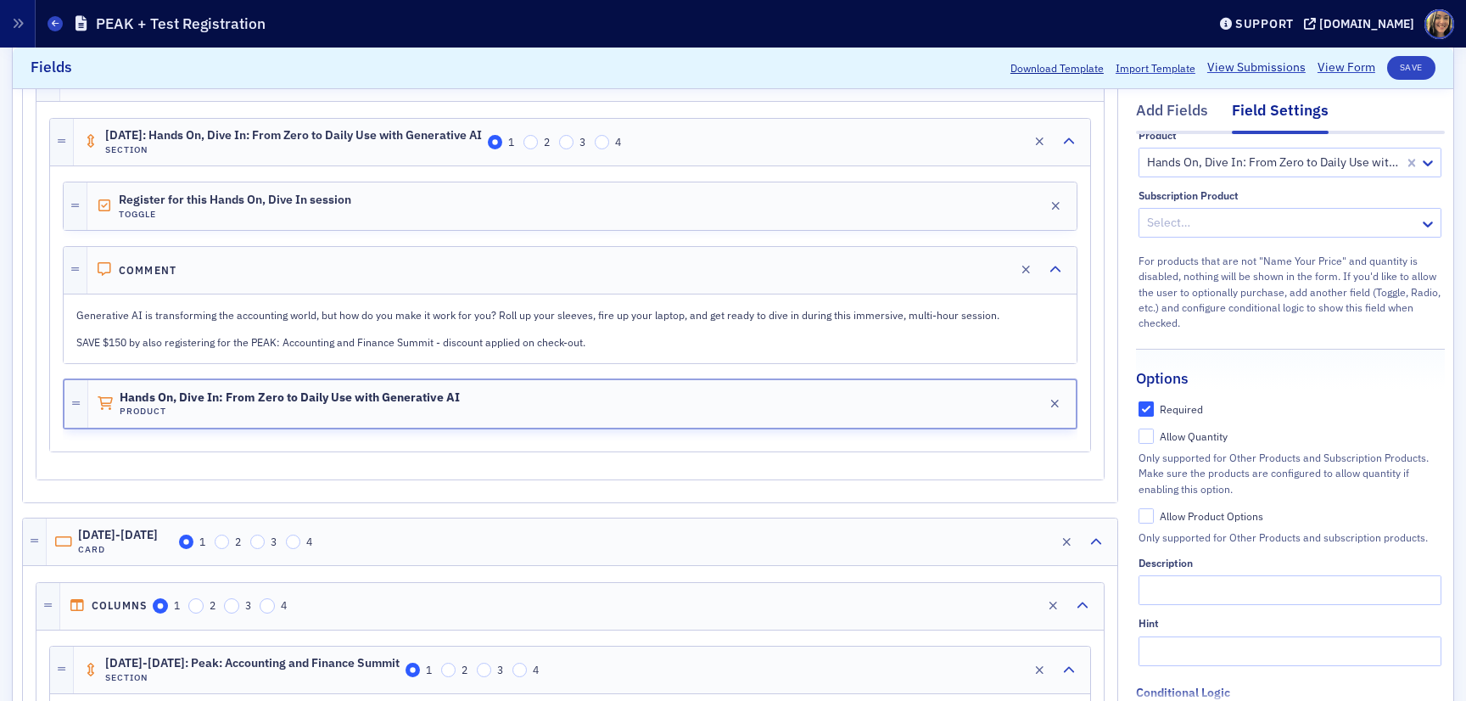
scroll to position [123, 0]
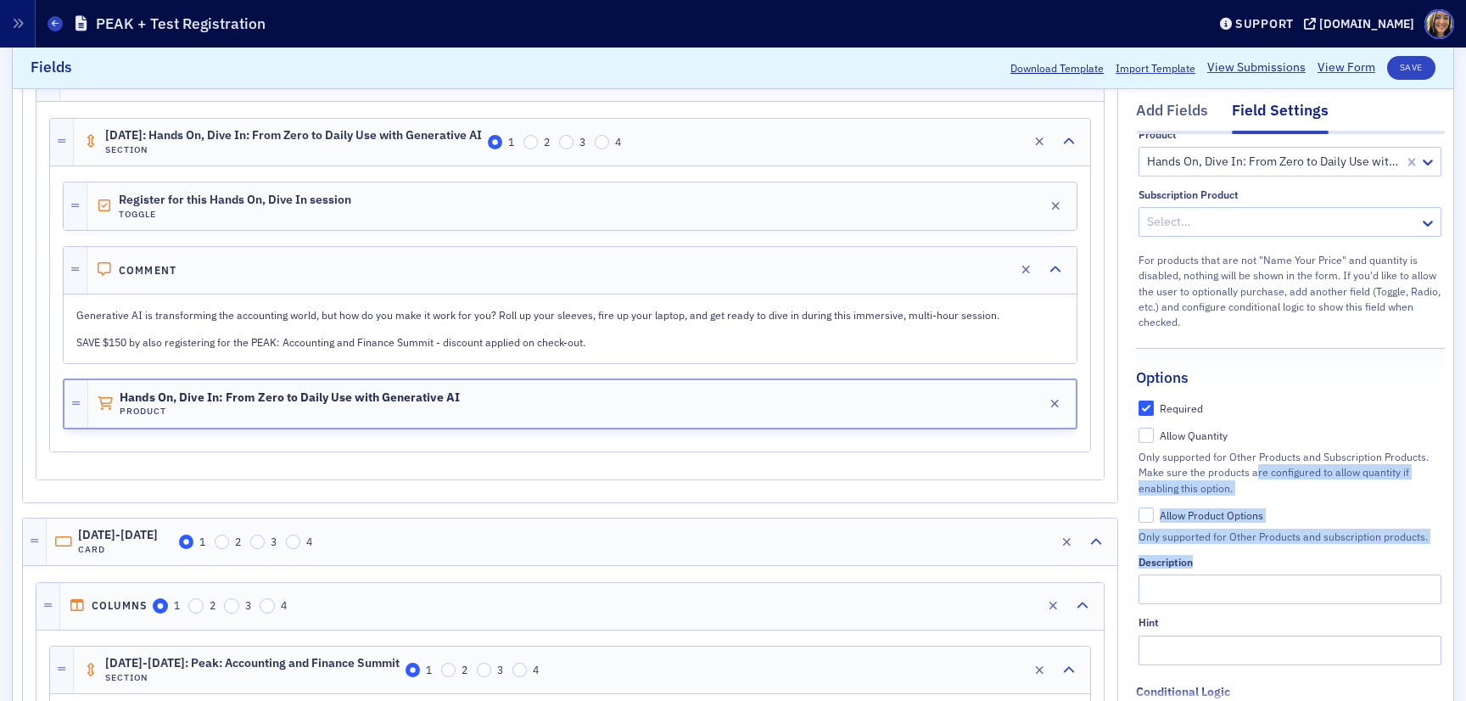
drag, startPoint x: 1134, startPoint y: 457, endPoint x: 1254, endPoint y: 474, distance: 121.7
click at [1254, 474] on div "Only supported for Other Products and Subscription Products. Make sure the prod…" at bounding box center [1290, 472] width 303 height 47
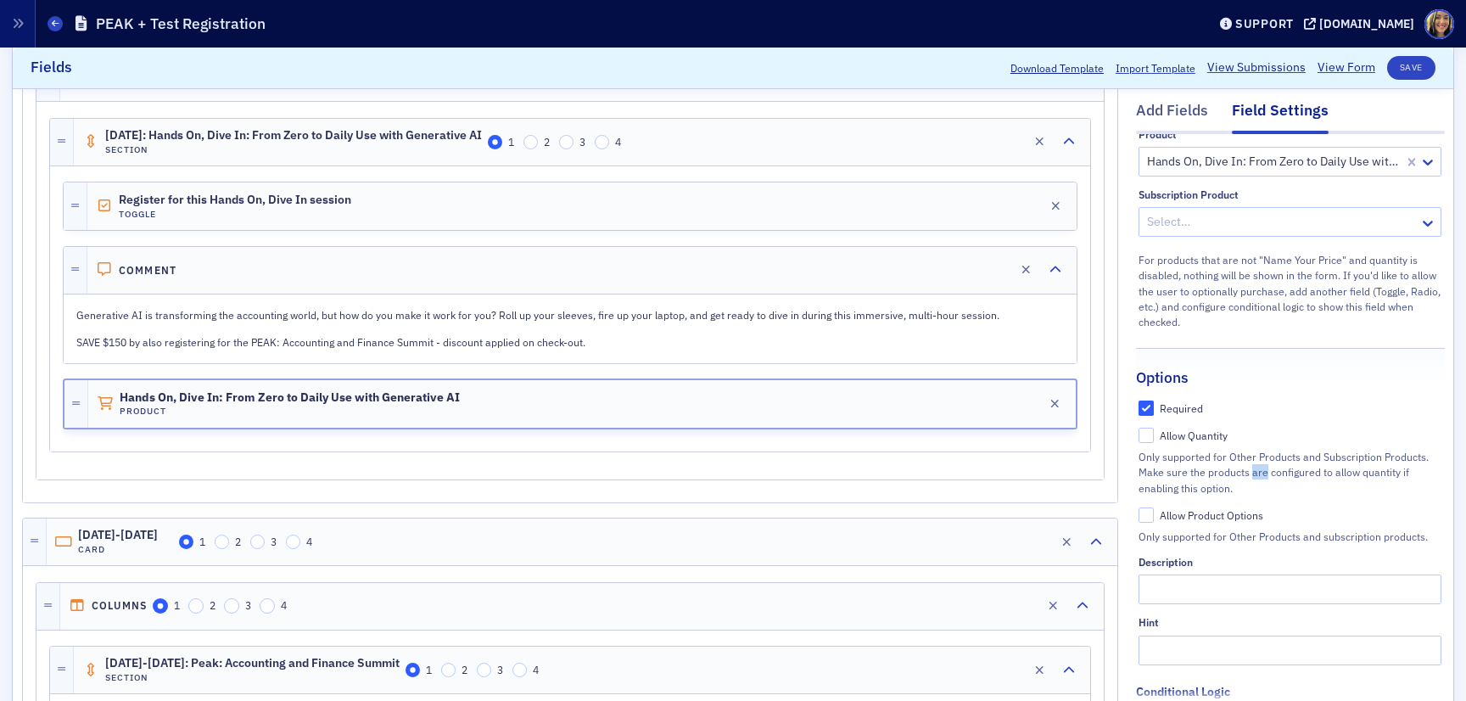
click at [1254, 474] on div "Only supported for Other Products and Subscription Products. Make sure the prod…" at bounding box center [1290, 472] width 303 height 47
click at [1259, 493] on div "Only supported for Other Products and Subscription Products. Make sure the prod…" at bounding box center [1290, 472] width 303 height 47
drag, startPoint x: 1259, startPoint y: 493, endPoint x: 1148, endPoint y: 450, distance: 119.3
click at [1148, 450] on div "Only supported for Other Products and Subscription Products. Make sure the prod…" at bounding box center [1290, 472] width 303 height 47
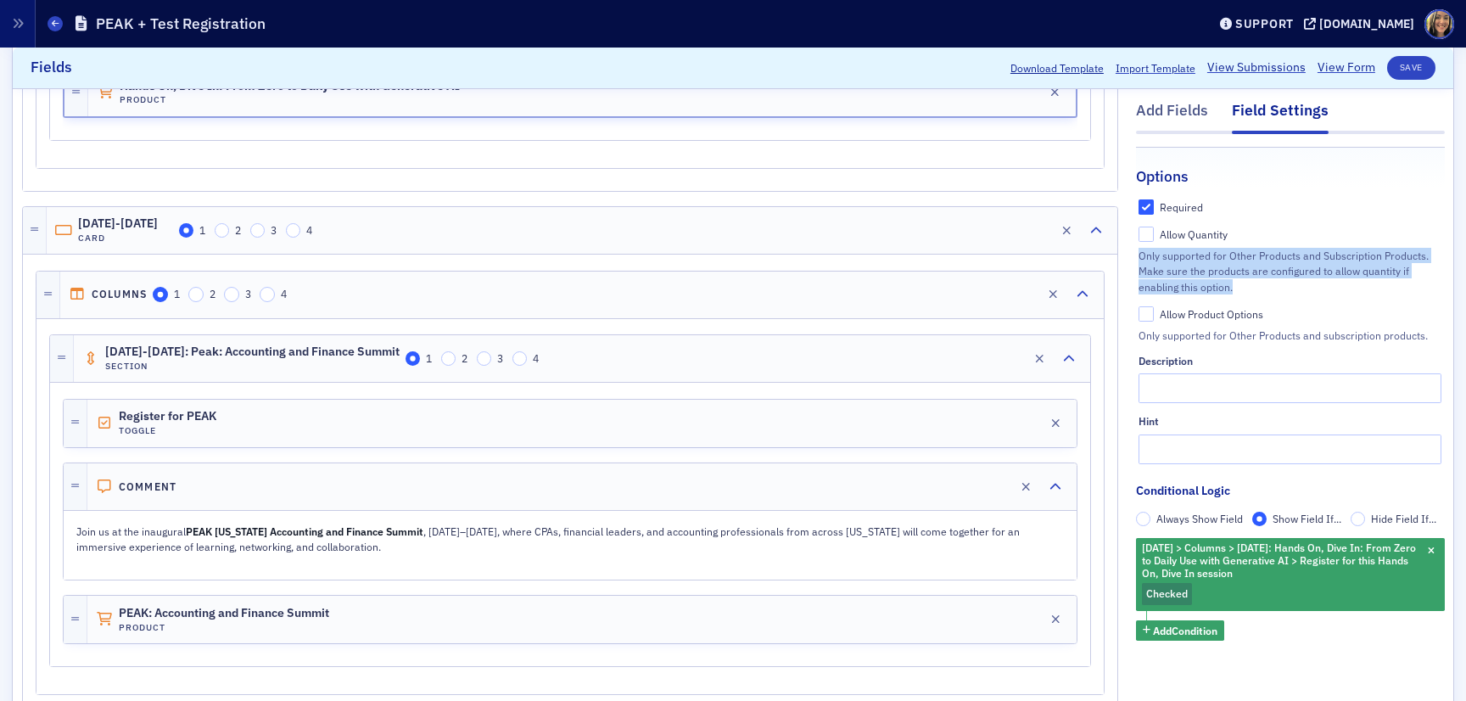
scroll to position [681, 0]
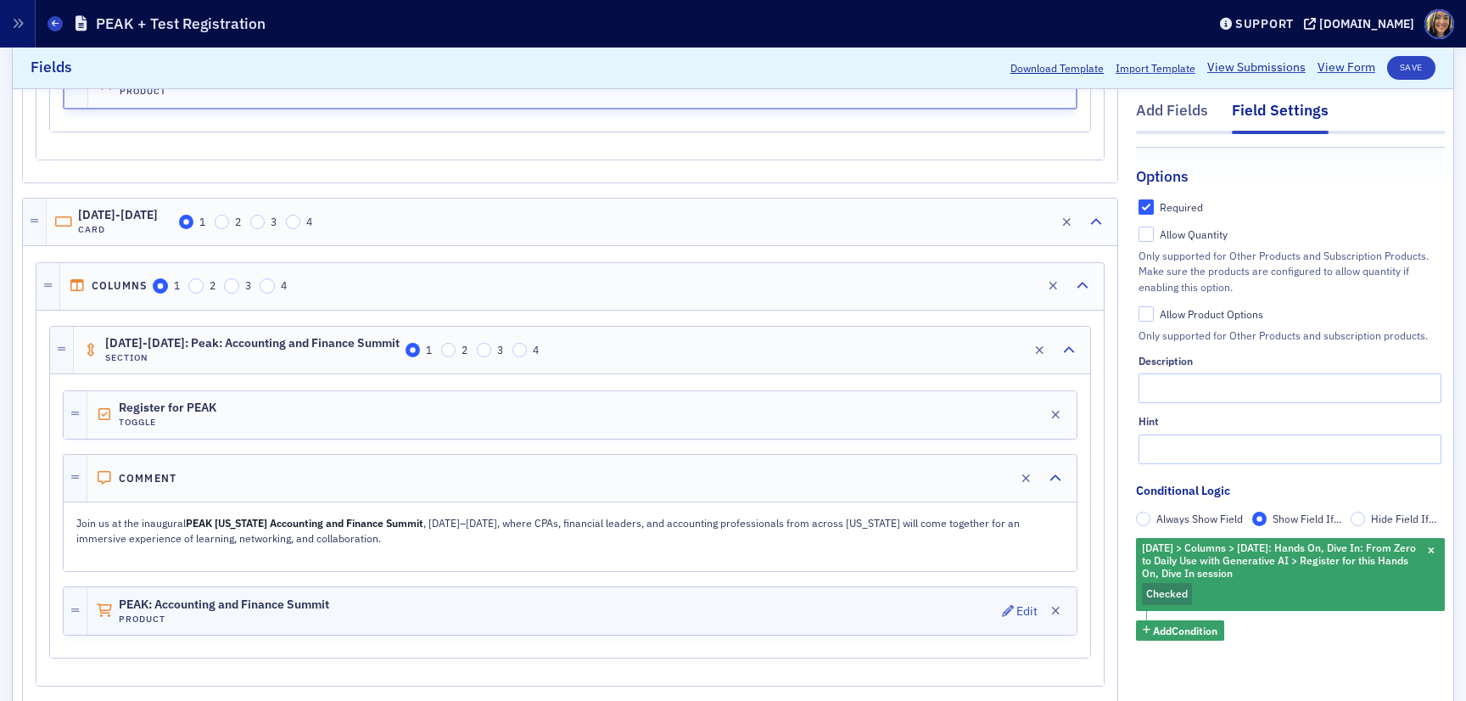
click at [412, 600] on div "PEAK: Accounting and Finance Summit Product Edit" at bounding box center [582, 611] width 990 height 48
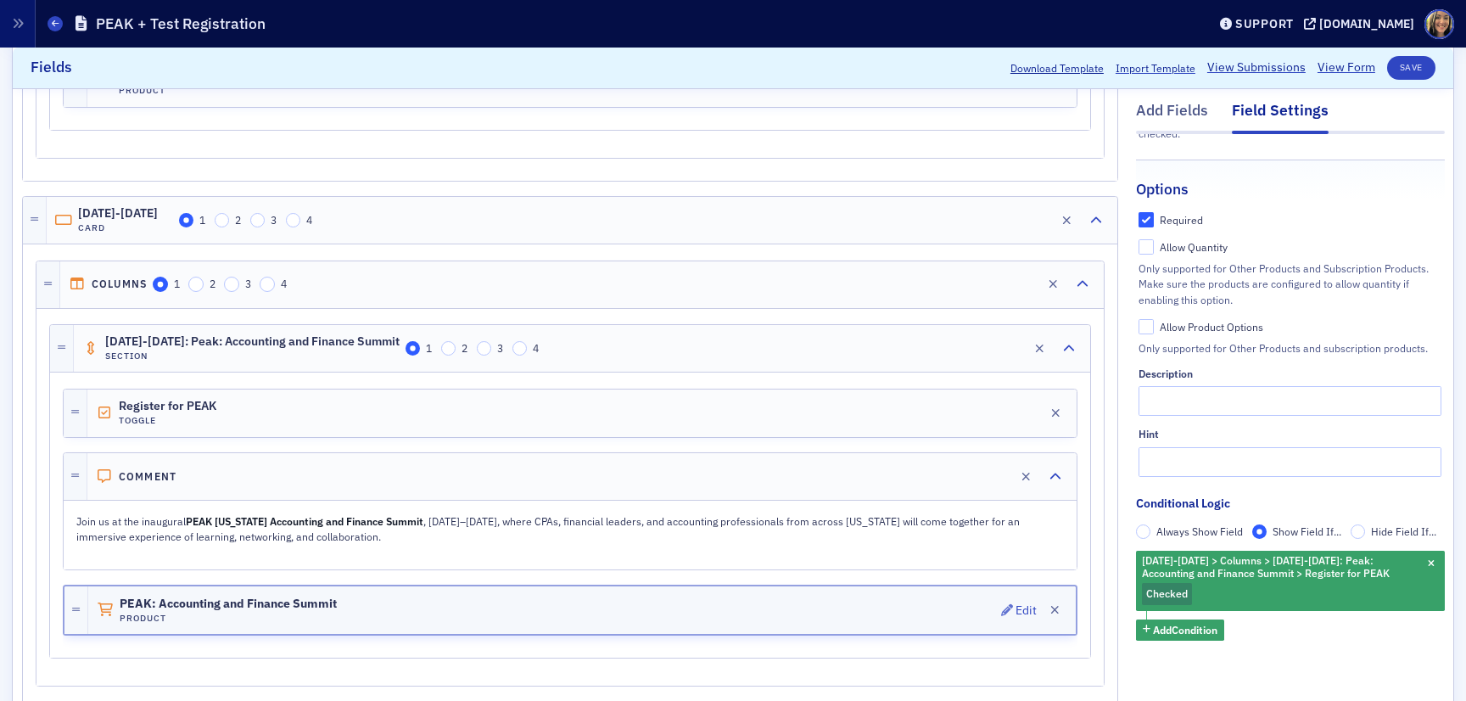
click at [591, 611] on div "PEAK: Accounting and Finance Summit Product Edit" at bounding box center [582, 610] width 988 height 48
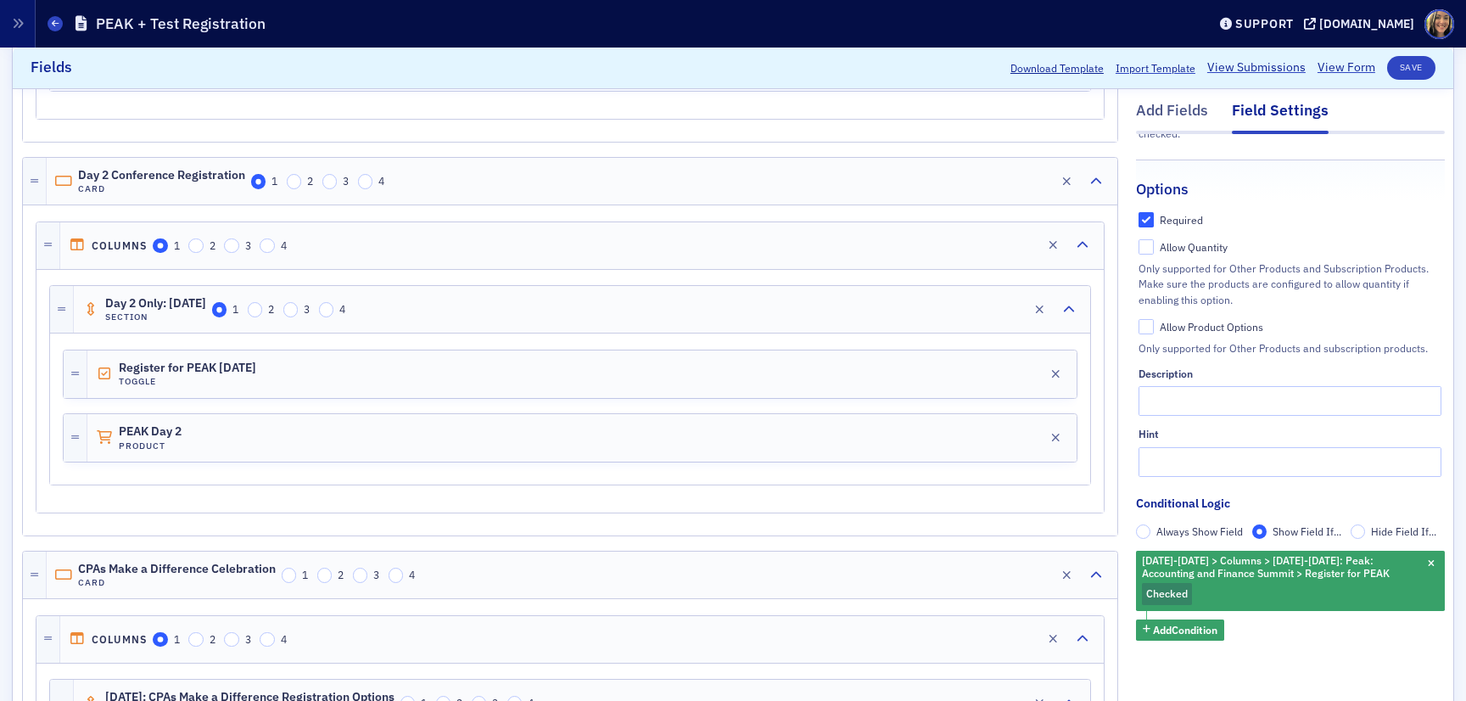
scroll to position [1654, 0]
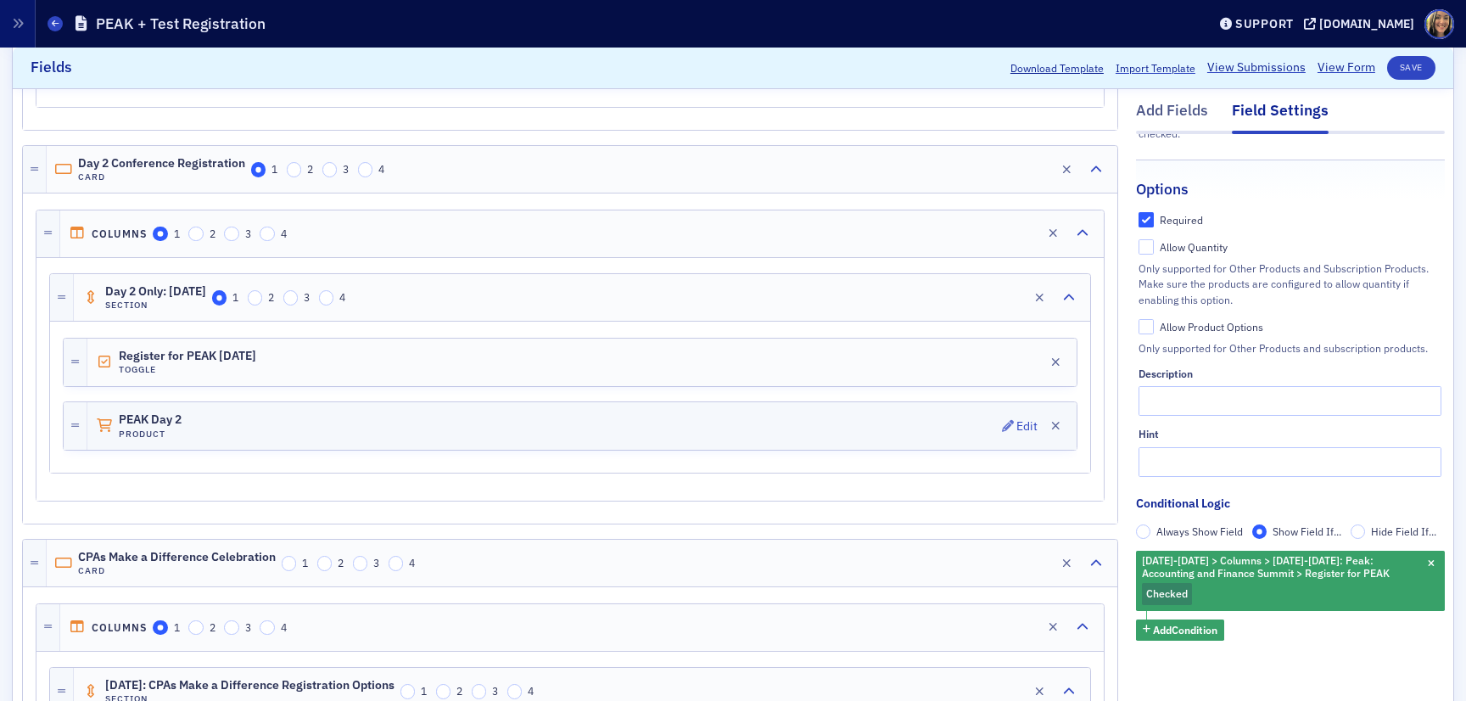
click at [334, 426] on div "PEAK Day 2 Product Edit" at bounding box center [582, 426] width 990 height 48
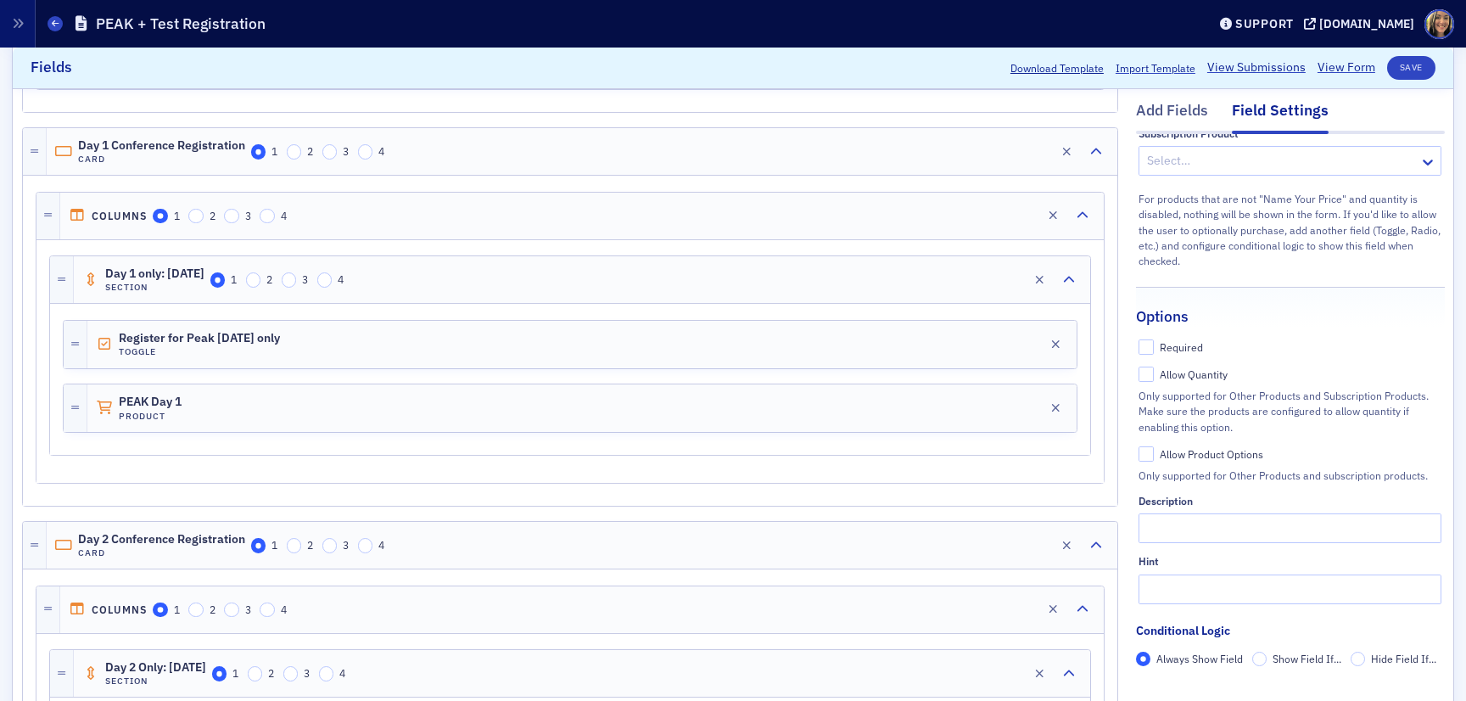
scroll to position [1269, 0]
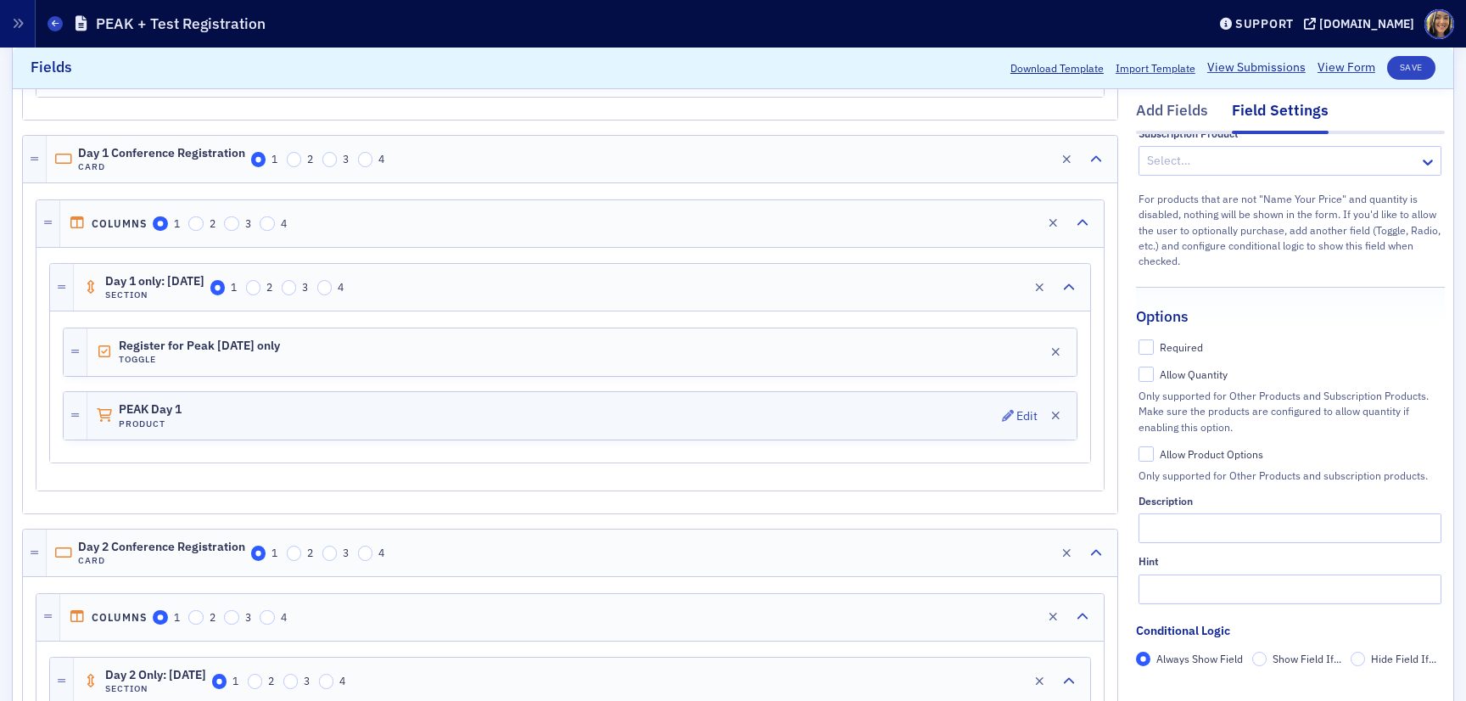
click at [303, 406] on div "PEAK Day 1 Product Edit" at bounding box center [582, 416] width 990 height 48
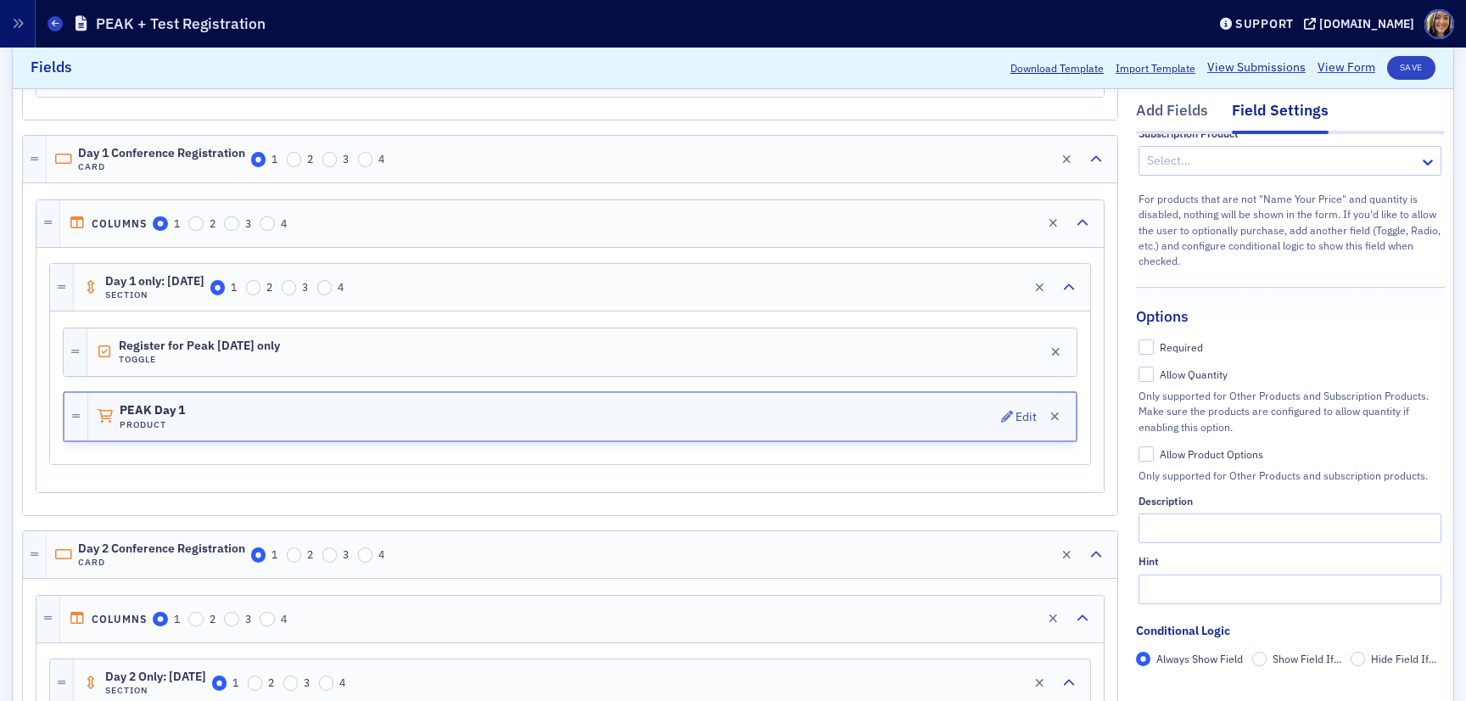
click at [313, 413] on div "PEAK Day 1 Product Edit" at bounding box center [582, 417] width 988 height 48
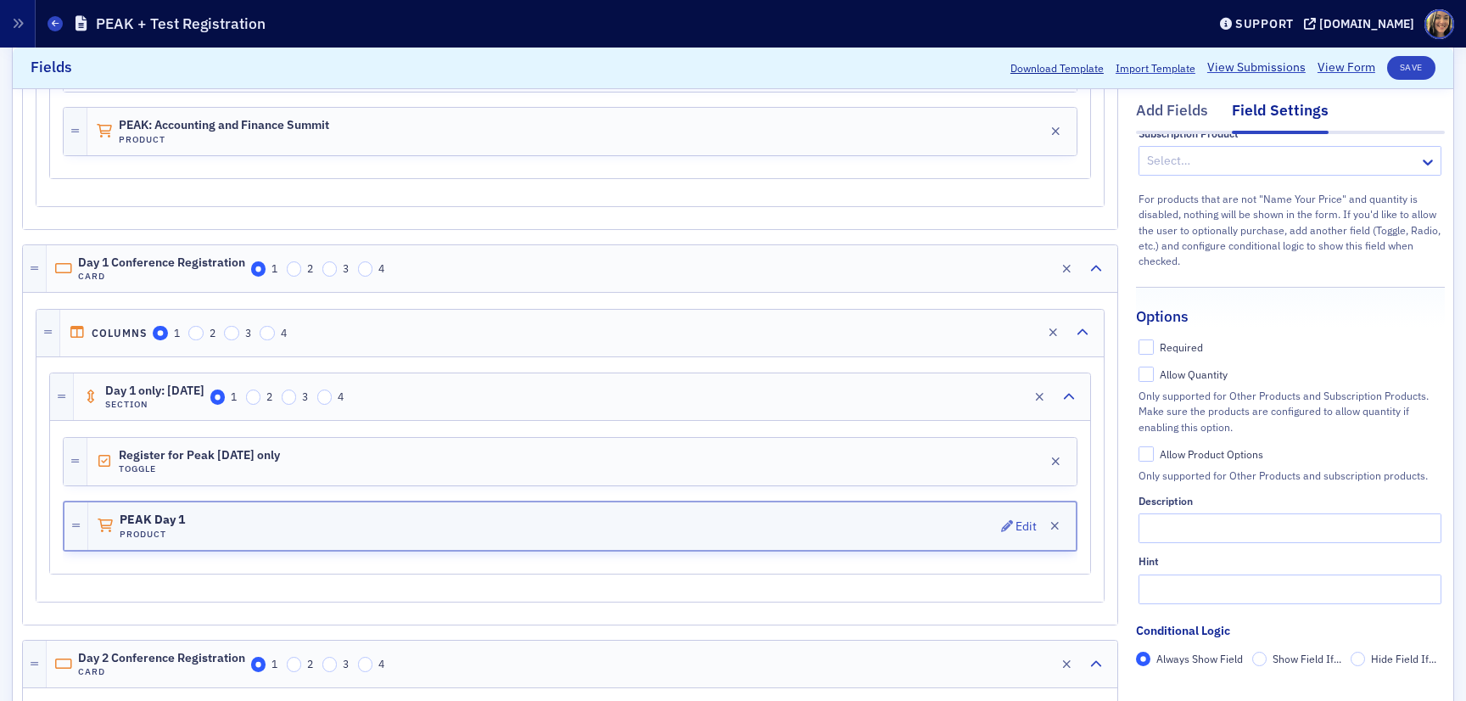
scroll to position [1155, 0]
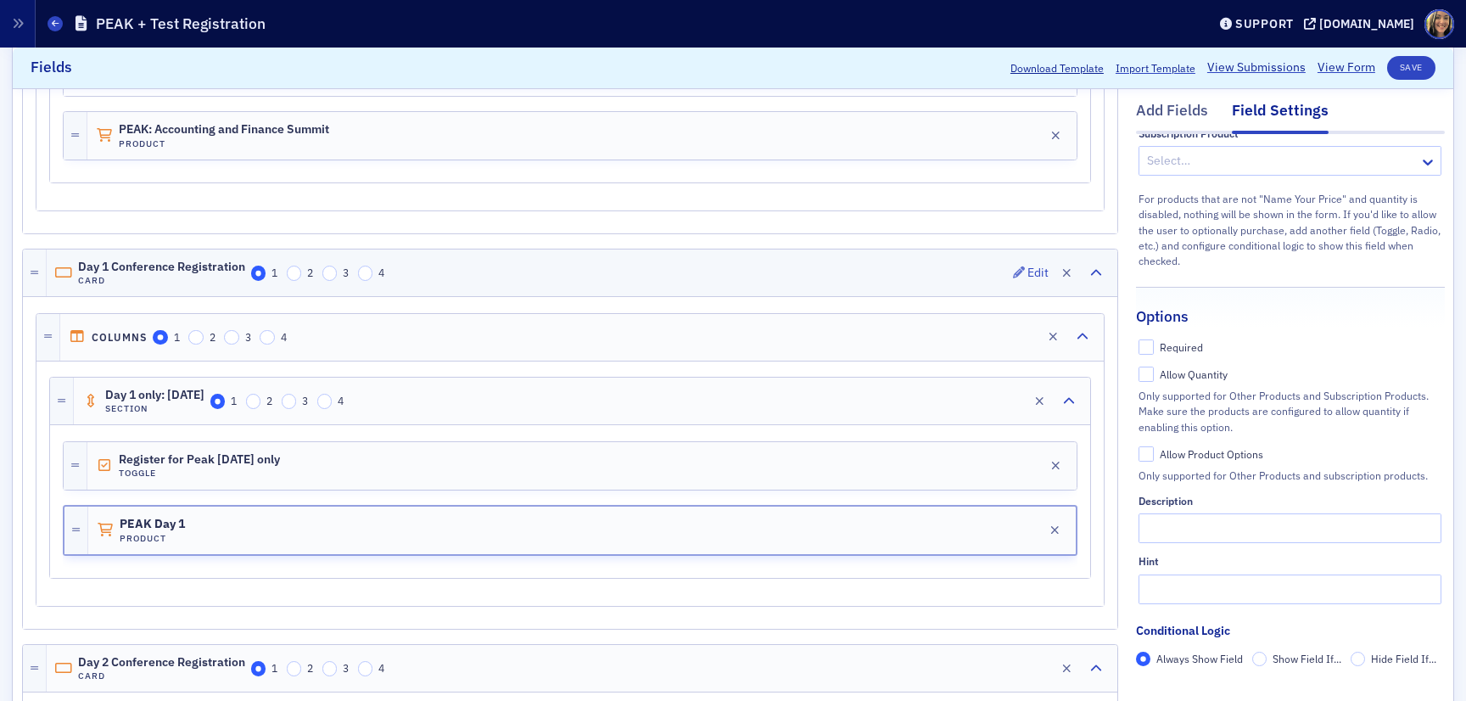
click at [516, 270] on div "Day 1 Conference Registration Card 1 2 3 4 Edit" at bounding box center [582, 273] width 1071 height 47
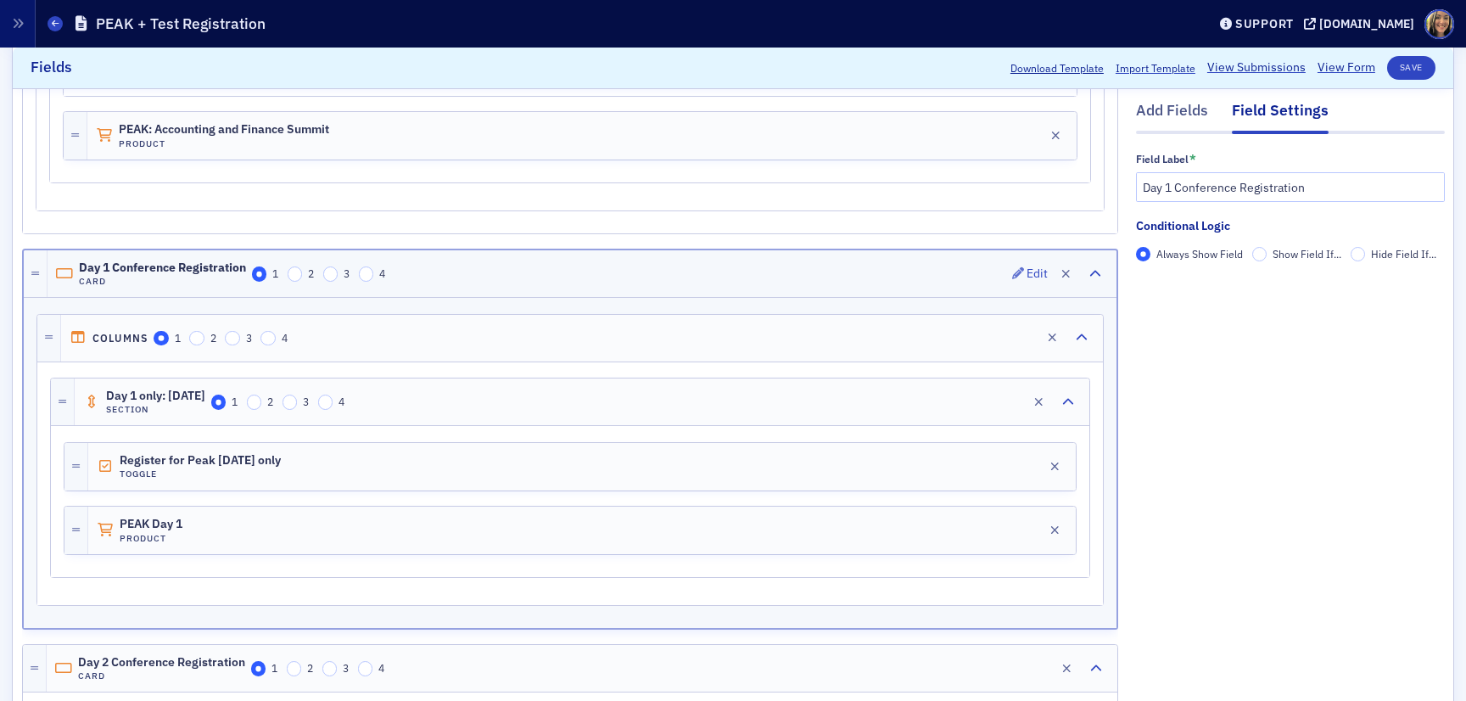
scroll to position [0, 0]
click at [394, 347] on div "Columns 1 2 3 4 Edit" at bounding box center [582, 338] width 1042 height 47
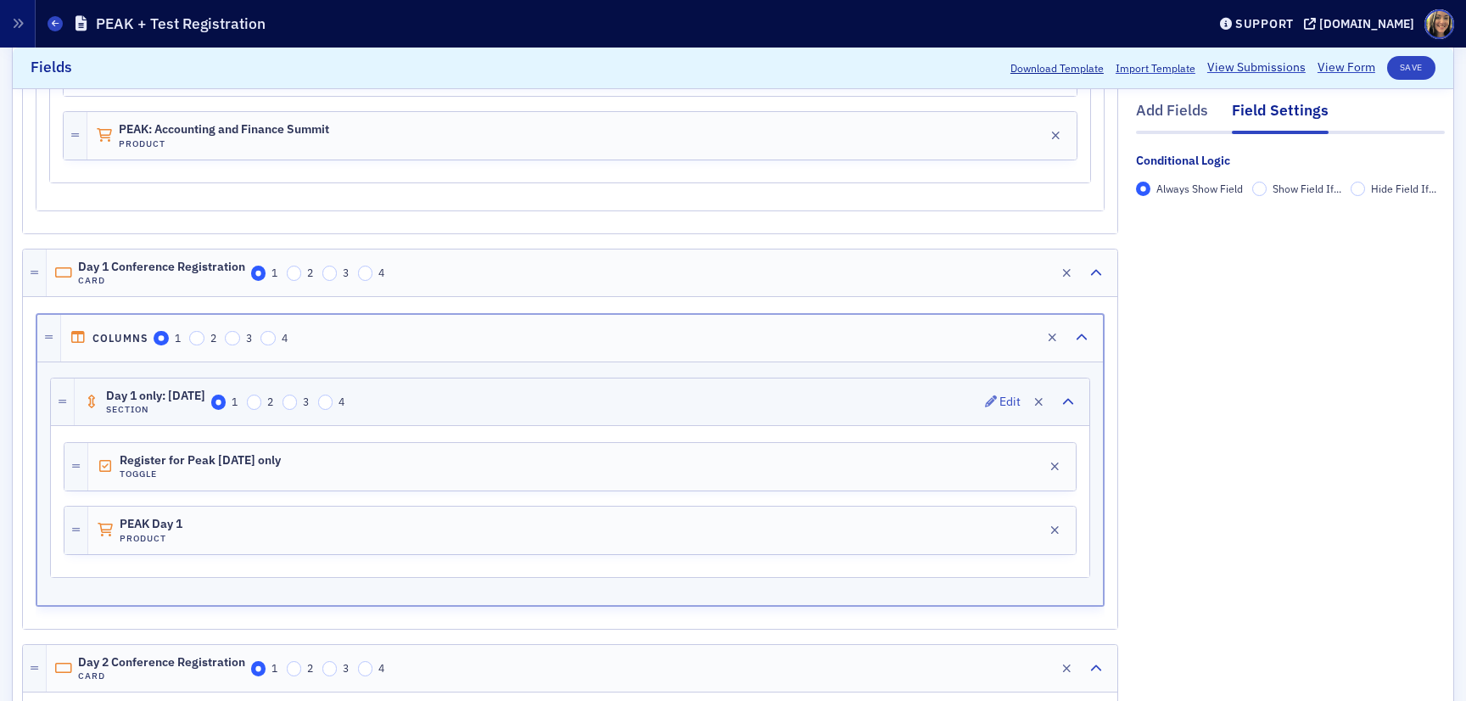
click at [496, 411] on div "Day 1 only: November 12, 2025 Section 1 2 3 4 Edit" at bounding box center [582, 402] width 1015 height 47
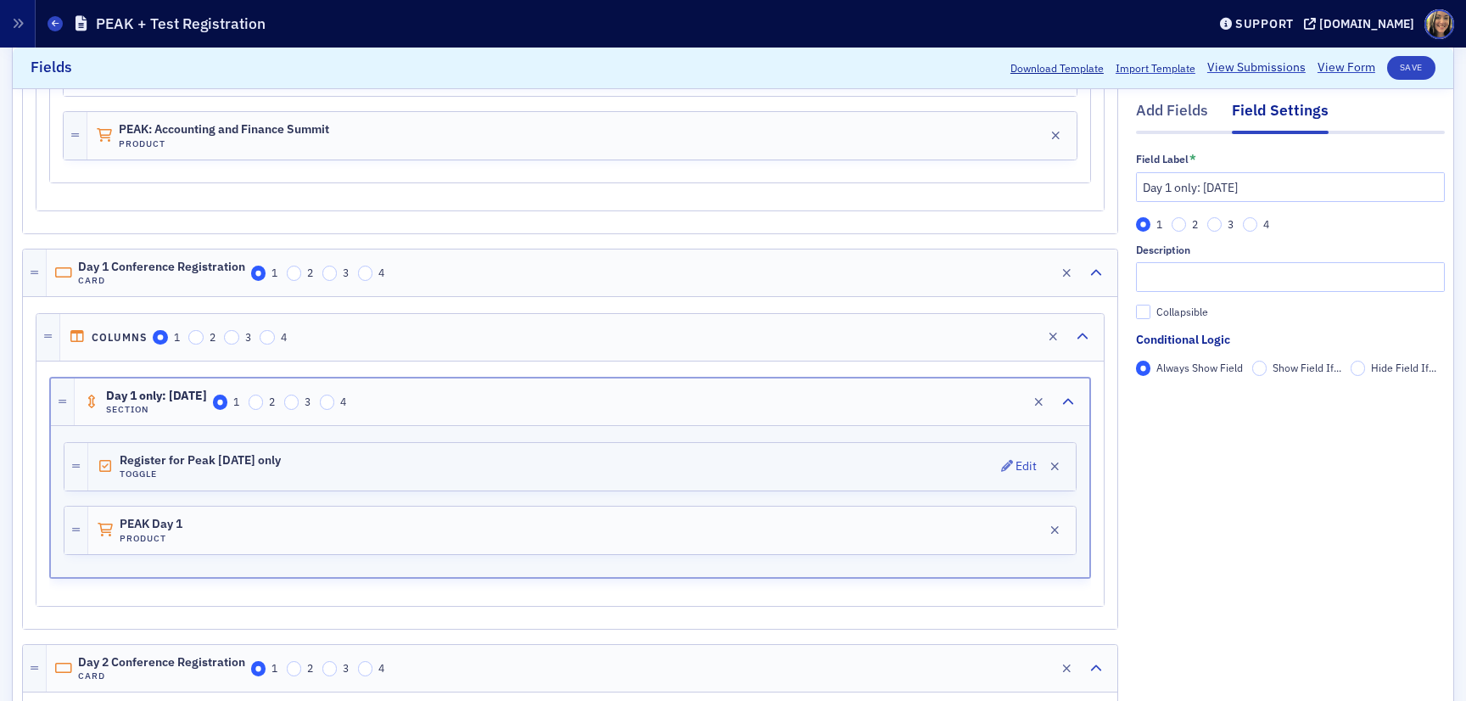
click at [455, 476] on div "Register for Peak November 12, 2025 only Toggle Edit" at bounding box center [582, 467] width 988 height 48
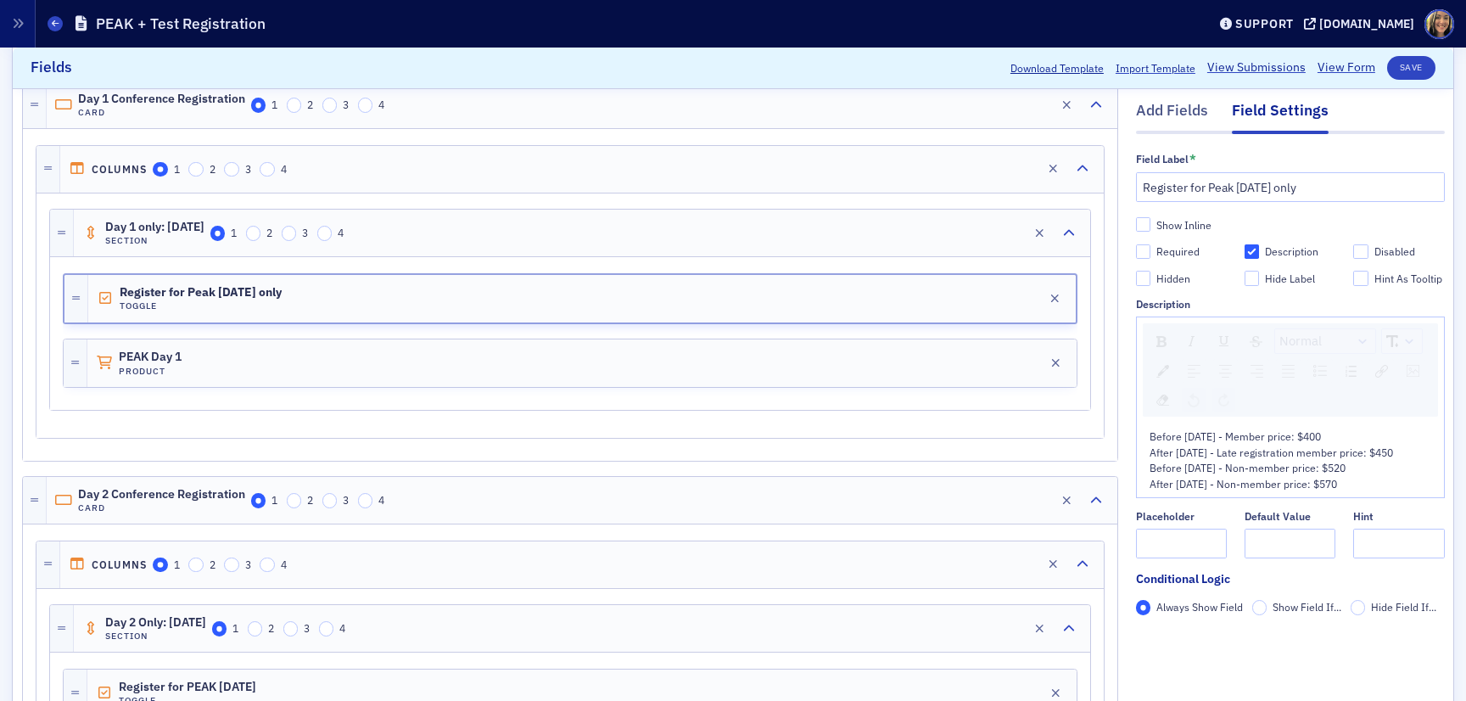
scroll to position [1329, 0]
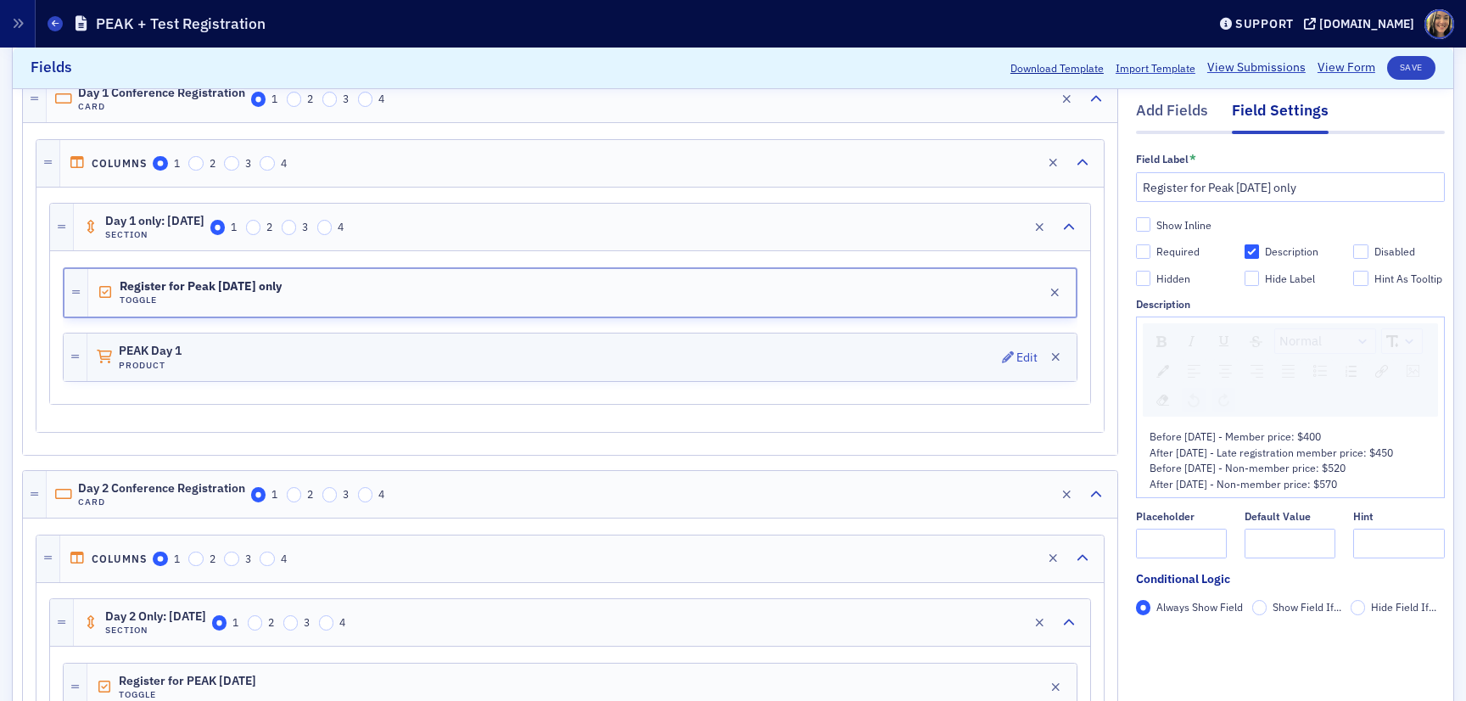
click at [364, 356] on div "PEAK Day 1 Product Edit" at bounding box center [582, 358] width 990 height 48
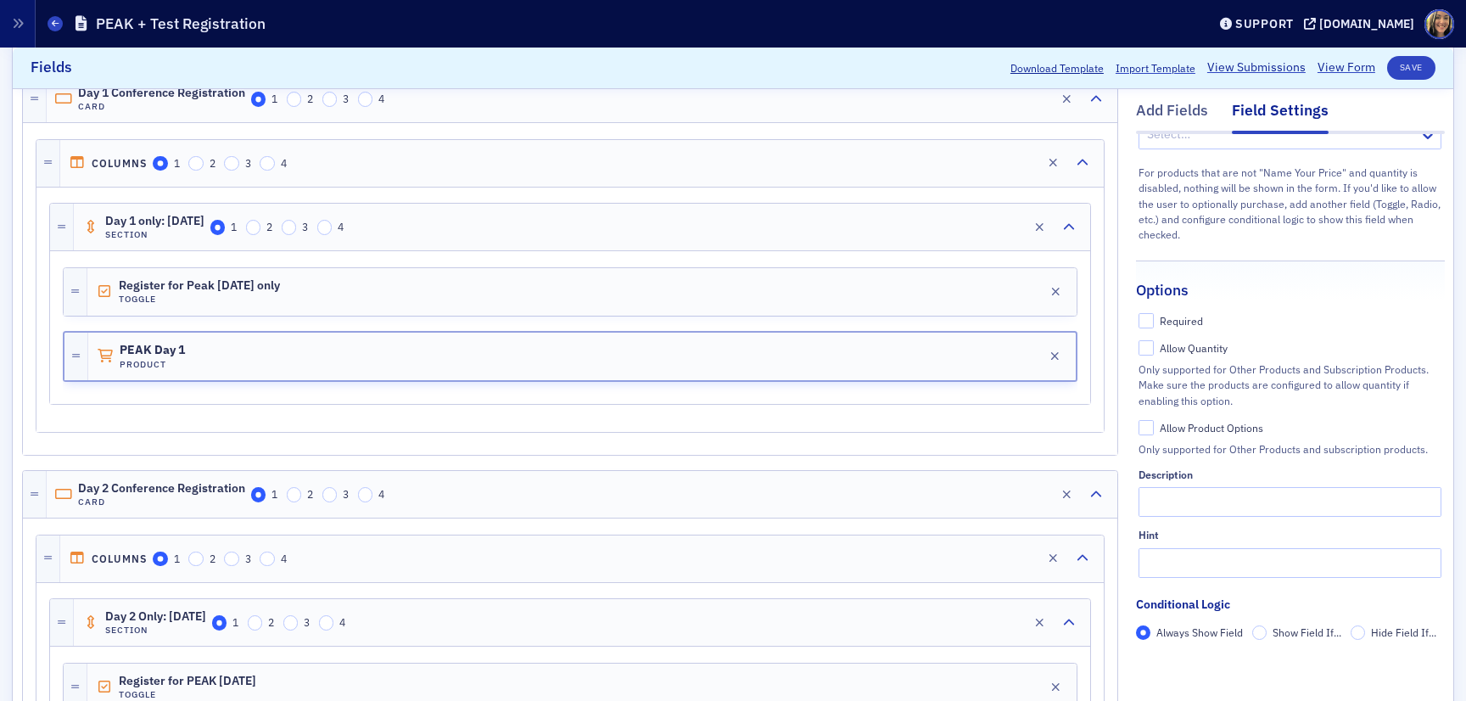
scroll to position [0, 0]
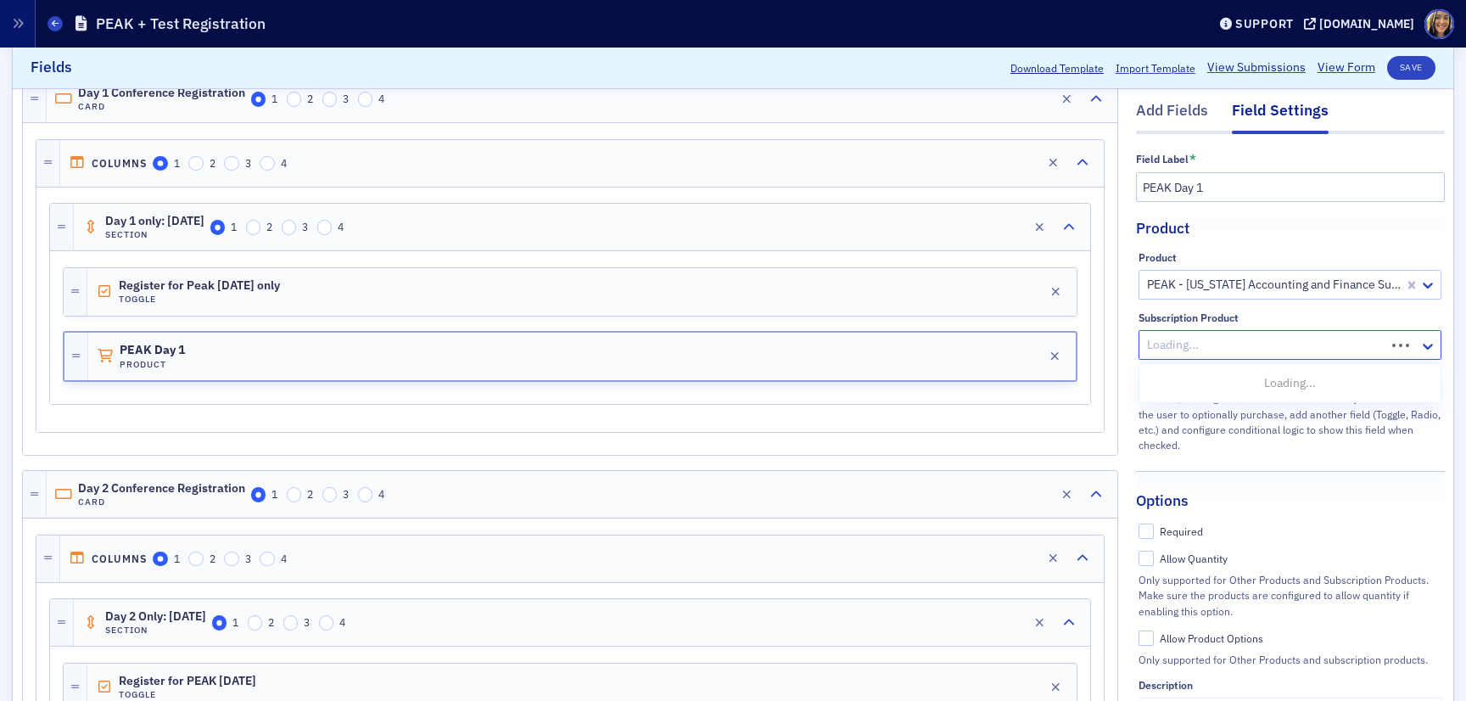
click at [1186, 339] on div at bounding box center [1265, 345] width 238 height 21
click at [1189, 339] on div at bounding box center [1282, 345] width 272 height 21
click at [1242, 244] on fieldset "Product Product PEAK - Colorado Accounting and Finance Summit Day 1 Only [11/12…" at bounding box center [1291, 332] width 345 height 266
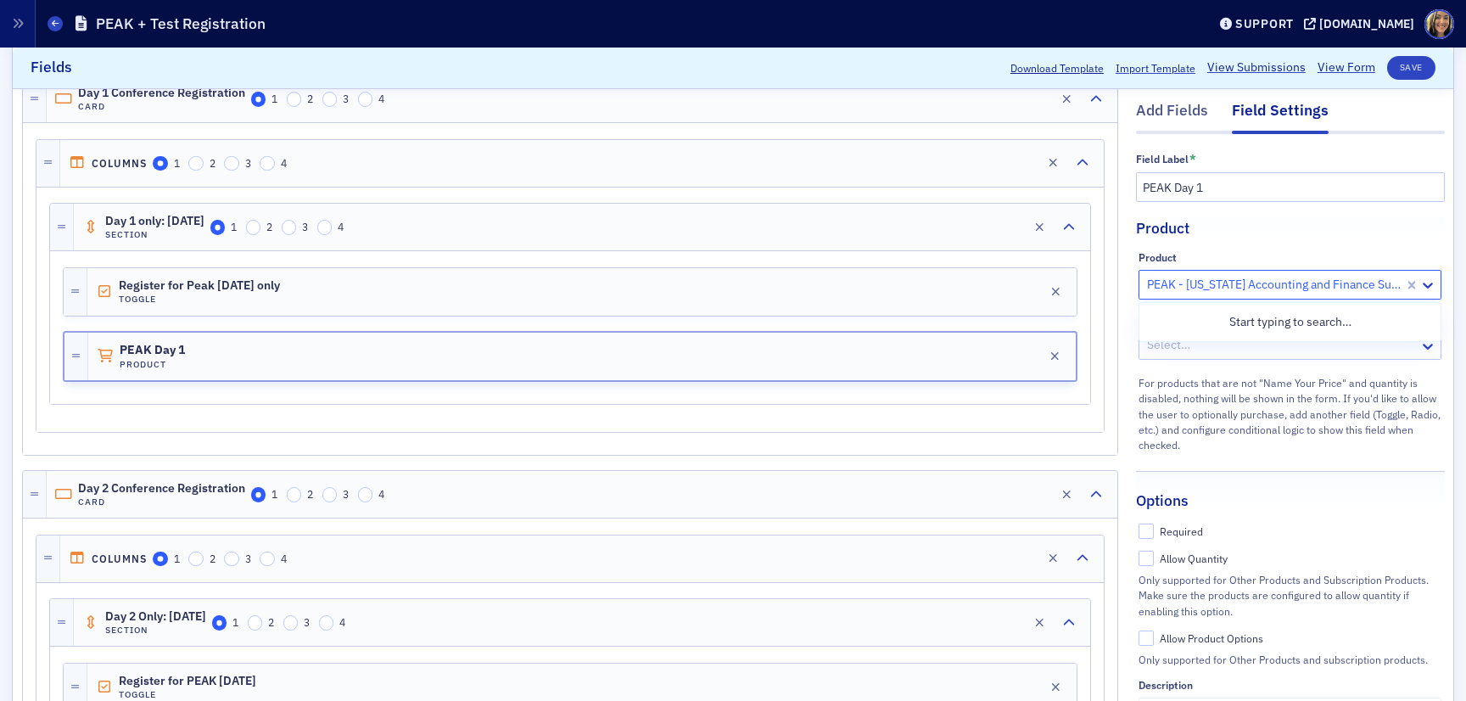
click at [1242, 280] on div at bounding box center [1274, 284] width 257 height 21
click at [1245, 278] on div at bounding box center [1274, 284] width 257 height 21
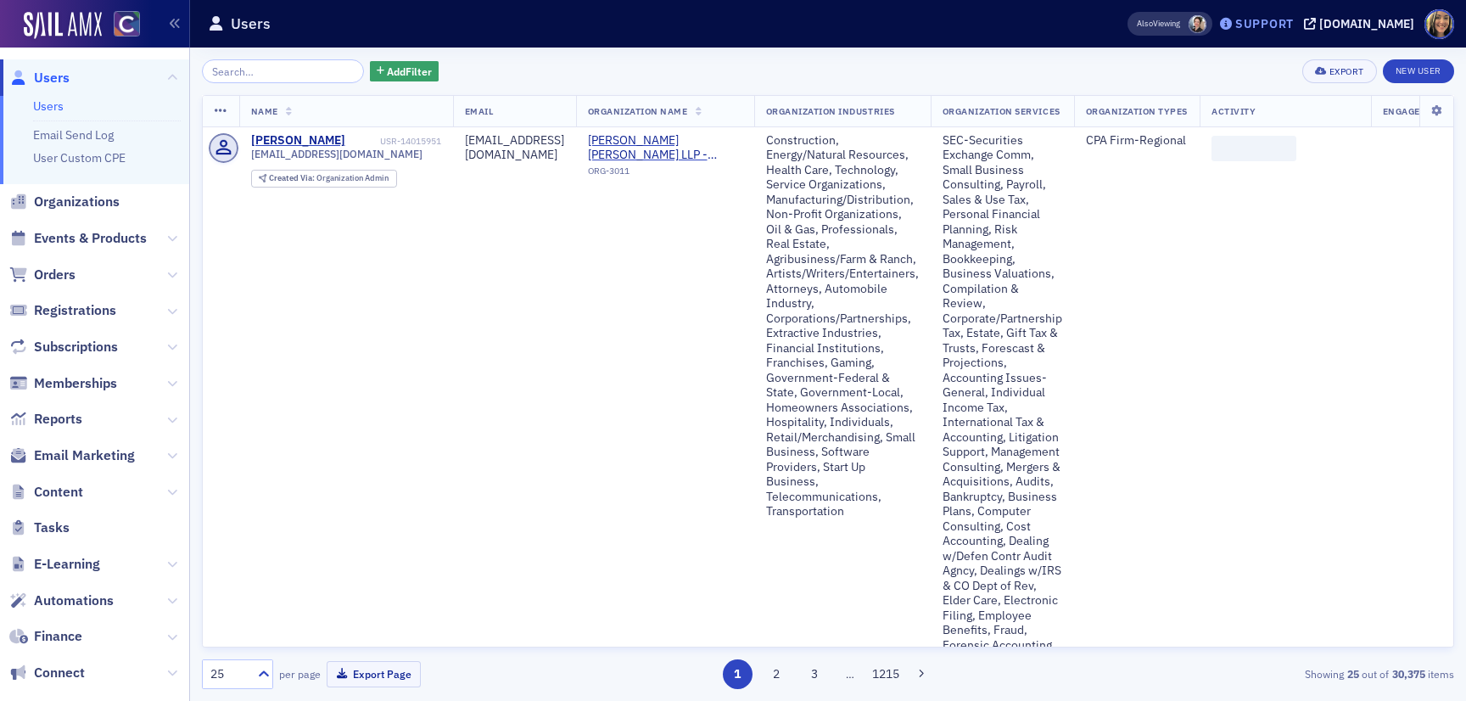
click at [1267, 24] on div "Support" at bounding box center [1265, 23] width 59 height 15
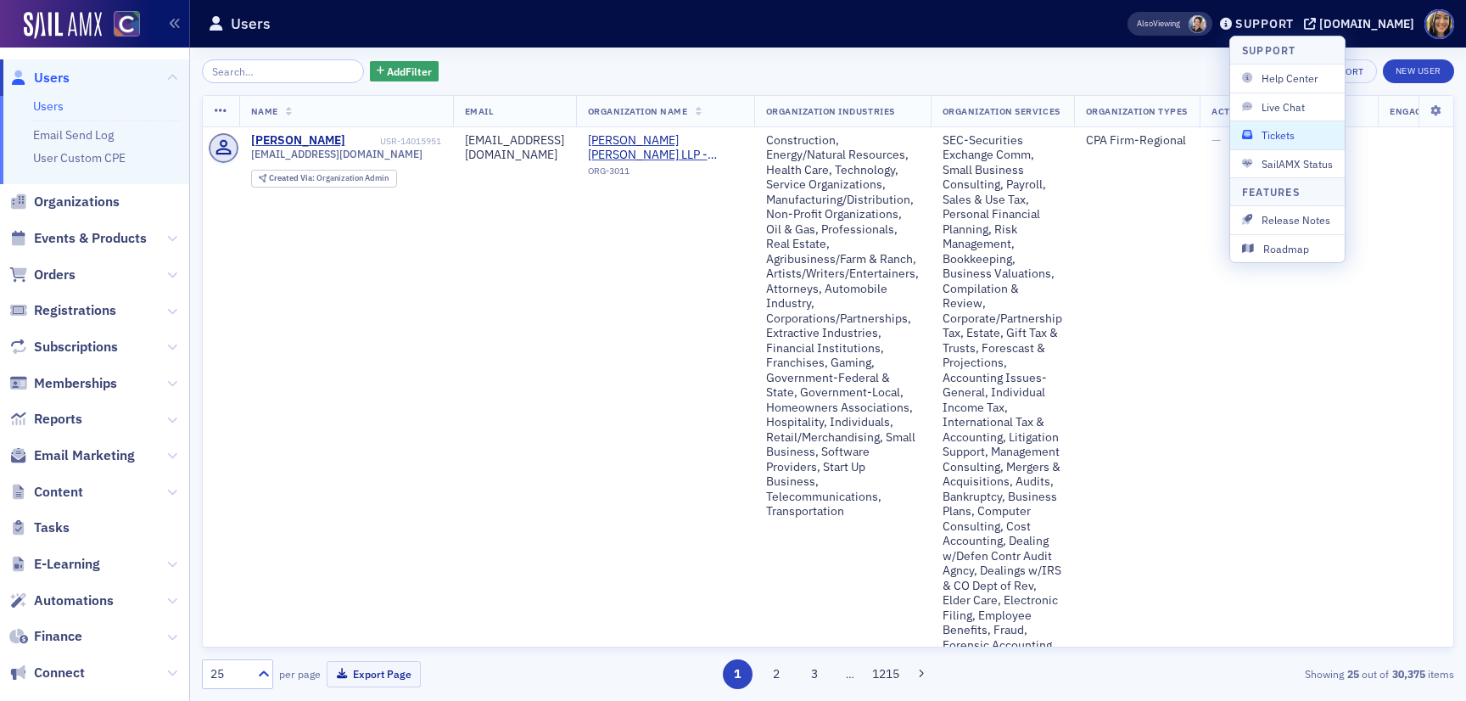
click at [1278, 142] on span "Tickets" at bounding box center [1287, 134] width 91 height 15
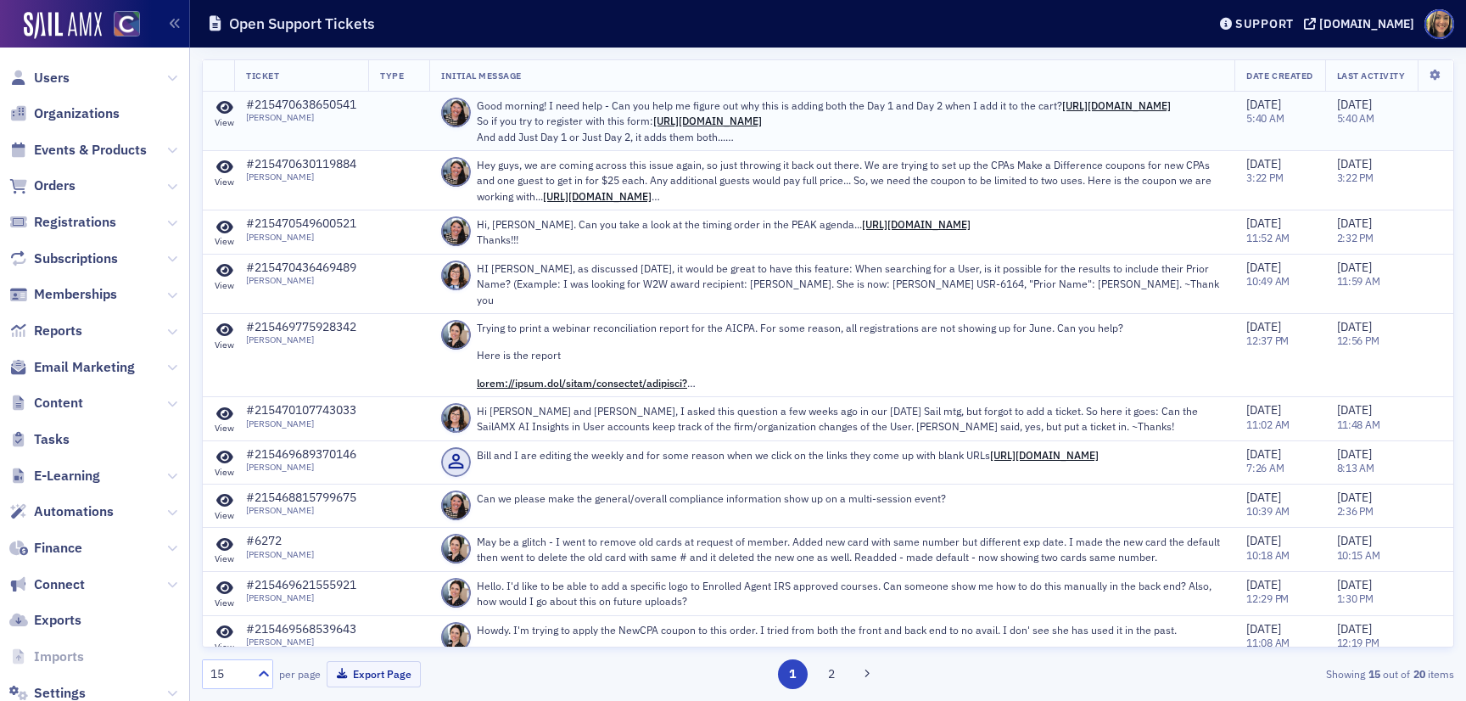
click at [395, 121] on td at bounding box center [398, 121] width 61 height 59
click at [569, 106] on p "Good morning! I need help - Can you help me figure out why this is adding both …" at bounding box center [850, 121] width 746 height 47
click at [228, 104] on icon at bounding box center [224, 107] width 17 height 15
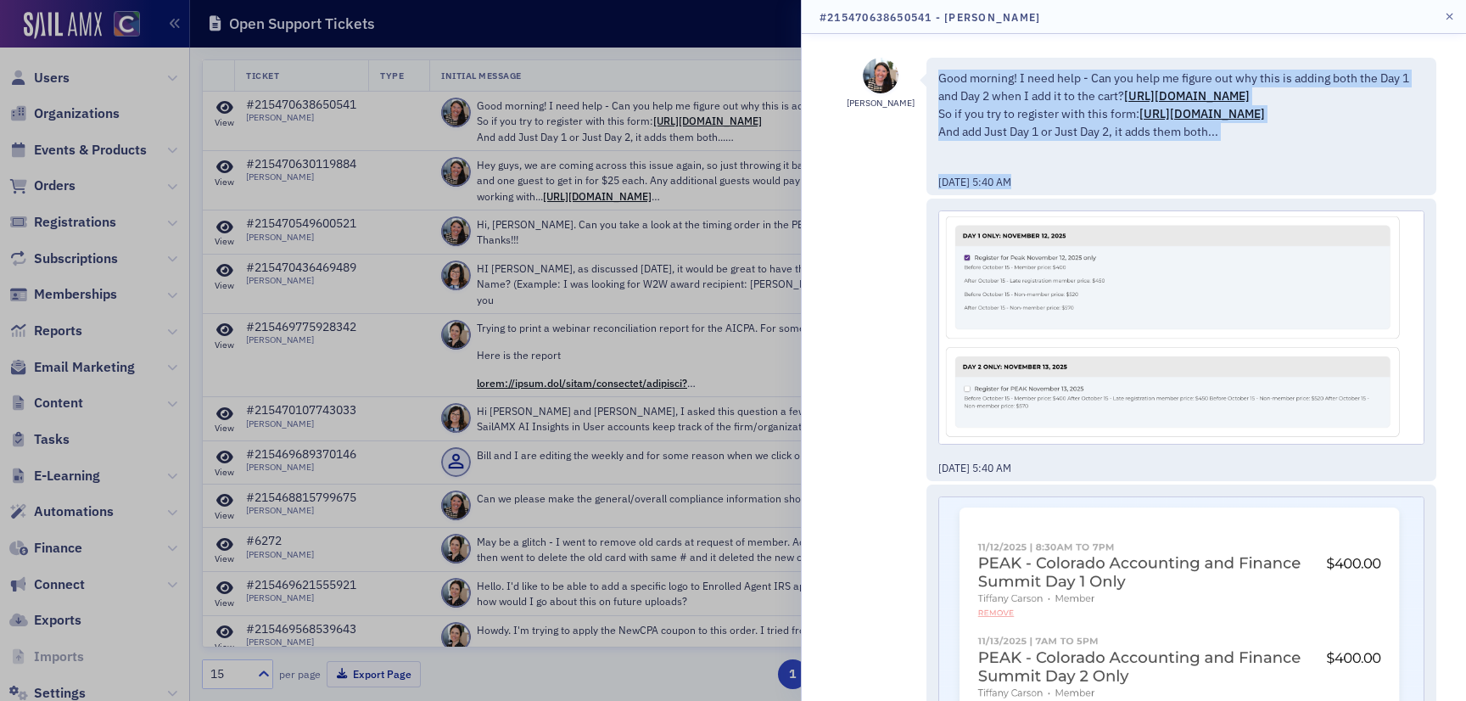
drag, startPoint x: 934, startPoint y: 66, endPoint x: 1081, endPoint y: 212, distance: 207.6
click at [1088, 195] on div "Good morning! I need help - Can you help me figure out why this is adding both …" at bounding box center [1182, 126] width 510 height 137
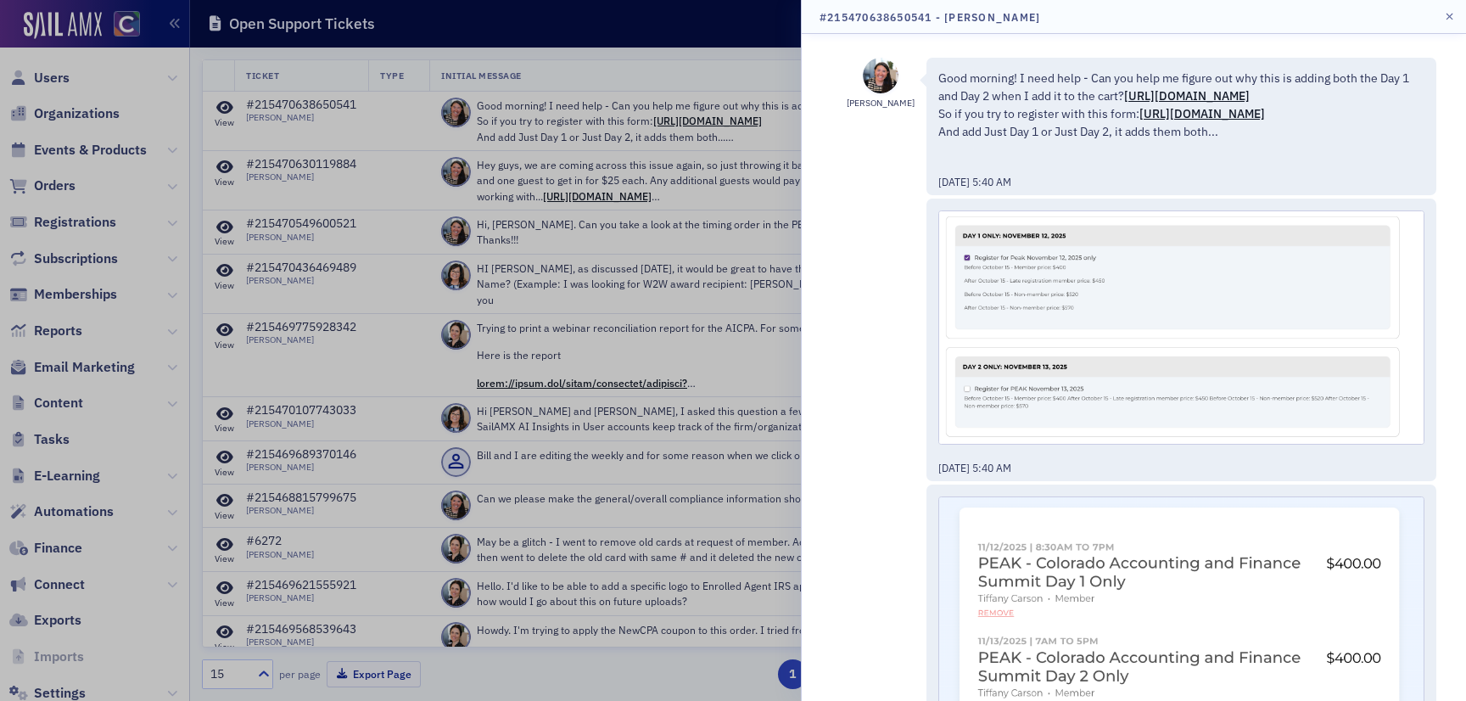
click at [689, 47] on div at bounding box center [733, 350] width 1466 height 701
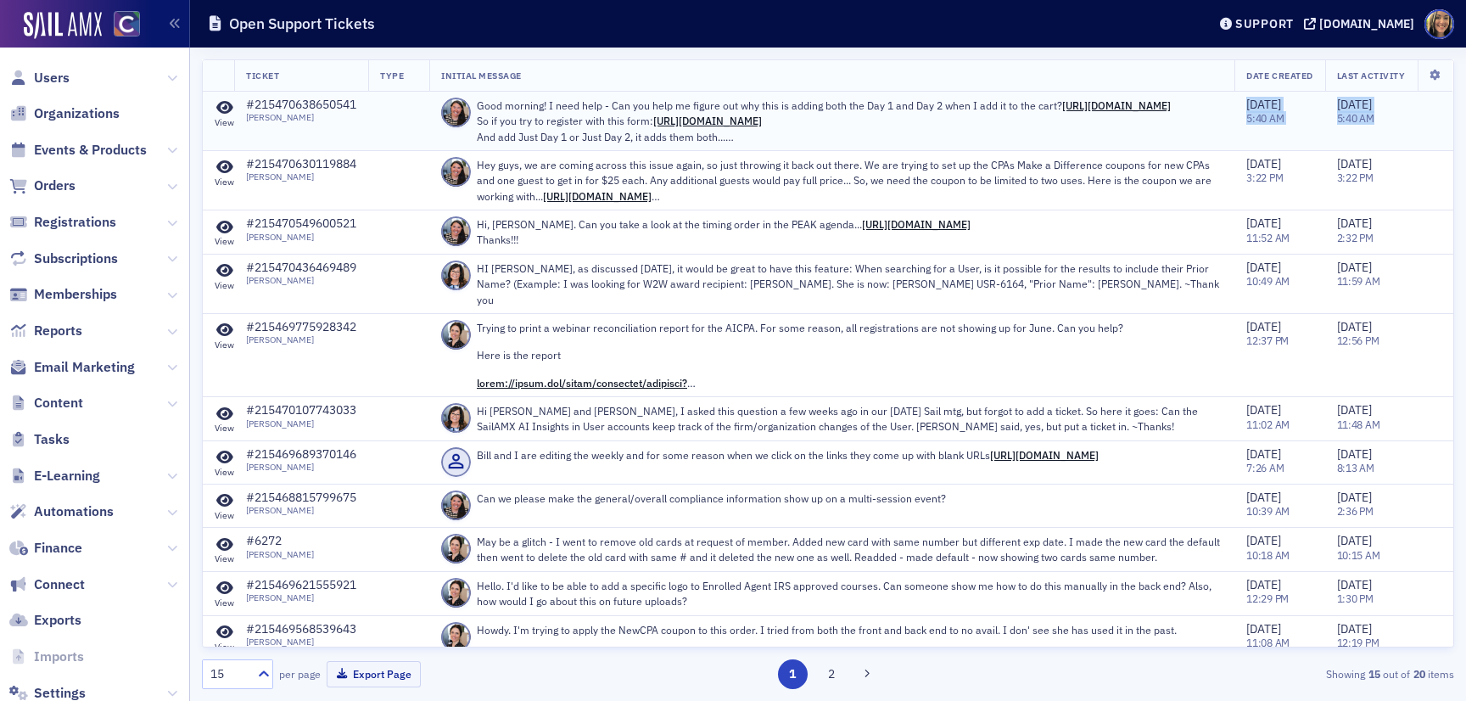
drag, startPoint x: 1386, startPoint y: 119, endPoint x: 1242, endPoint y: 95, distance: 146.2
click at [1242, 95] on tr "View #215470638650541 Tiffany Carson Good morning! I need help - Can you help m…" at bounding box center [828, 121] width 1251 height 59
click at [1281, 14] on div "Support" at bounding box center [1257, 24] width 80 height 24
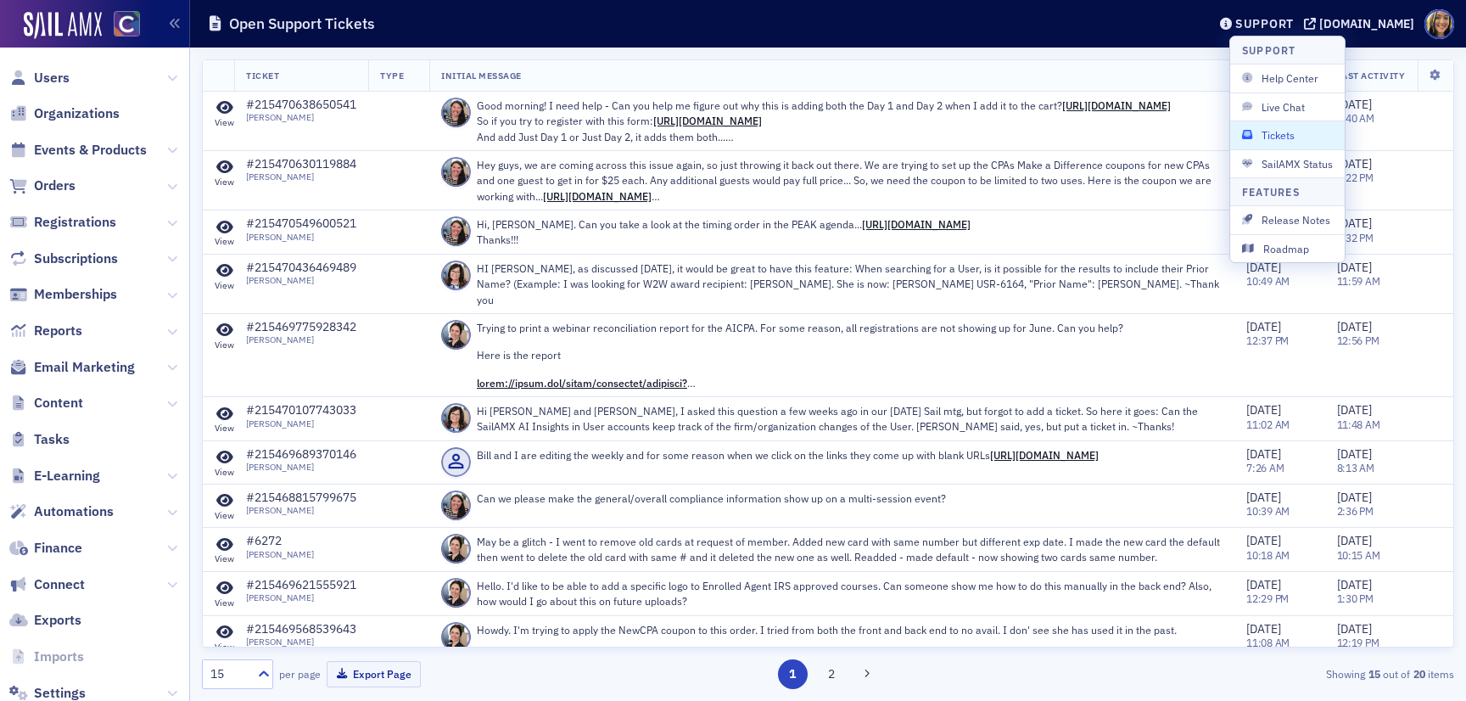
click at [1299, 137] on span "Tickets" at bounding box center [1287, 134] width 91 height 15
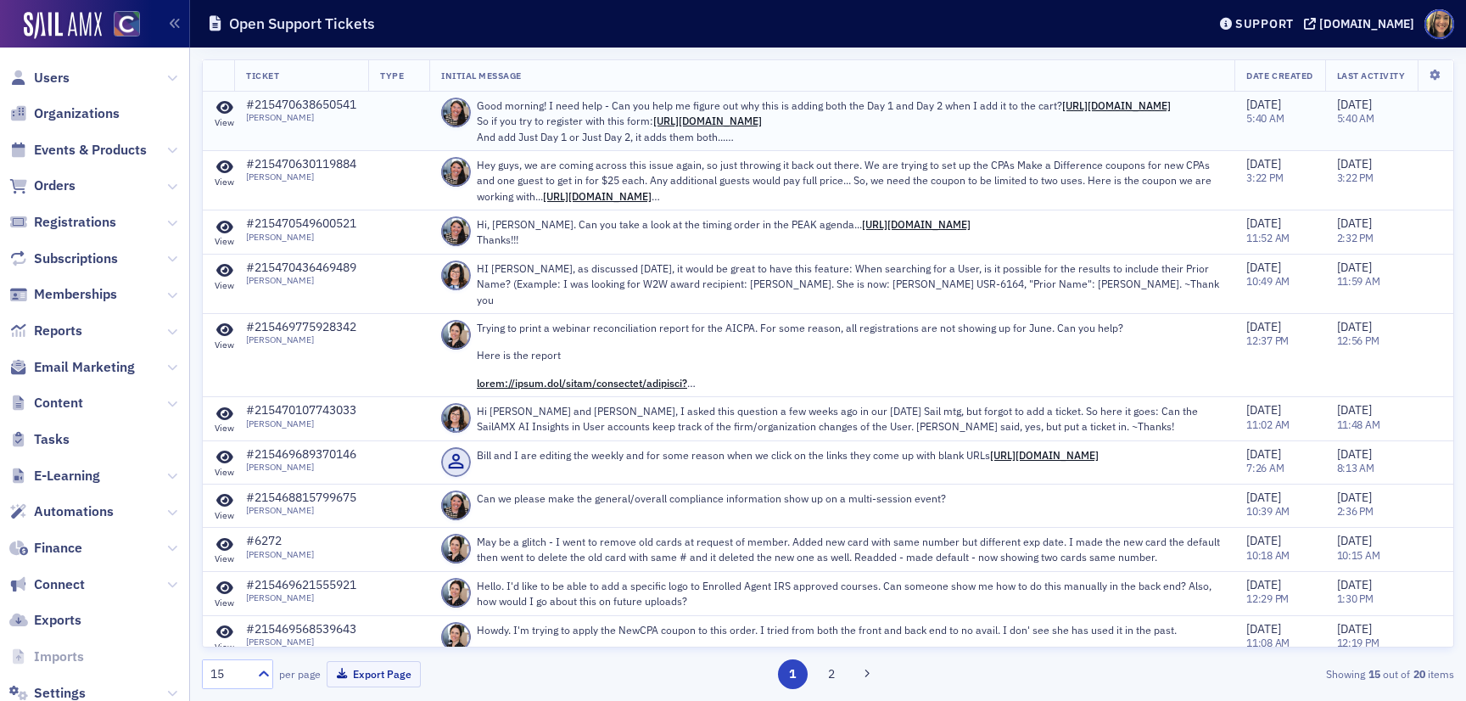
click at [224, 105] on icon at bounding box center [224, 107] width 17 height 15
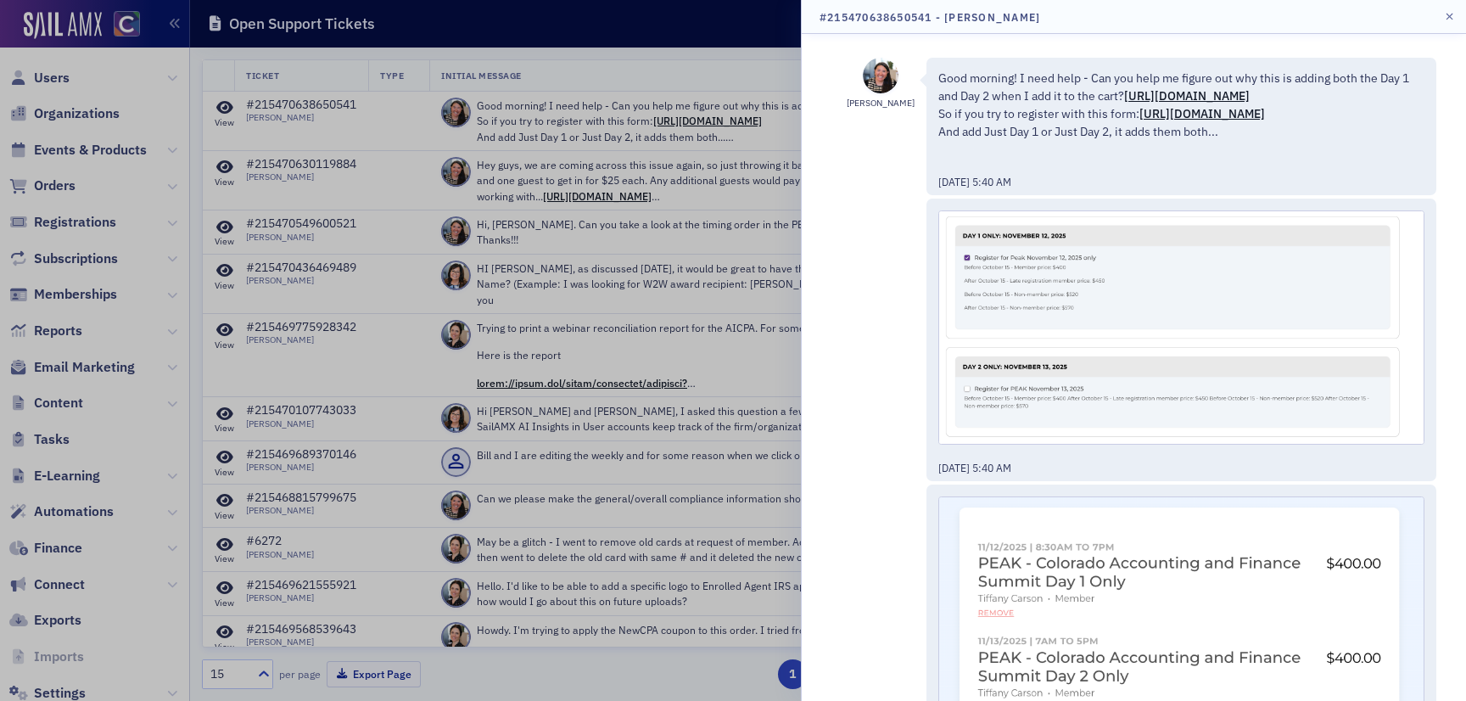
click at [1053, 195] on div "Good morning! I need help - Can you help me figure out why this is adding both …" at bounding box center [1182, 126] width 510 height 137
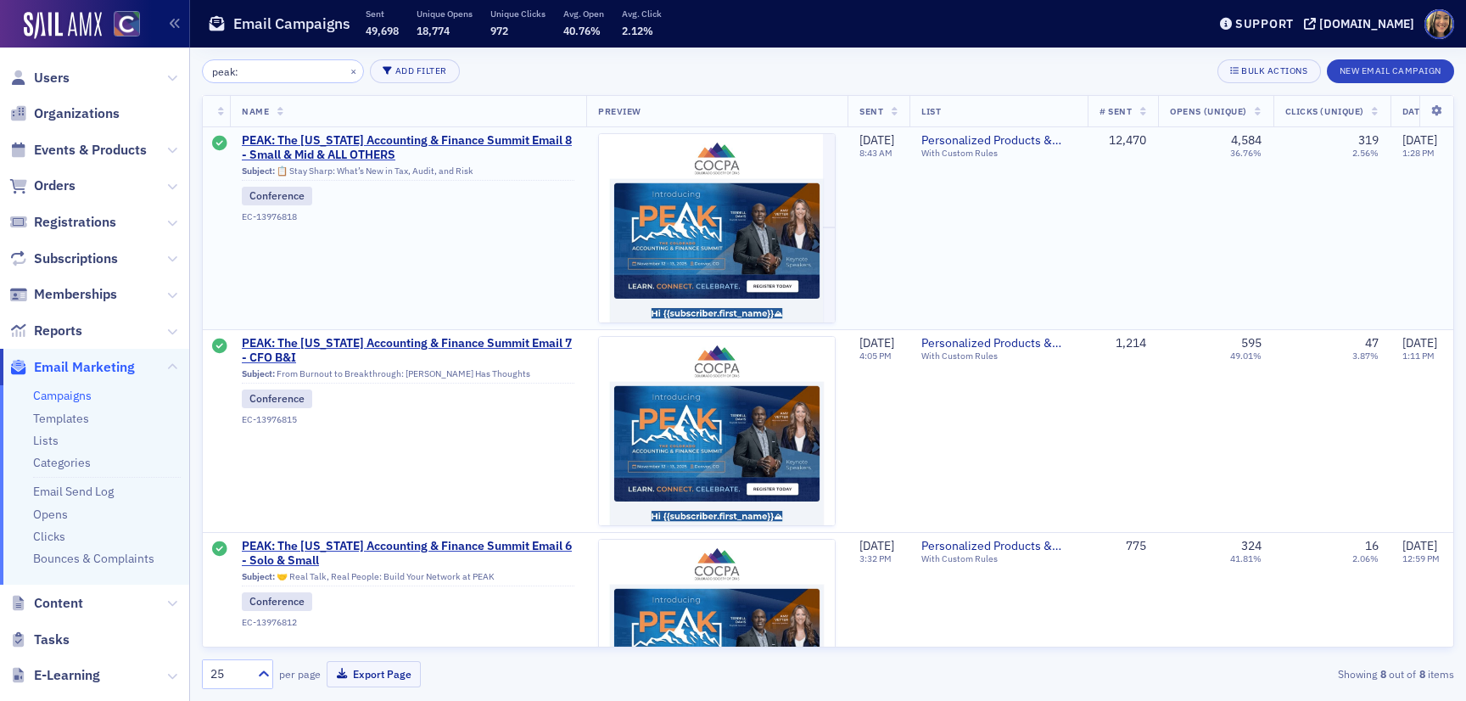
scroll to position [245, 0]
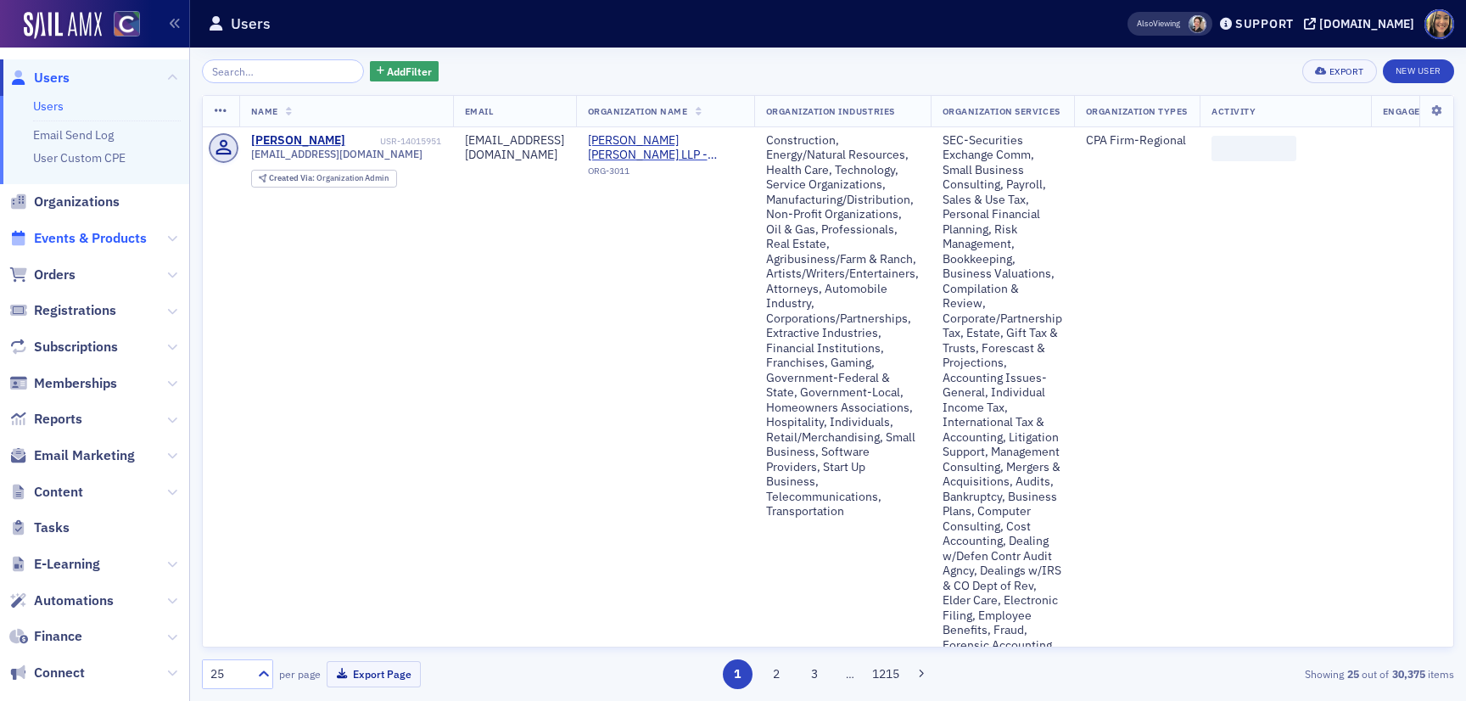
click at [109, 234] on span "Events & Products" at bounding box center [90, 238] width 113 height 19
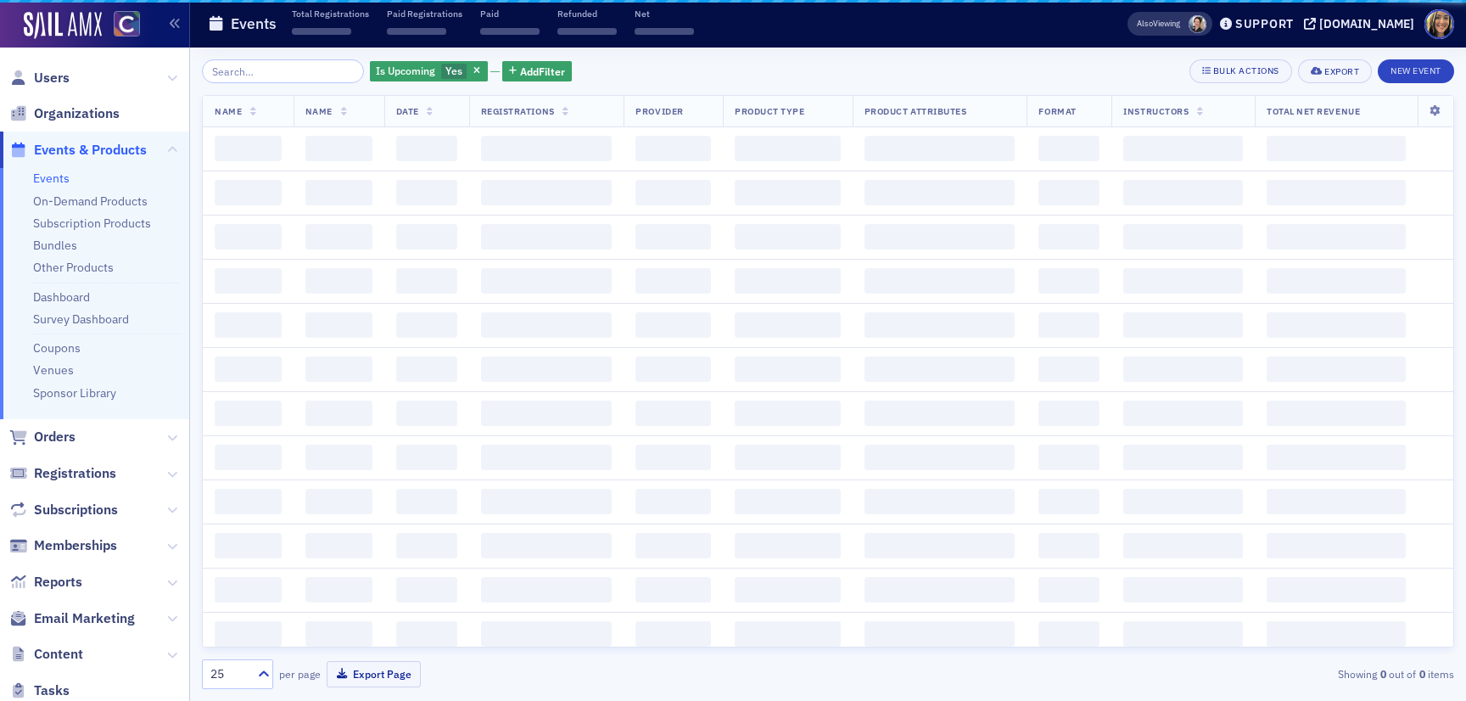
click at [269, 79] on input "search" at bounding box center [283, 71] width 162 height 24
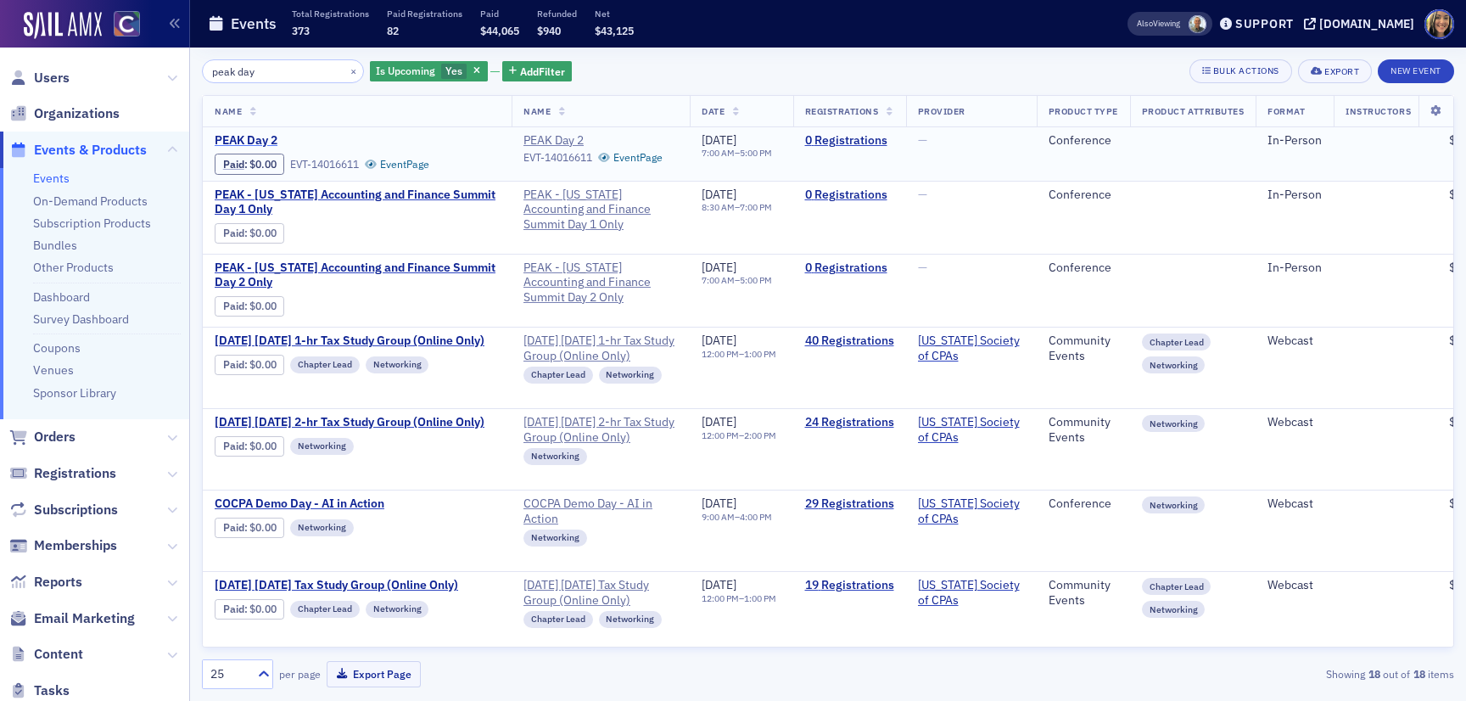
type input "peak day"
click at [249, 139] on span "PEAK Day 2" at bounding box center [357, 140] width 285 height 15
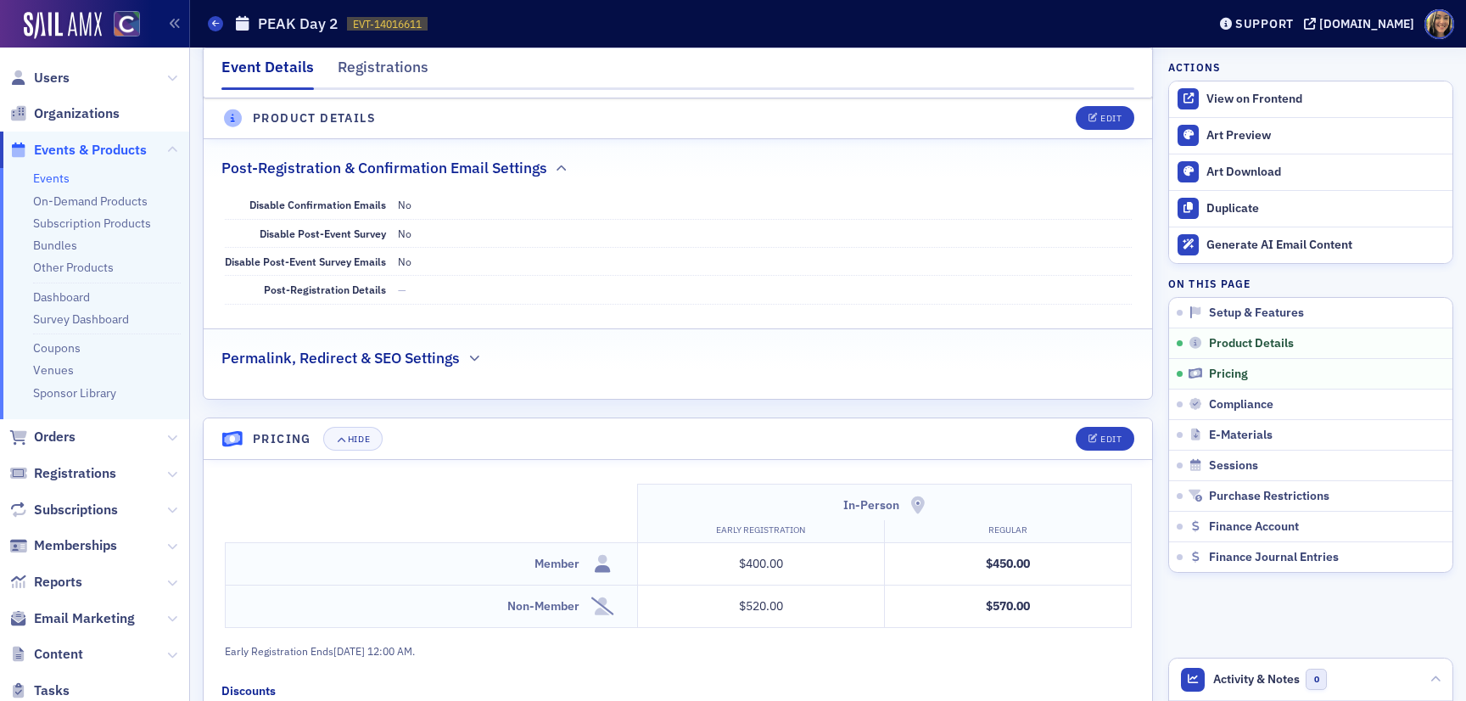
scroll to position [1293, 0]
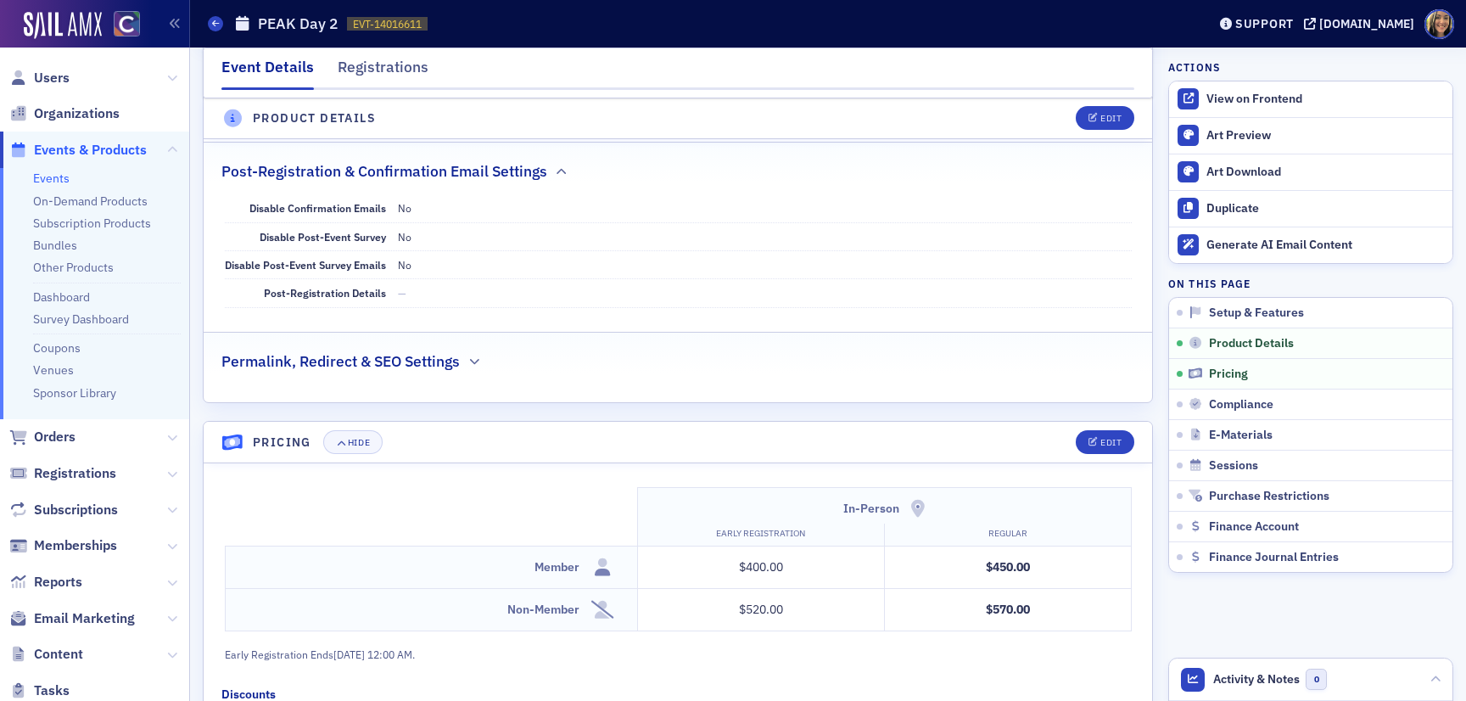
click at [481, 368] on div "Permalink, Redirect & SEO Settings" at bounding box center [677, 353] width 913 height 40
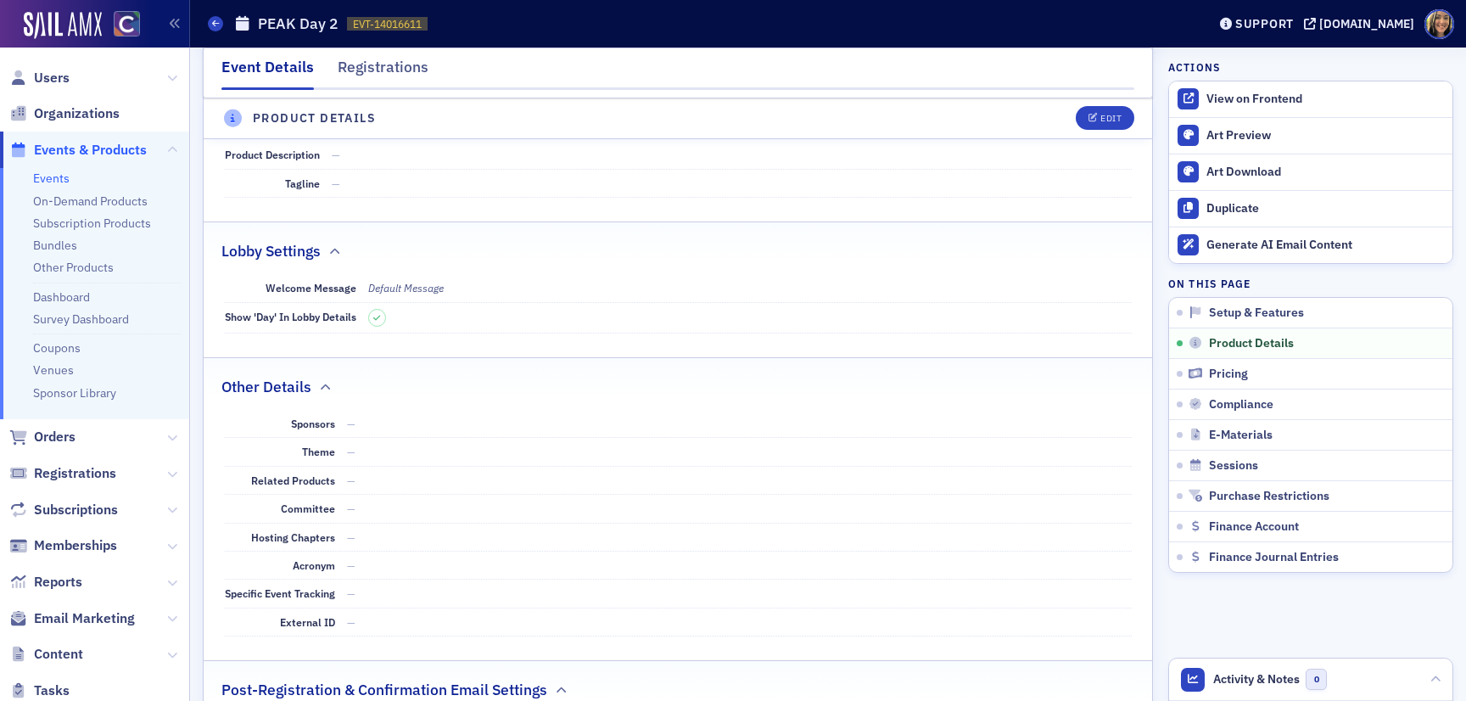
scroll to position [0, 0]
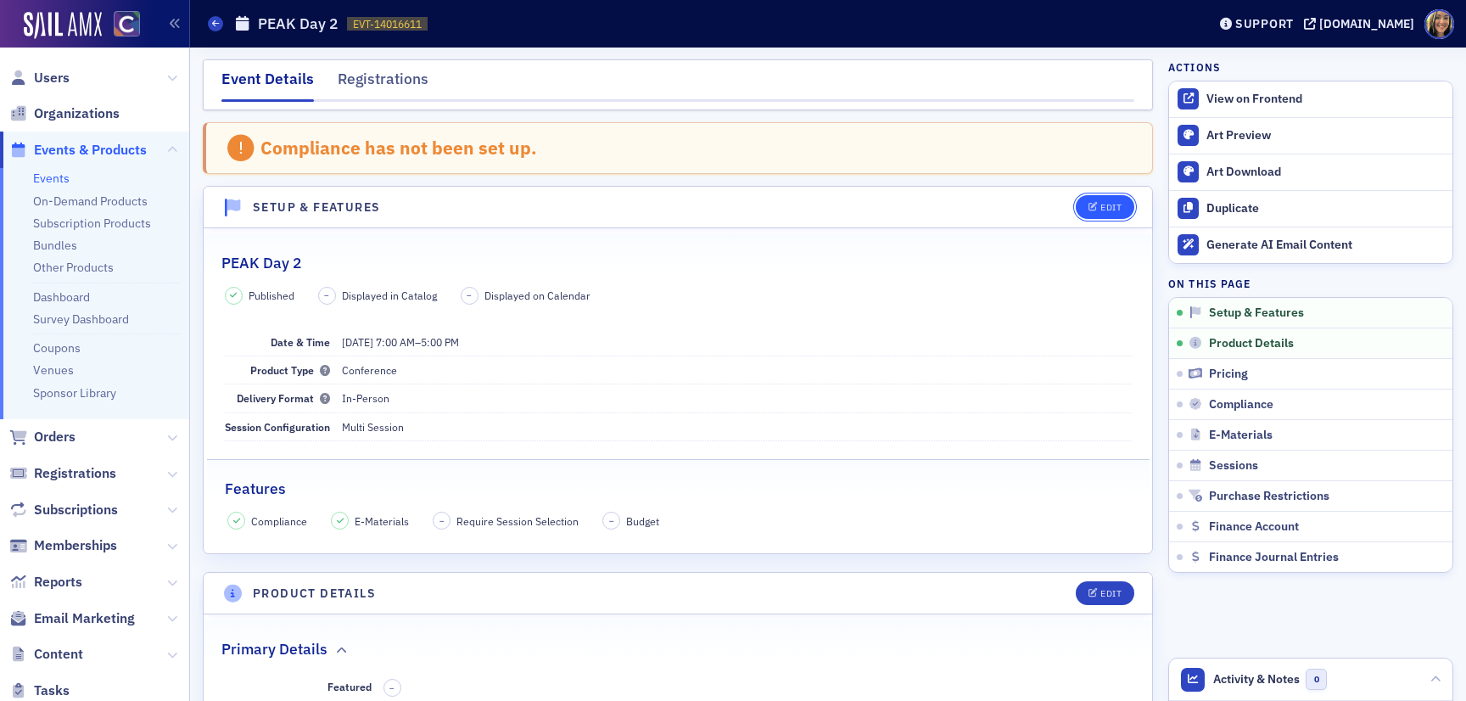
click at [1113, 214] on button "Edit" at bounding box center [1105, 207] width 59 height 24
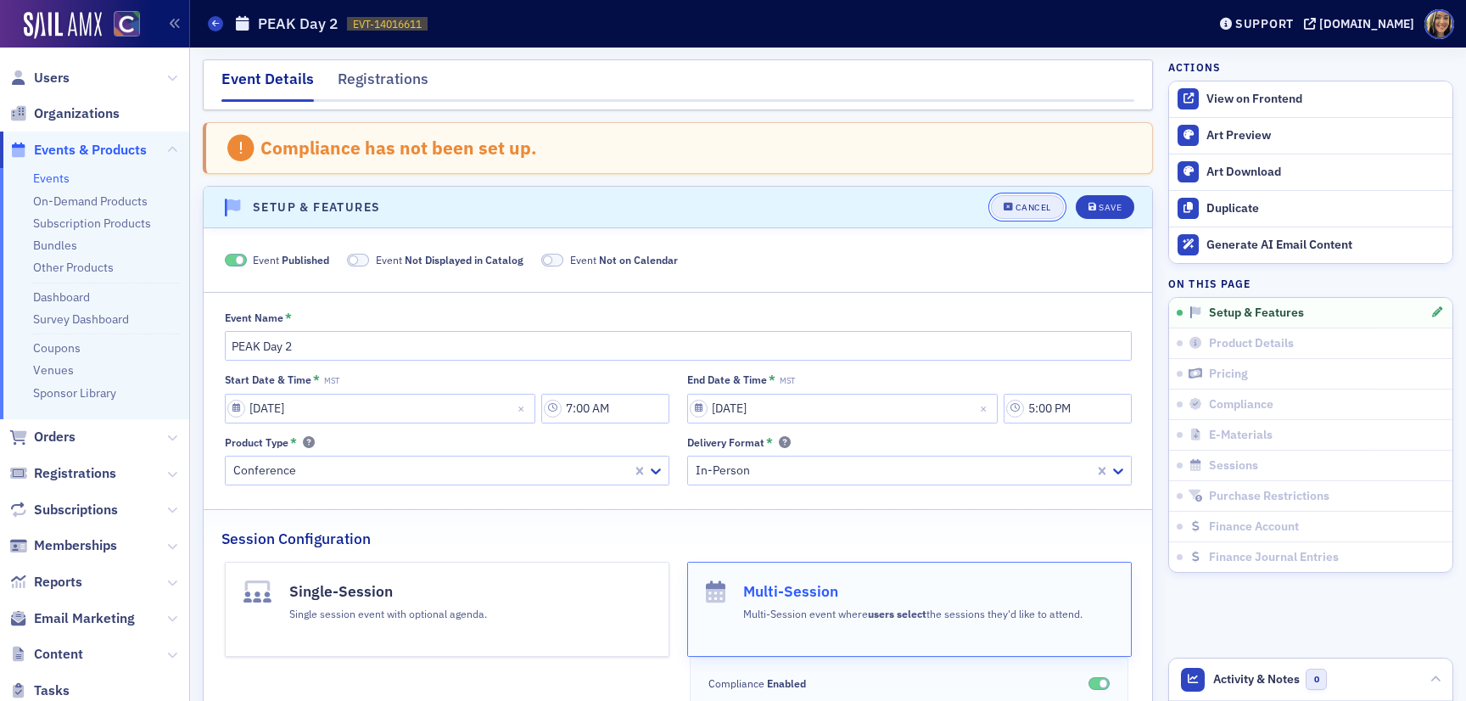
click at [1024, 210] on div "Cancel" at bounding box center [1034, 207] width 36 height 9
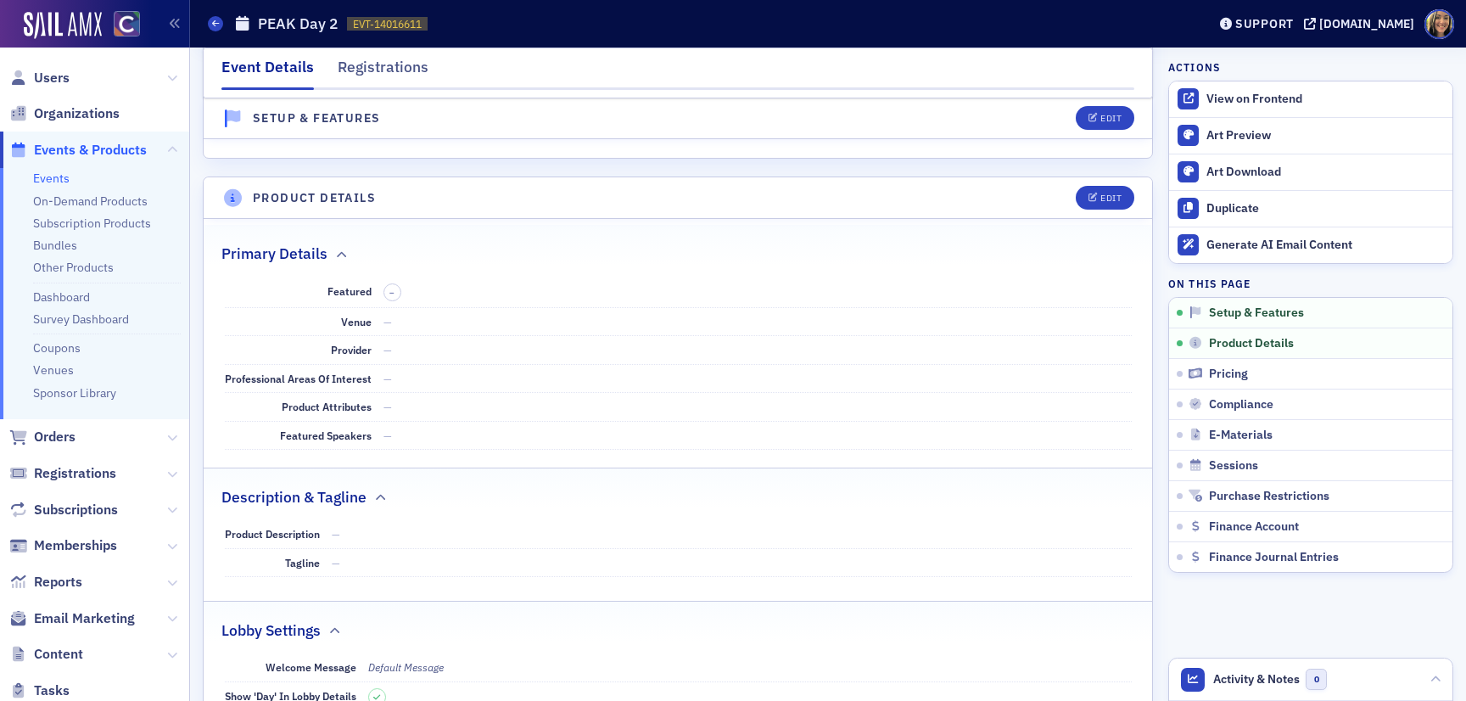
scroll to position [401, 0]
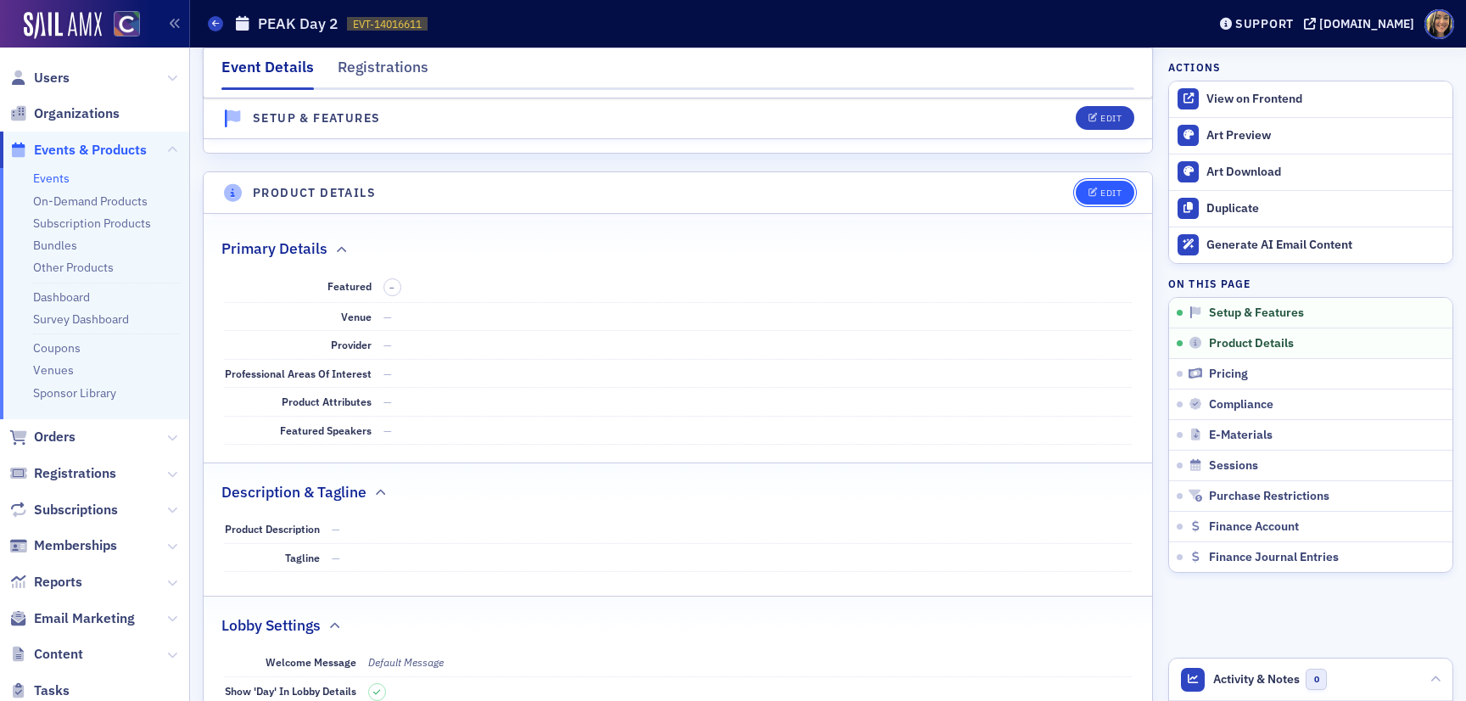
click at [1120, 188] on div "Edit" at bounding box center [1111, 192] width 21 height 9
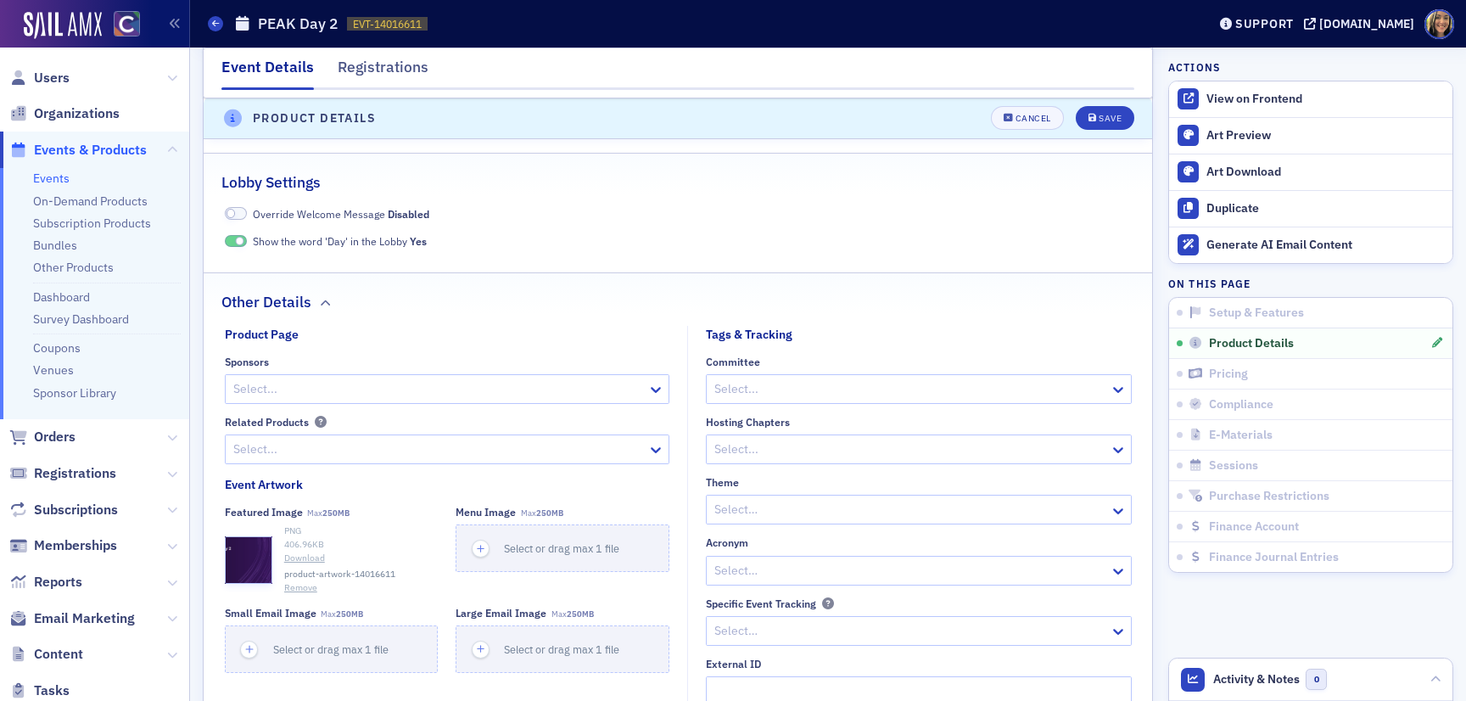
scroll to position [1122, 0]
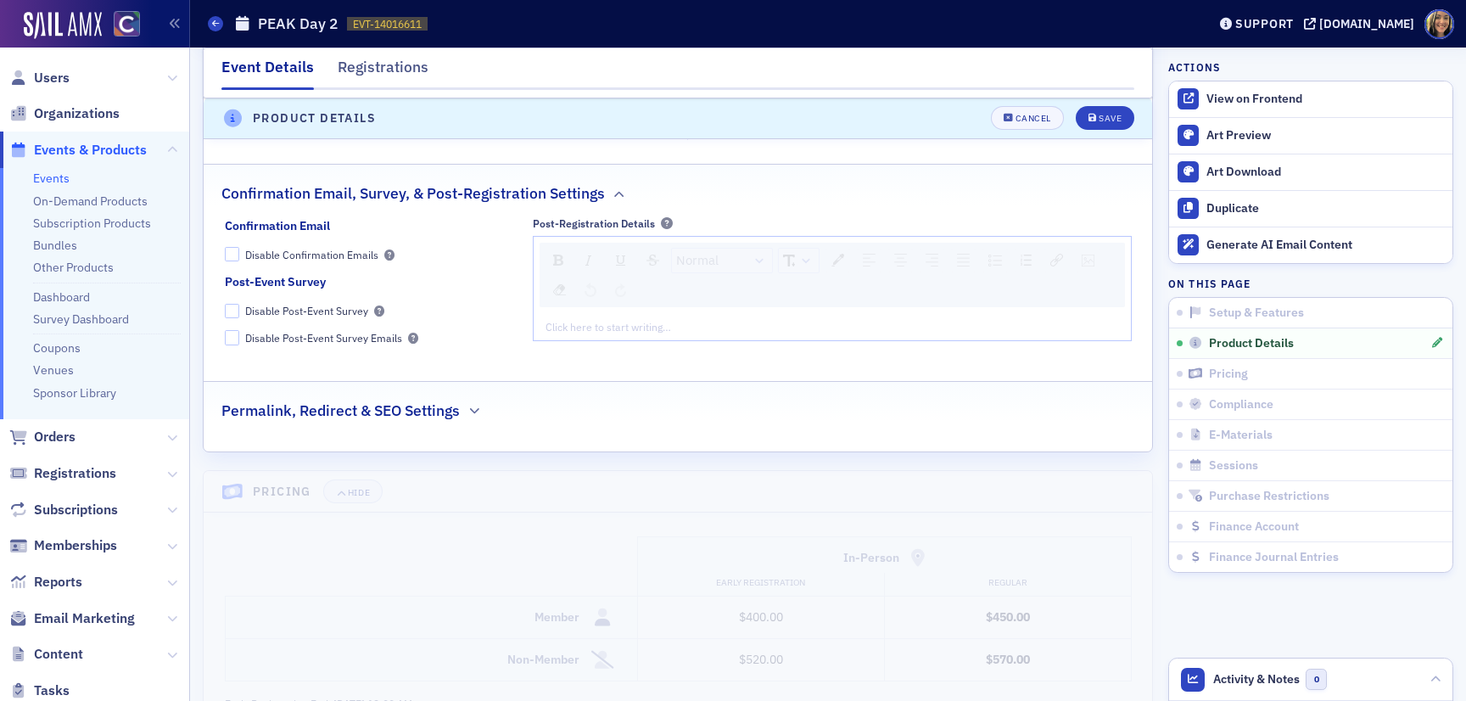
click at [446, 417] on h2 "Permalink, Redirect & SEO Settings" at bounding box center [340, 411] width 238 height 22
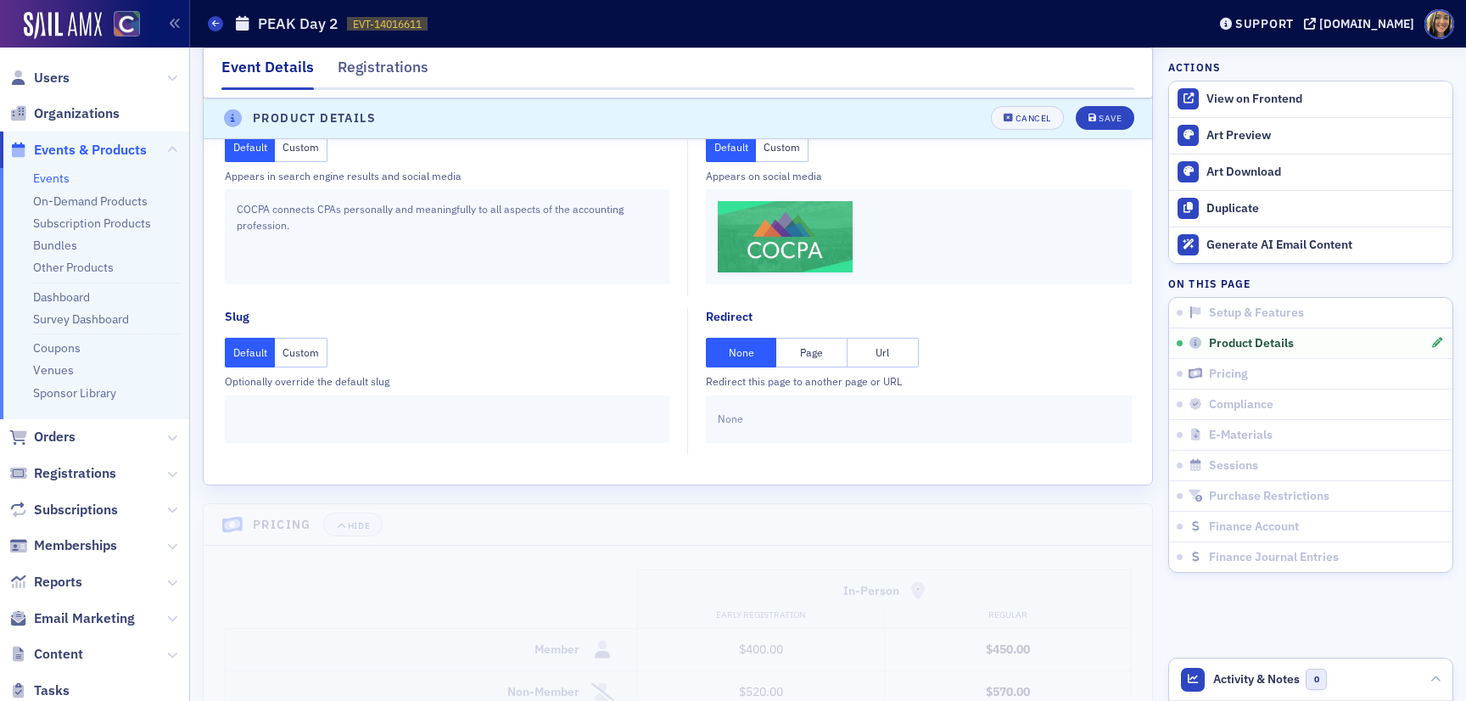
scroll to position [2083, 0]
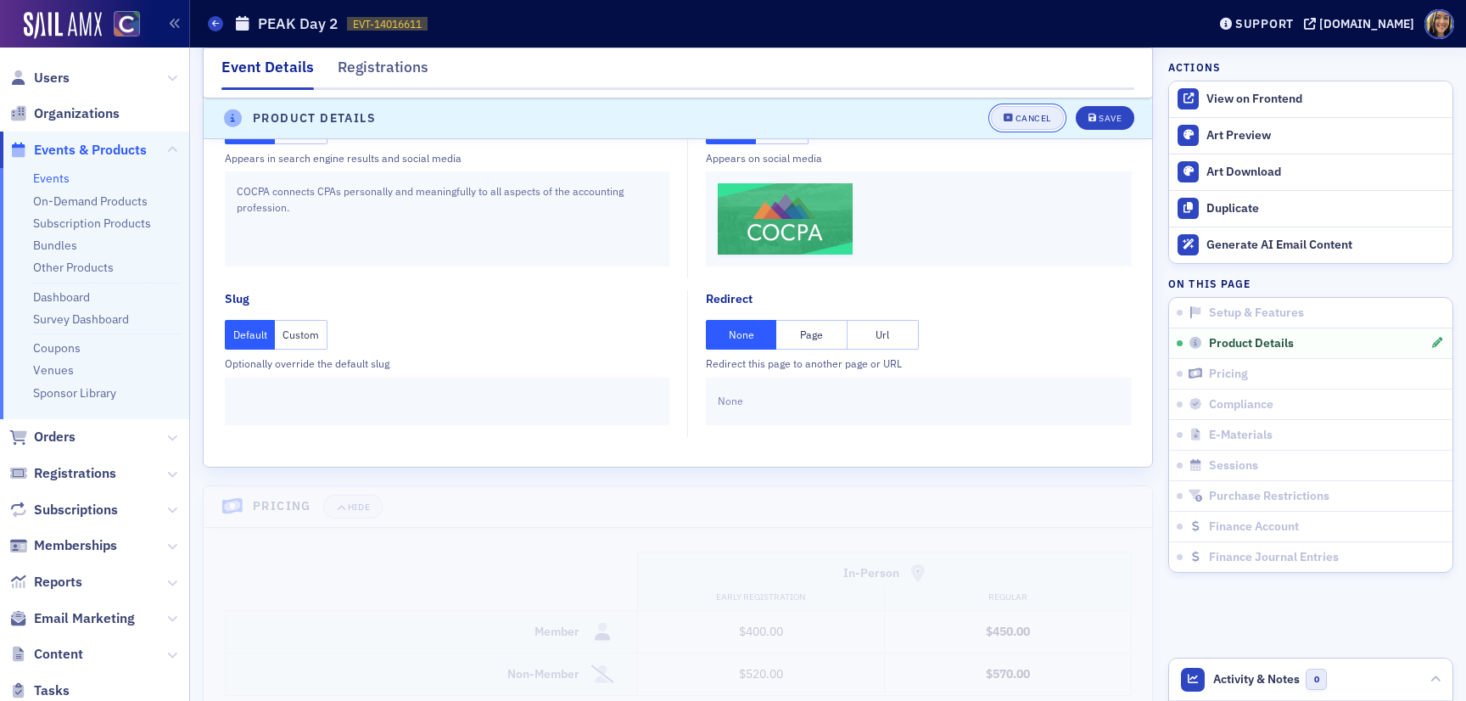
click at [1036, 120] on div "Cancel" at bounding box center [1034, 119] width 36 height 9
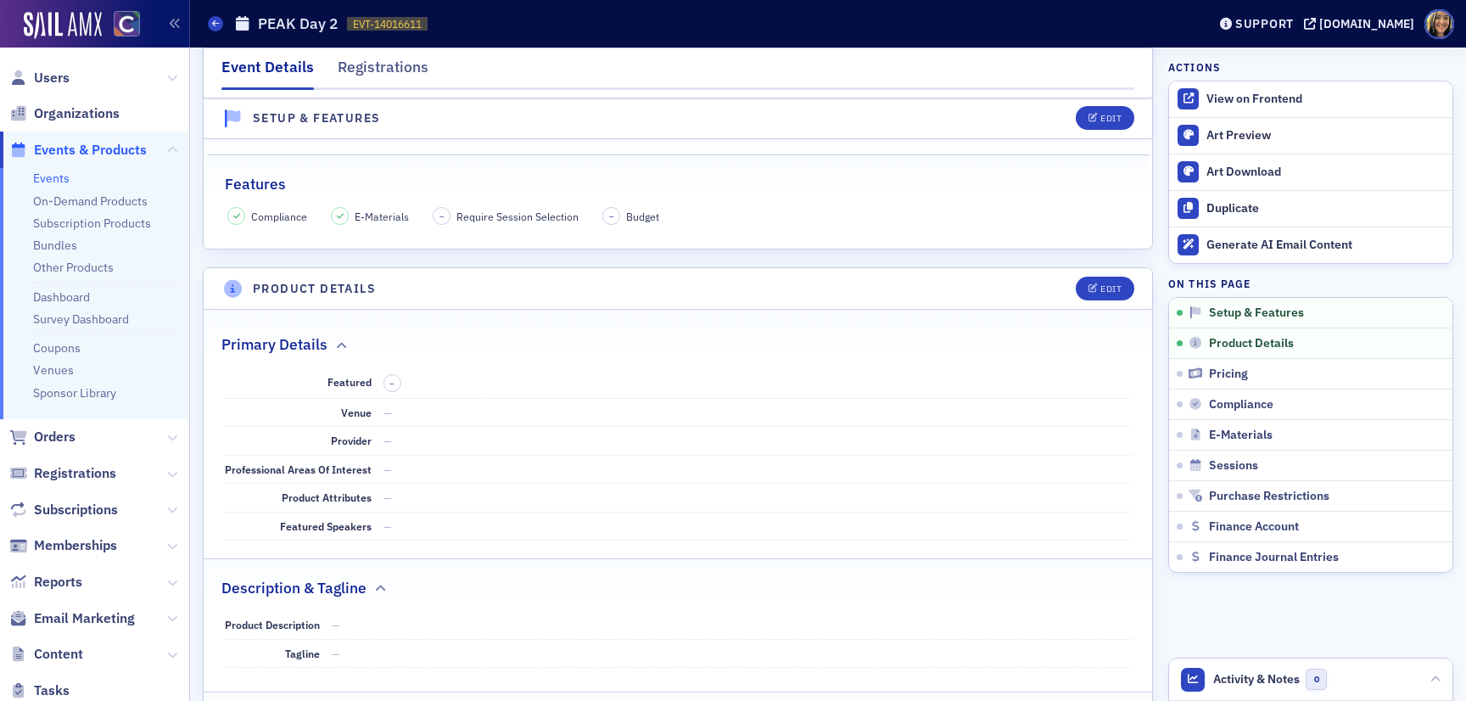
scroll to position [0, 0]
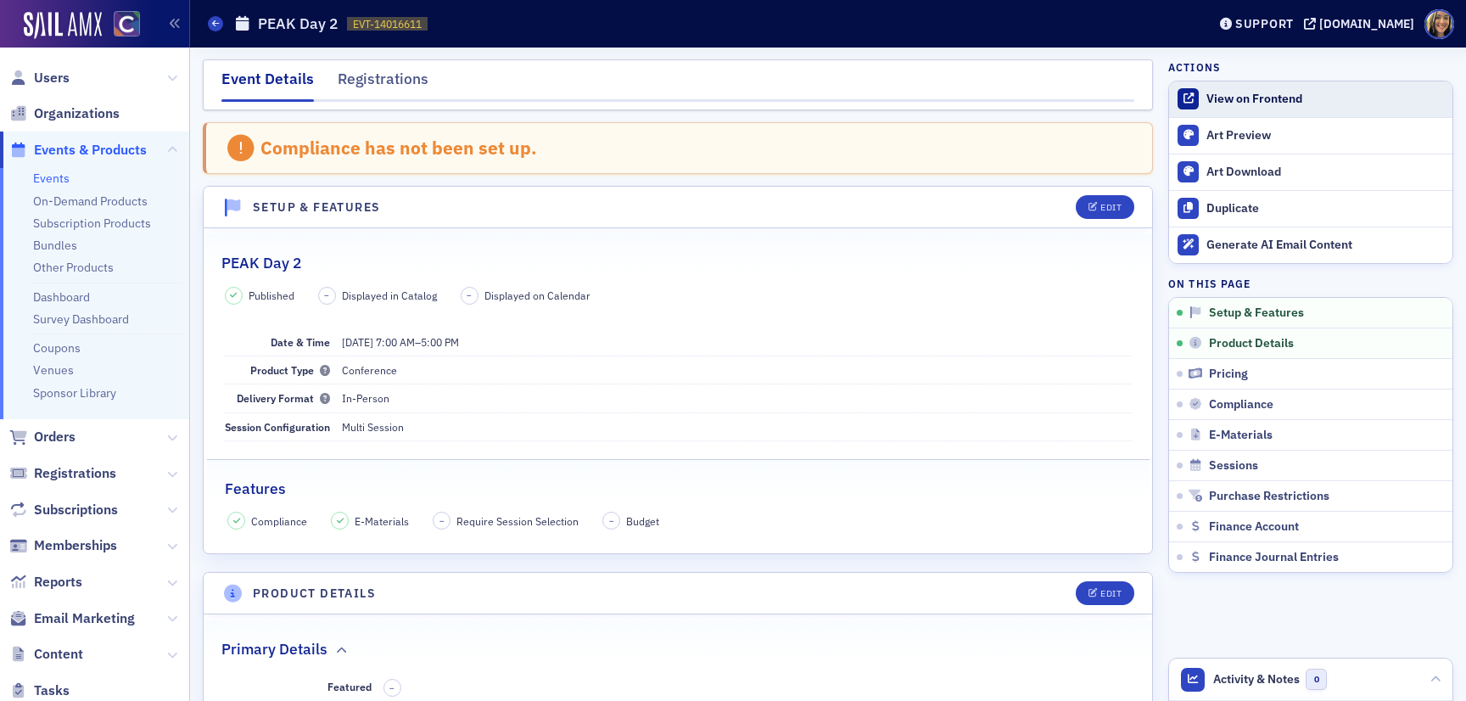
click at [1241, 89] on link "View on Frontend" at bounding box center [1310, 99] width 283 height 36
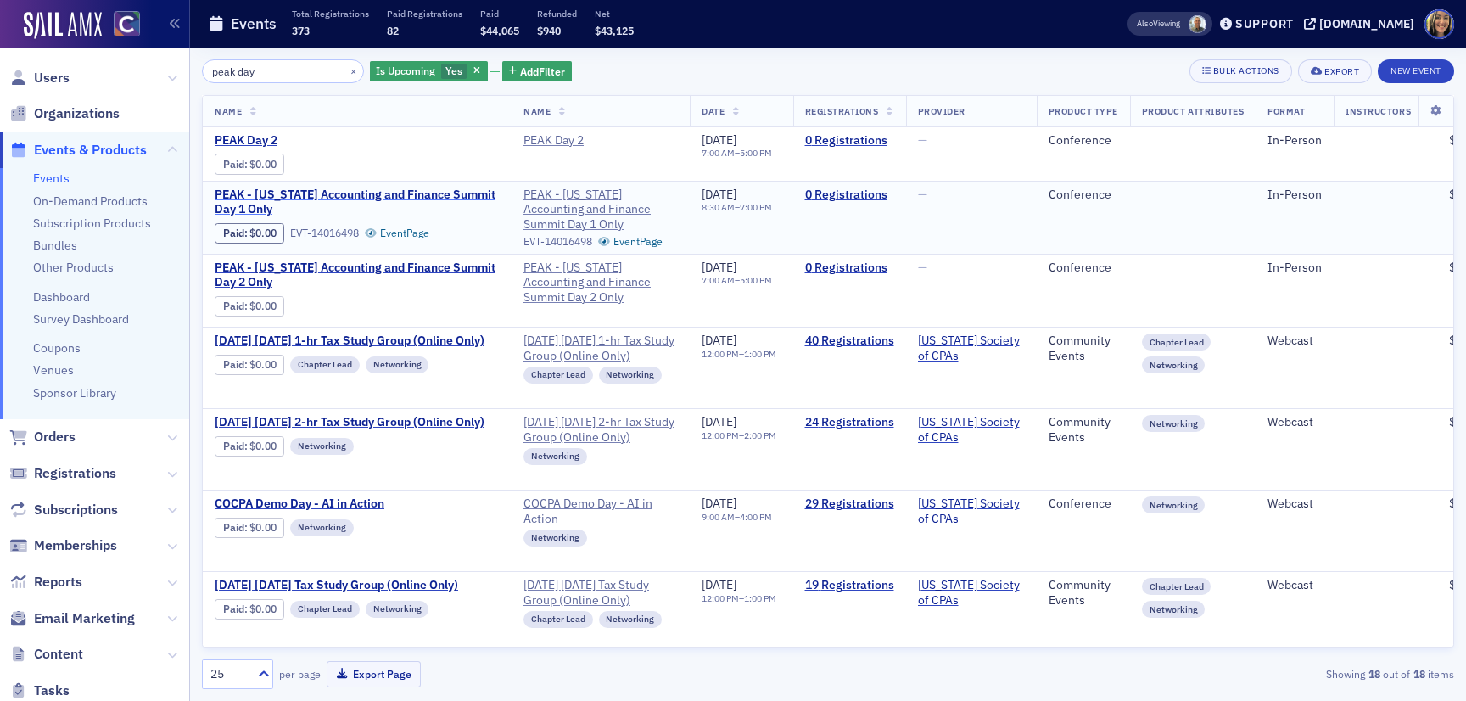
click at [428, 192] on span "PEAK - Colorado Accounting and Finance Summit Day 1 Only" at bounding box center [357, 203] width 285 height 30
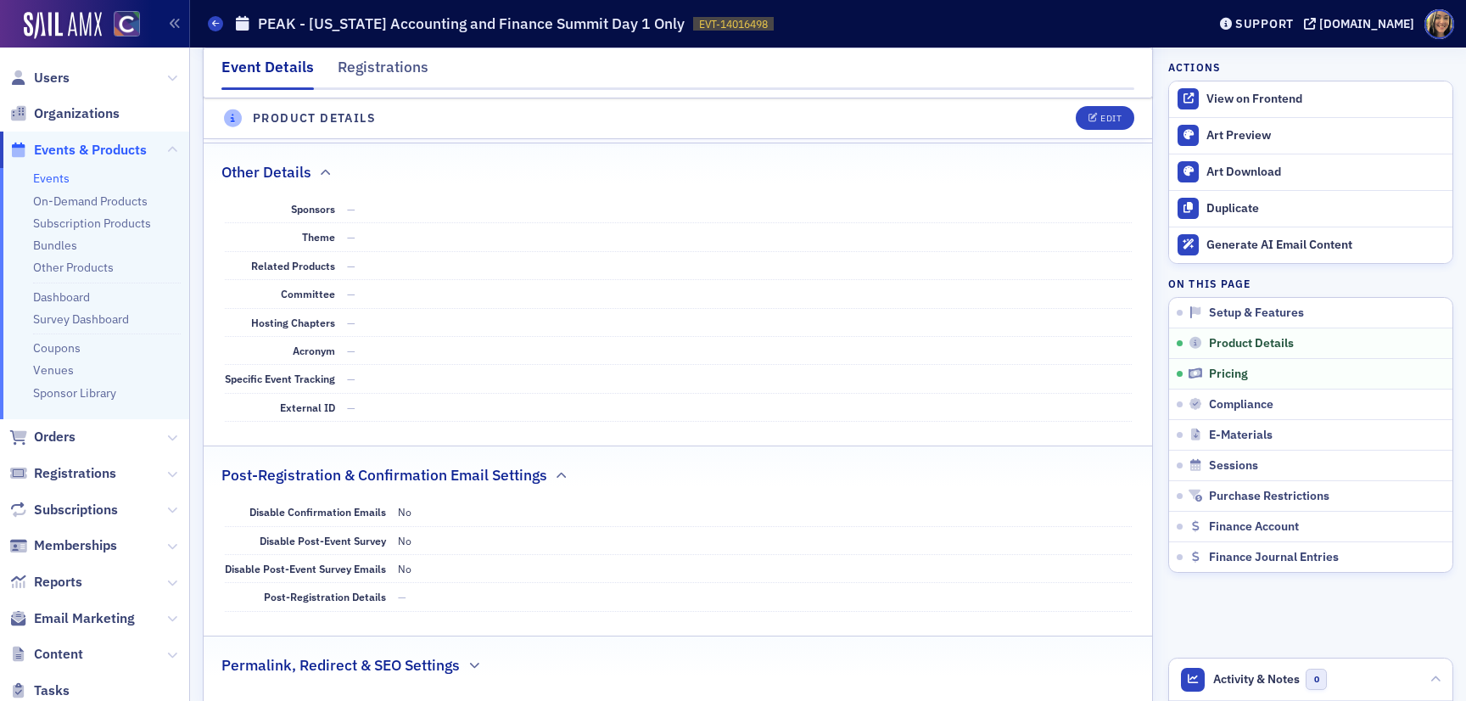
scroll to position [78, 0]
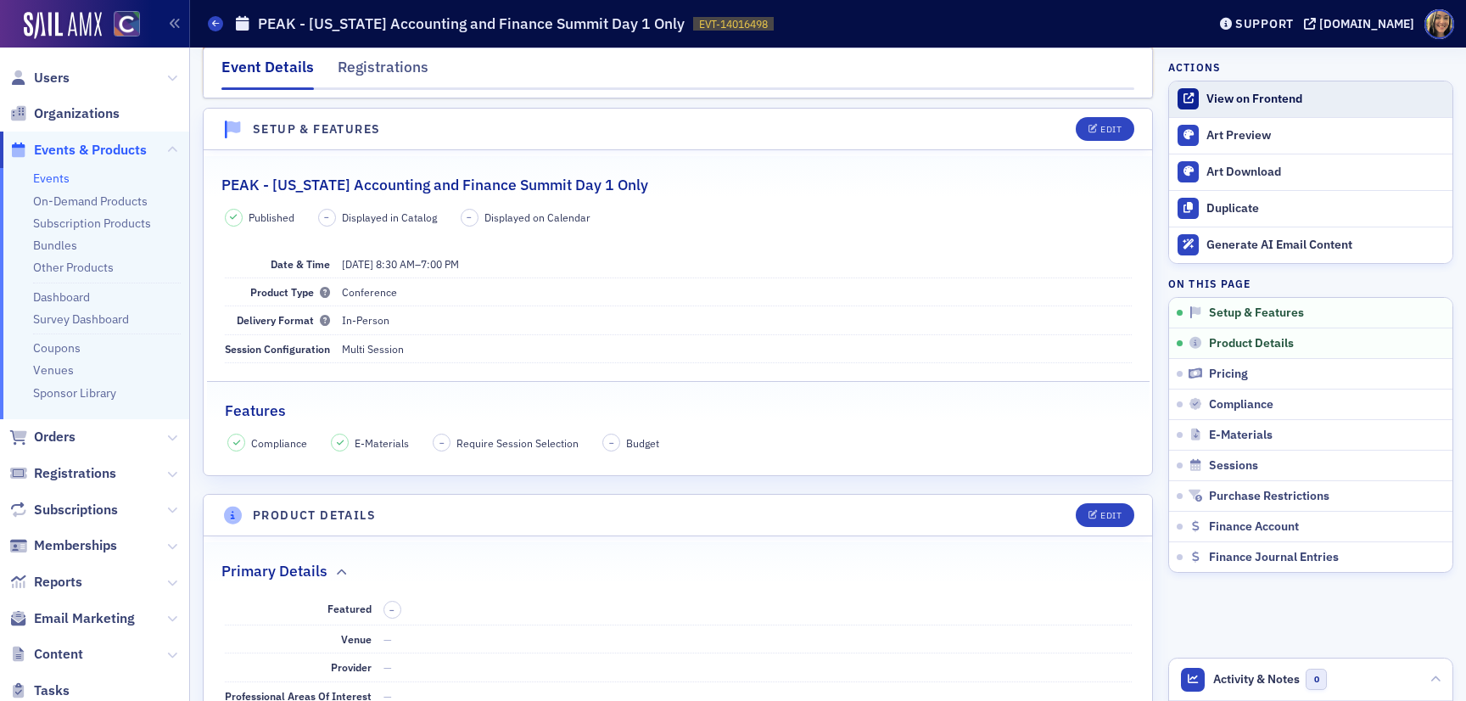
click at [1220, 106] on div "View on Frontend" at bounding box center [1326, 99] width 238 height 15
click at [1251, 106] on div "View on Frontend" at bounding box center [1326, 99] width 238 height 15
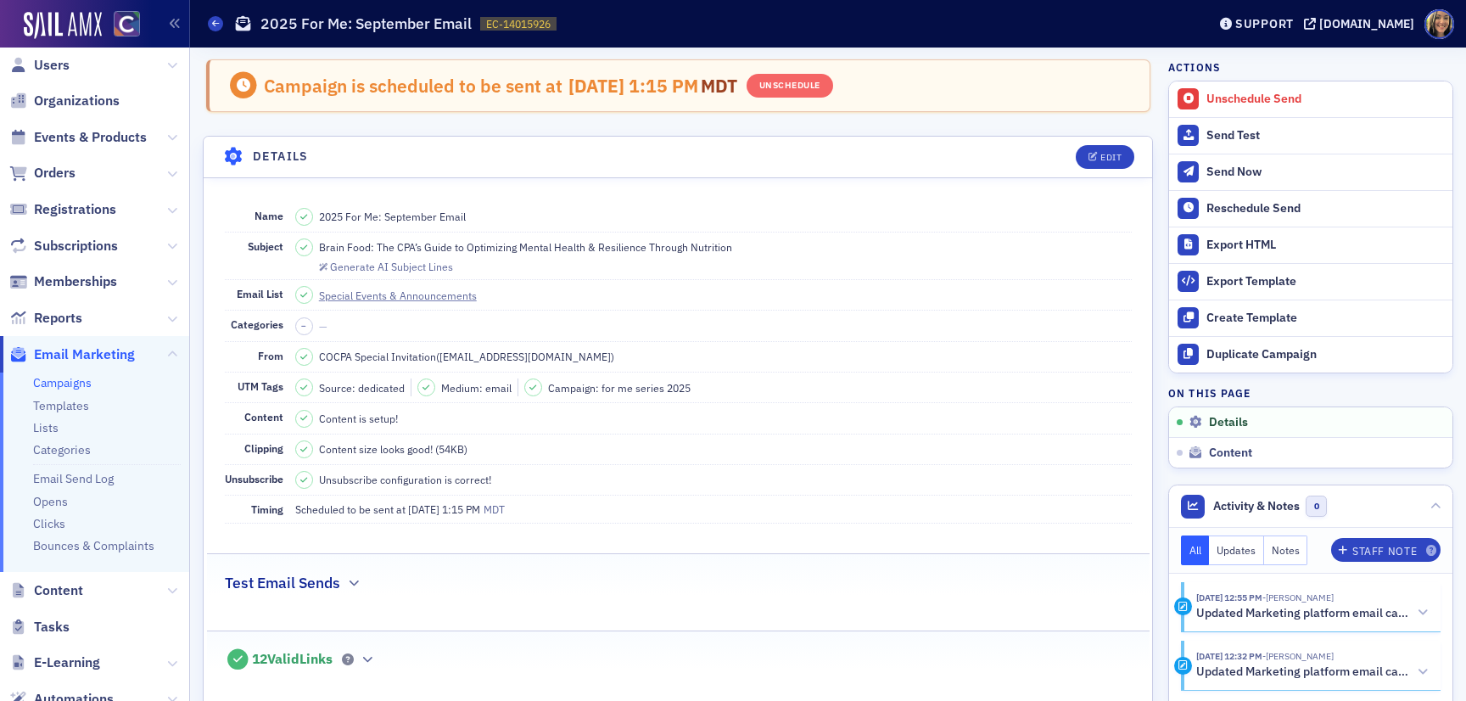
scroll to position [36, 0]
